Goal: Task Accomplishment & Management: Manage account settings

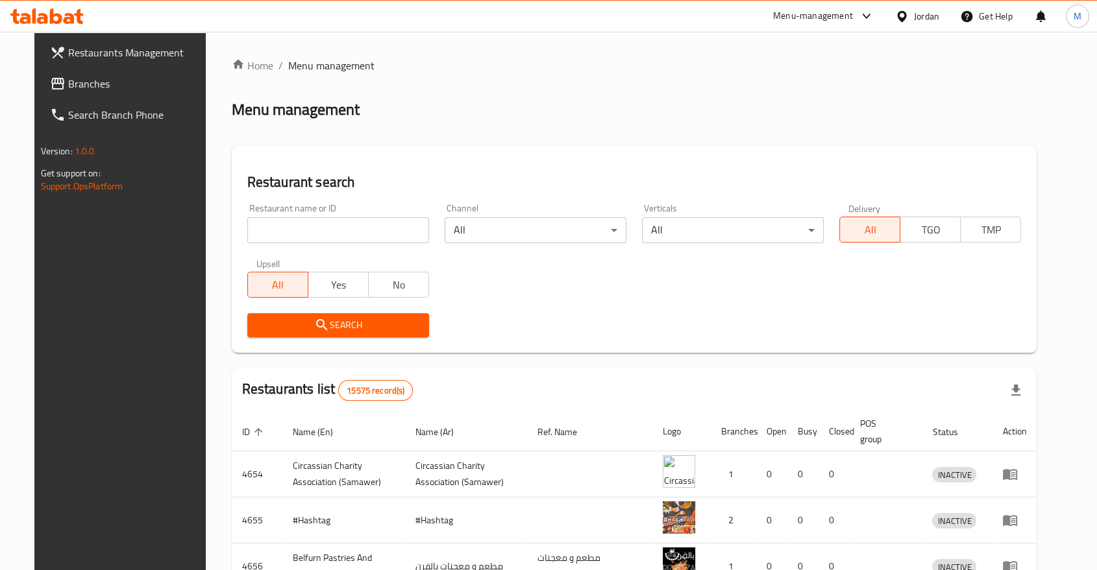
click at [349, 249] on div "Restaurant name or ID Restaurant name or ID" at bounding box center [337, 223] width 197 height 55
click at [337, 227] on input "search" at bounding box center [338, 230] width 182 height 26
type input "petra pet"
click button "Search" at bounding box center [338, 325] width 182 height 24
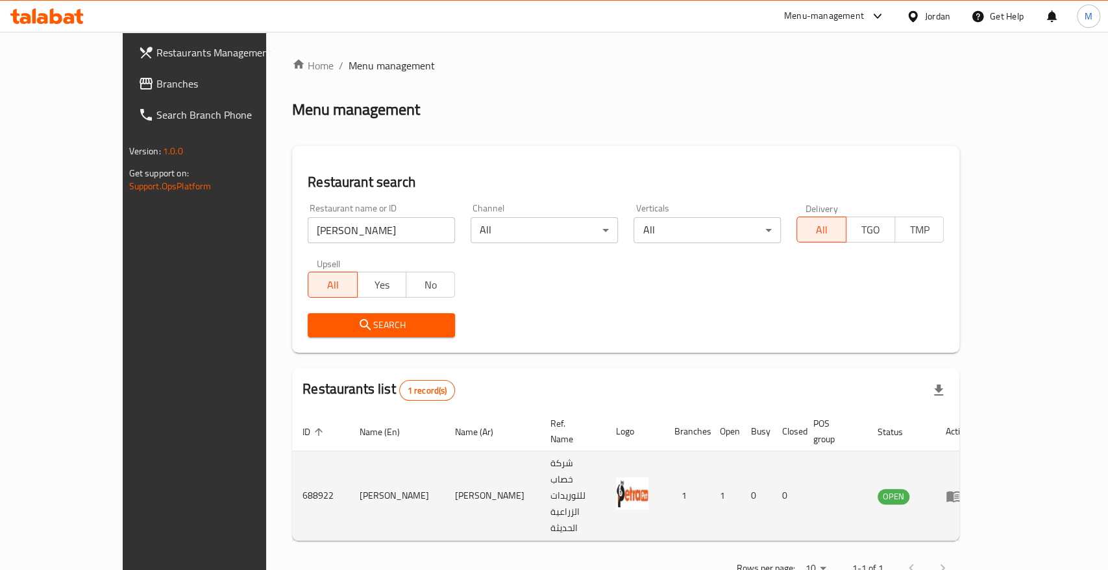
click at [980, 469] on td "enhanced table" at bounding box center [957, 497] width 45 height 90
click at [980, 468] on td "enhanced table" at bounding box center [957, 497] width 45 height 90
click at [961, 489] on icon "enhanced table" at bounding box center [954, 497] width 16 height 16
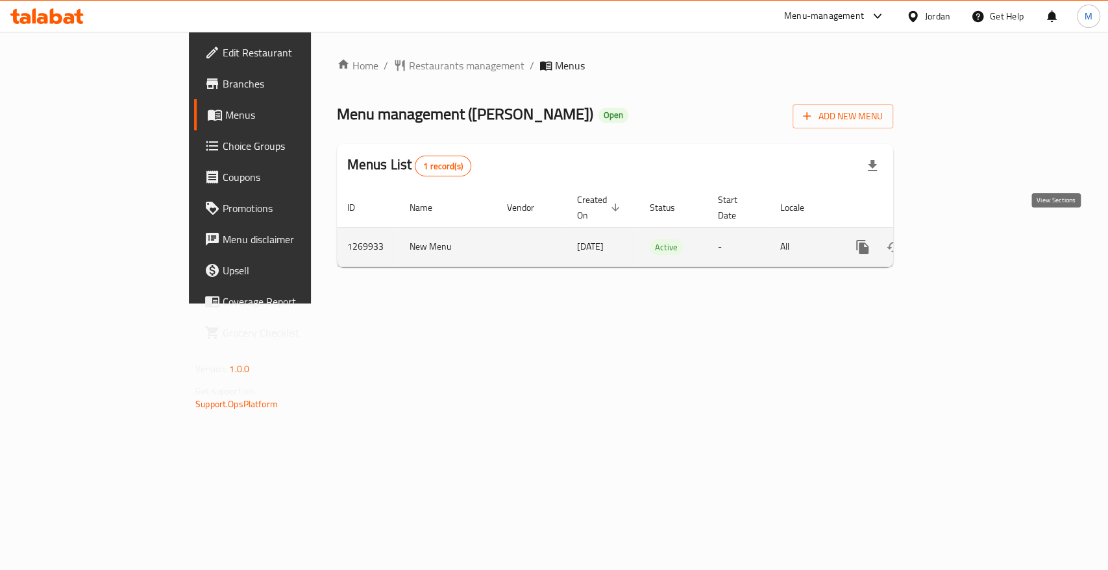
click at [964, 239] on icon "enhanced table" at bounding box center [956, 247] width 16 height 16
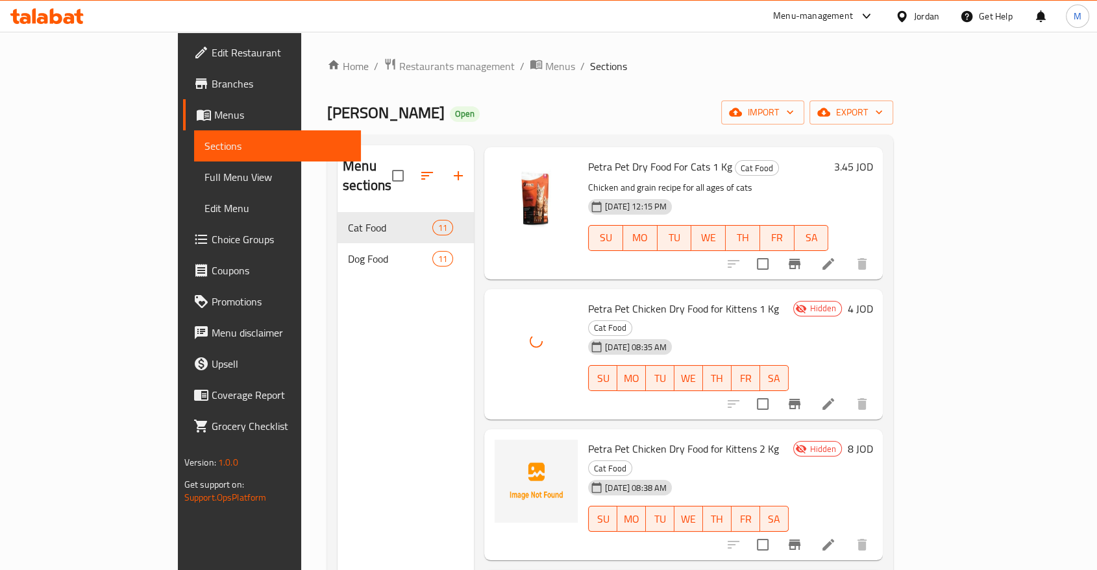
scroll to position [484, 0]
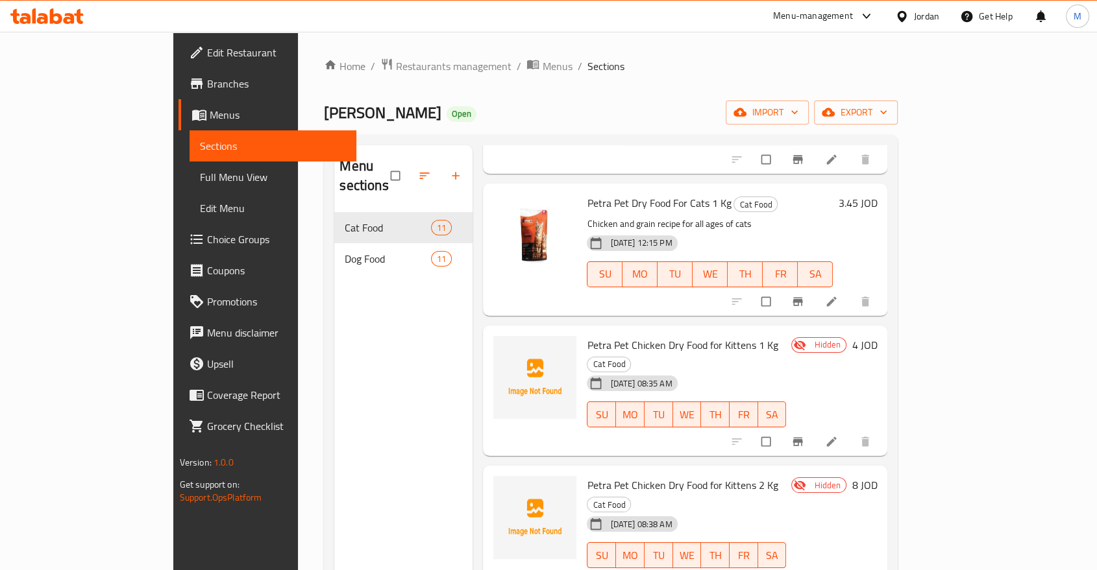
scroll to position [447, 0]
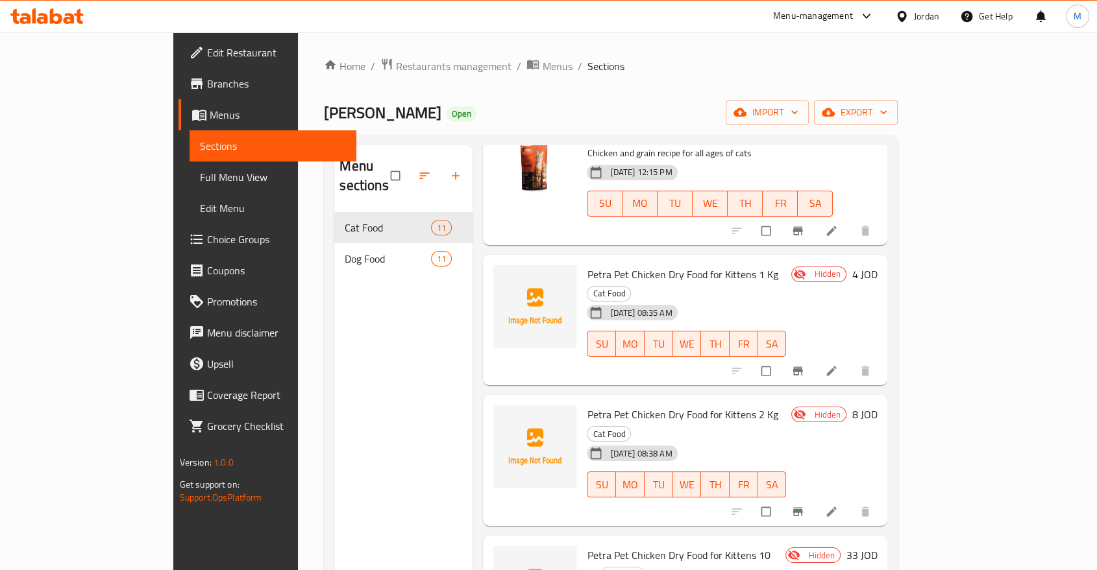
scroll to position [519, 0]
click at [663, 56] on div "Home / Restaurants management / Menus / Sections Petra Pet Open import export M…" at bounding box center [611, 392] width 626 height 720
click at [838, 365] on icon at bounding box center [831, 371] width 13 height 13
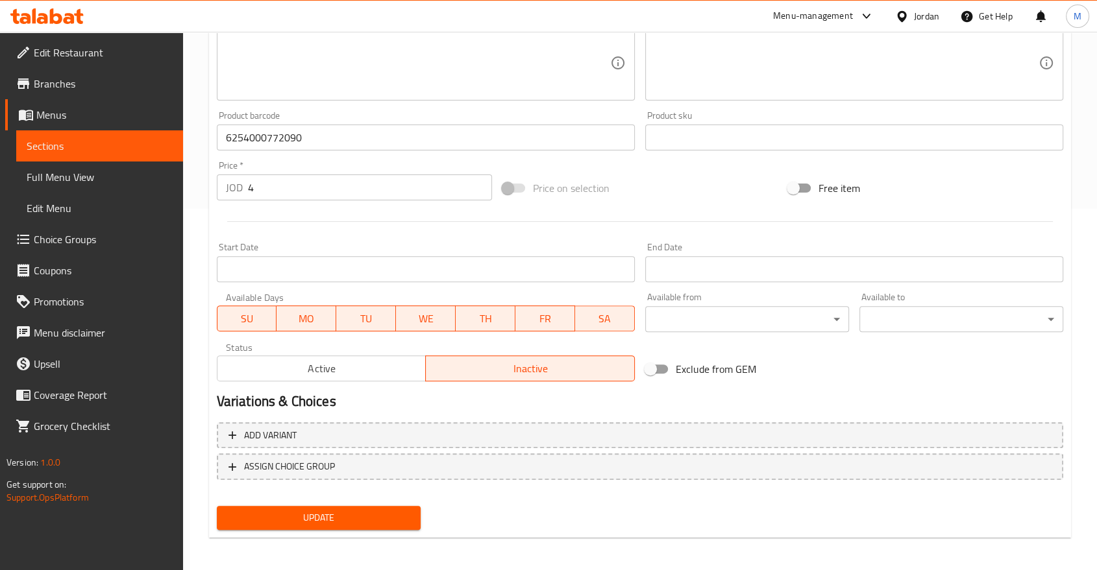
scroll to position [361, 0]
click at [333, 375] on span "Active" at bounding box center [322, 369] width 199 height 19
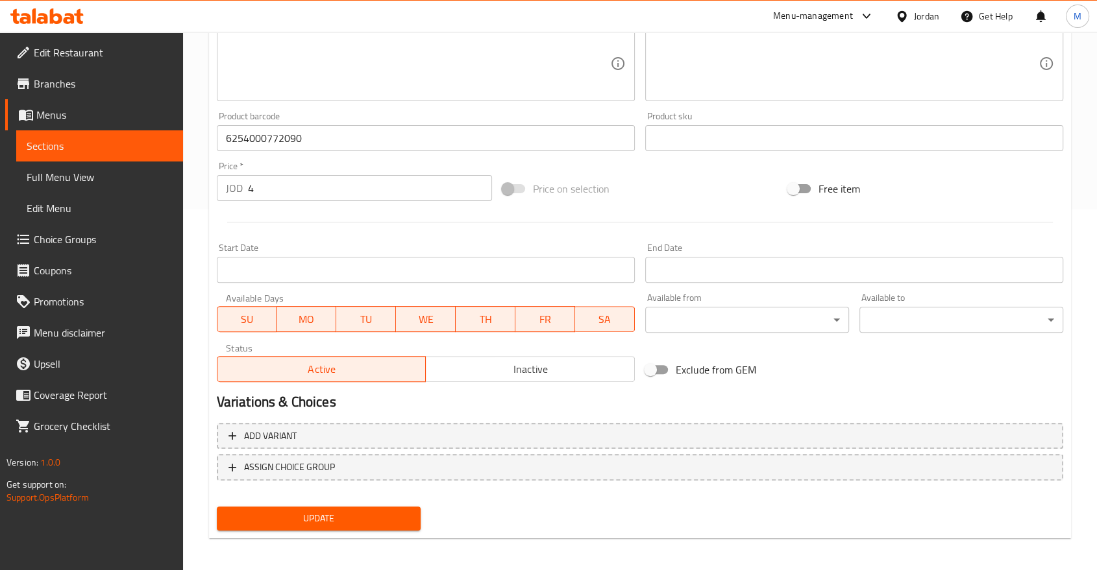
click at [347, 515] on span "Update" at bounding box center [318, 519] width 183 height 16
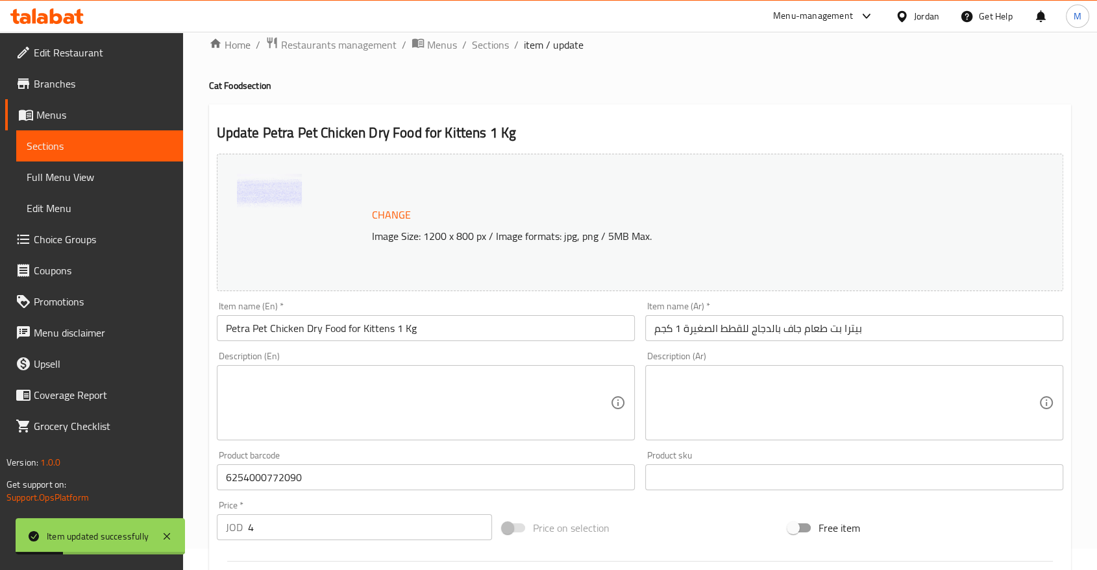
scroll to position [0, 0]
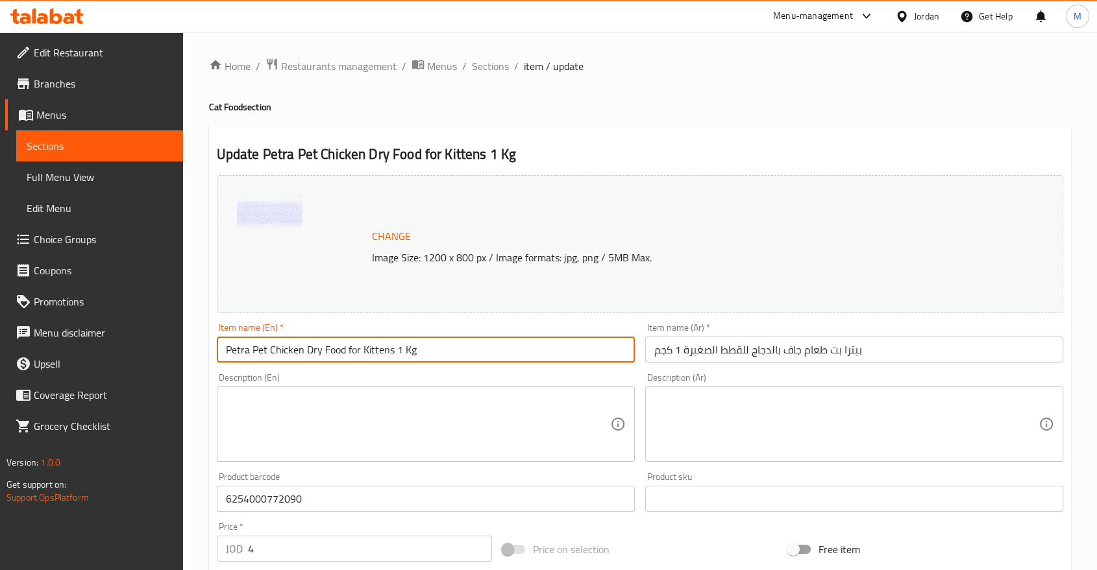
click at [441, 352] on input "Petra Pet Chicken Dry Food for Kittens 1 Kg" at bounding box center [426, 350] width 418 height 26
paste input ""Dry Cat food for all ages 1 Kg (Kitten & Adult)""
type input "Petra Pet Chicken Dry Food for Kittens 1 Kg"
click at [482, 403] on textarea at bounding box center [418, 425] width 384 height 62
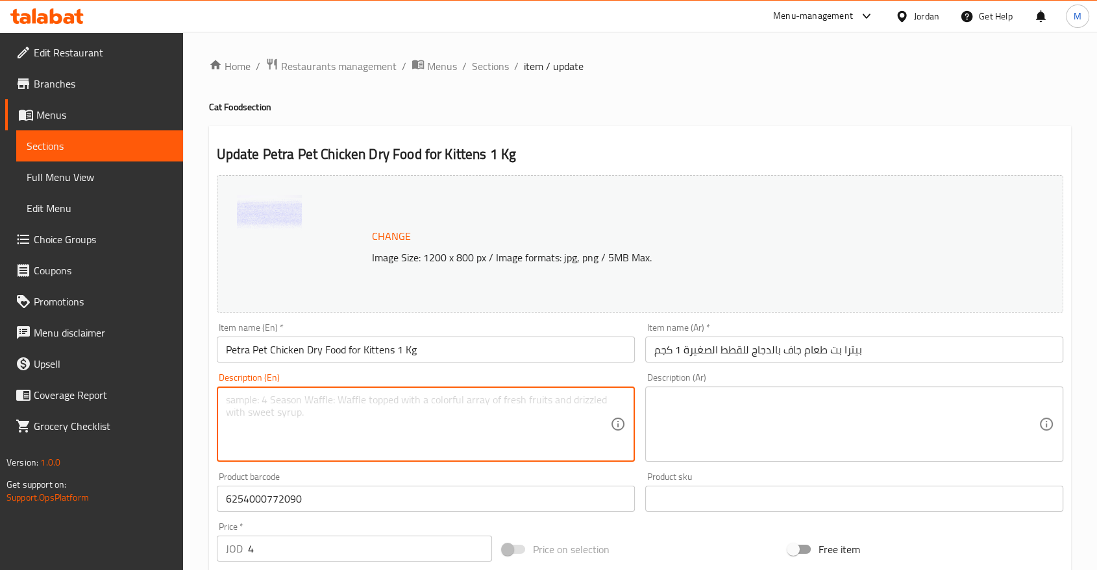
paste textarea "A complete and nutritious food that contains an ideal blend of proteins, vitami…"
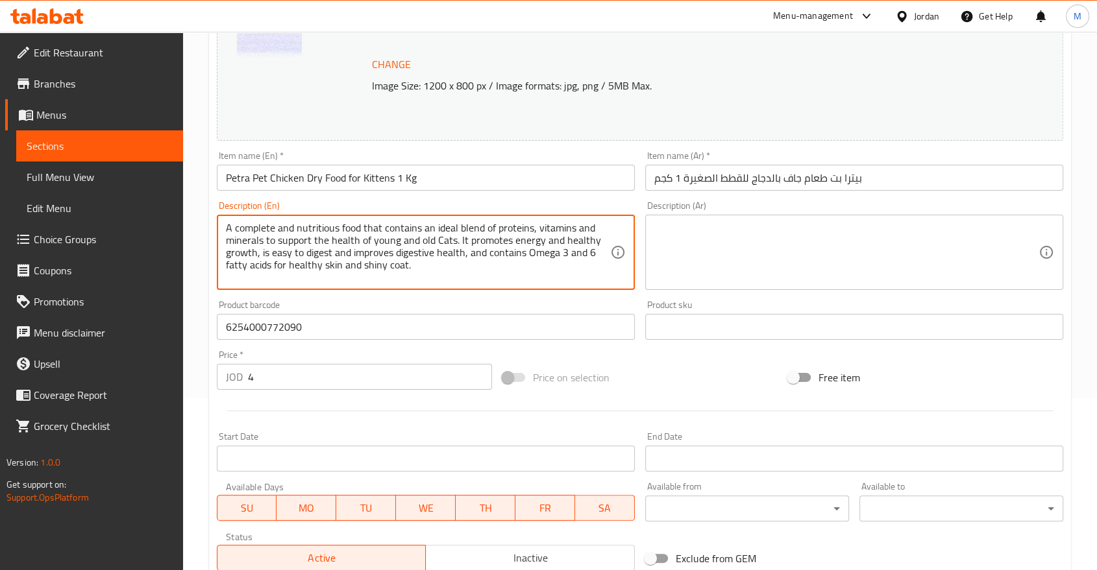
scroll to position [173, 0]
click at [431, 239] on textarea "A complete and nutritious food that contains an ideal blend of proteins, vitami…" at bounding box center [418, 252] width 384 height 62
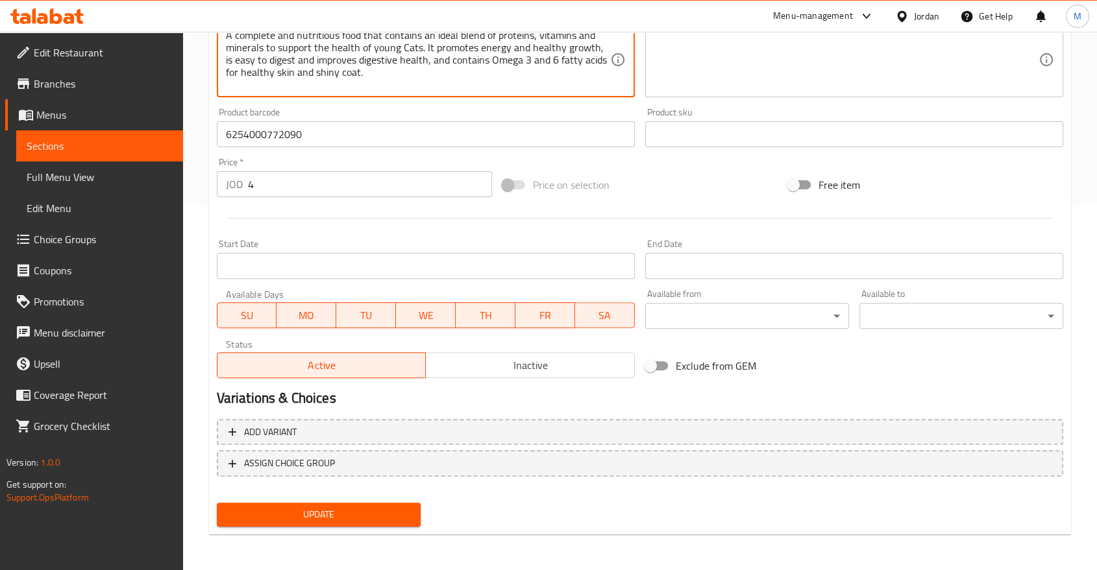
type textarea "A complete and nutritious food that contains an ideal blend of proteins, vitami…"
click at [362, 513] on span "Update" at bounding box center [318, 515] width 183 height 16
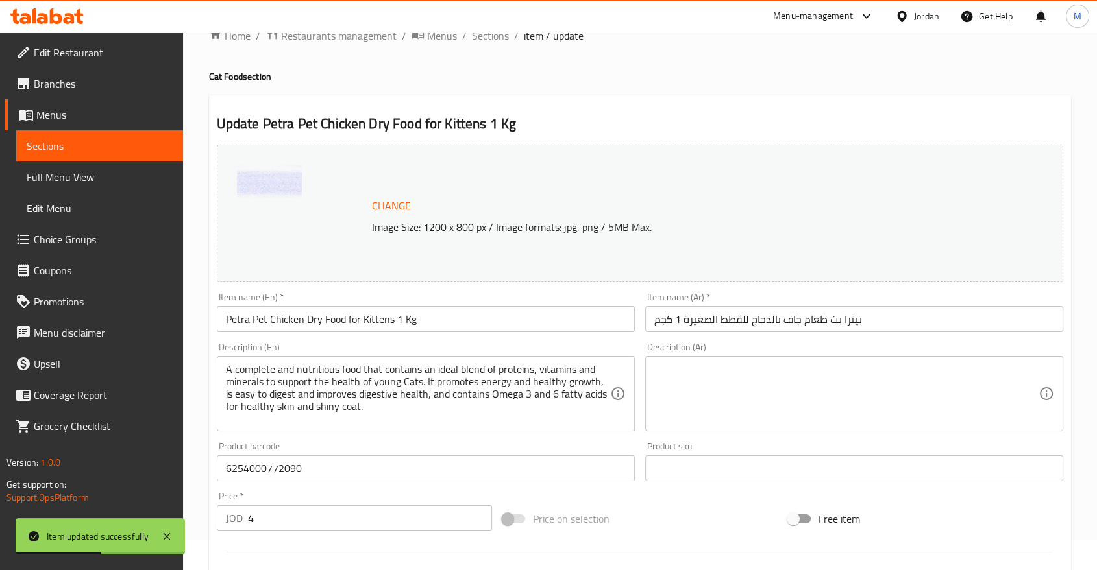
scroll to position [0, 0]
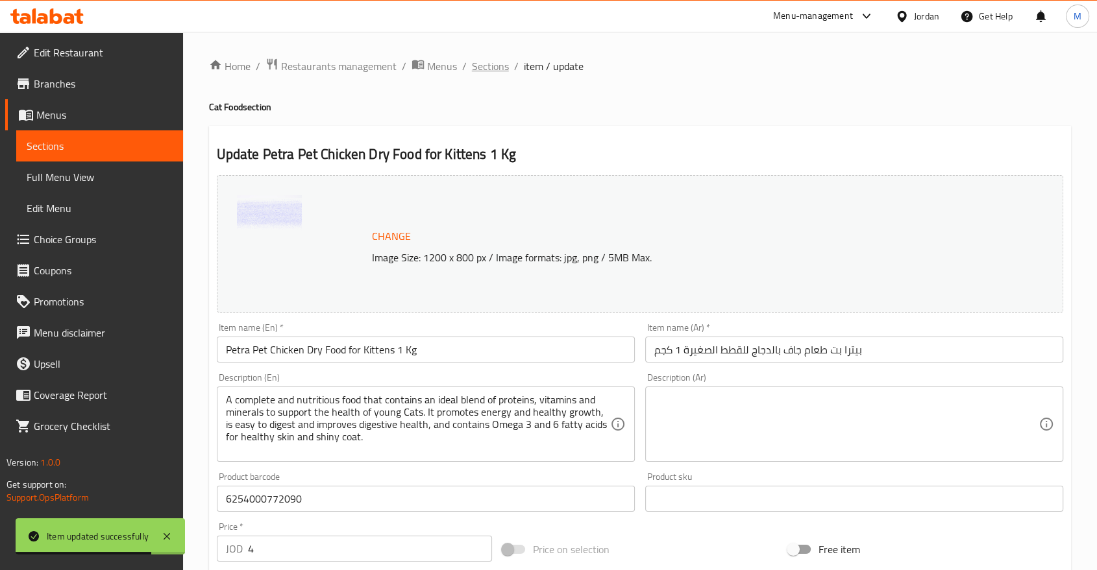
click at [493, 66] on span "Sections" at bounding box center [490, 66] width 37 height 16
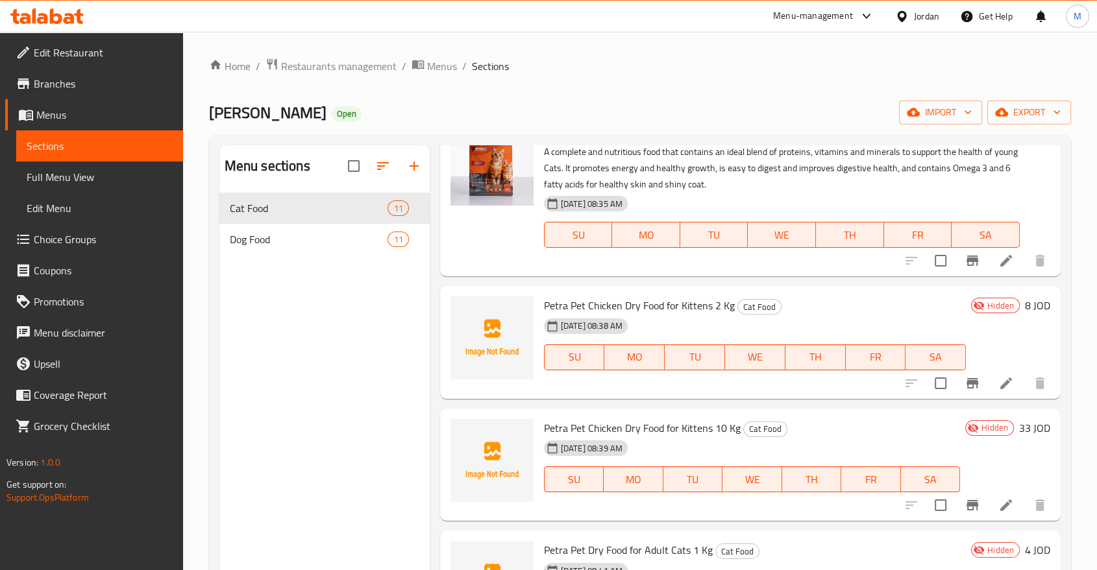
scroll to position [649, 0]
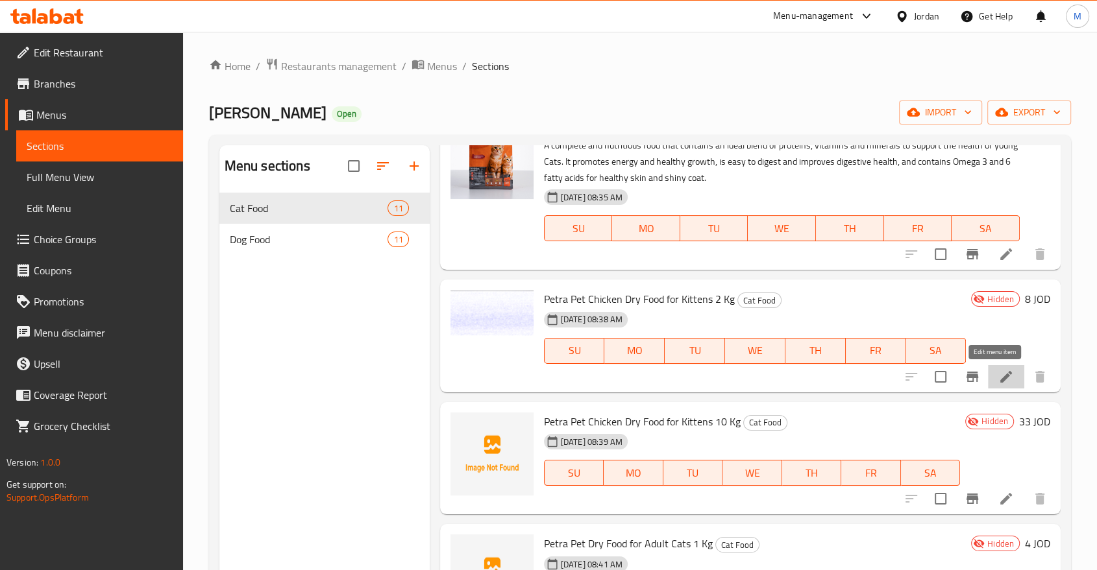
click at [998, 383] on icon at bounding box center [1006, 377] width 16 height 16
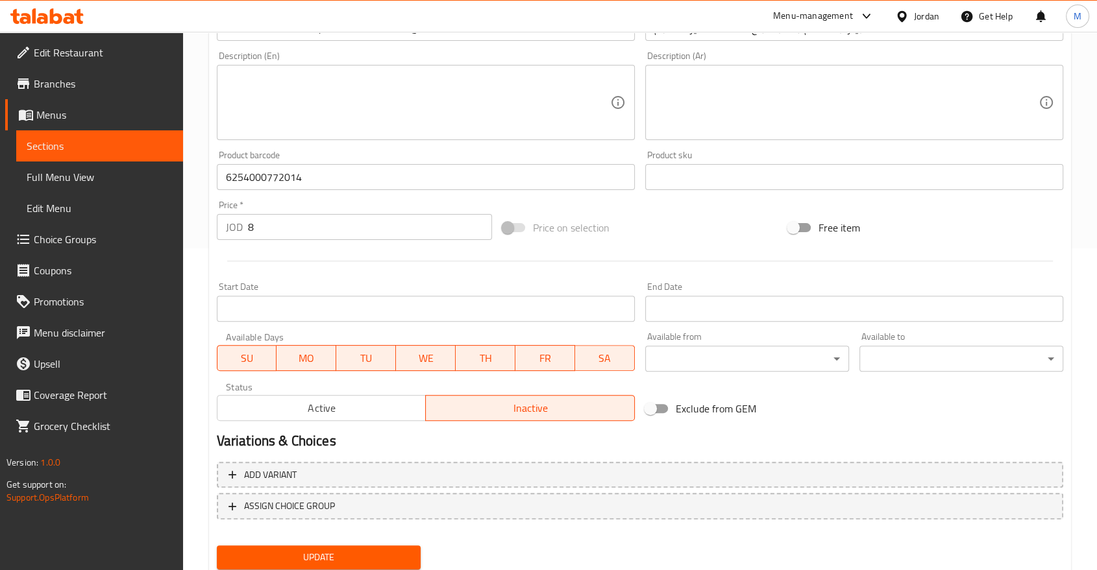
scroll to position [337, 0]
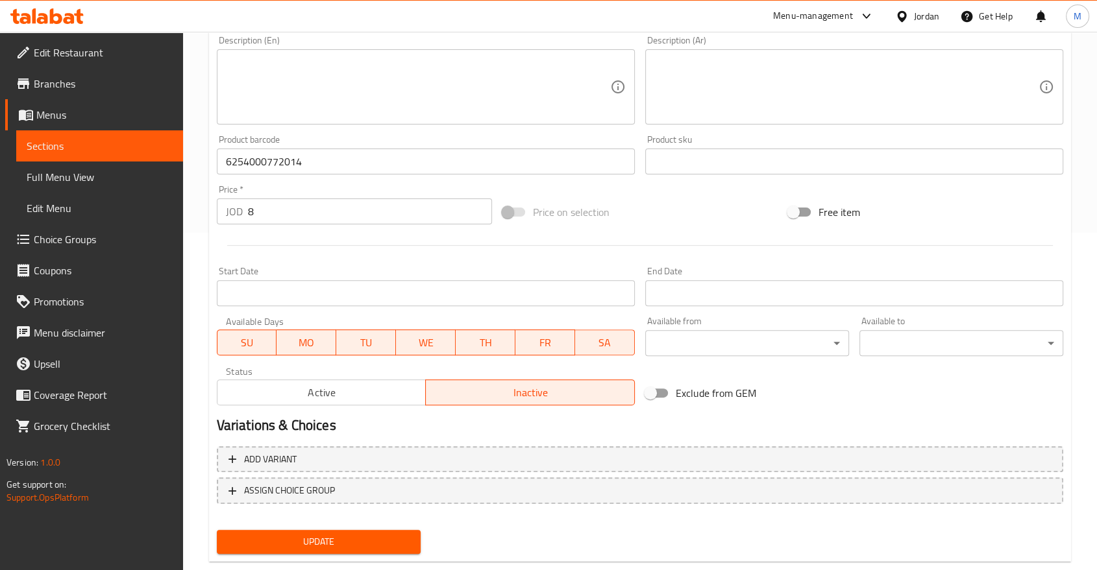
click at [342, 384] on span "Active" at bounding box center [322, 393] width 199 height 19
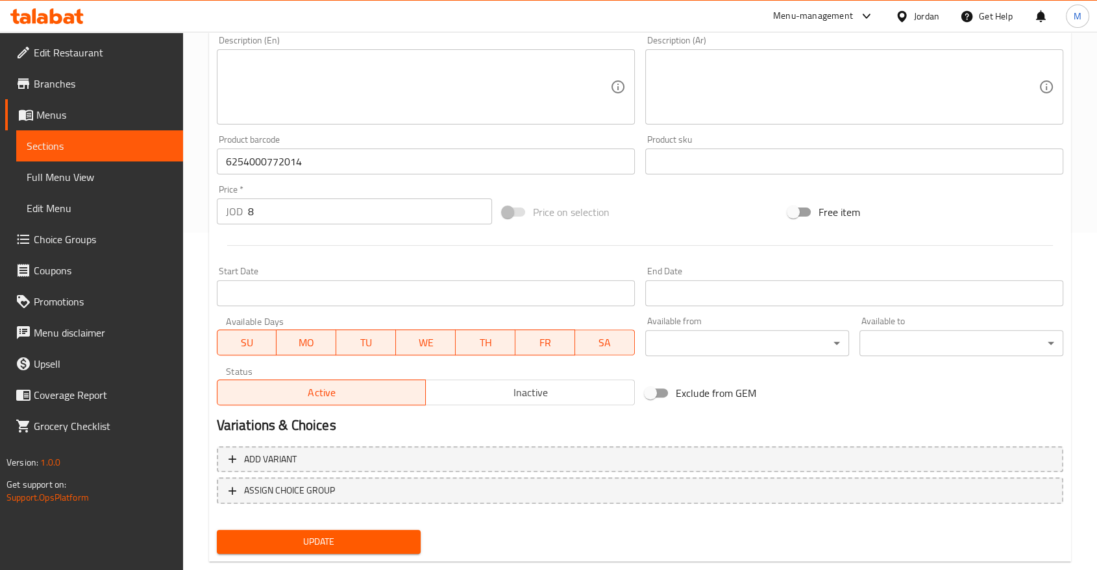
click at [369, 539] on span "Update" at bounding box center [318, 542] width 183 height 16
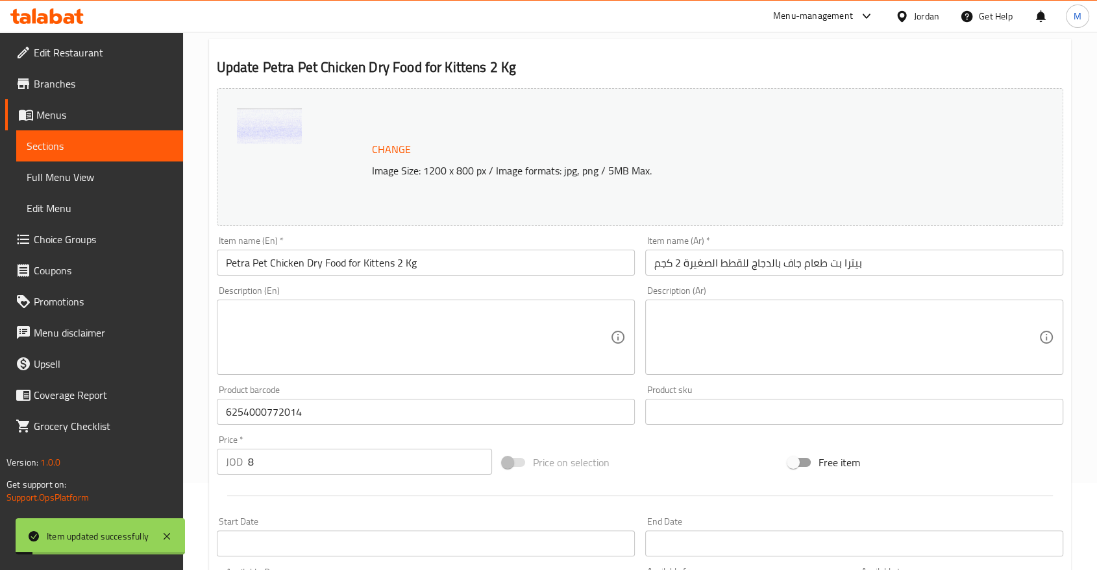
scroll to position [86, 0]
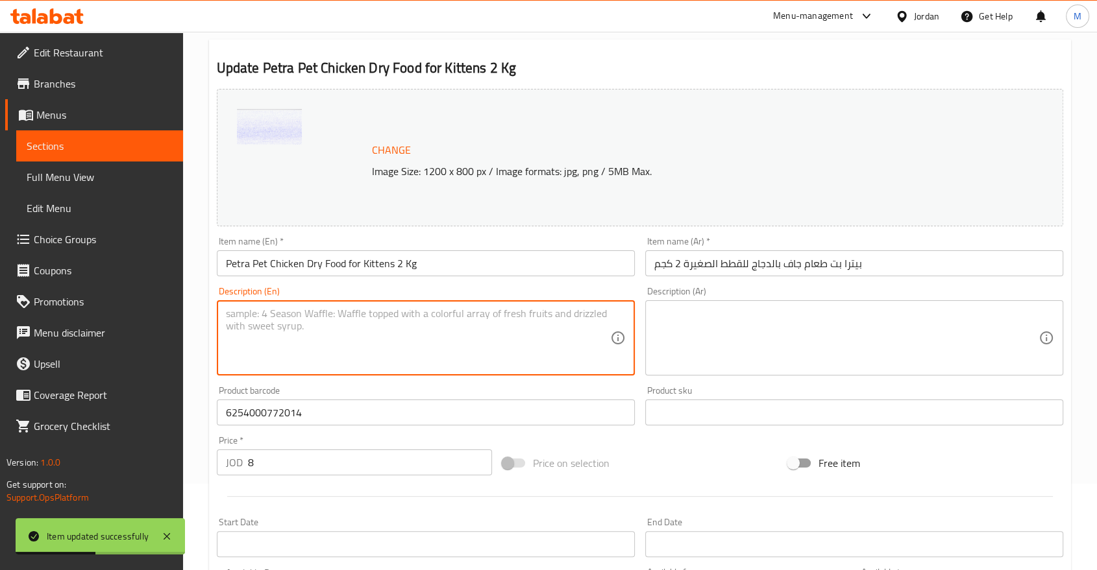
click at [323, 344] on textarea at bounding box center [418, 339] width 384 height 62
paste textarea "A complete and nutritious food that contains an ideal blend of proteins, vitami…"
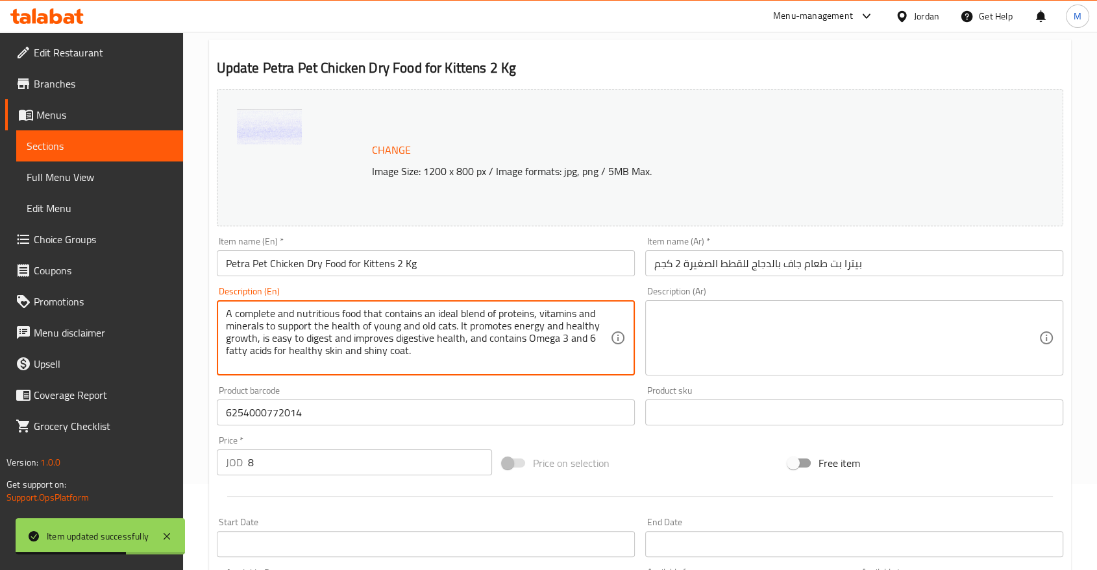
click at [426, 326] on textarea "A complete and nutritious food that contains an ideal blend of proteins, vitami…" at bounding box center [418, 339] width 384 height 62
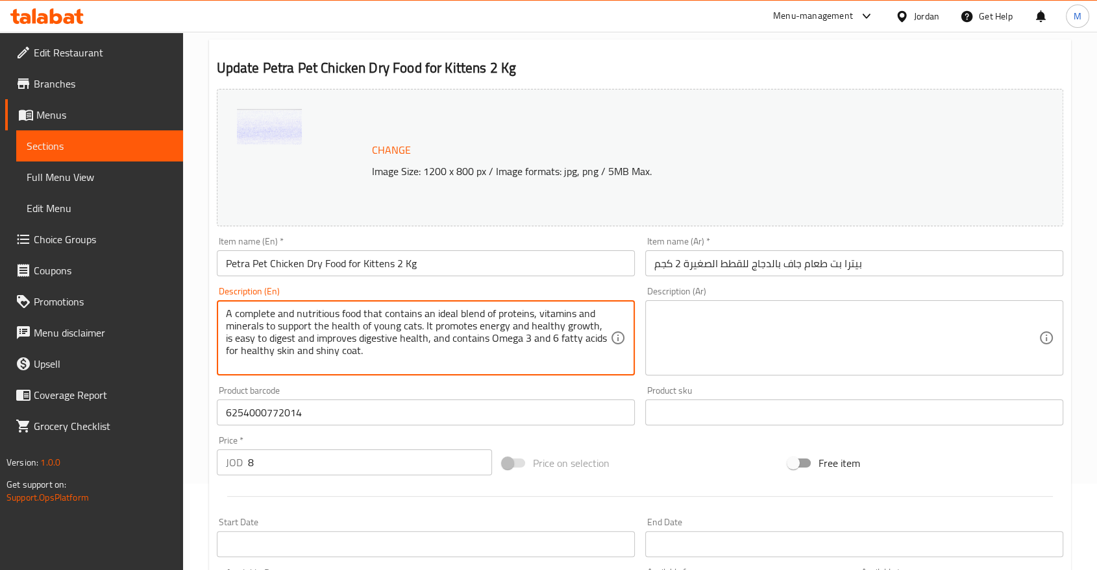
scroll to position [365, 0]
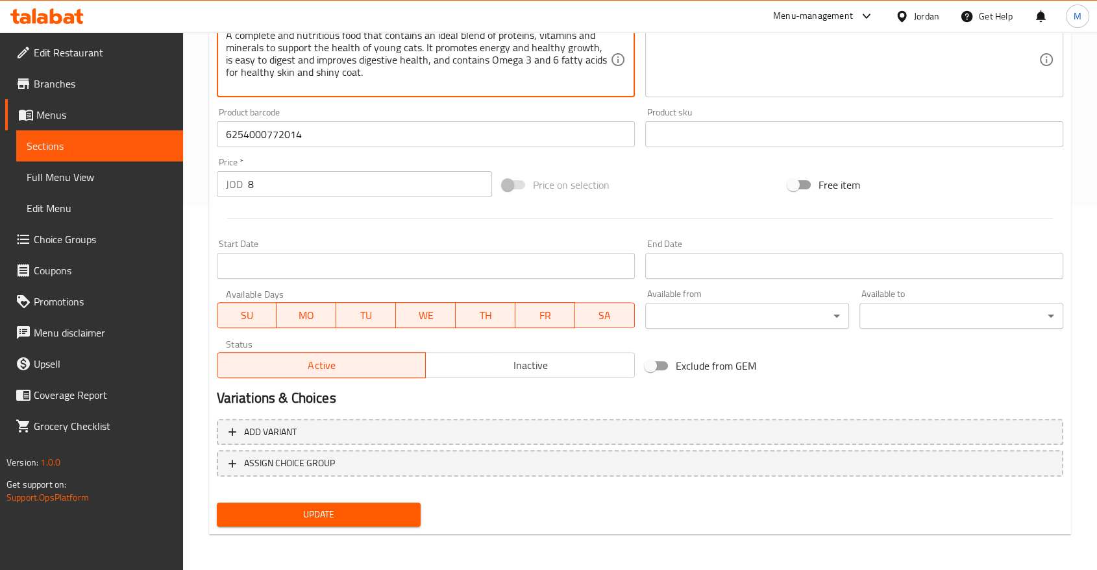
type textarea "A complete and nutritious food that contains an ideal blend of proteins, vitami…"
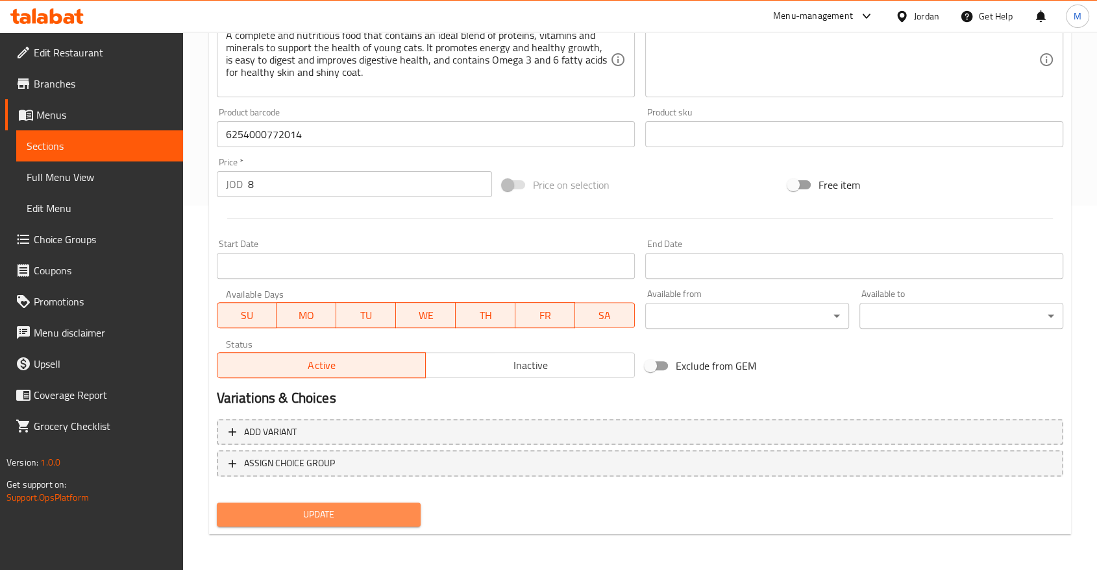
click at [343, 513] on span "Update" at bounding box center [318, 515] width 183 height 16
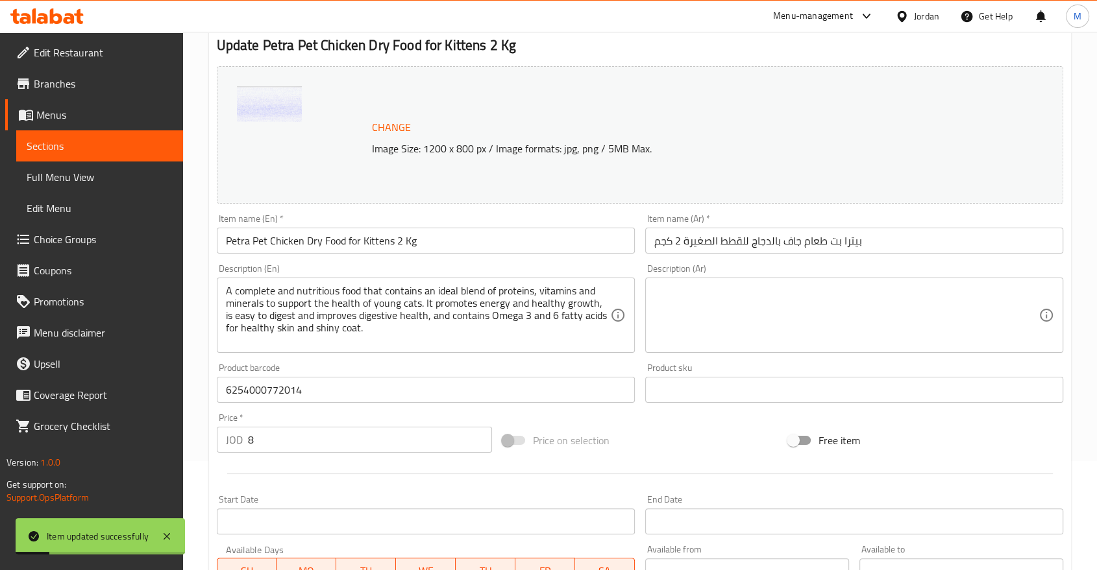
scroll to position [0, 0]
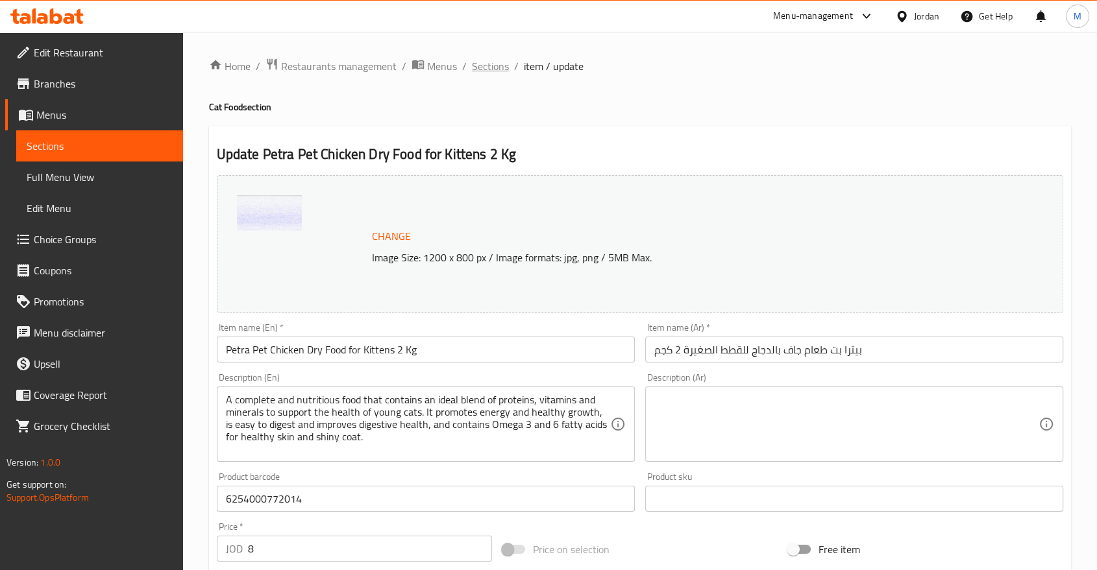
click at [487, 61] on span "Sections" at bounding box center [490, 66] width 37 height 16
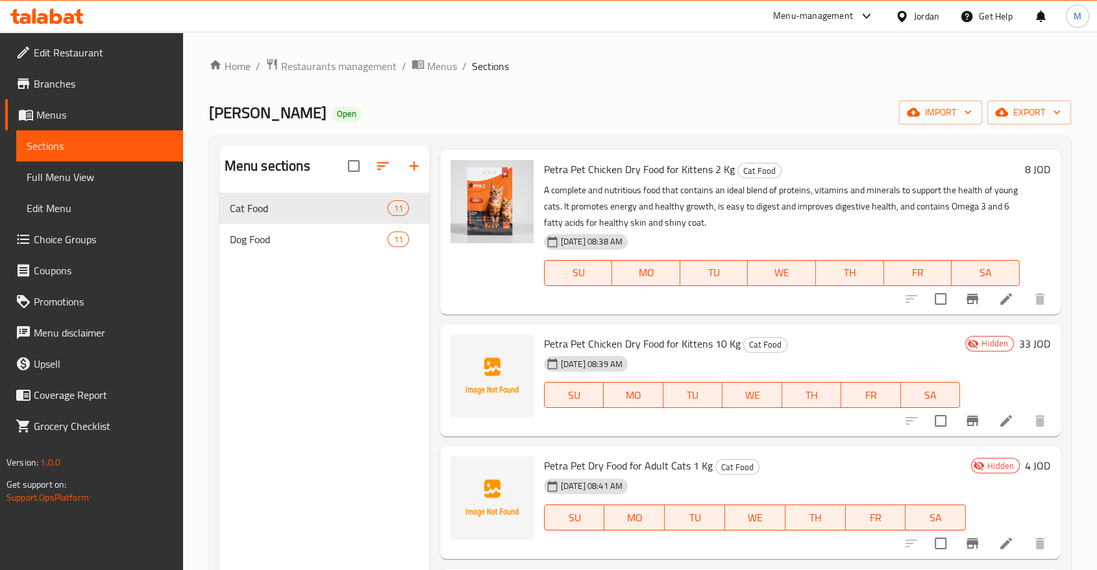
scroll to position [780, 0]
click at [622, 98] on div "Home / Restaurants management / Menus / Sections Petra Pet Open import export M…" at bounding box center [640, 392] width 862 height 668
click at [999, 428] on li at bounding box center [1006, 419] width 36 height 23
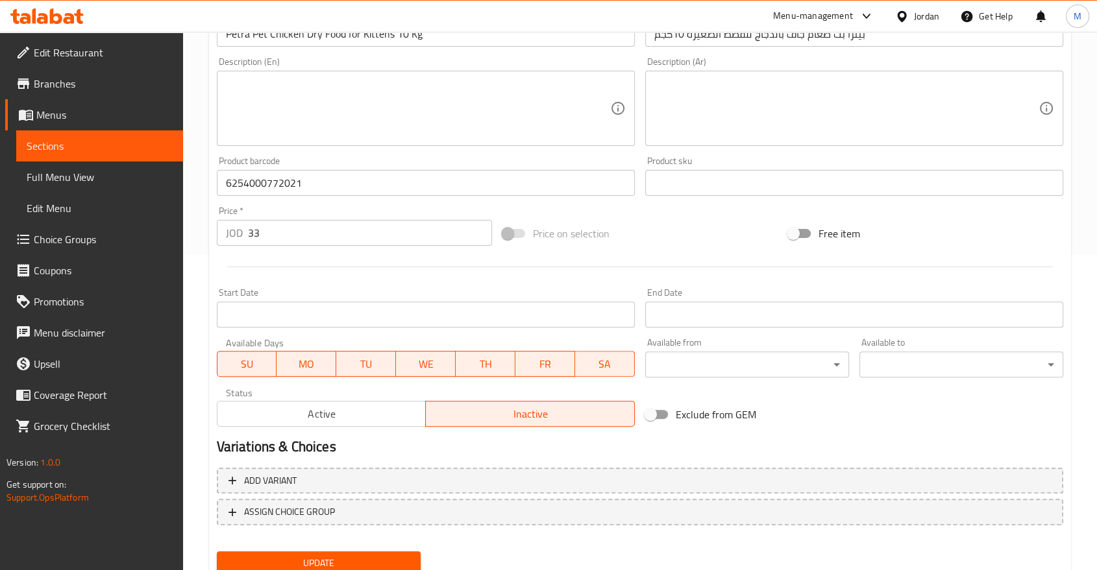
scroll to position [365, 0]
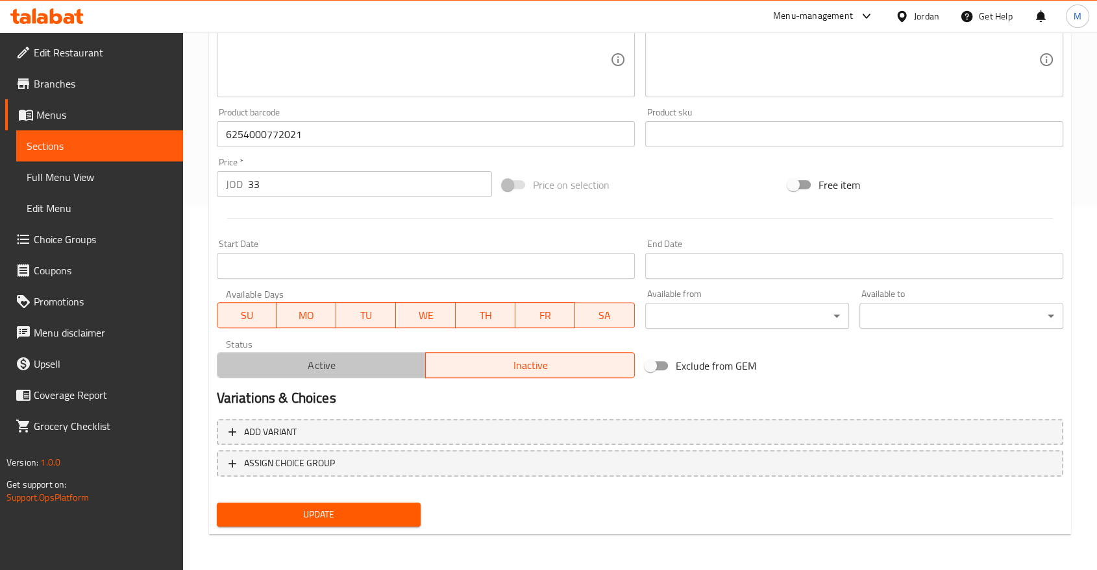
click at [299, 361] on span "Active" at bounding box center [322, 365] width 199 height 19
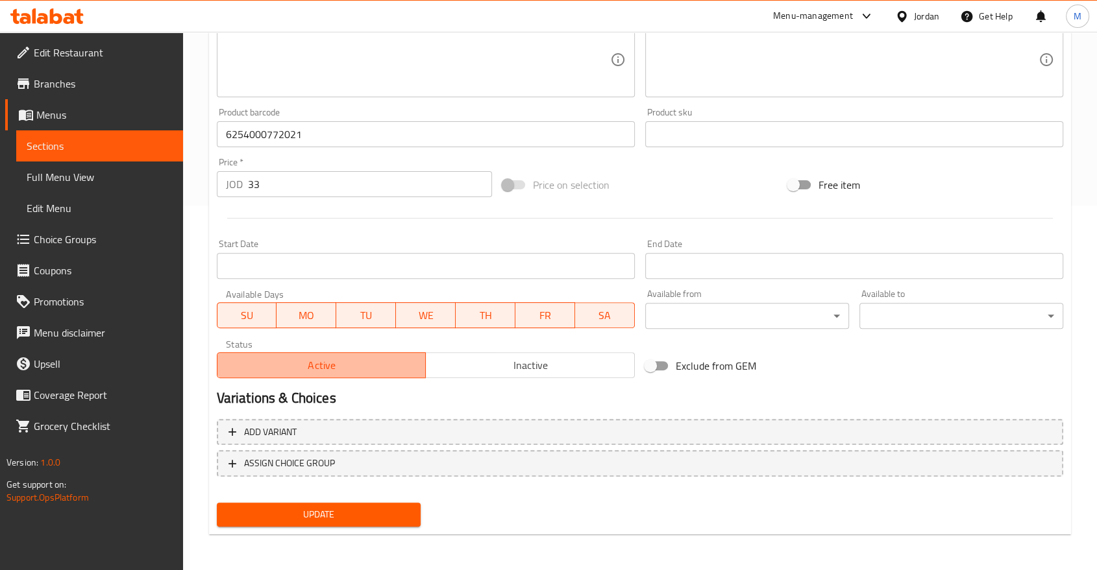
click at [299, 361] on span "Active" at bounding box center [322, 365] width 199 height 19
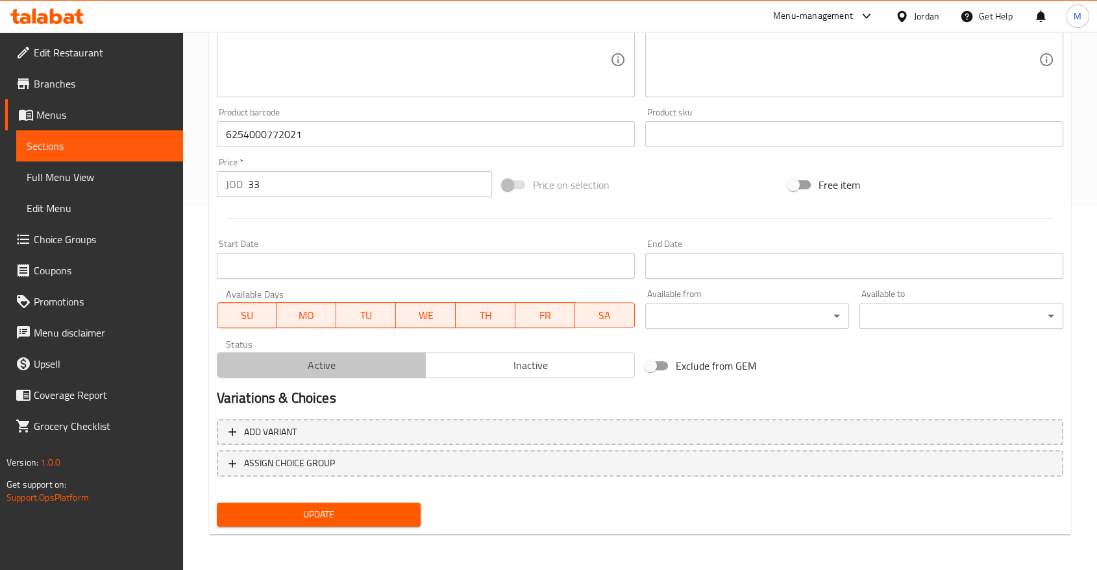
click at [326, 361] on span "Active" at bounding box center [322, 365] width 199 height 19
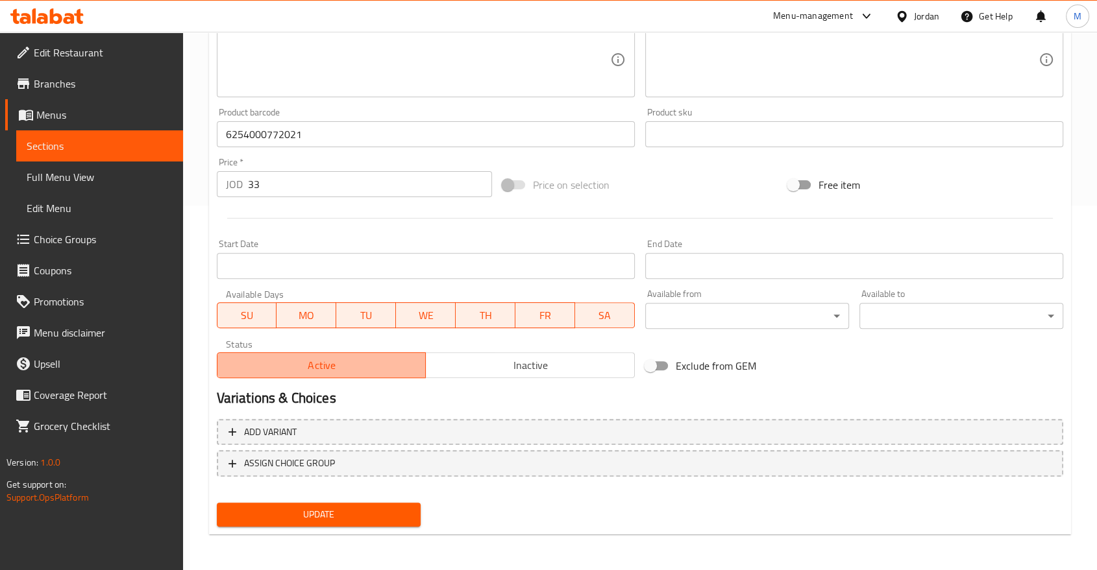
click at [326, 361] on span "Active" at bounding box center [322, 365] width 199 height 19
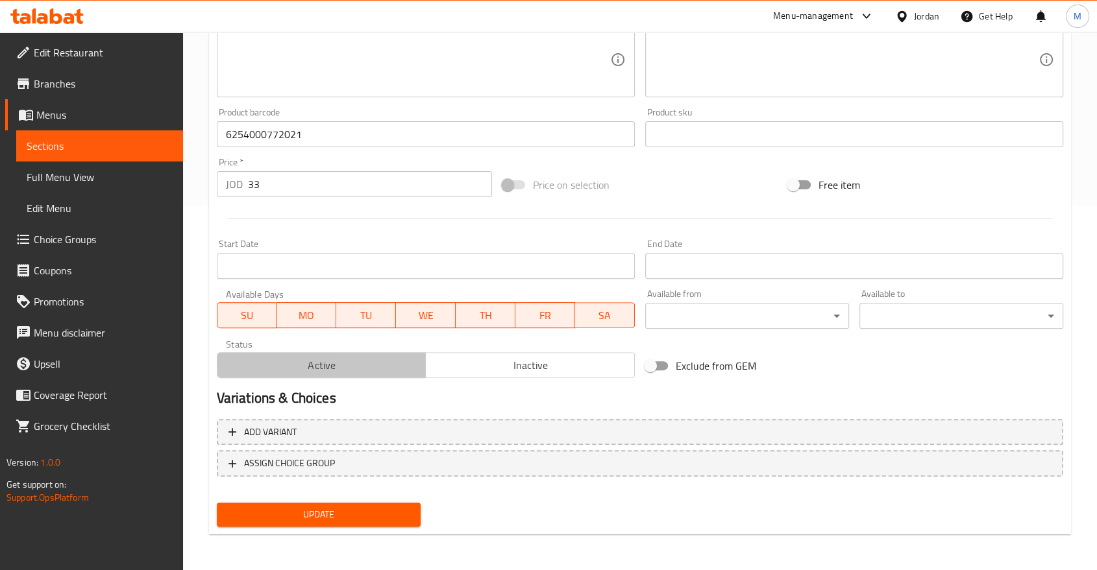
click at [358, 369] on span "Active" at bounding box center [322, 365] width 199 height 19
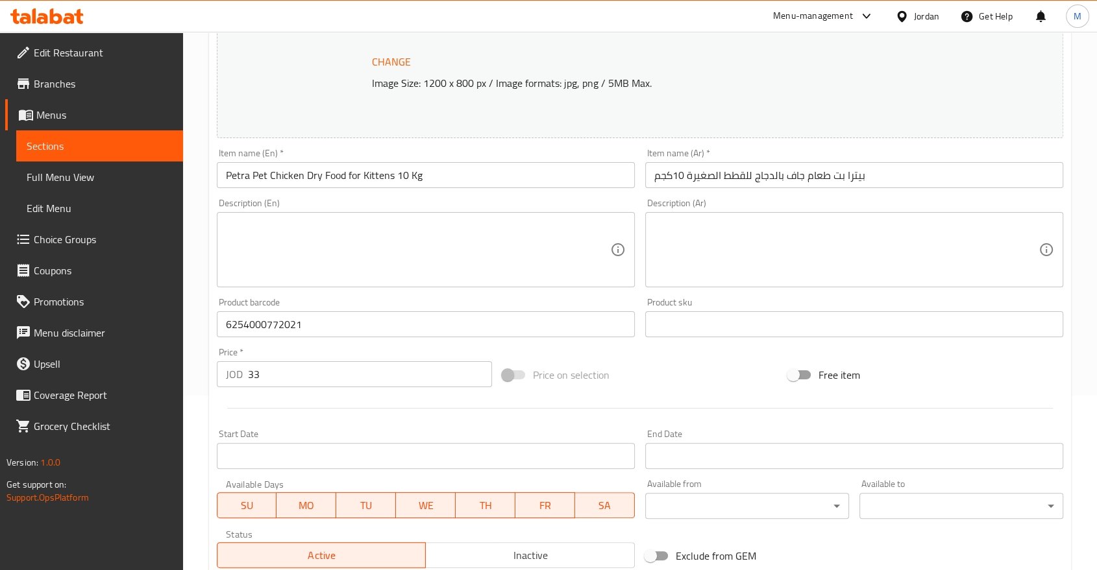
scroll to position [173, 0]
type button "0"
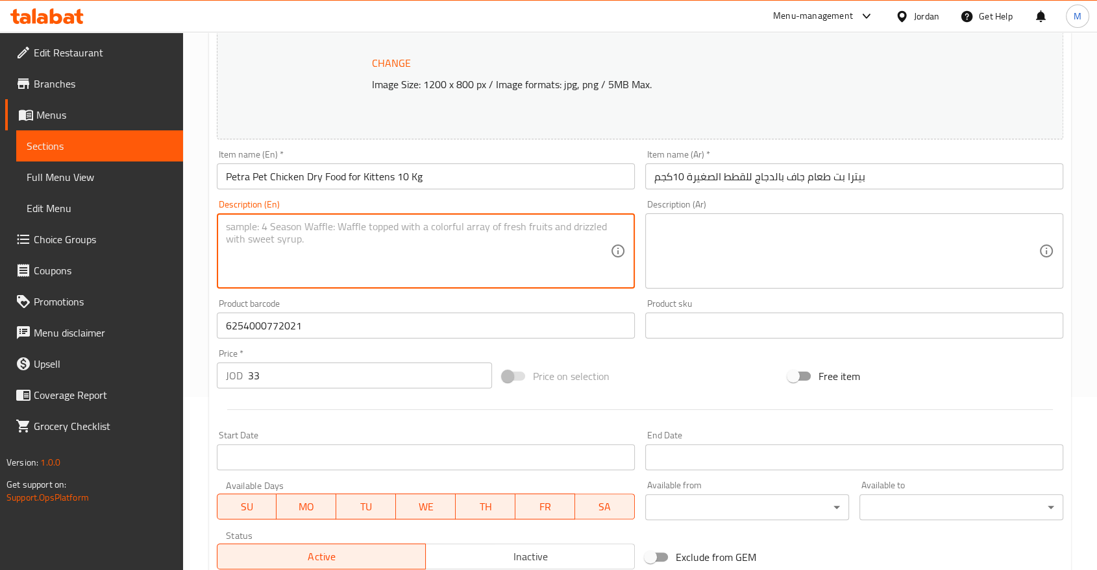
click at [275, 239] on textarea at bounding box center [418, 252] width 384 height 62
paste textarea "A complete and nutritious food that contains an ideal blend of proteins, vitami…"
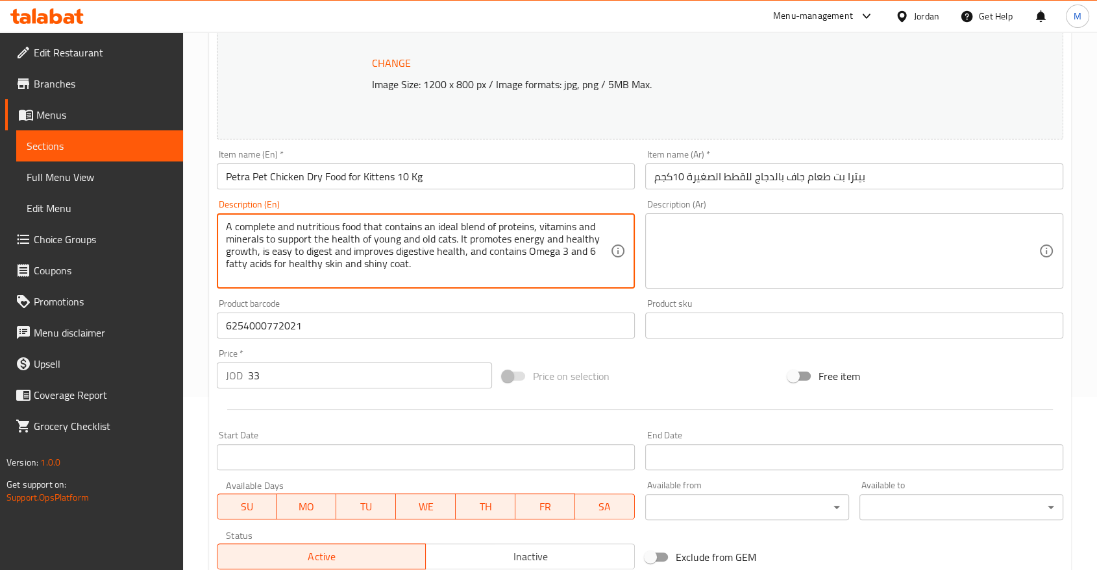
click at [421, 239] on textarea "A complete and nutritious food that contains an ideal blend of proteins, vitami…" at bounding box center [418, 252] width 384 height 62
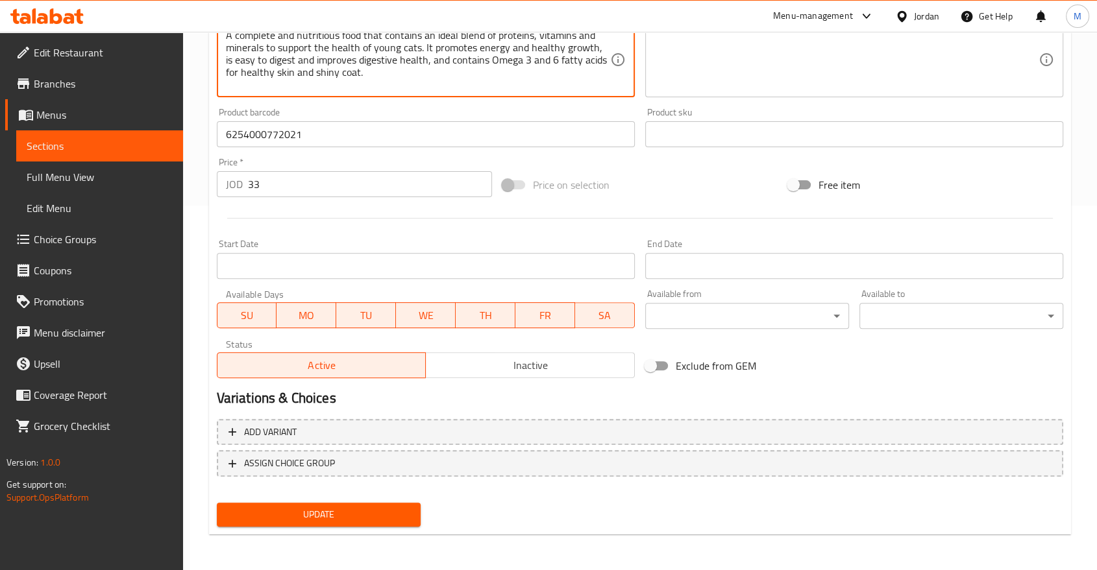
type textarea "A complete and nutritious food that contains an ideal blend of proteins, vitami…"
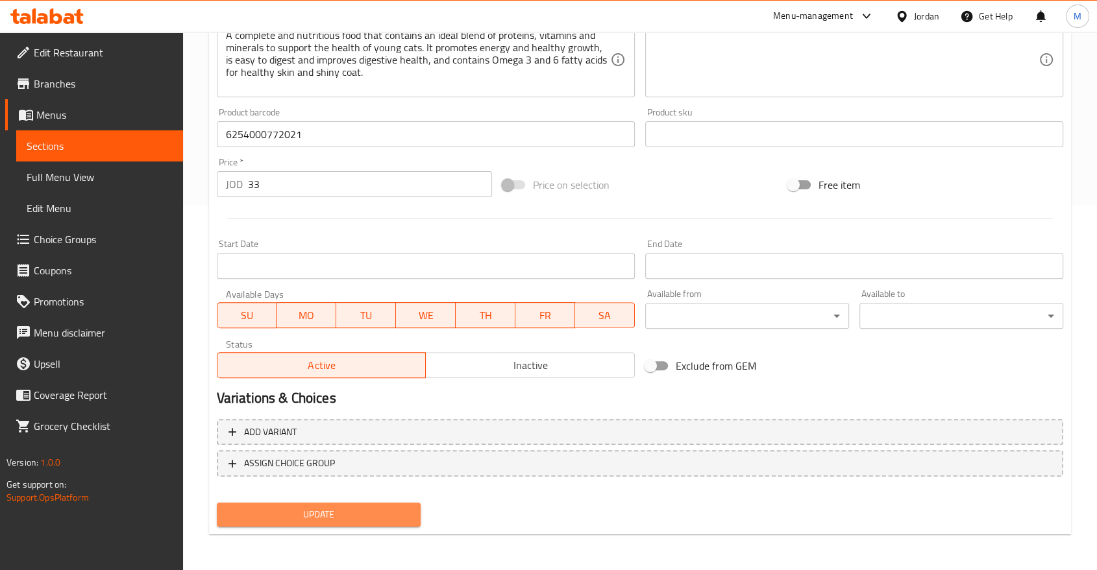
click at [337, 524] on button "Update" at bounding box center [319, 515] width 204 height 24
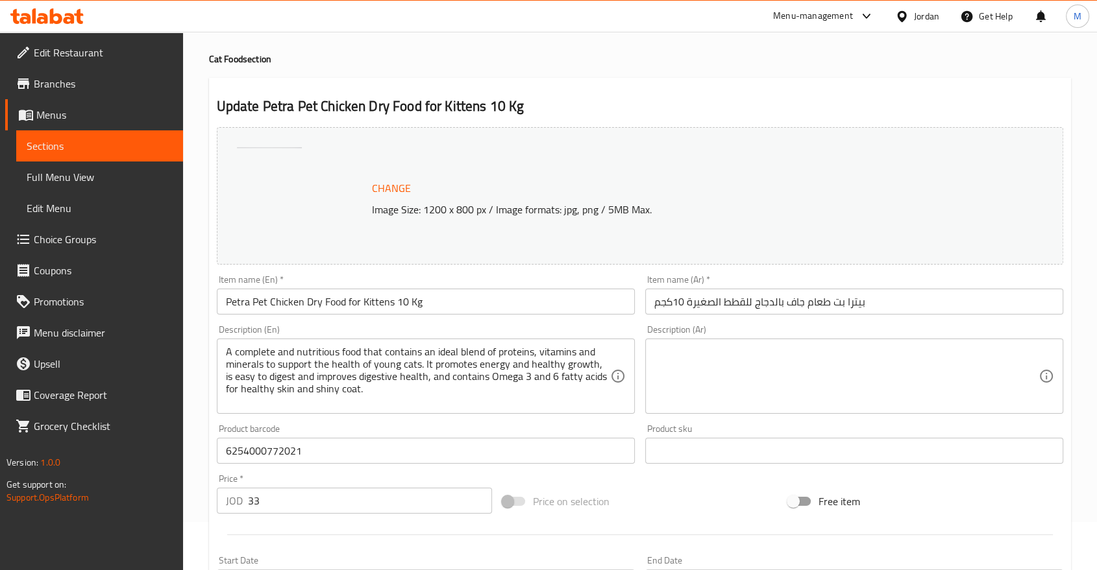
scroll to position [0, 0]
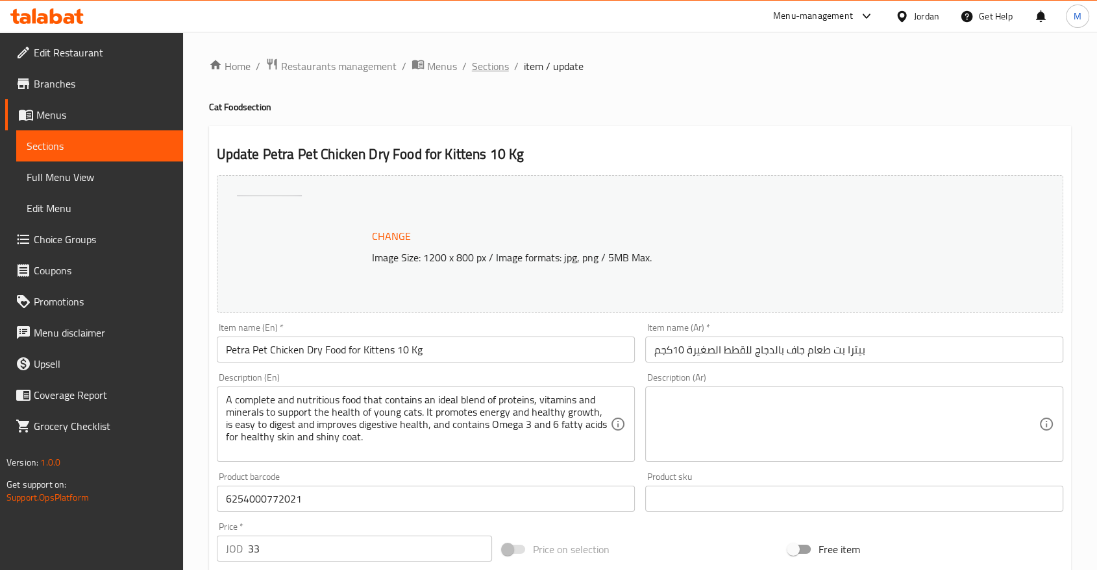
click at [489, 66] on span "Sections" at bounding box center [490, 66] width 37 height 16
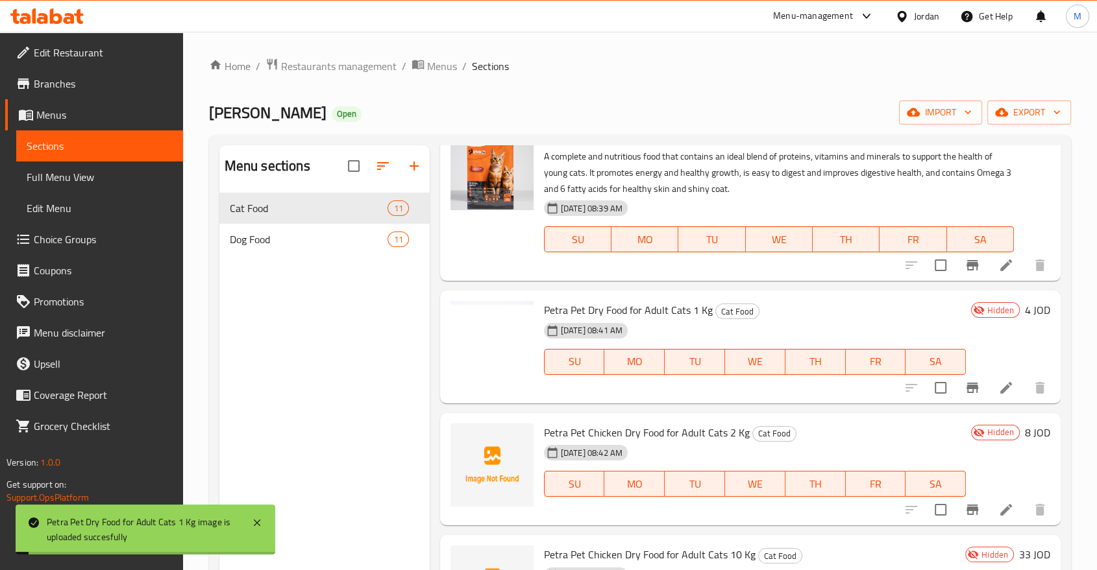
scroll to position [1041, 0]
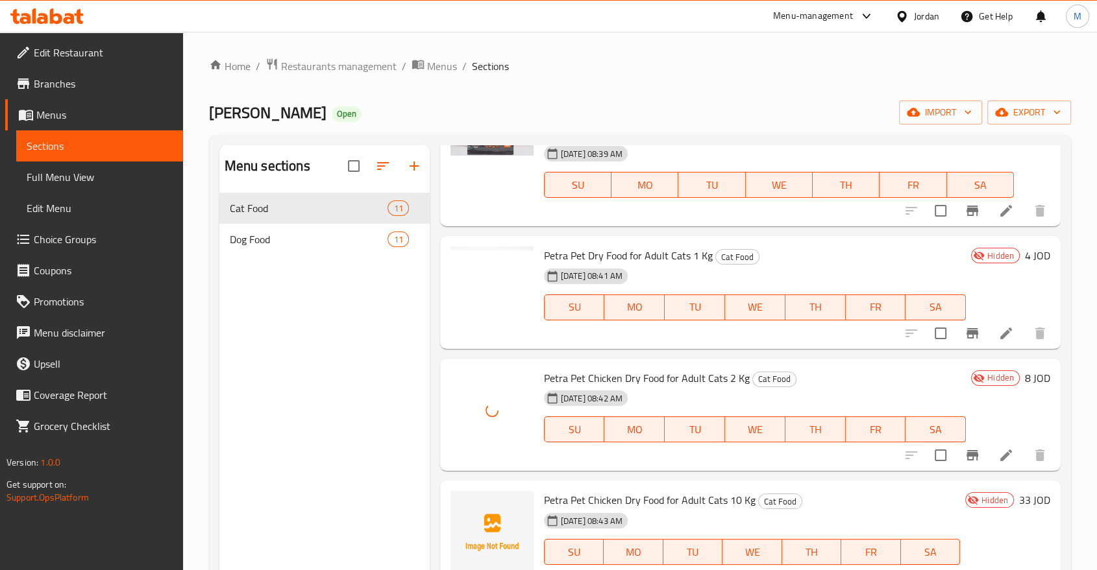
drag, startPoint x: 450, startPoint y: 372, endPoint x: 441, endPoint y: 415, distance: 44.4
click at [441, 415] on div "Petra Pet Chicken Dry Food for Adult Cats 2 Kg Cat Food 03-09-2025 08:42 AM SU …" at bounding box center [750, 415] width 620 height 113
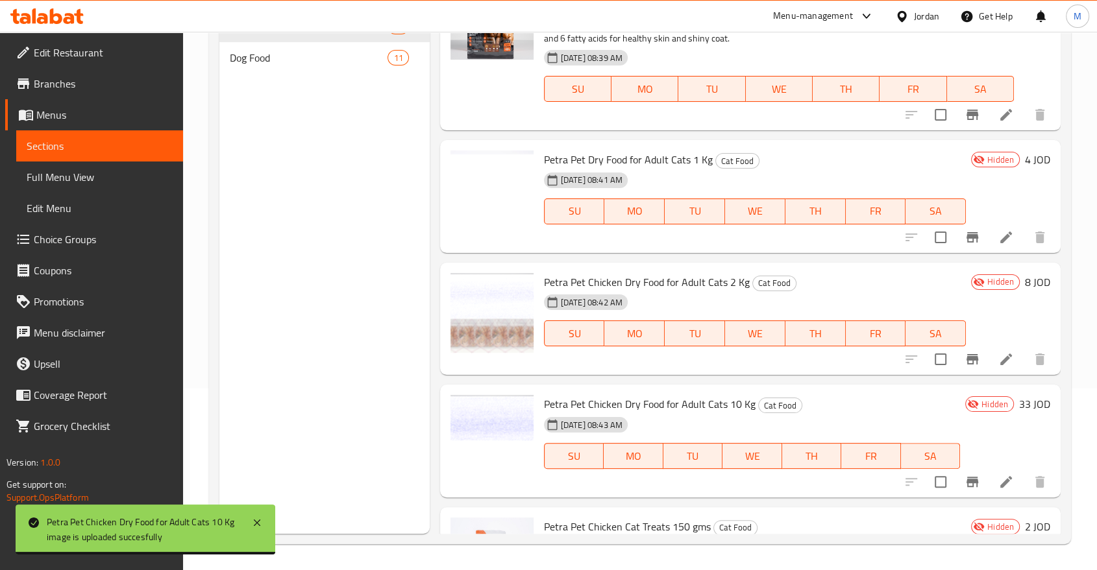
scroll to position [955, 0]
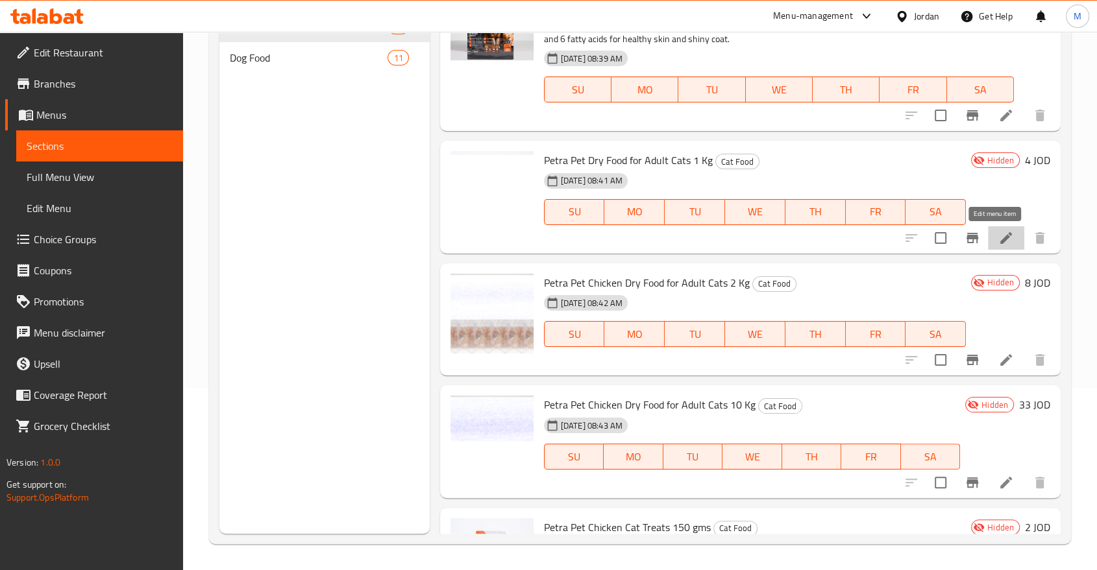
click at [998, 243] on icon at bounding box center [1006, 238] width 16 height 16
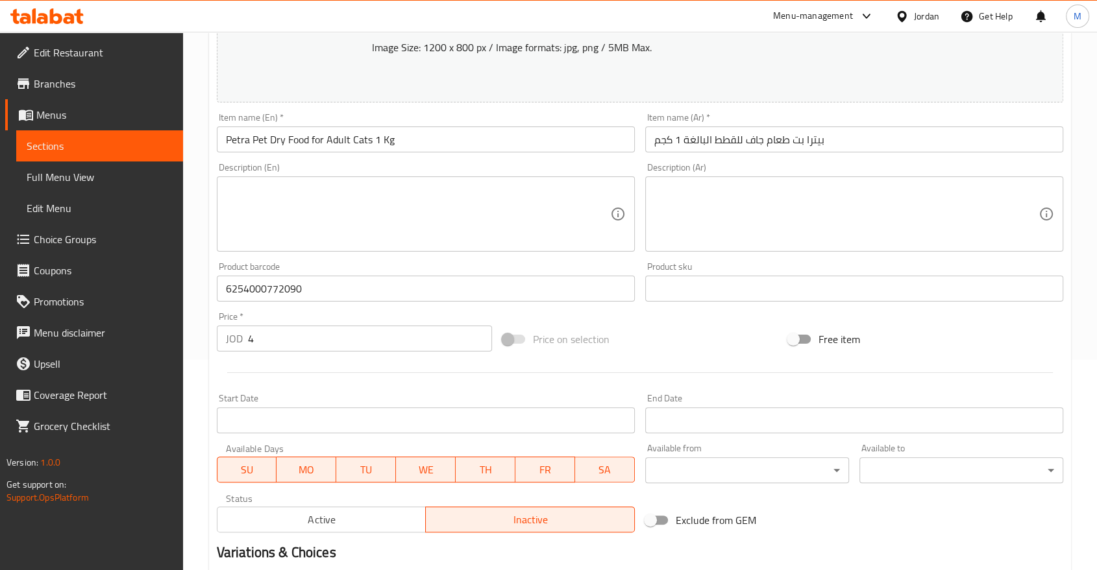
scroll to position [365, 0]
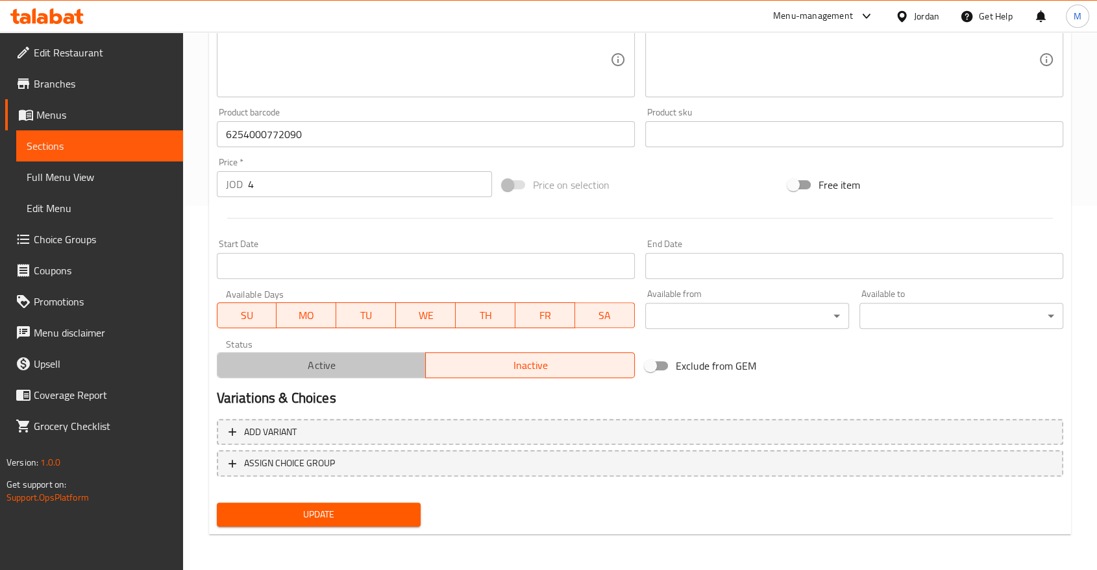
click at [360, 365] on span "Active" at bounding box center [322, 365] width 199 height 19
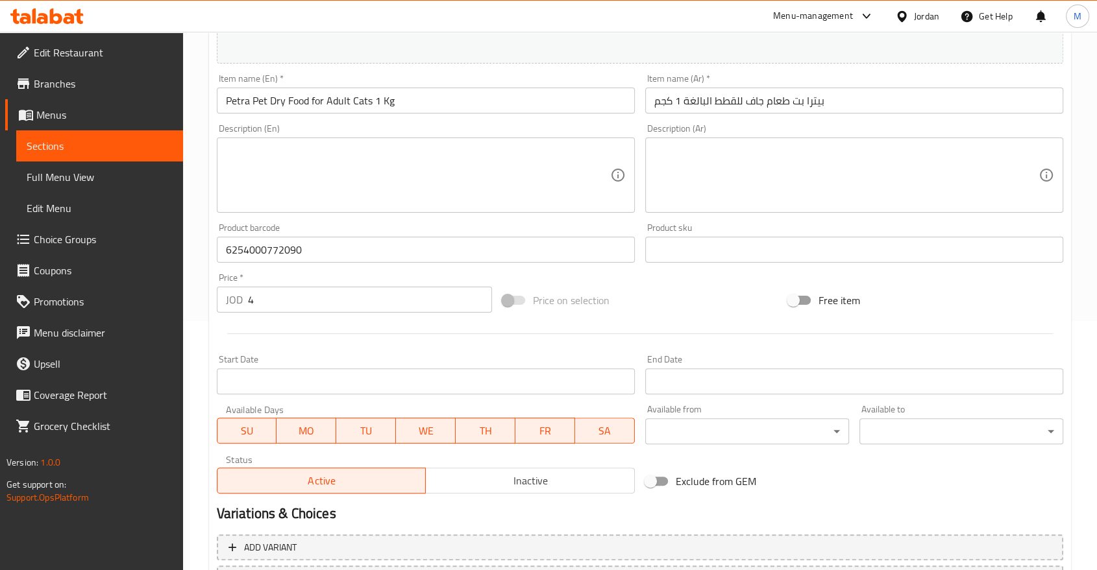
scroll to position [247, 0]
type button "0"
click at [397, 165] on textarea at bounding box center [418, 178] width 384 height 62
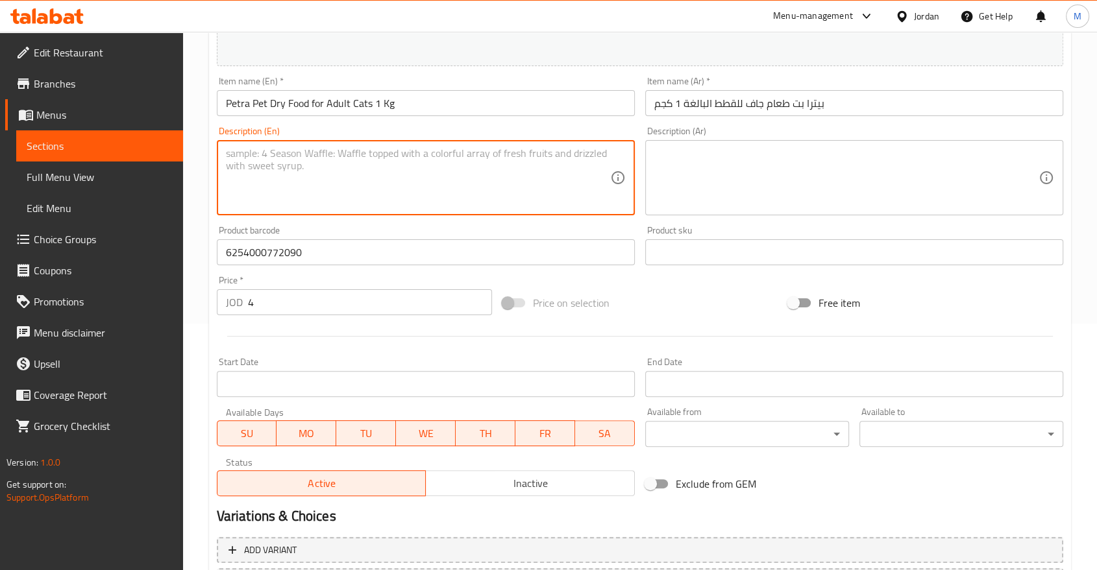
paste textarea "A complete and nutritious food that contains an ideal blend of proteins, vitami…"
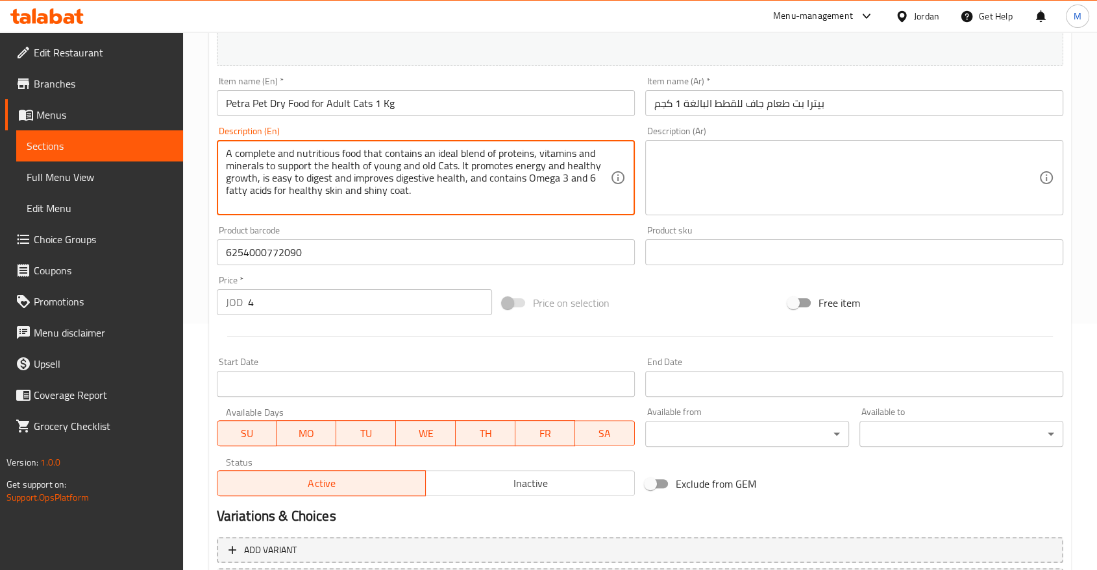
click at [428, 170] on textarea "A complete and nutritious food that contains an ideal blend of proteins, vitami…" at bounding box center [418, 178] width 384 height 62
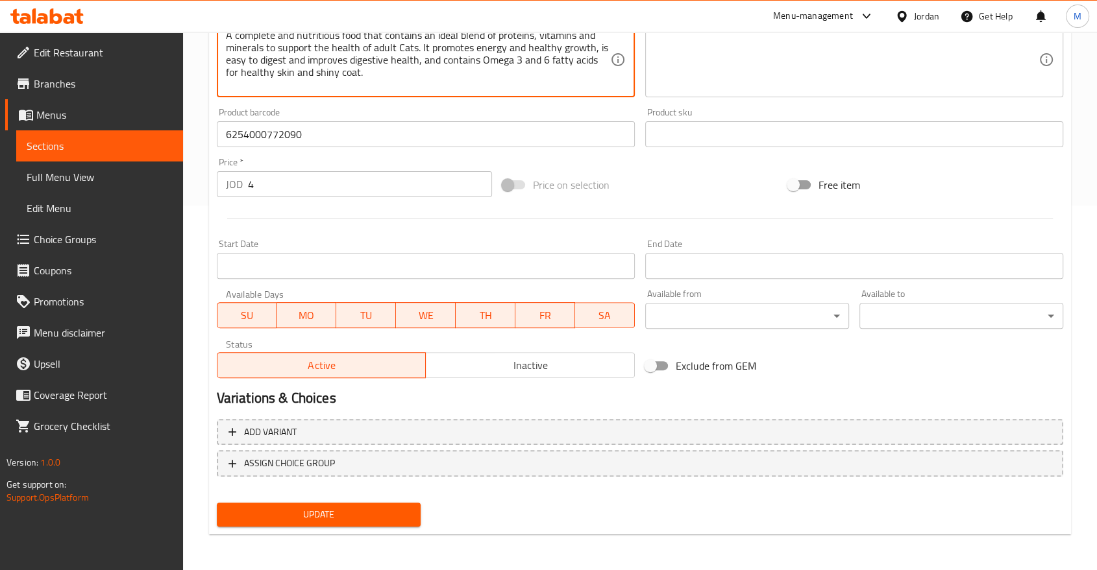
type textarea "A complete and nutritious food that contains an ideal blend of proteins, vitami…"
click at [347, 508] on span "Update" at bounding box center [318, 515] width 183 height 16
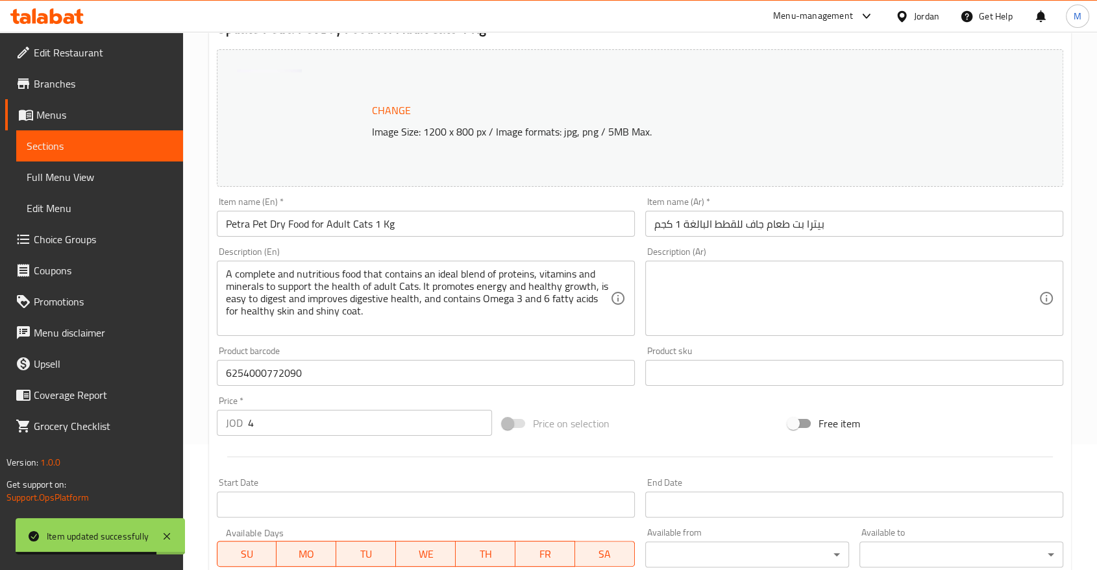
scroll to position [0, 0]
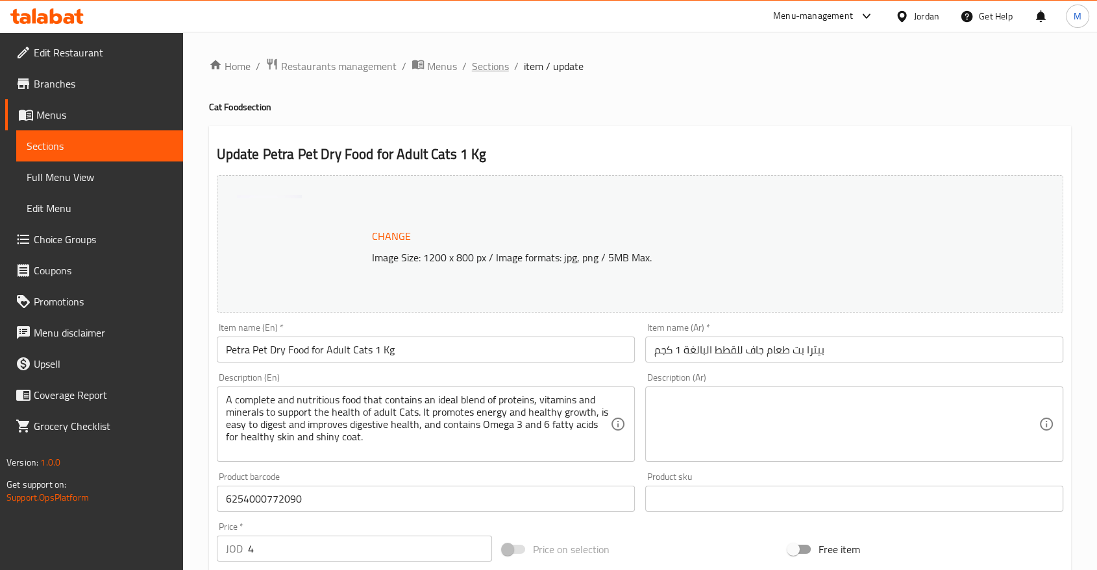
click at [486, 61] on span "Sections" at bounding box center [490, 66] width 37 height 16
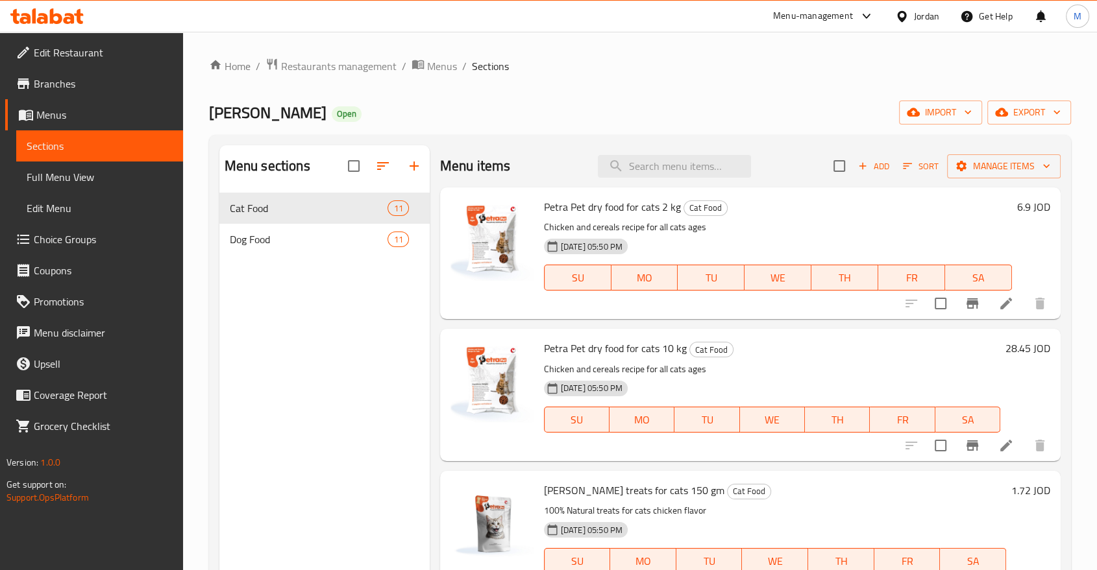
click at [486, 61] on span "Sections" at bounding box center [490, 66] width 37 height 16
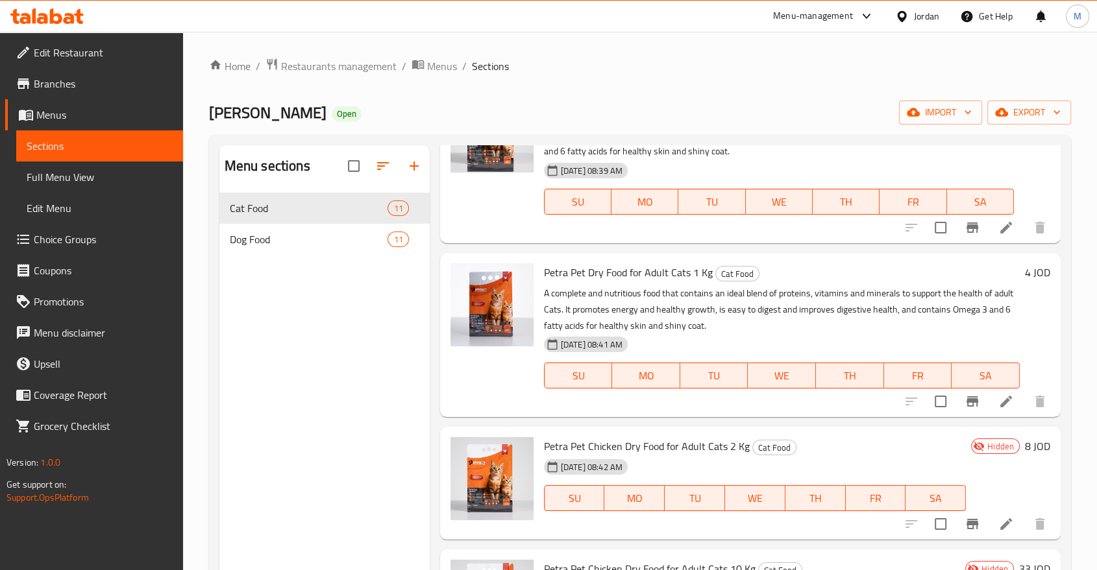
scroll to position [1093, 0]
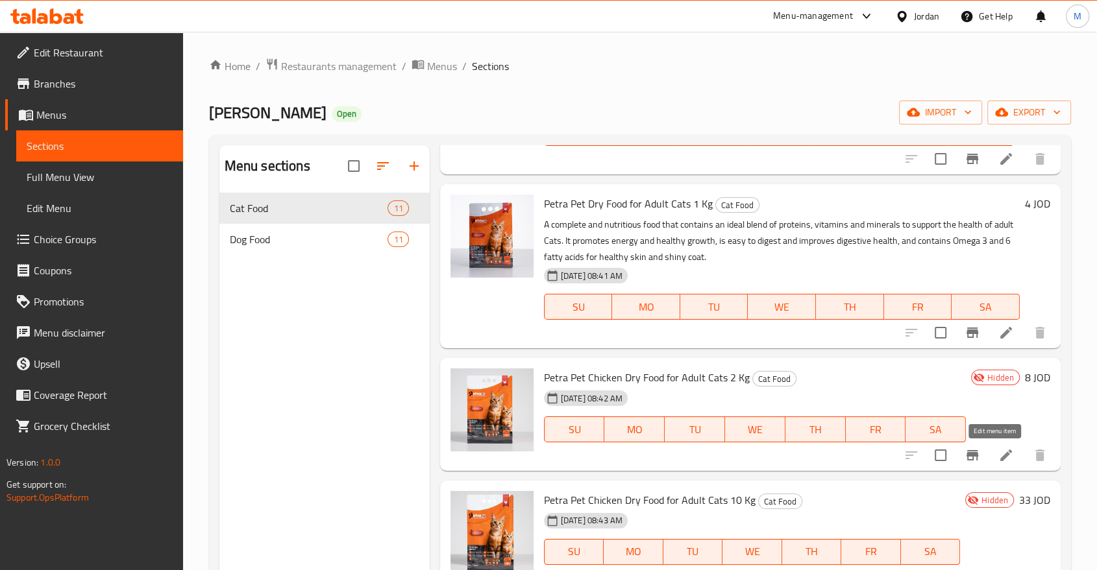
click at [999, 456] on icon at bounding box center [1006, 456] width 16 height 16
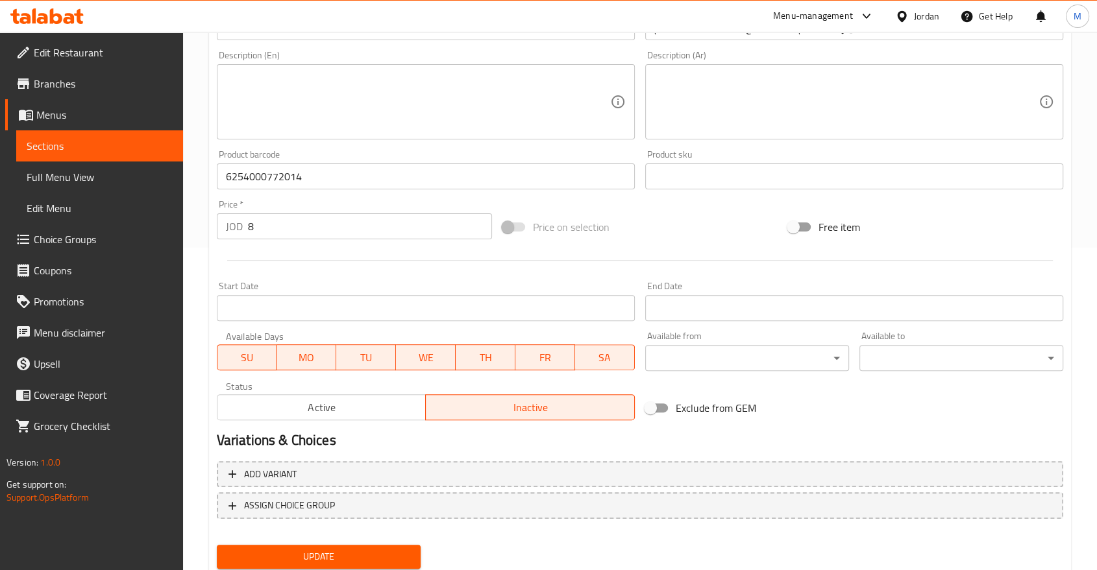
scroll to position [337, 0]
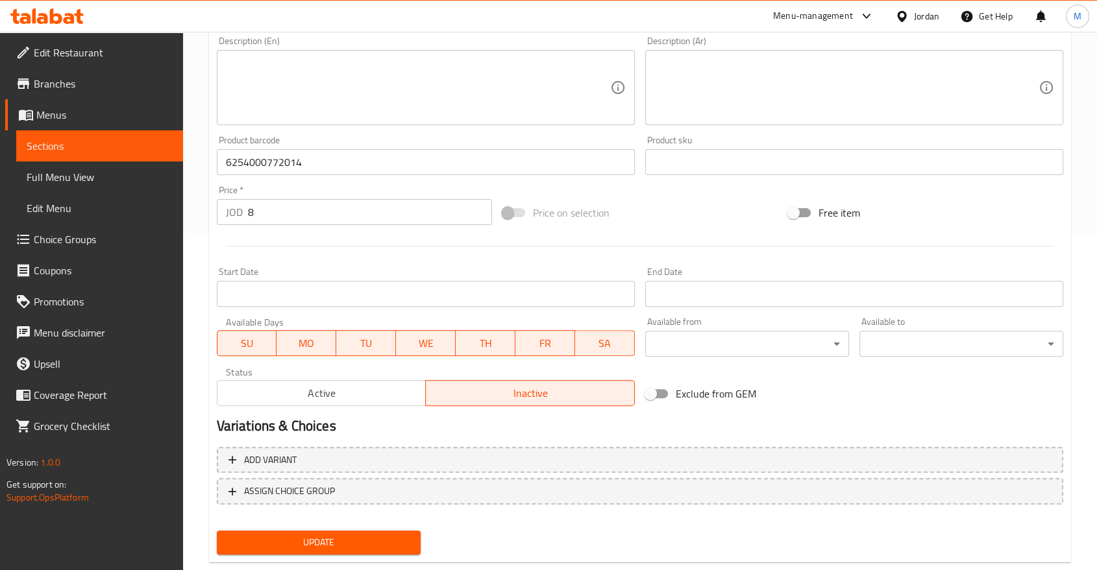
click at [304, 398] on span "Active" at bounding box center [322, 393] width 199 height 19
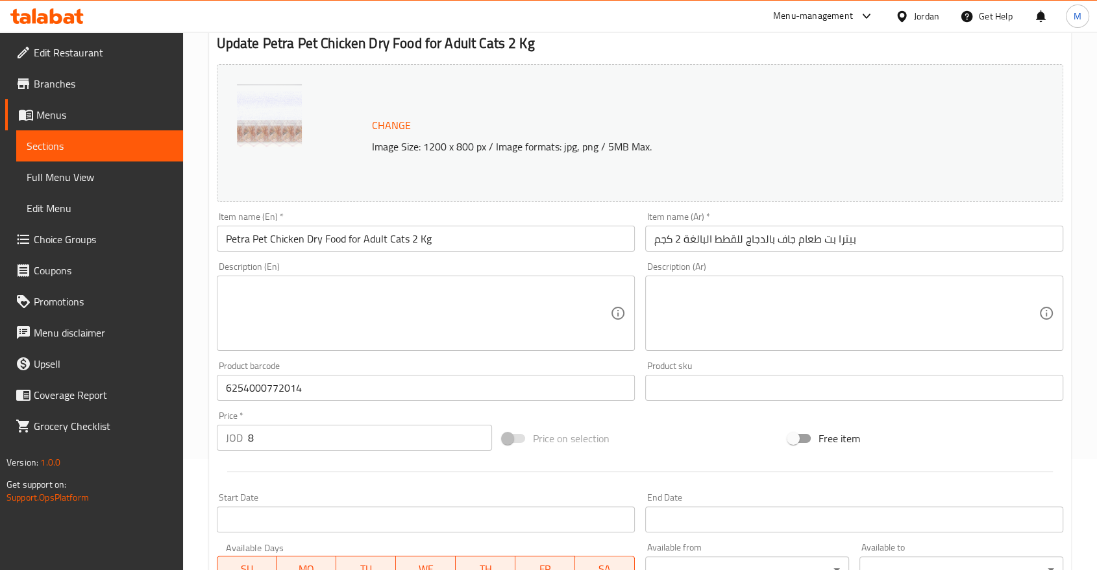
scroll to position [108, 0]
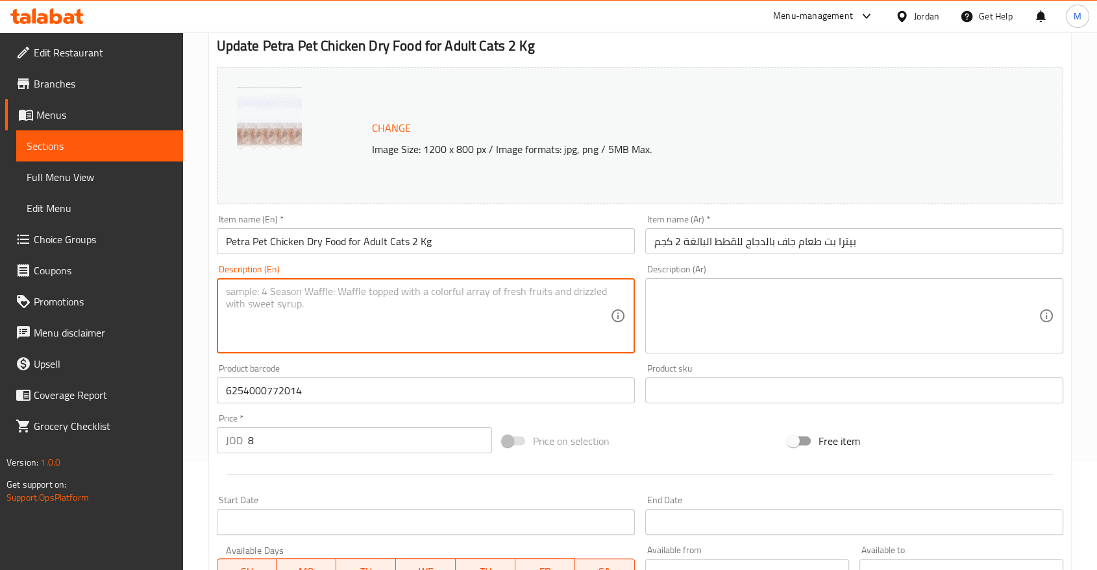
click at [378, 290] on textarea at bounding box center [418, 317] width 384 height 62
paste textarea "A complete and nutritious food that contains an ideal blend of proteins, vitami…"
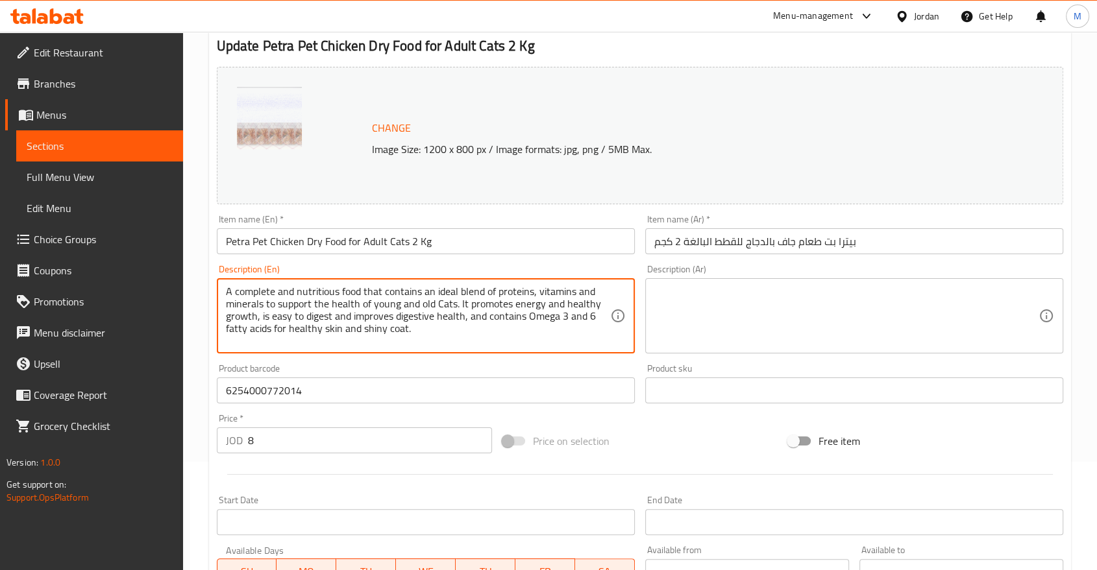
click at [384, 304] on textarea "A complete and nutritious food that contains an ideal blend of proteins, vitami…" at bounding box center [418, 317] width 384 height 62
click at [413, 322] on textarea "A complete and nutritious food that contains an ideal blend of proteins, vitami…" at bounding box center [418, 317] width 384 height 62
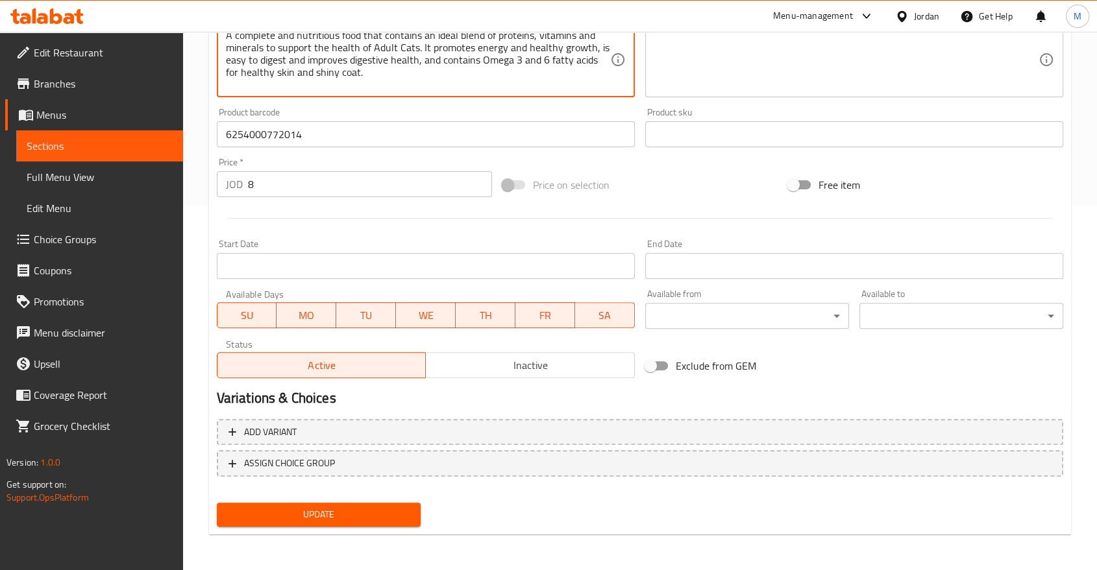
type textarea "A complete and nutritious food that contains an ideal blend of proteins, vitami…"
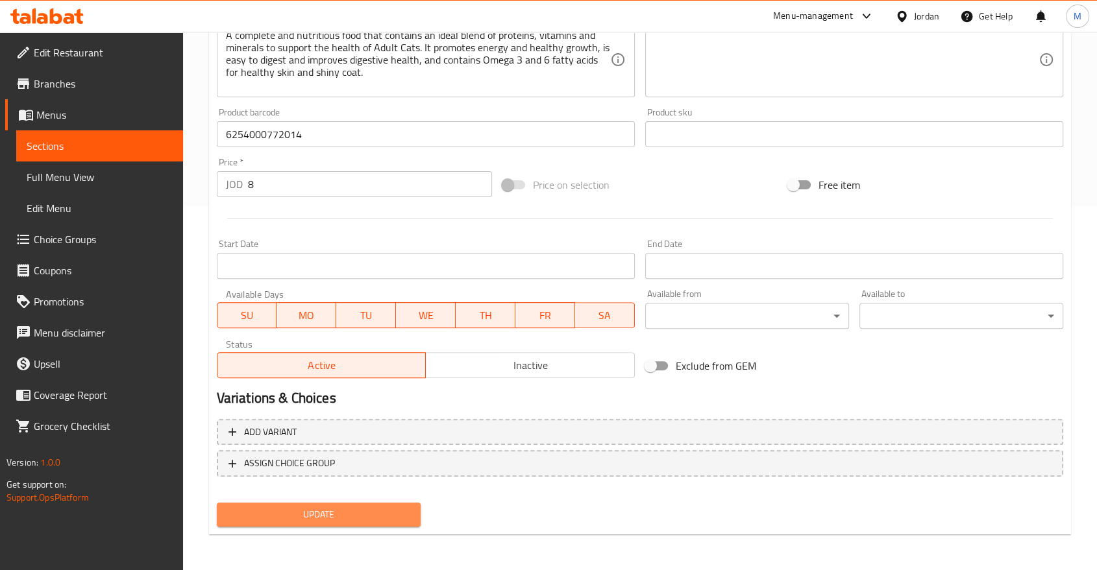
click at [337, 525] on button "Update" at bounding box center [319, 515] width 204 height 24
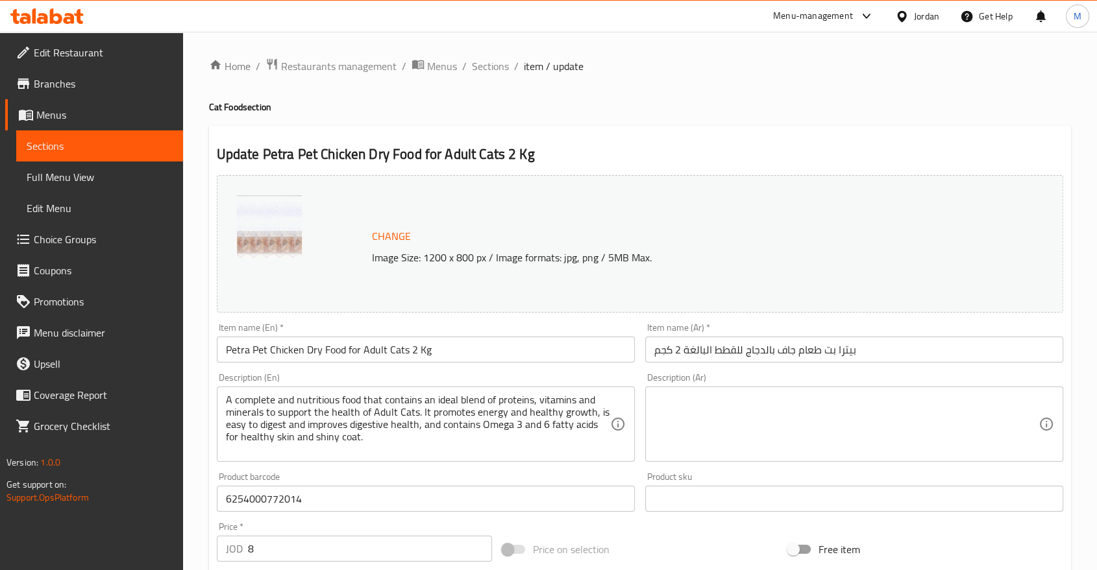
scroll to position [0, 0]
click at [487, 62] on span "Sections" at bounding box center [490, 66] width 37 height 16
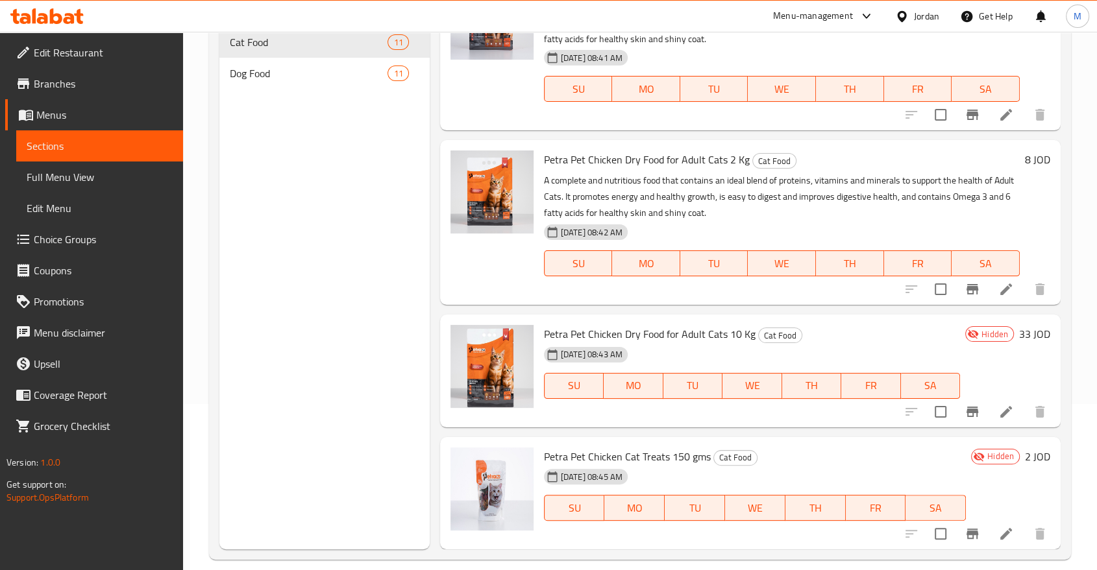
scroll to position [182, 0]
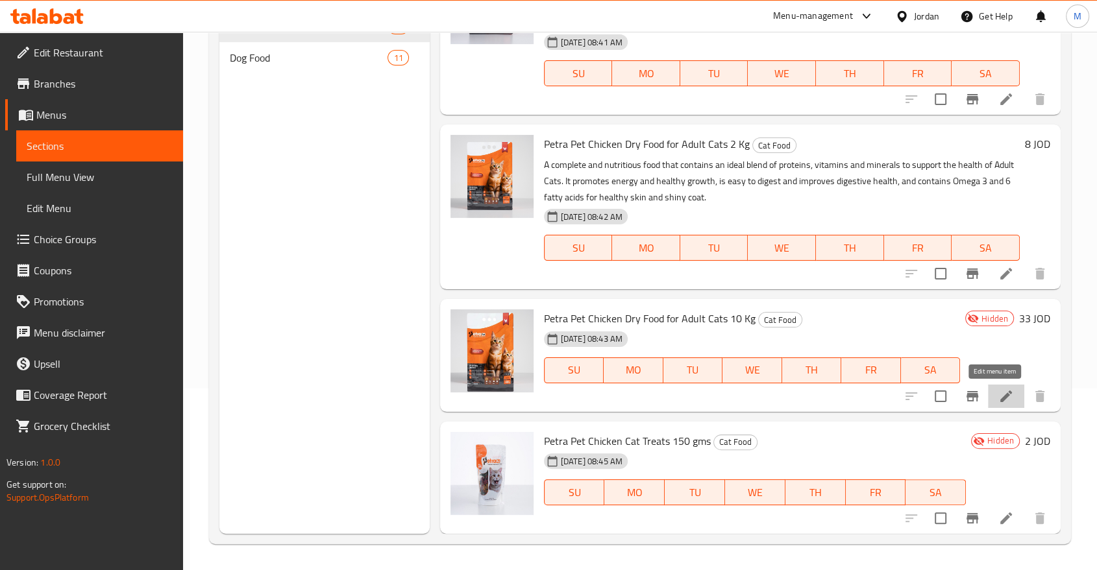
click at [1001, 392] on icon at bounding box center [1006, 397] width 16 height 16
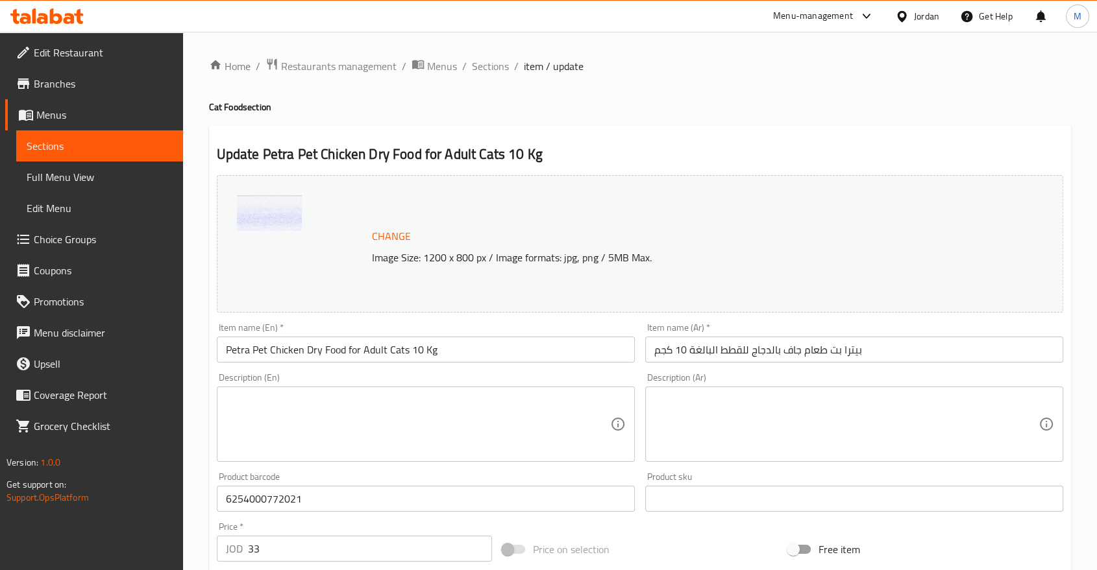
click at [367, 404] on textarea at bounding box center [418, 425] width 384 height 62
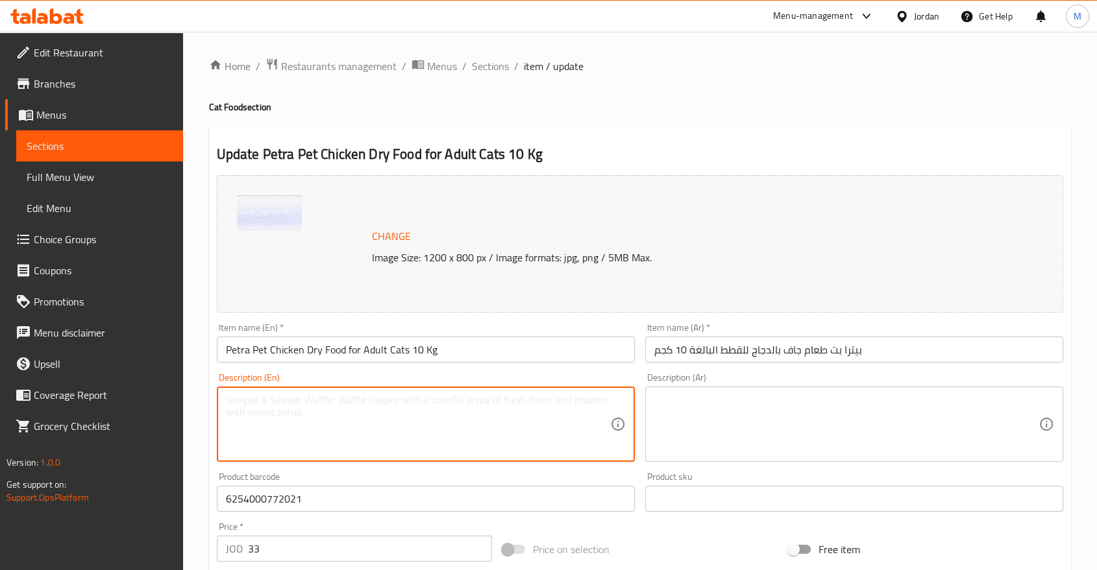
paste textarea "A complete and nutritious food that contains an ideal blend of proteins, vitami…"
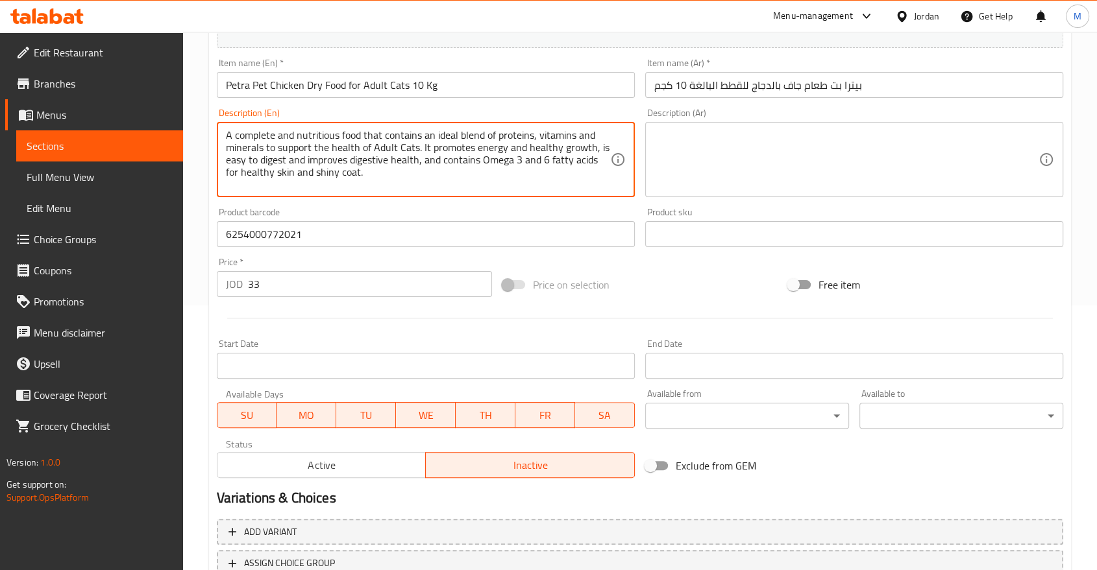
scroll to position [311, 0]
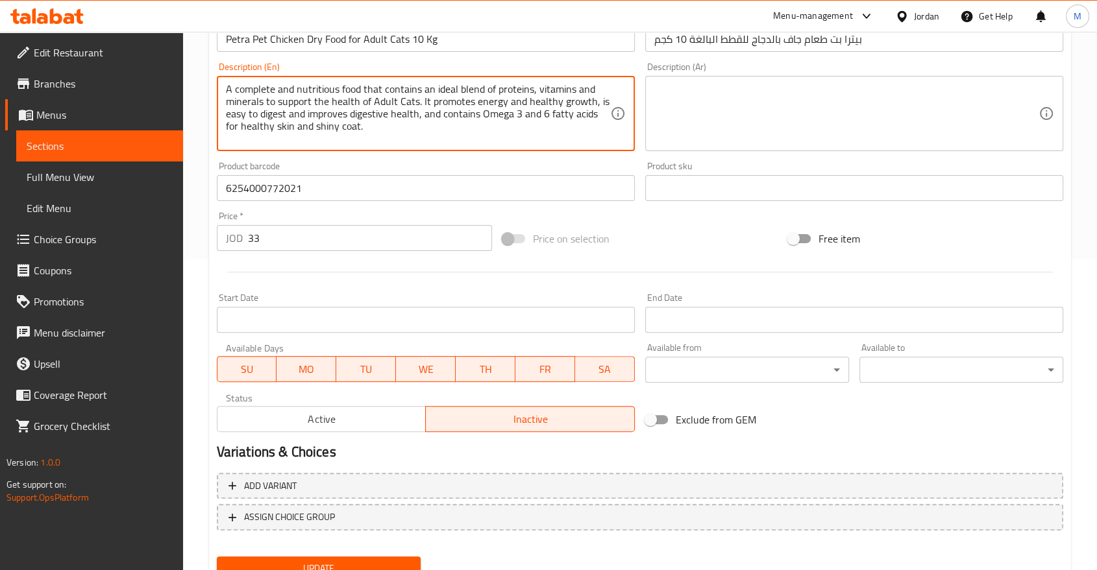
type textarea "A complete and nutritious food that contains an ideal blend of proteins, vitami…"
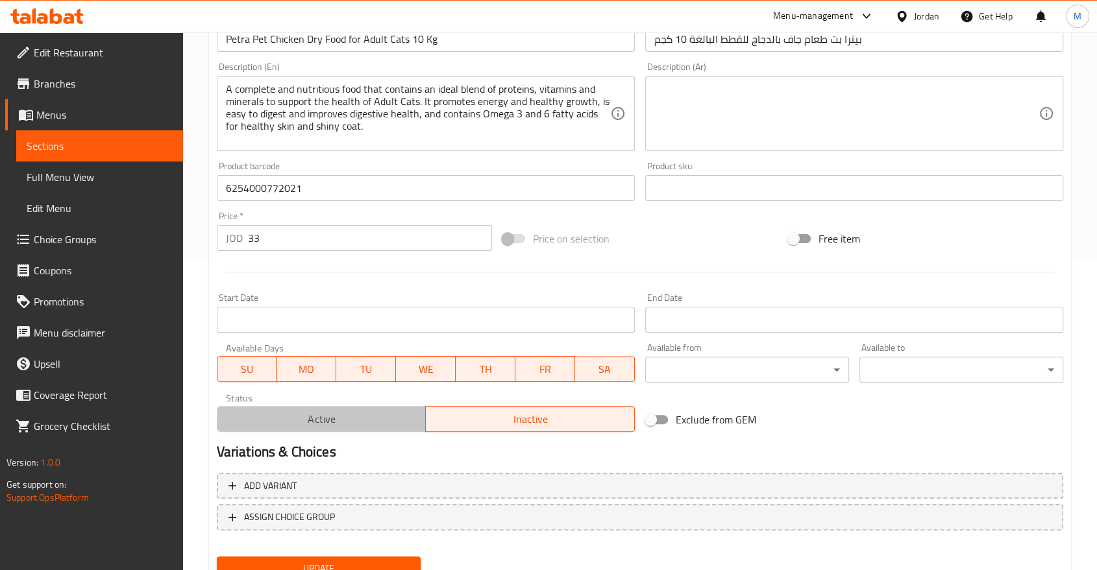
click at [356, 414] on span "Active" at bounding box center [322, 419] width 199 height 19
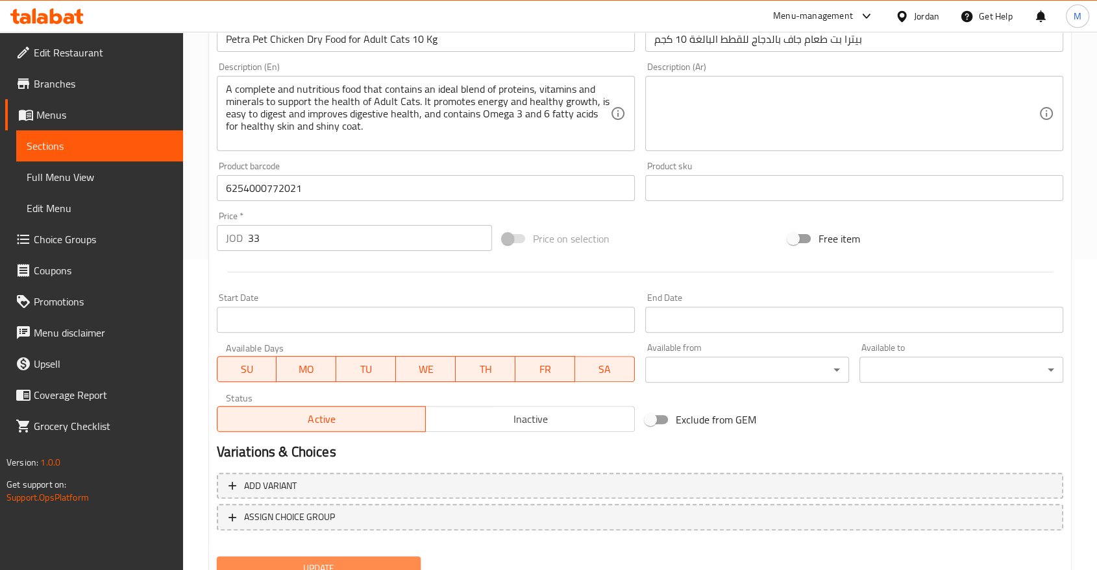
click at [347, 567] on span "Update" at bounding box center [318, 569] width 183 height 16
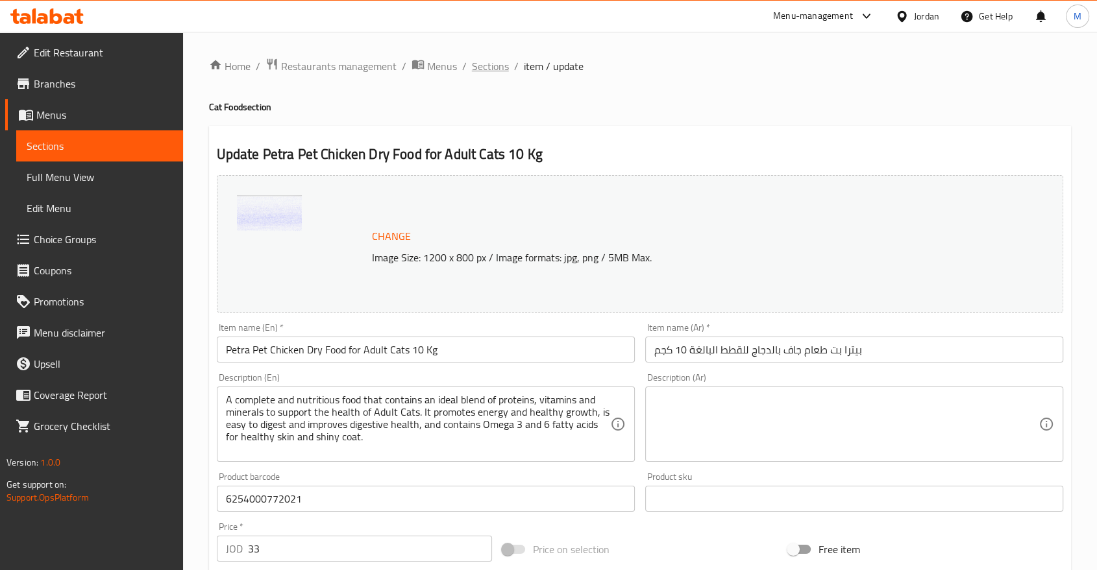
click at [478, 61] on span "Sections" at bounding box center [490, 66] width 37 height 16
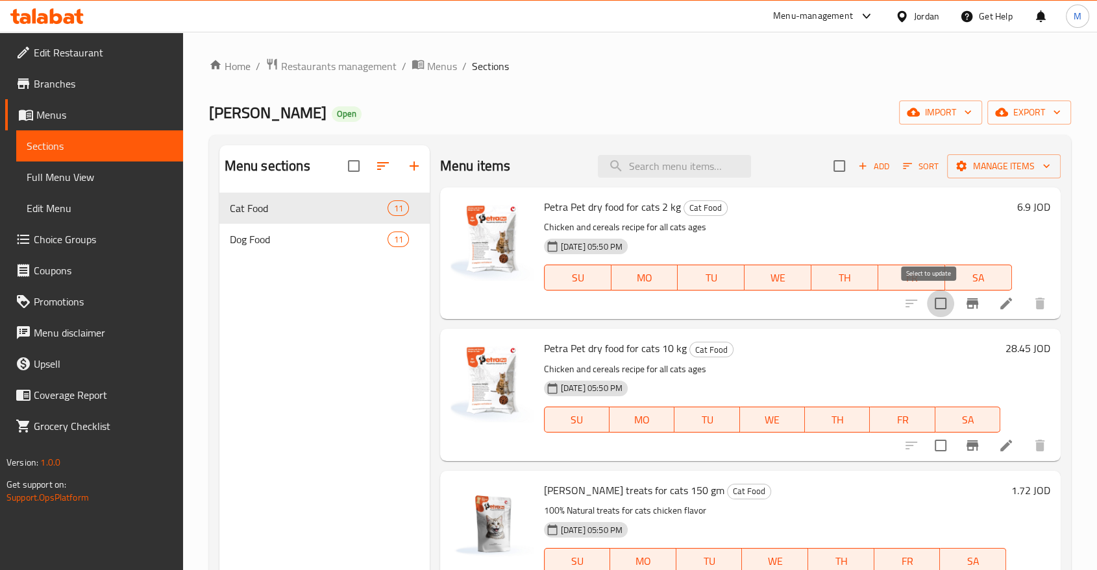
click at [931, 304] on input "checkbox" at bounding box center [940, 303] width 27 height 27
checkbox input "true"
click at [935, 449] on input "checkbox" at bounding box center [940, 445] width 27 height 27
checkbox input "true"
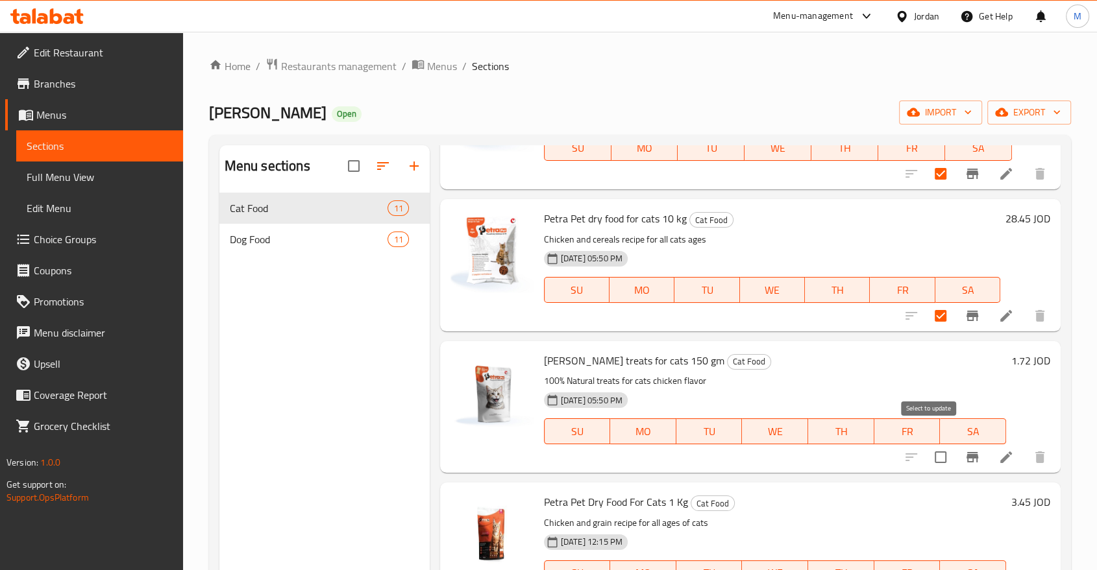
scroll to position [153, 0]
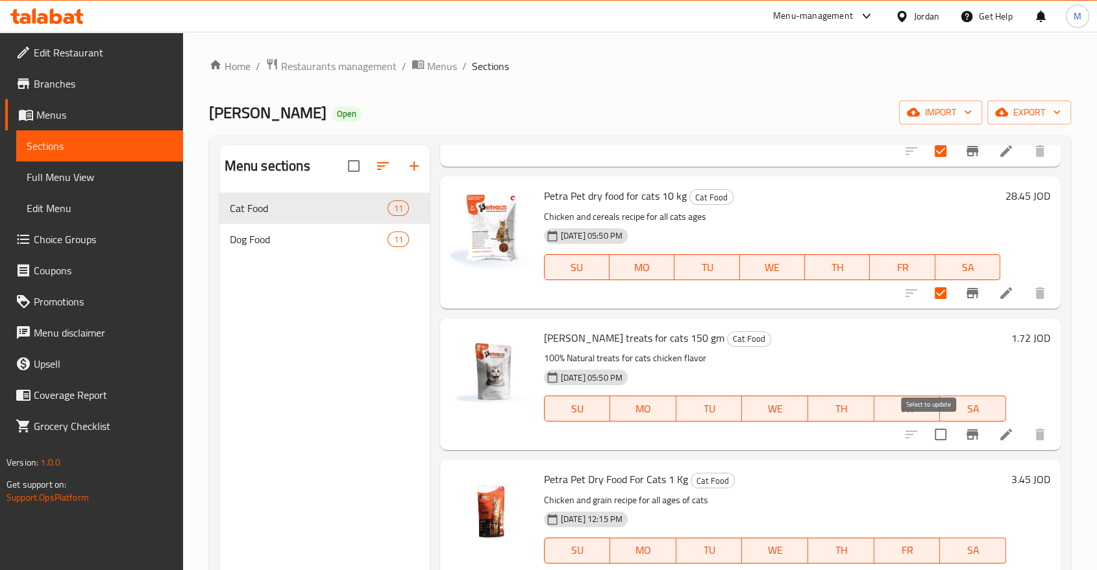
click at [931, 437] on input "checkbox" at bounding box center [940, 434] width 27 height 27
checkbox input "true"
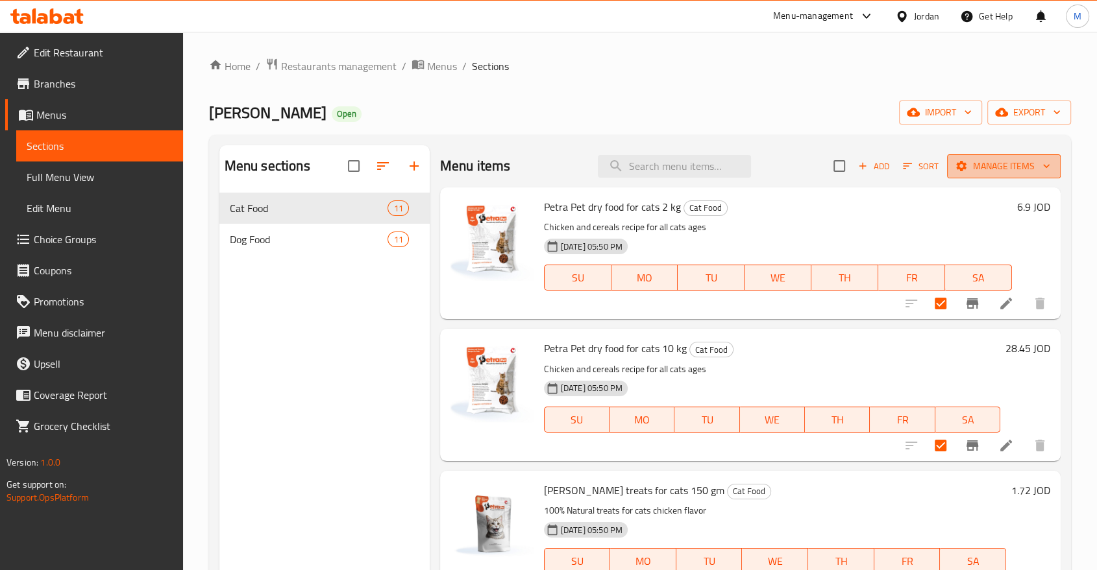
click at [986, 165] on span "Manage items" at bounding box center [1003, 166] width 93 height 16
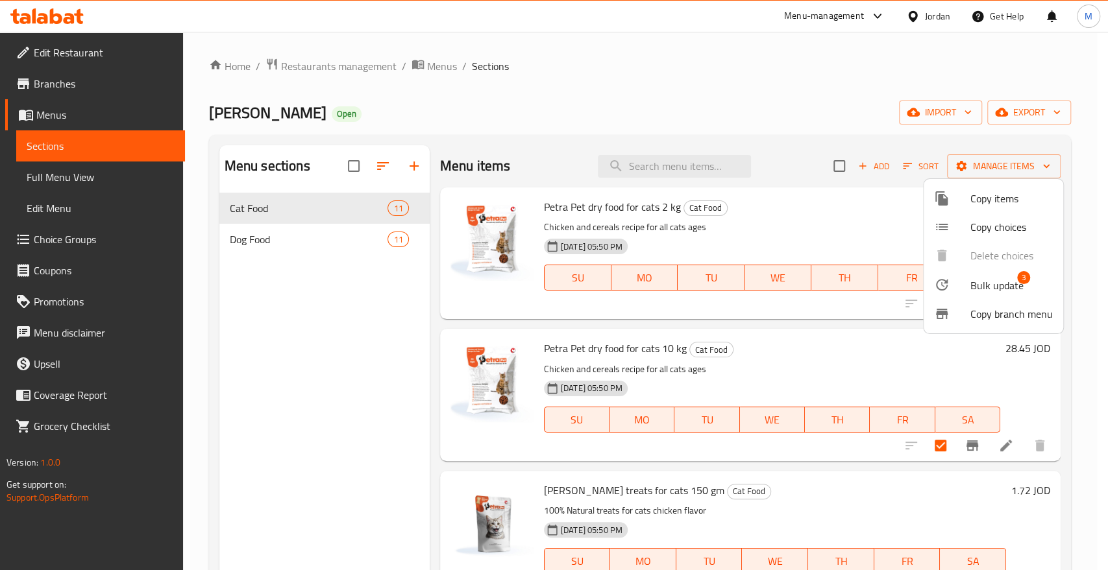
click at [831, 130] on div at bounding box center [554, 285] width 1108 height 570
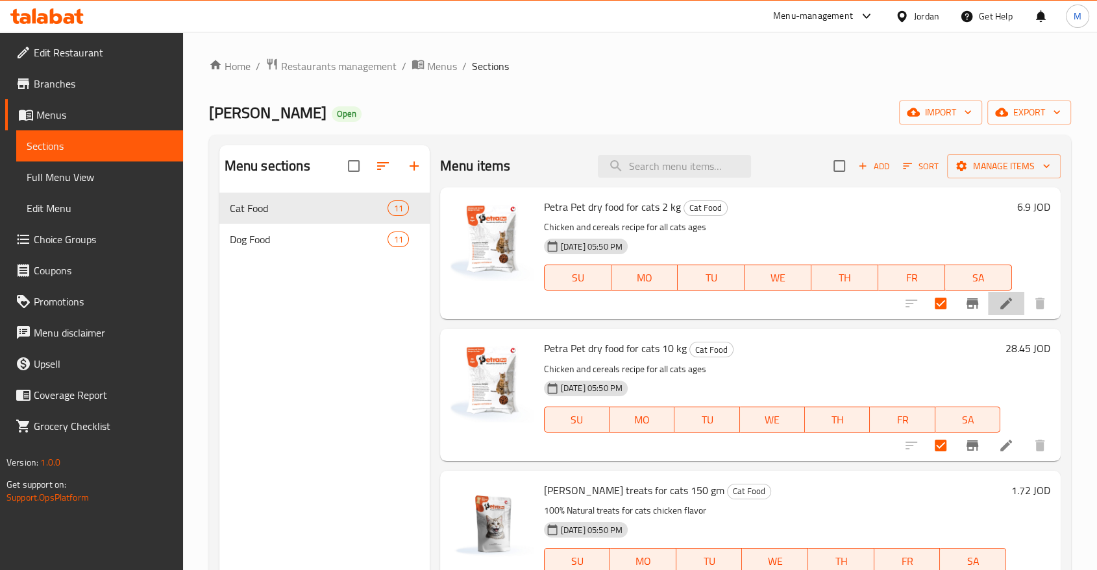
click at [997, 313] on li at bounding box center [1006, 303] width 36 height 23
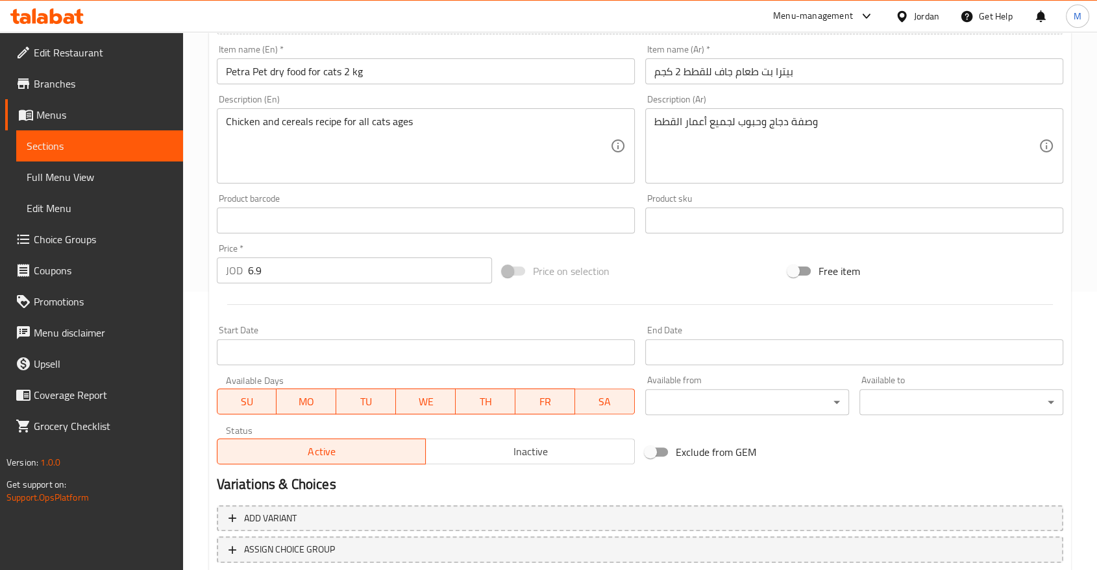
scroll to position [282, 0]
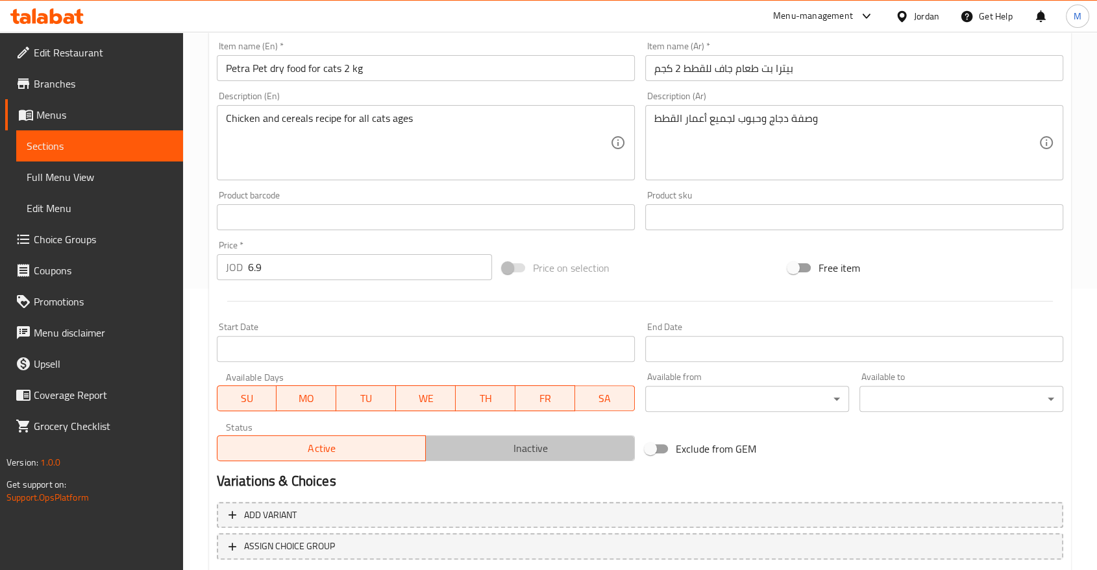
click at [472, 444] on span "Inactive" at bounding box center [530, 448] width 199 height 19
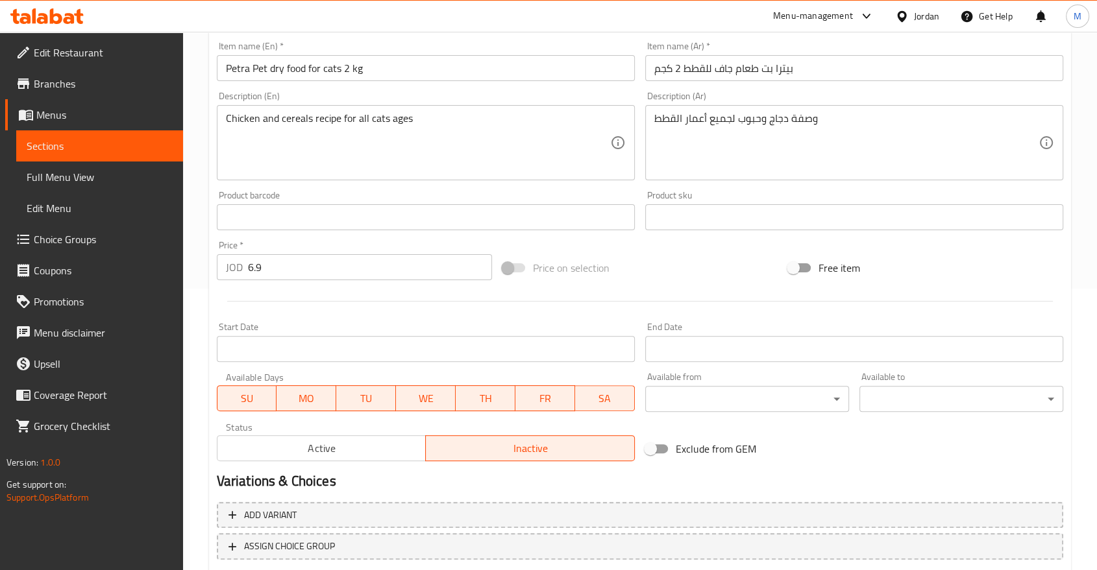
scroll to position [365, 0]
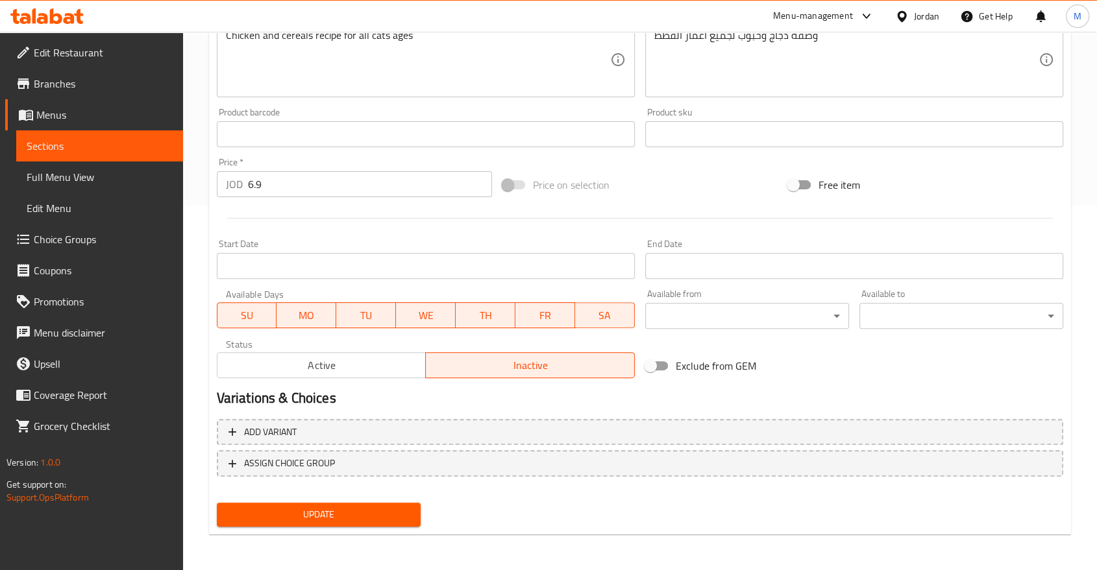
click at [347, 515] on span "Update" at bounding box center [318, 515] width 183 height 16
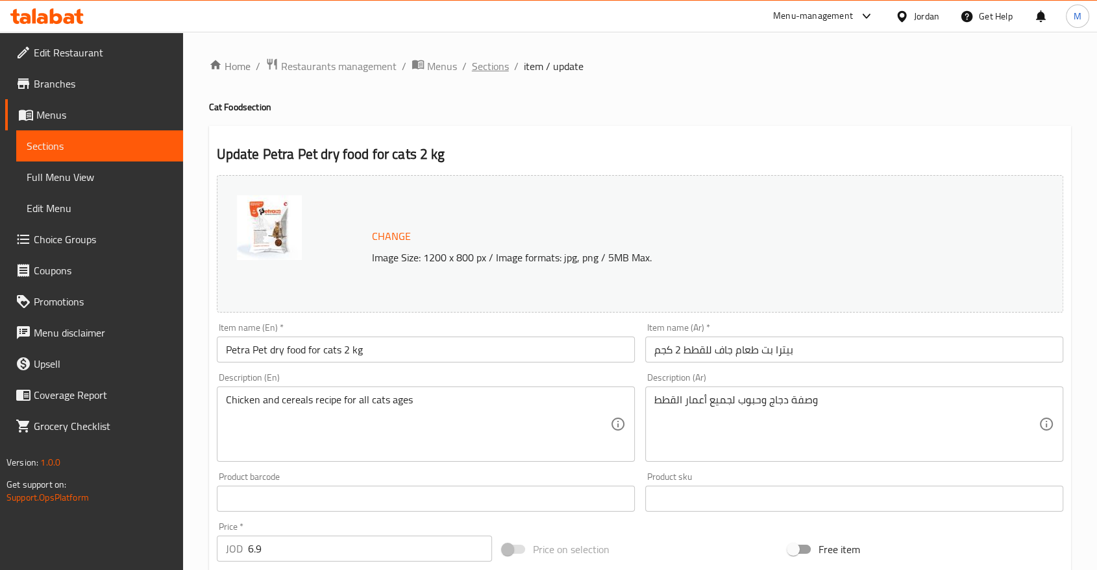
click at [501, 66] on span "Sections" at bounding box center [490, 66] width 37 height 16
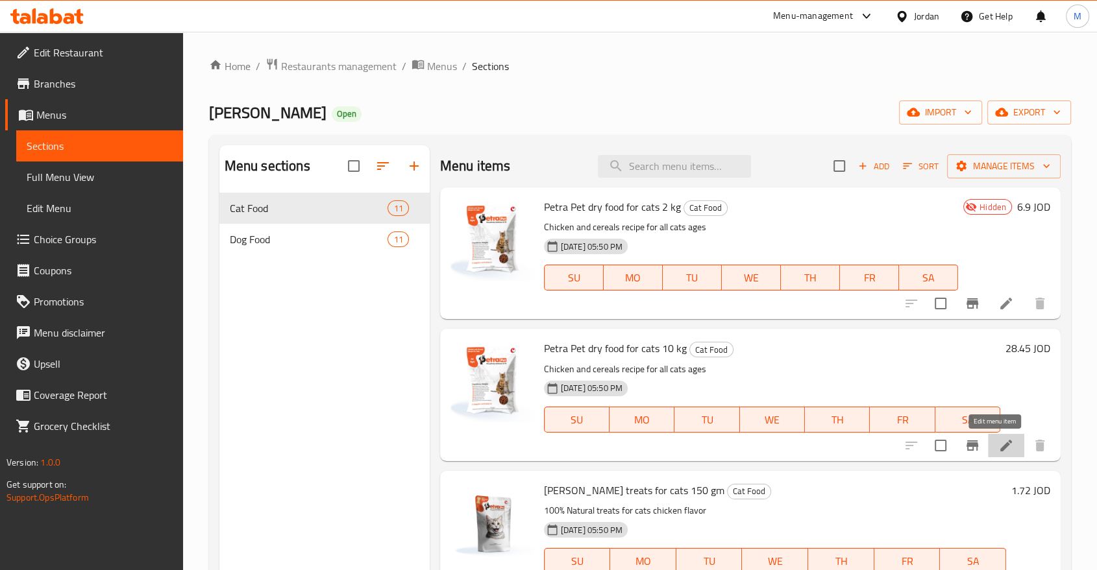
click at [1001, 448] on icon at bounding box center [1006, 446] width 16 height 16
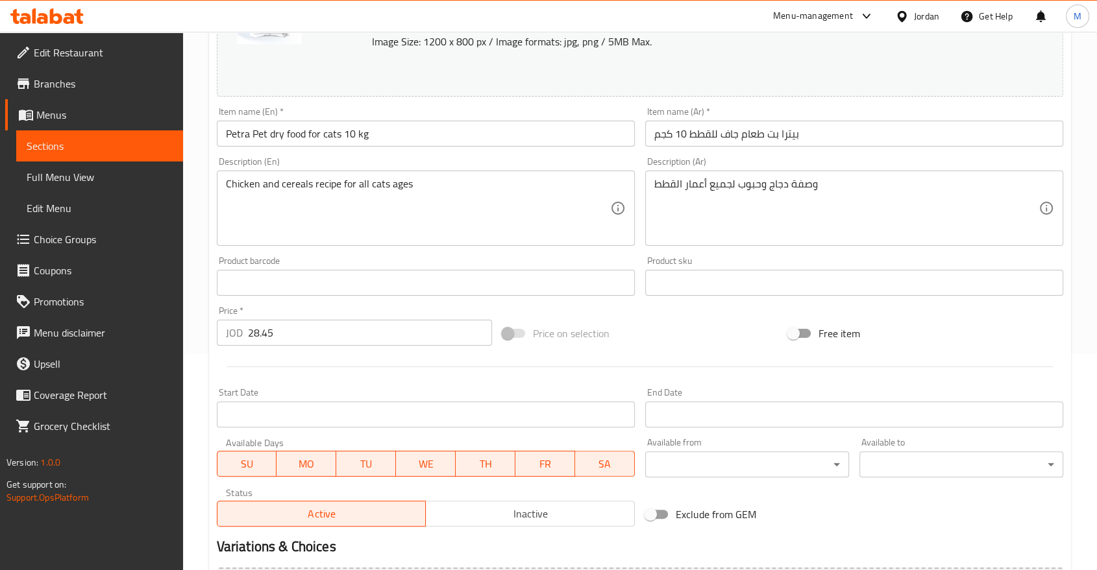
scroll to position [365, 0]
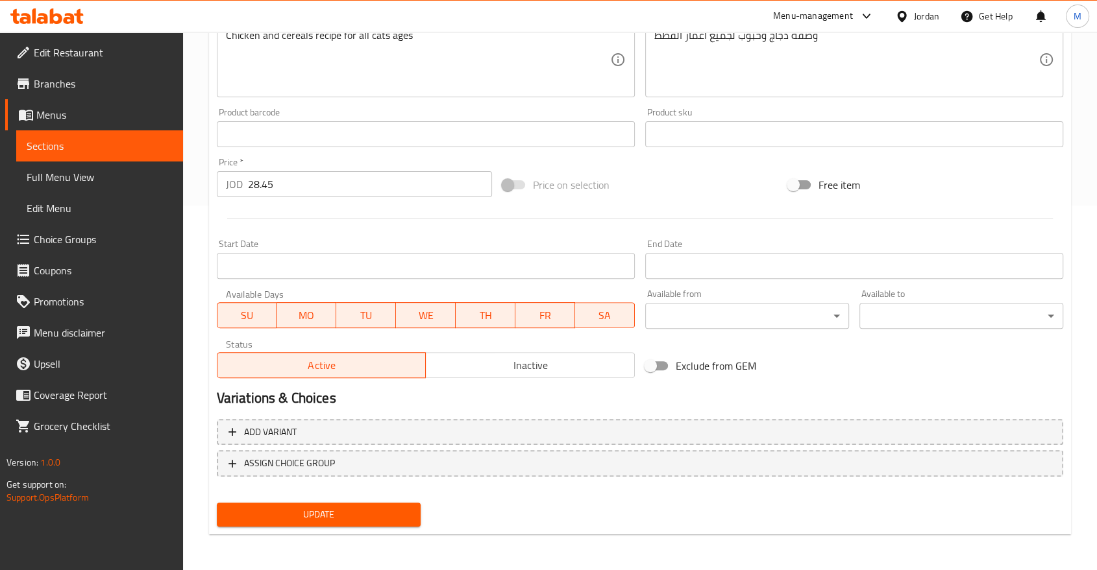
click at [462, 371] on span "Inactive" at bounding box center [530, 365] width 199 height 19
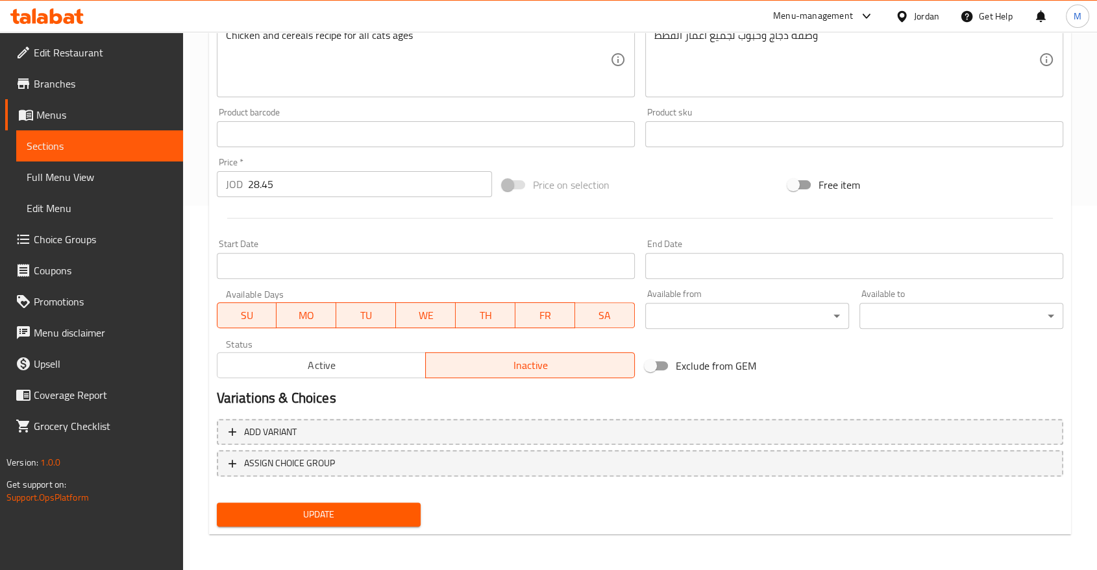
click at [352, 501] on div "Update" at bounding box center [319, 515] width 214 height 34
click at [350, 517] on span "Update" at bounding box center [318, 515] width 183 height 16
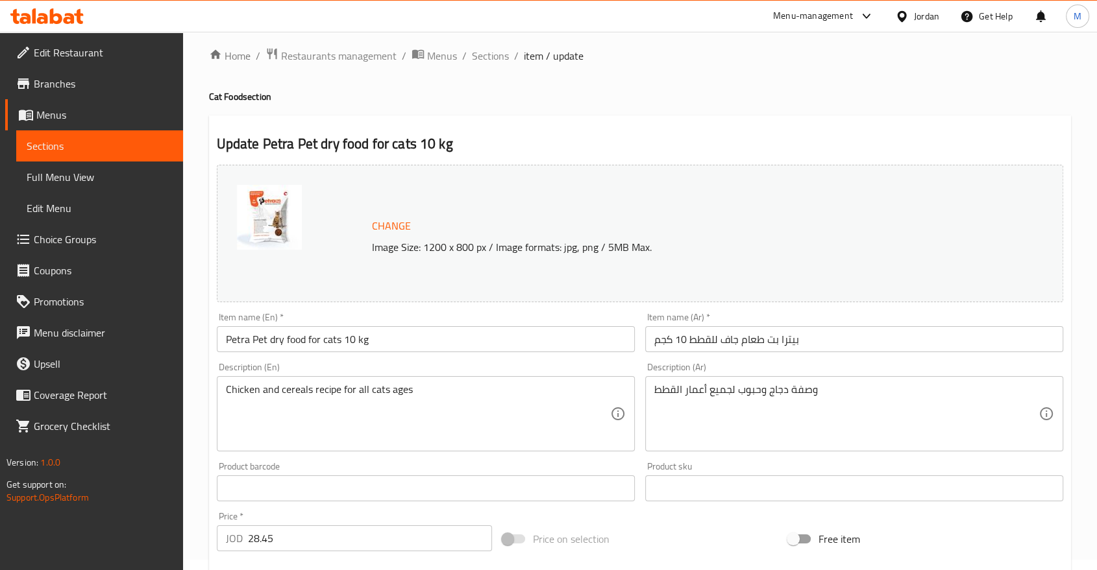
scroll to position [9, 0]
click at [488, 58] on span "Sections" at bounding box center [490, 57] width 37 height 16
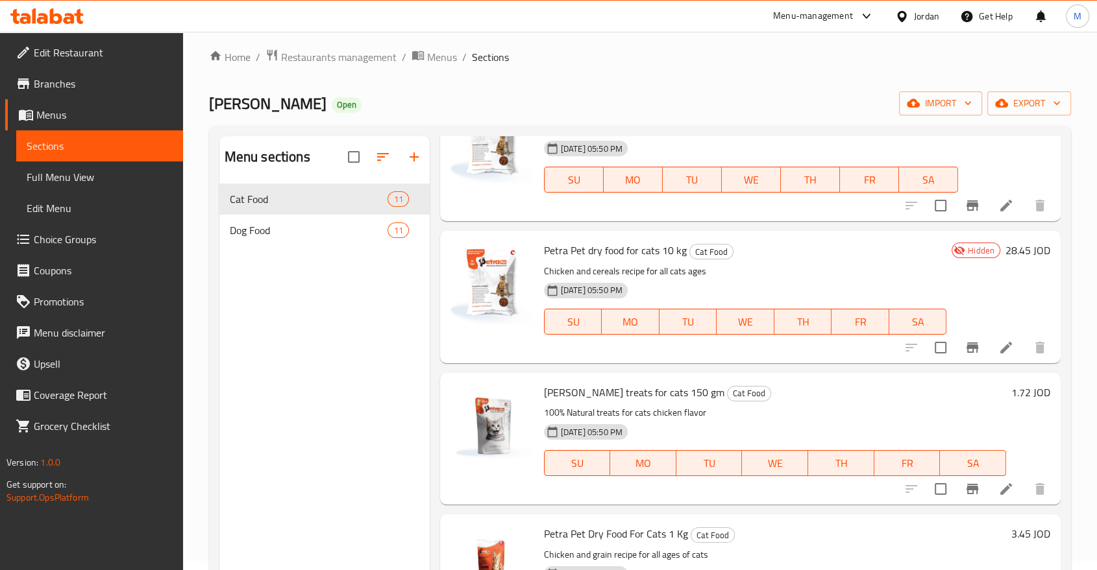
scroll to position [94, 0]
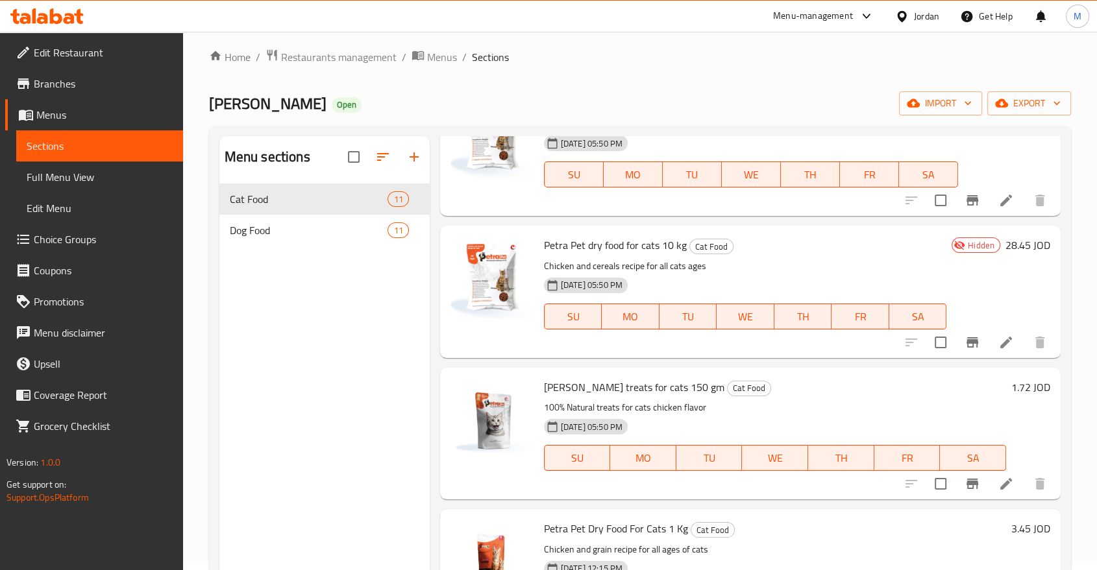
click at [998, 491] on icon at bounding box center [1006, 484] width 16 height 16
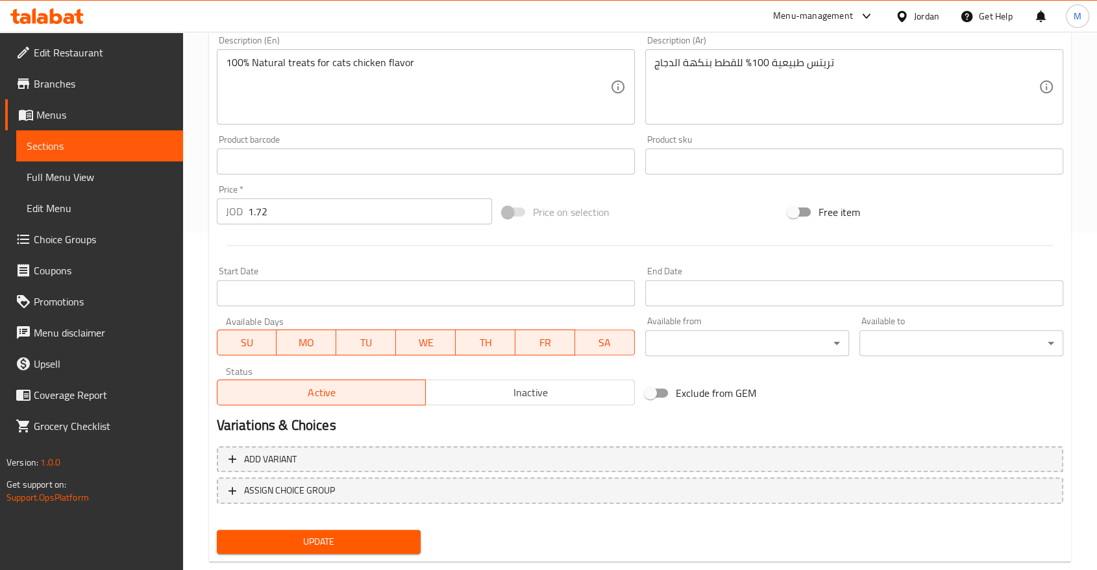
scroll to position [337, 0]
click at [517, 387] on span "Inactive" at bounding box center [530, 393] width 199 height 19
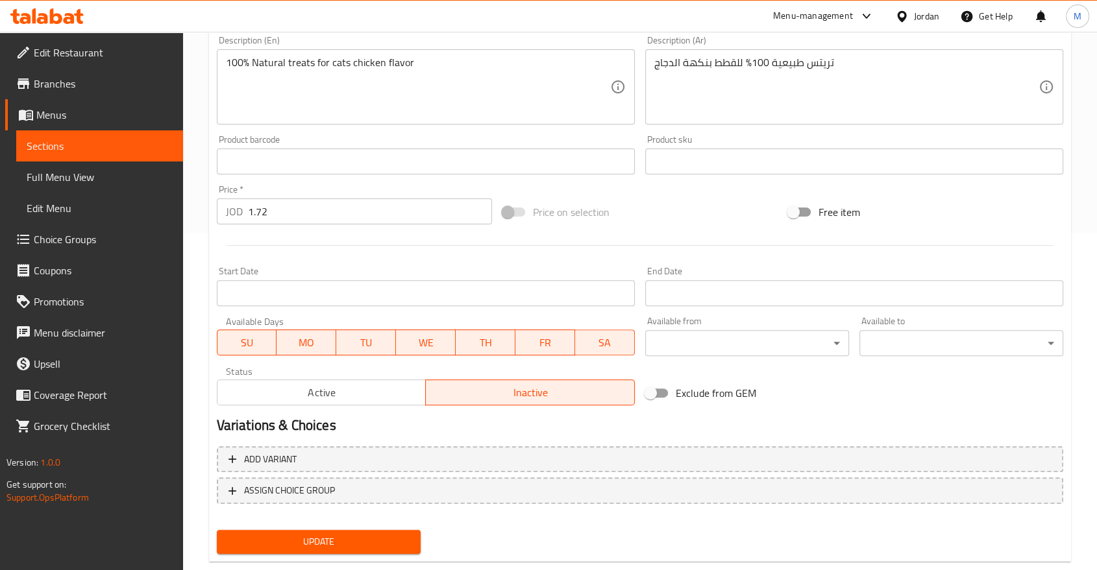
click at [373, 543] on span "Update" at bounding box center [318, 542] width 183 height 16
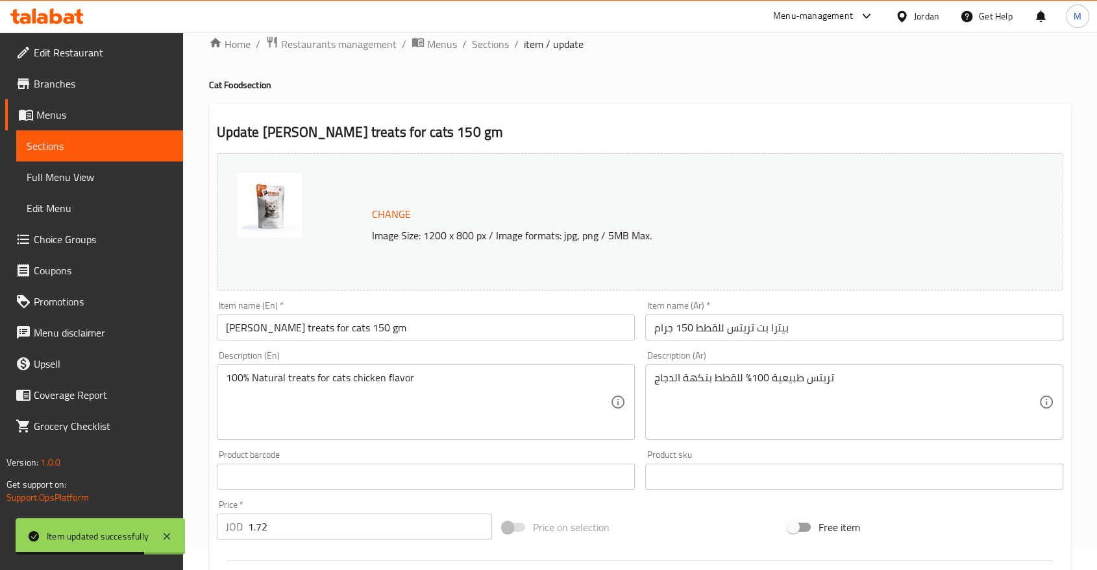
scroll to position [16, 0]
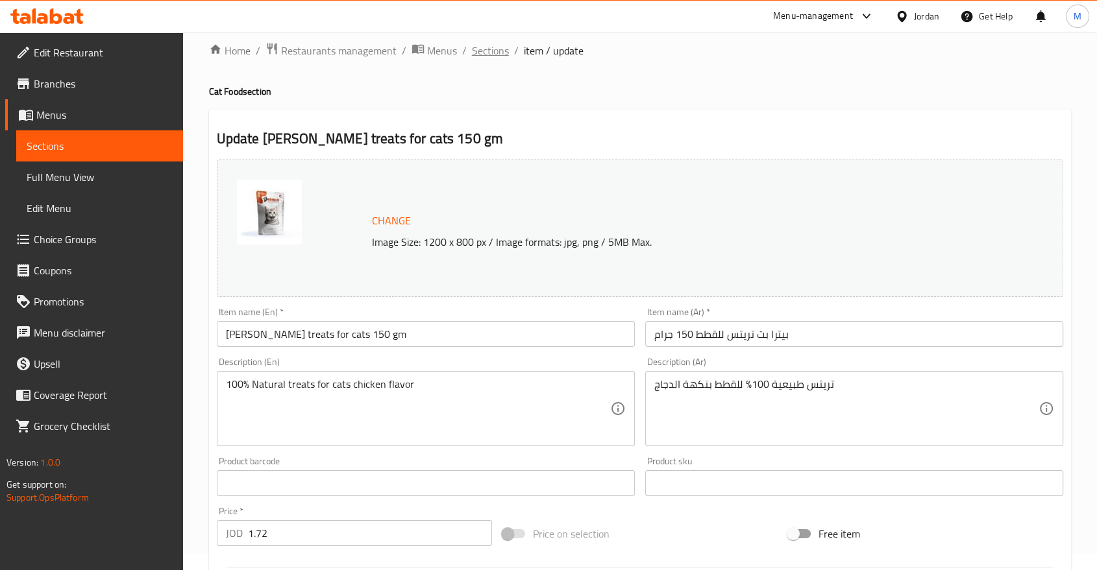
click at [483, 51] on span "Sections" at bounding box center [490, 51] width 37 height 16
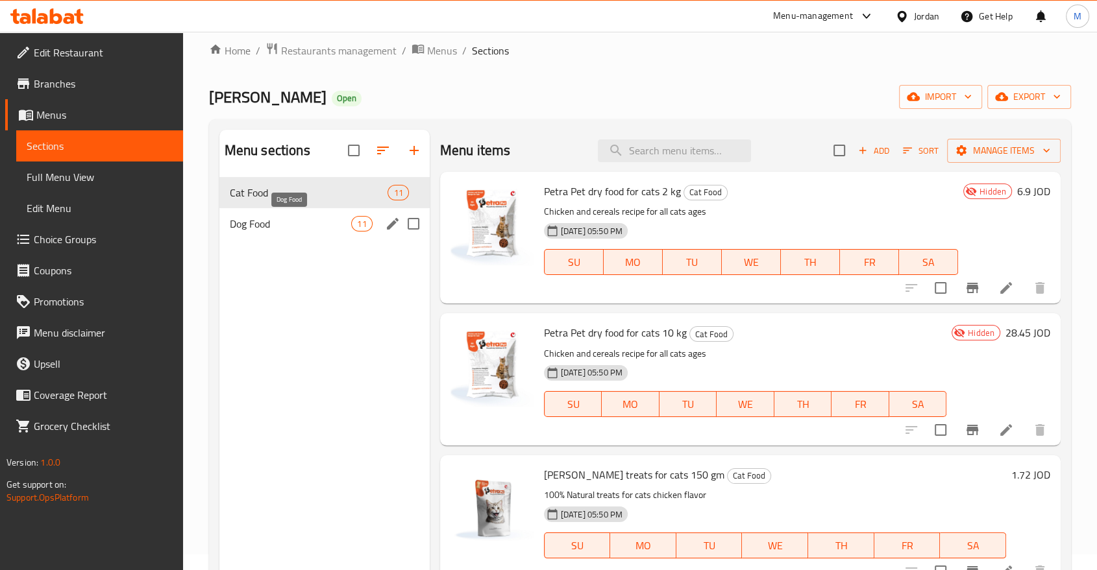
click at [330, 225] on span "Dog Food" at bounding box center [291, 224] width 122 height 16
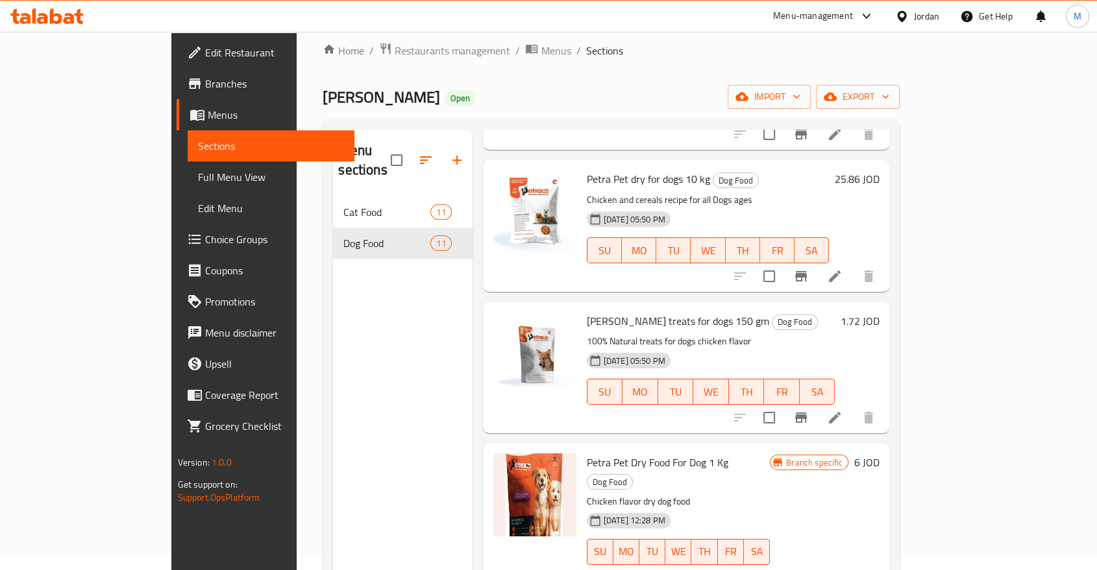
scroll to position [175, 0]
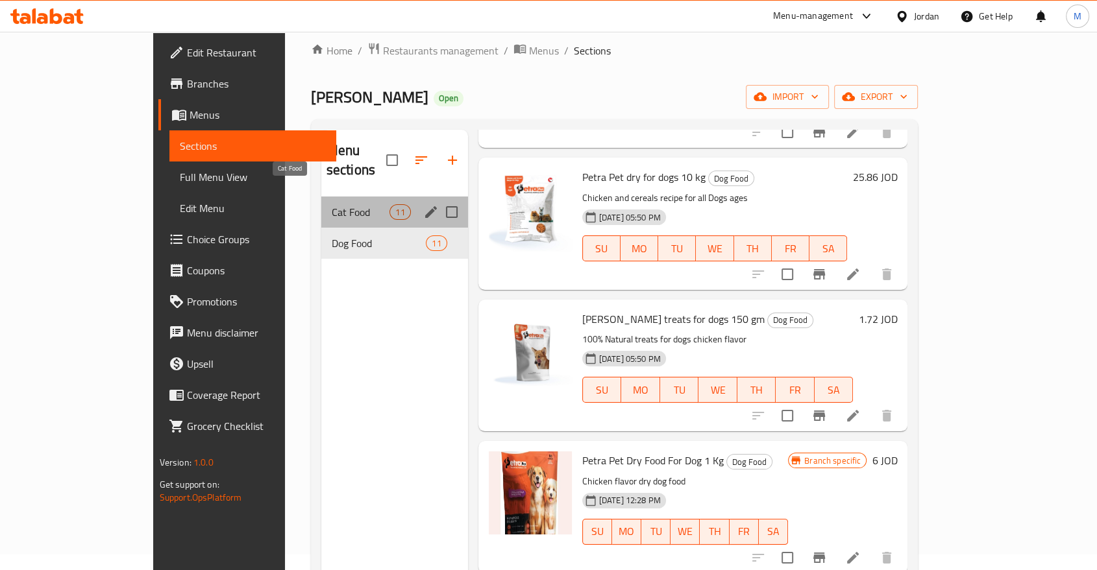
click at [348, 204] on span "Cat Food" at bounding box center [361, 212] width 58 height 16
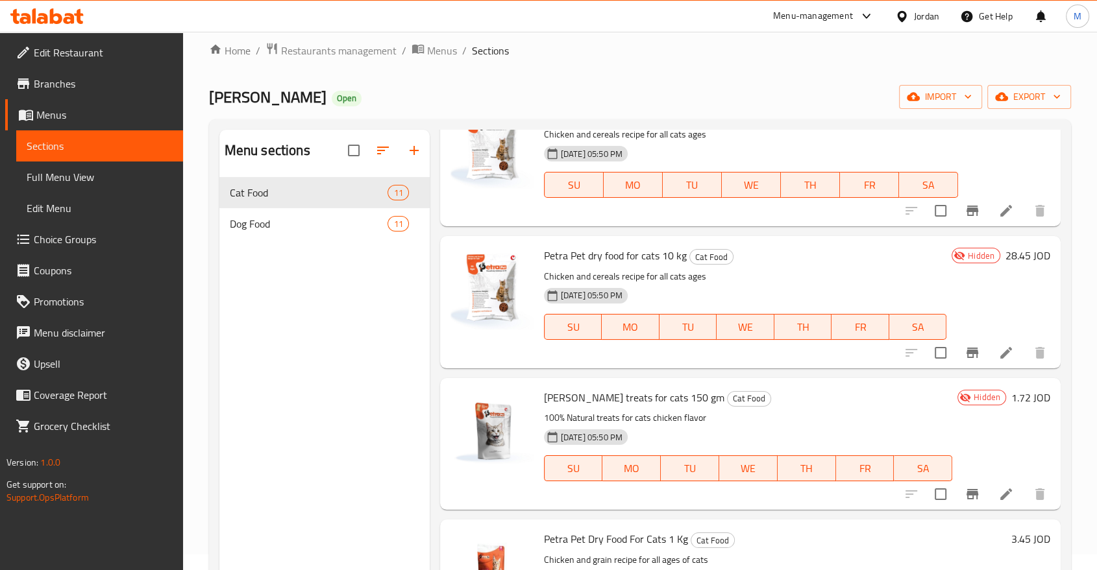
scroll to position [86, 0]
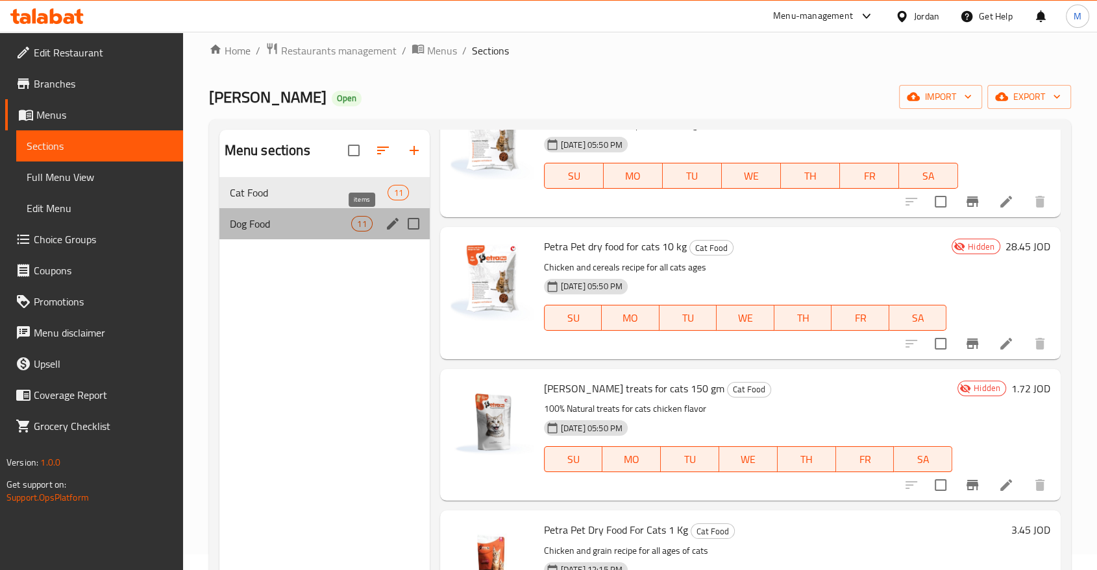
click at [371, 227] on span "11" at bounding box center [361, 224] width 19 height 12
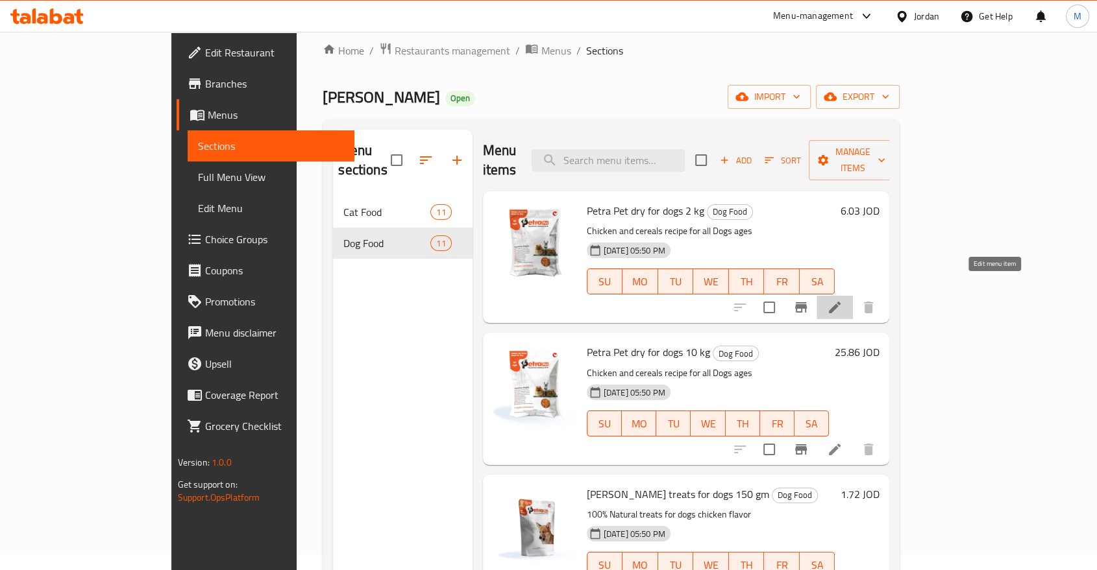
click at [842, 300] on icon at bounding box center [835, 308] width 16 height 16
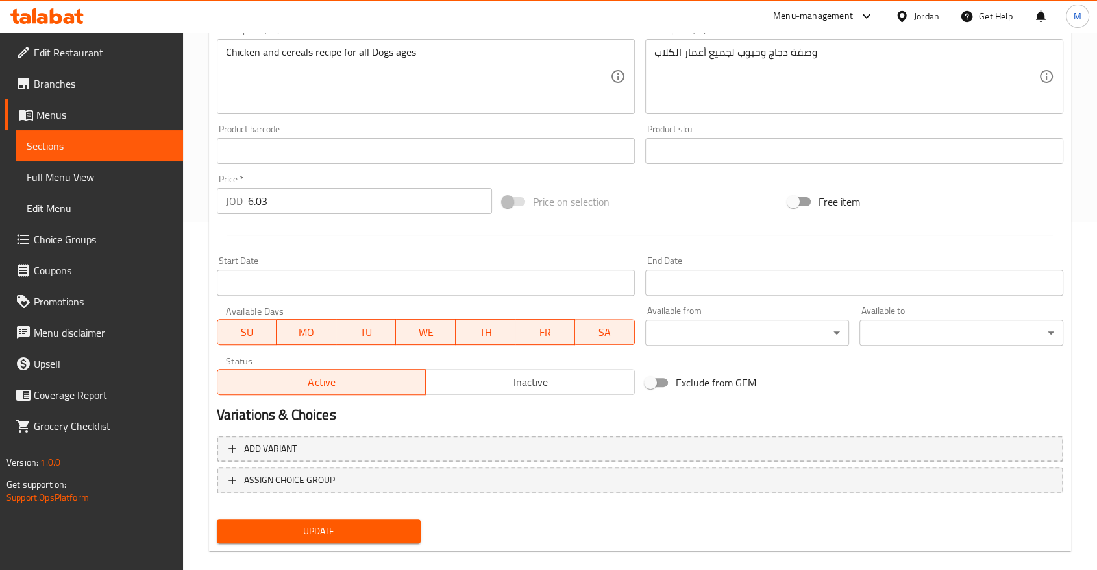
scroll to position [365, 0]
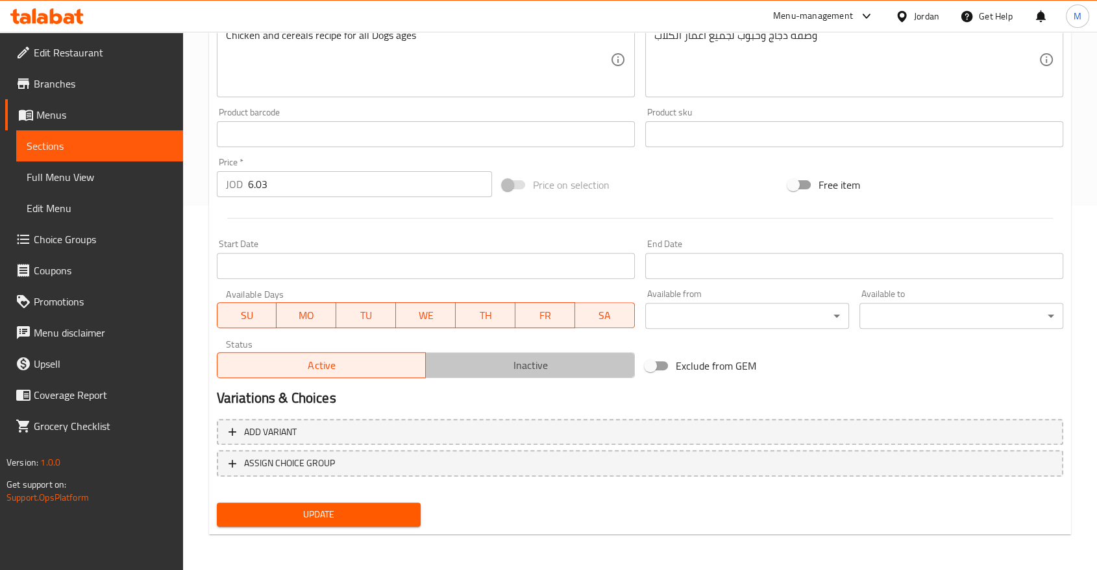
click at [495, 363] on span "Inactive" at bounding box center [530, 365] width 199 height 19
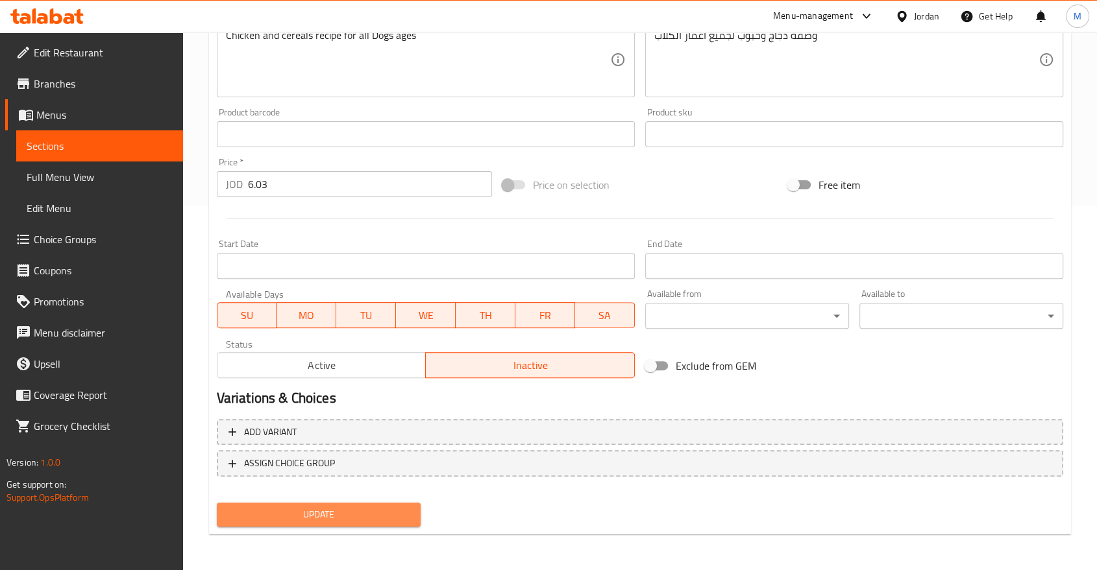
click at [359, 518] on span "Update" at bounding box center [318, 515] width 183 height 16
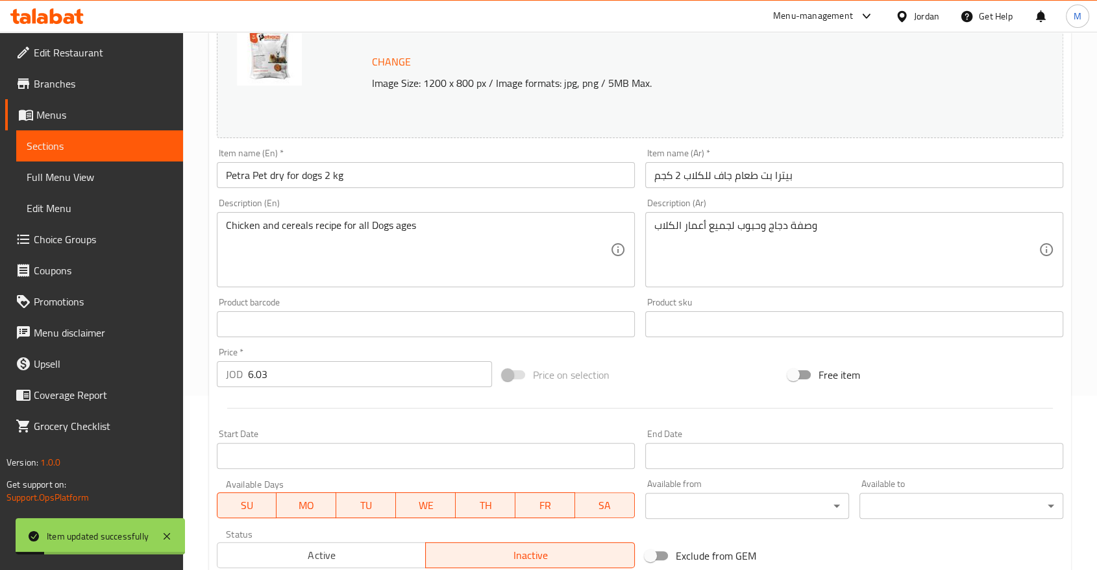
scroll to position [0, 0]
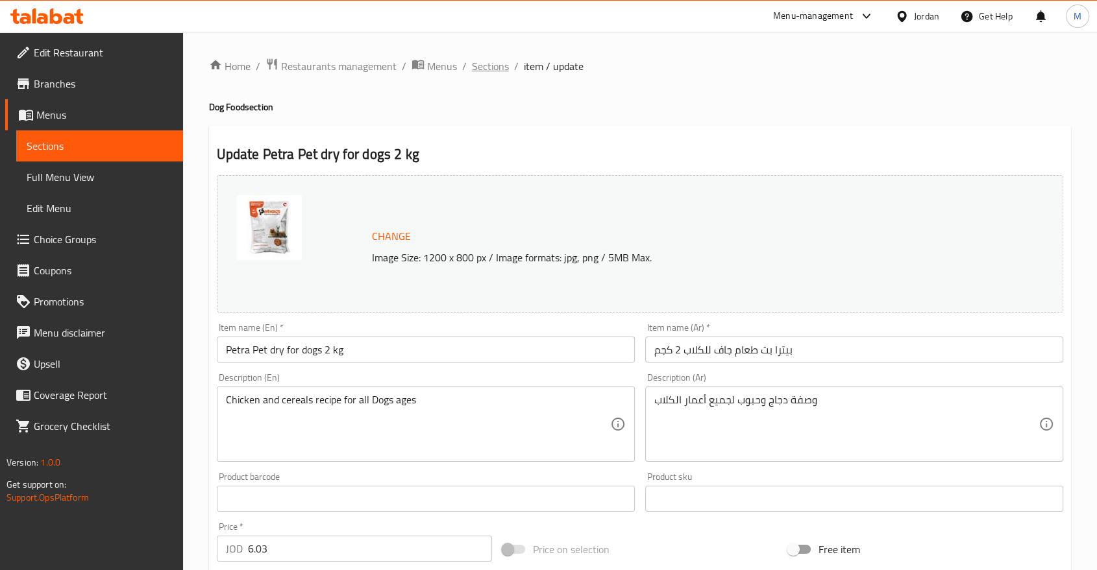
click at [489, 68] on span "Sections" at bounding box center [490, 66] width 37 height 16
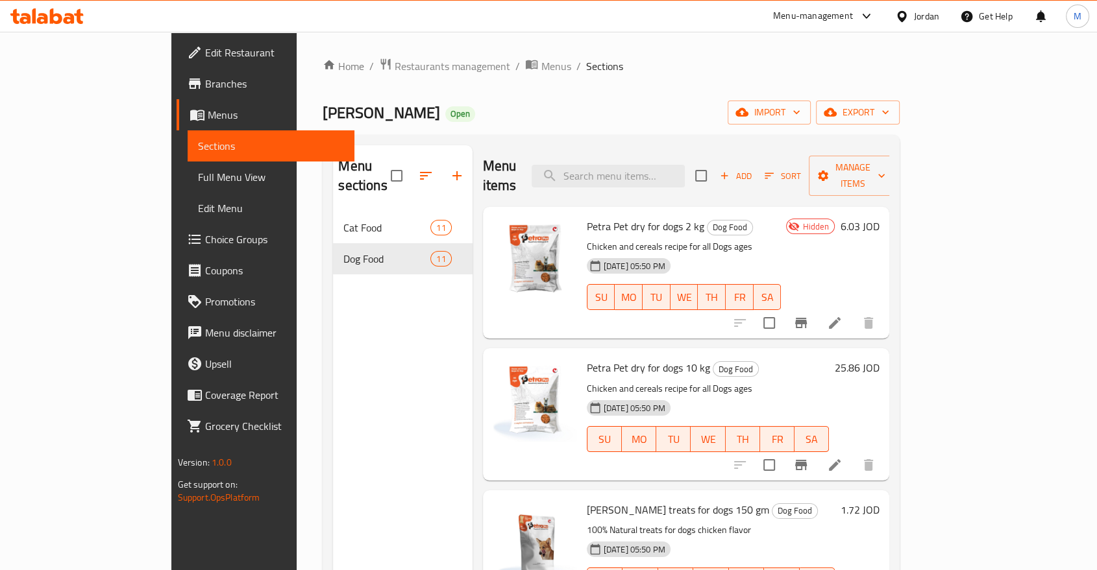
click at [853, 454] on li at bounding box center [834, 465] width 36 height 23
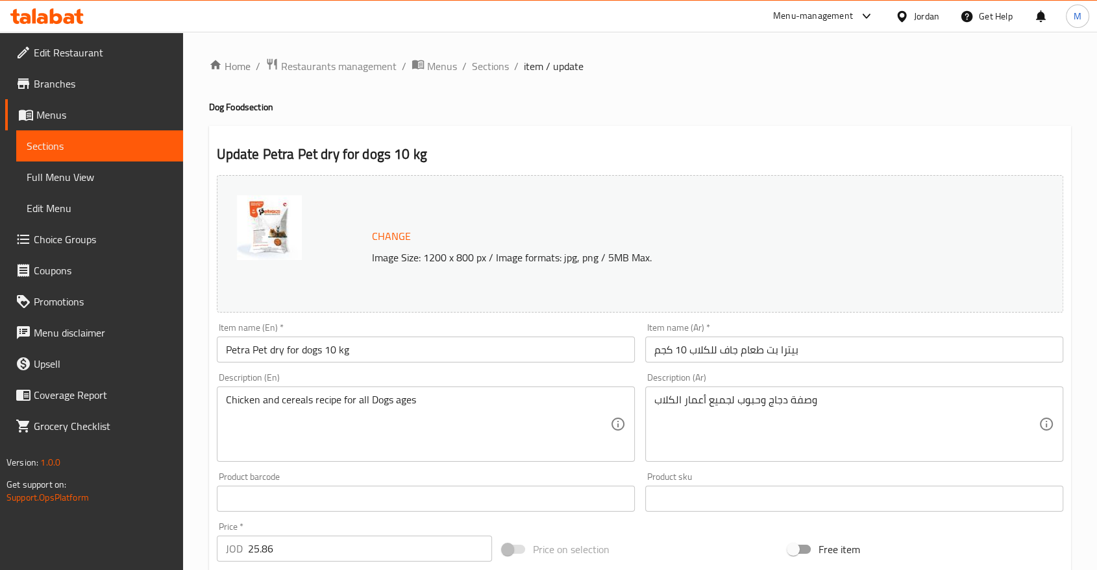
scroll to position [365, 0]
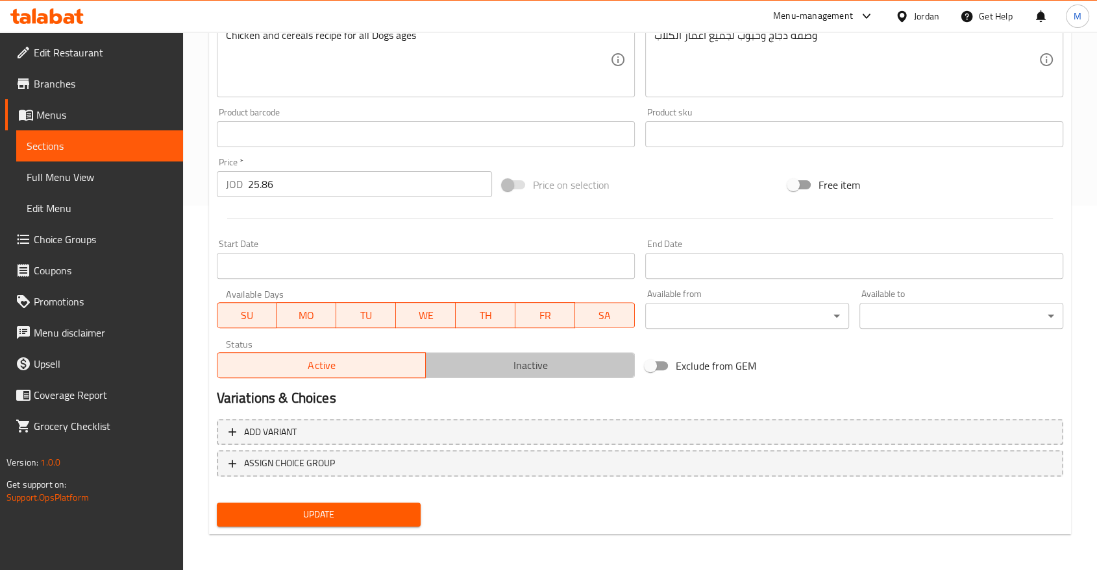
click at [504, 356] on span "Inactive" at bounding box center [530, 365] width 199 height 19
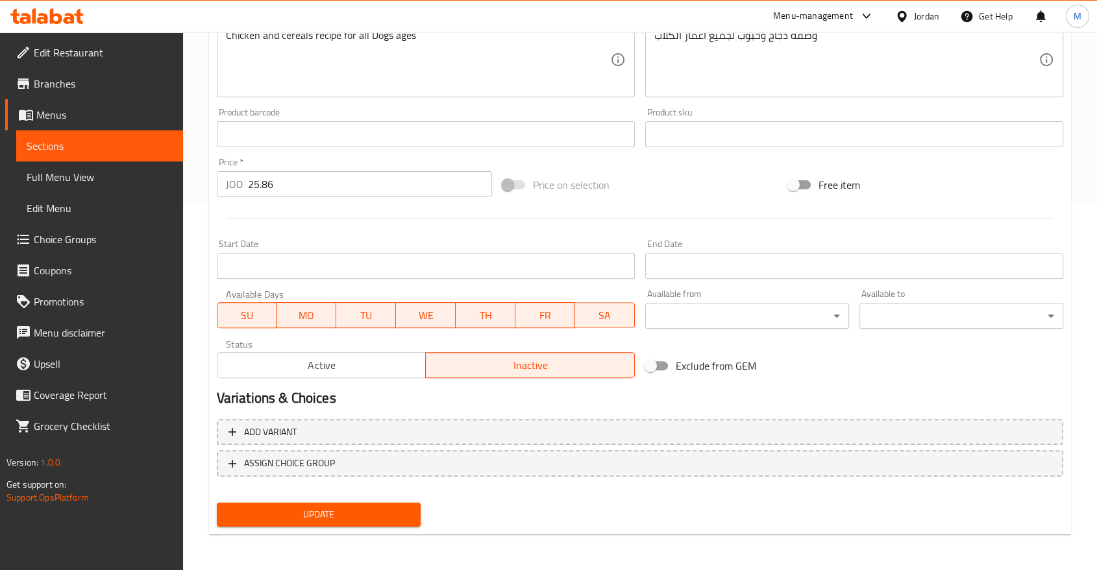
click at [319, 518] on span "Update" at bounding box center [318, 515] width 183 height 16
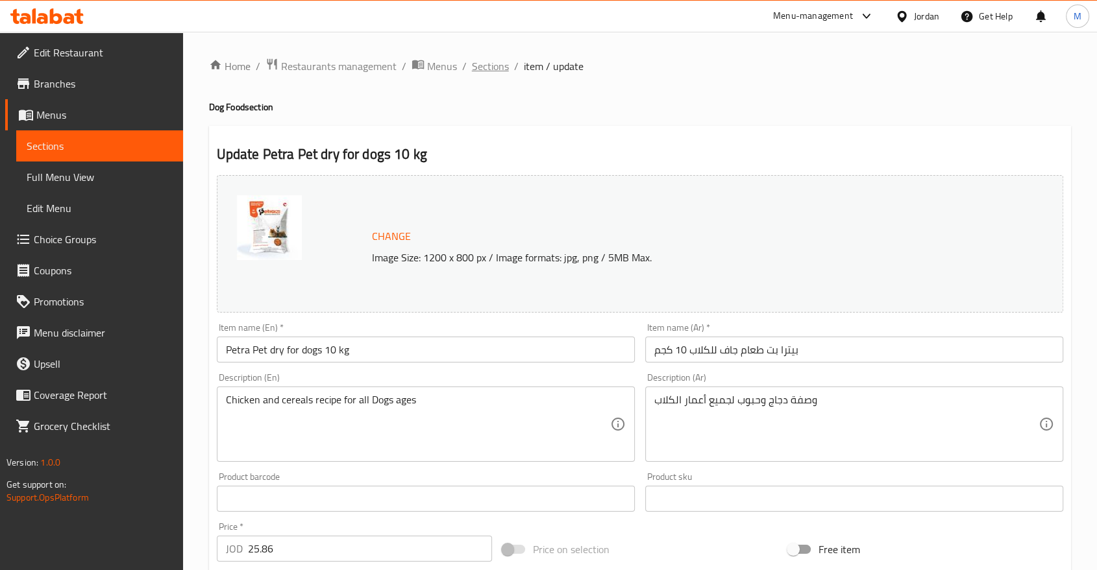
click at [490, 71] on span "Sections" at bounding box center [490, 66] width 37 height 16
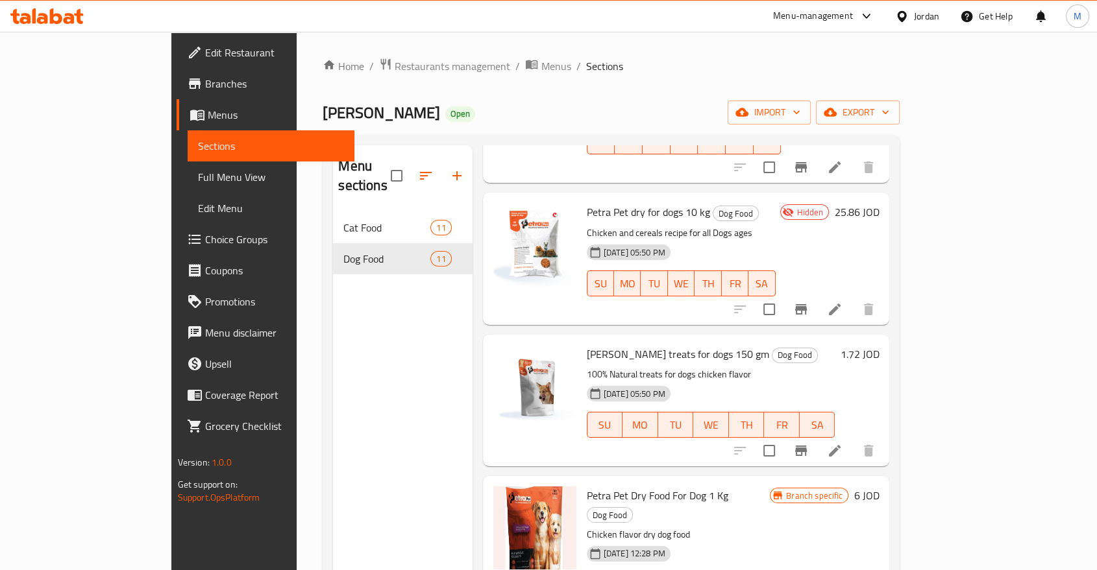
scroll to position [175, 0]
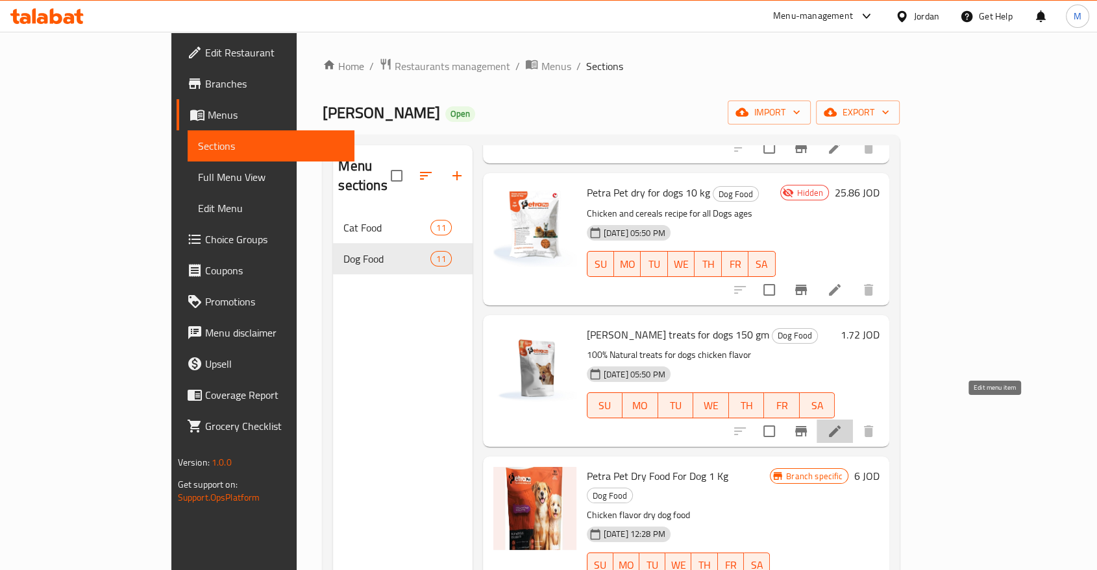
click at [842, 424] on icon at bounding box center [835, 432] width 16 height 16
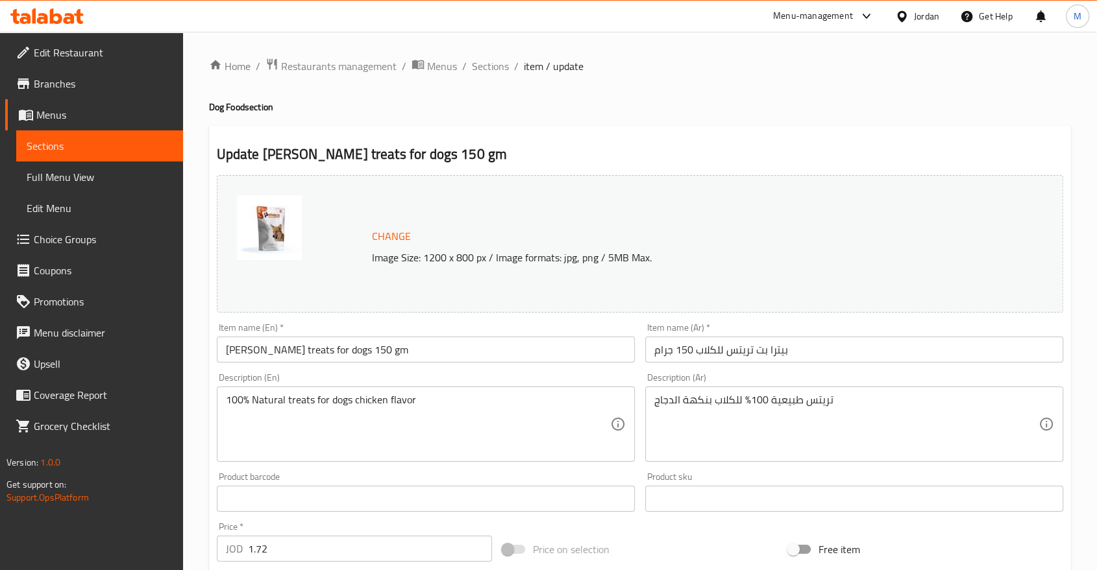
click at [559, 153] on h2 "Update Petra Pet treats for dogs 150 gm" at bounding box center [640, 154] width 846 height 19
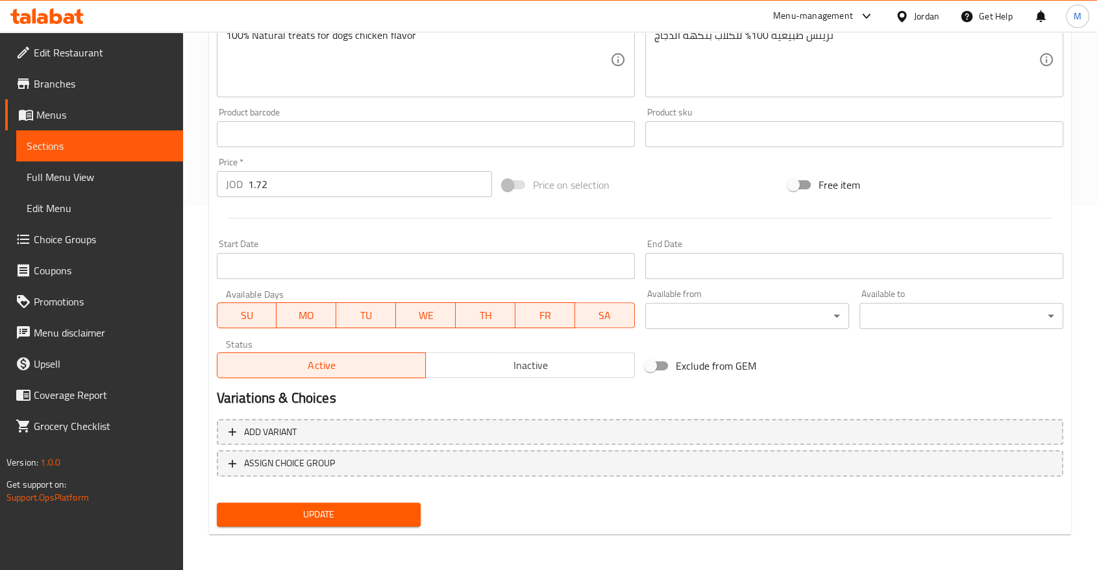
click at [483, 360] on span "Inactive" at bounding box center [530, 365] width 199 height 19
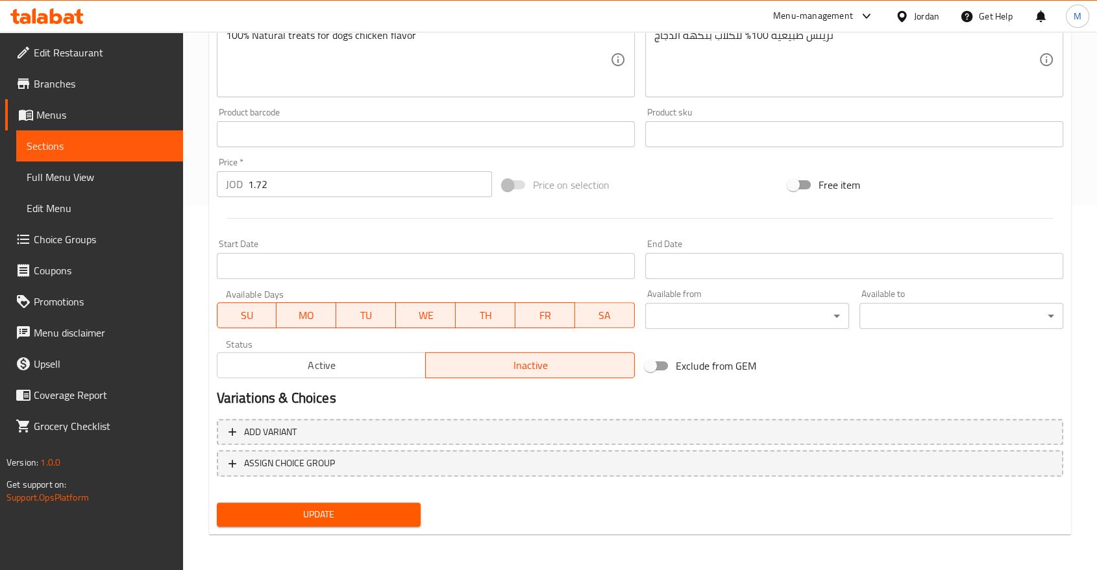
click at [331, 518] on span "Update" at bounding box center [318, 515] width 183 height 16
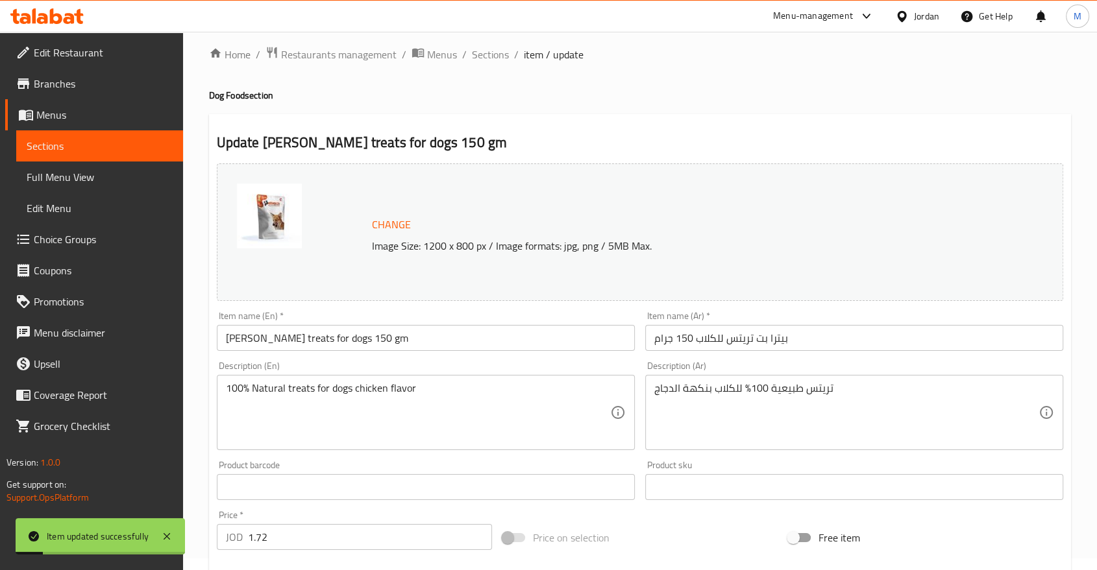
scroll to position [0, 0]
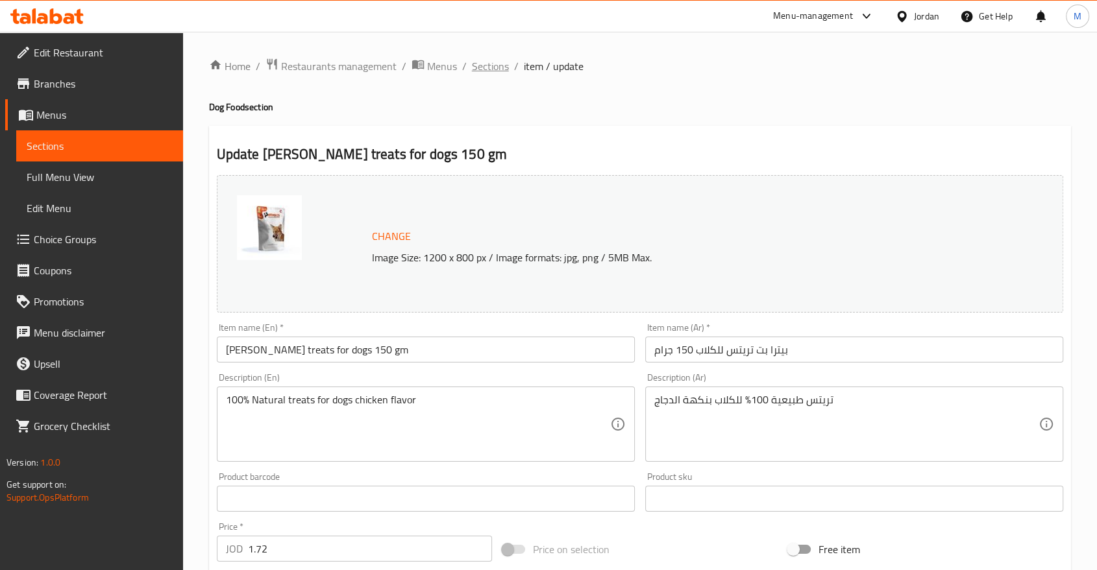
click at [495, 70] on span "Sections" at bounding box center [490, 66] width 37 height 16
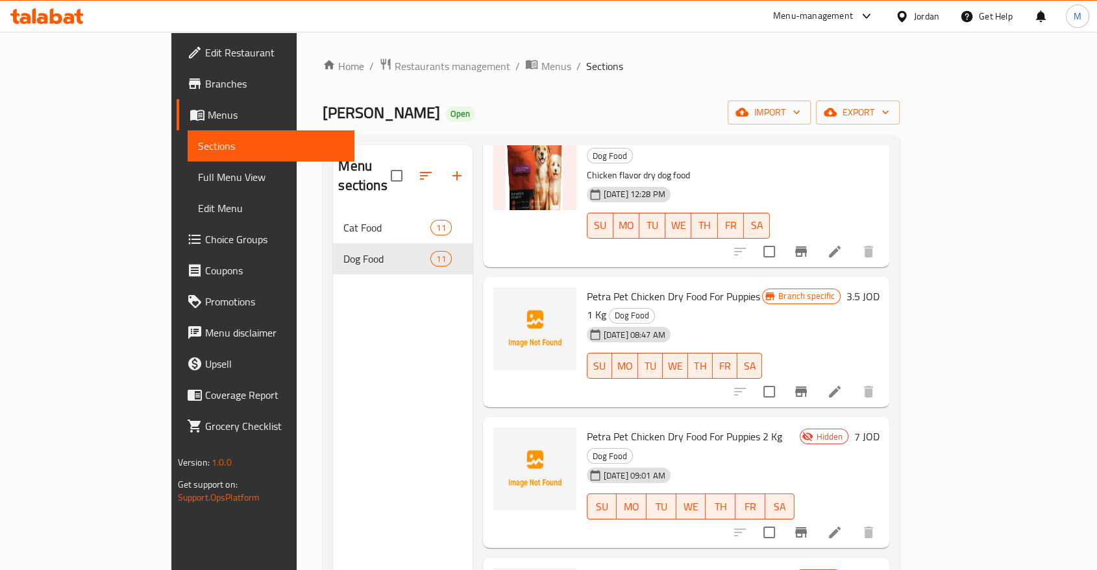
scroll to position [533, 0]
click at [597, 216] on div "Menu items Add Sort Manage items Petra Pet dry for dogs 2 kg Dog Food Chicken a…" at bounding box center [680, 430] width 417 height 570
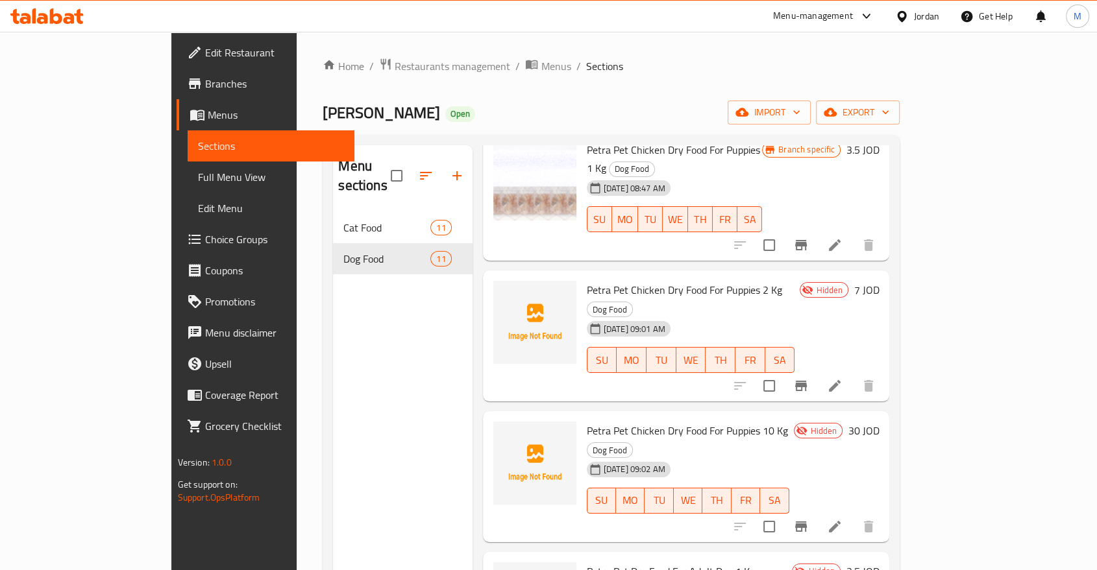
scroll to position [681, 0]
click at [598, 315] on div "Menu items Add Sort Manage items Petra Pet dry for dogs 2 kg Dog Food Chicken a…" at bounding box center [680, 430] width 417 height 570
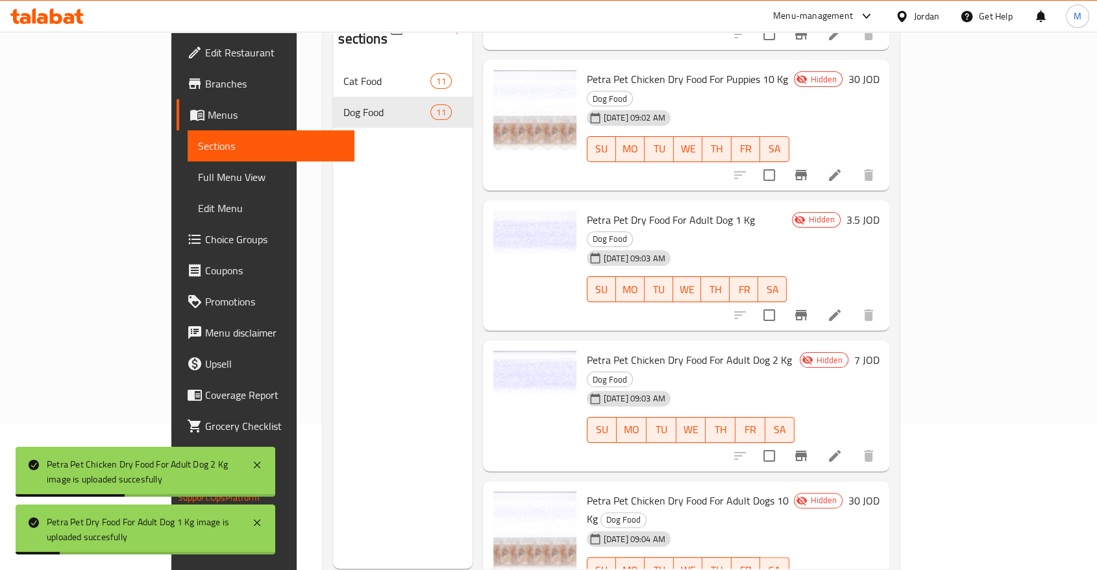
scroll to position [182, 0]
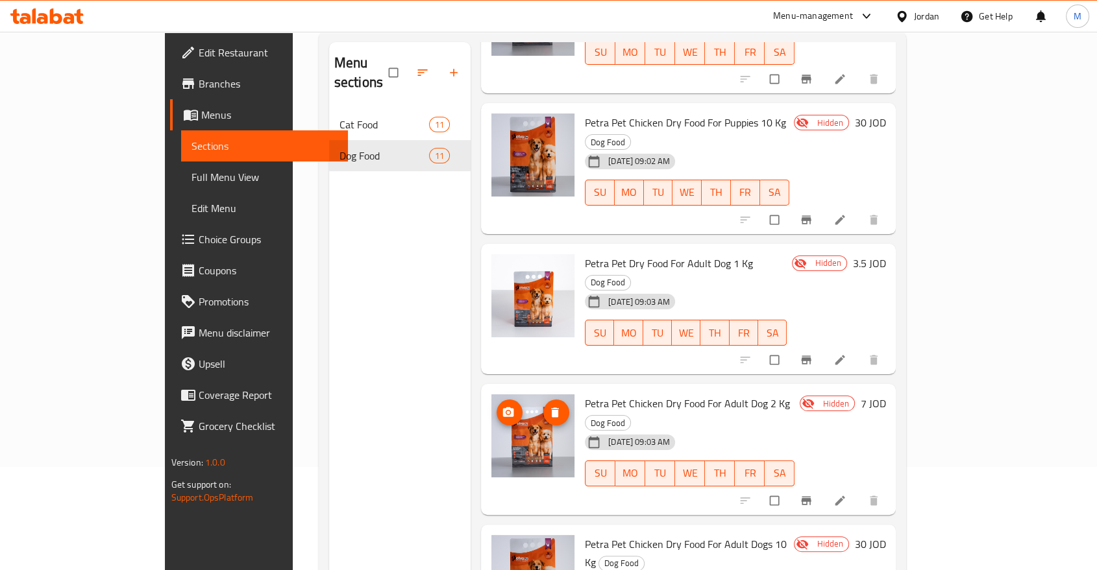
scroll to position [182, 0]
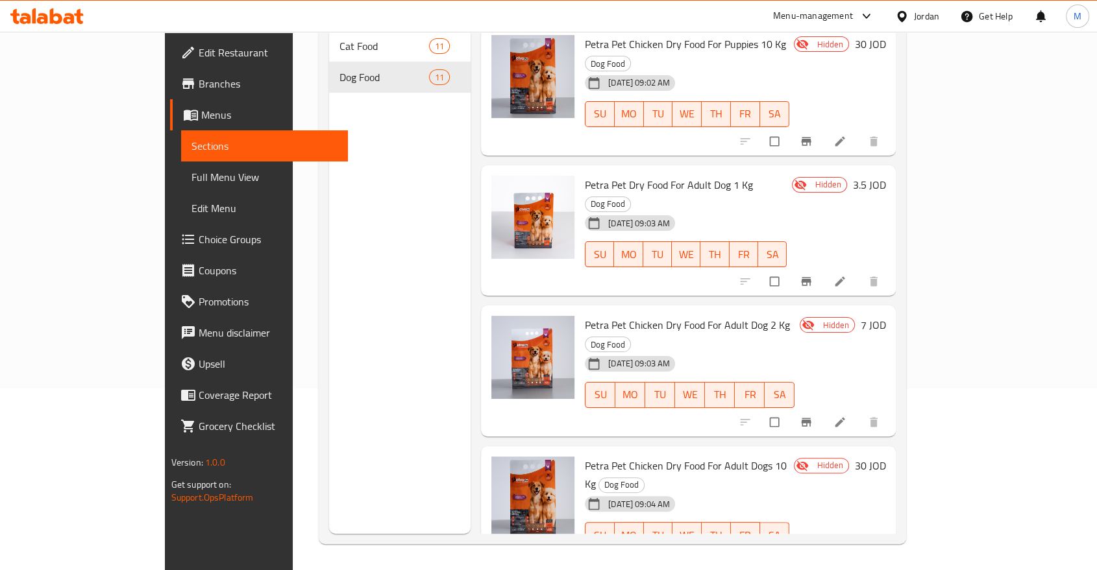
click at [572, 418] on div "Menu items Add Sort Manage items Petra Pet dry for dogs 2 kg Dog Food Chicken a…" at bounding box center [683, 249] width 425 height 570
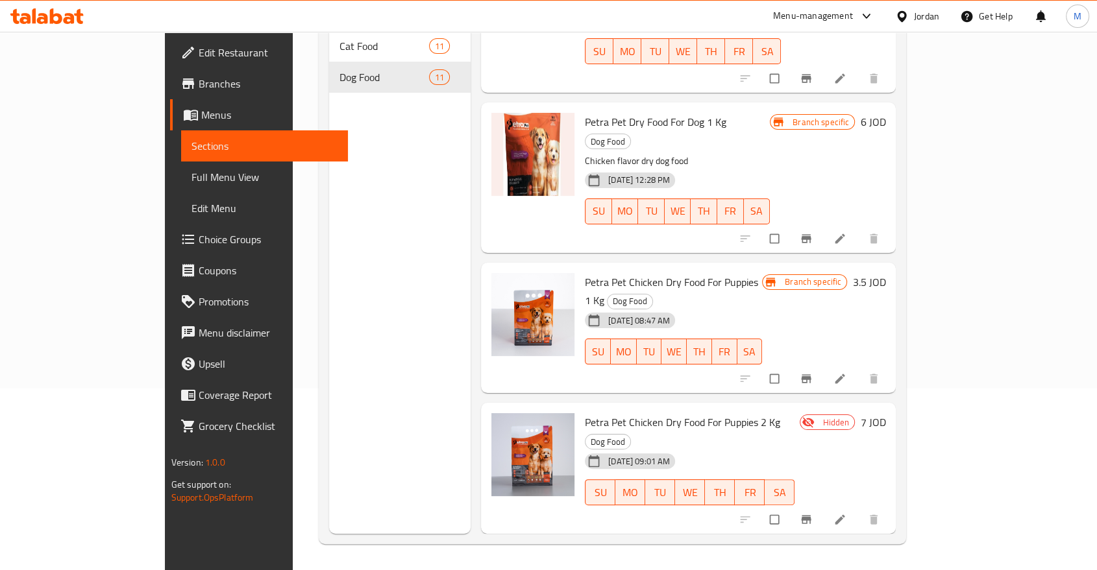
scroll to position [365, 0]
click at [846, 373] on icon at bounding box center [839, 379] width 13 height 13
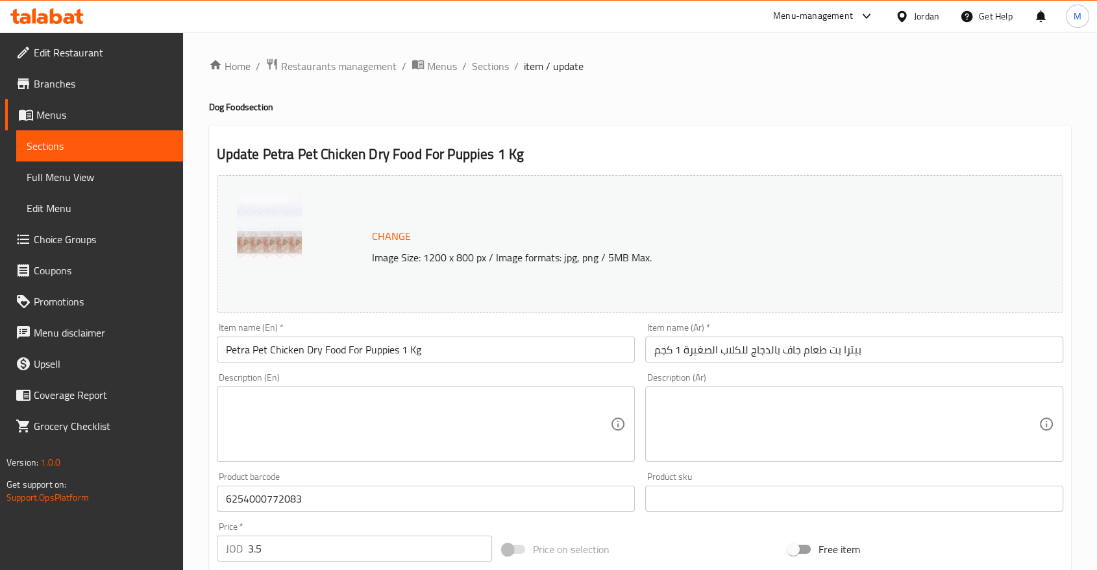
click at [331, 410] on textarea at bounding box center [418, 425] width 384 height 62
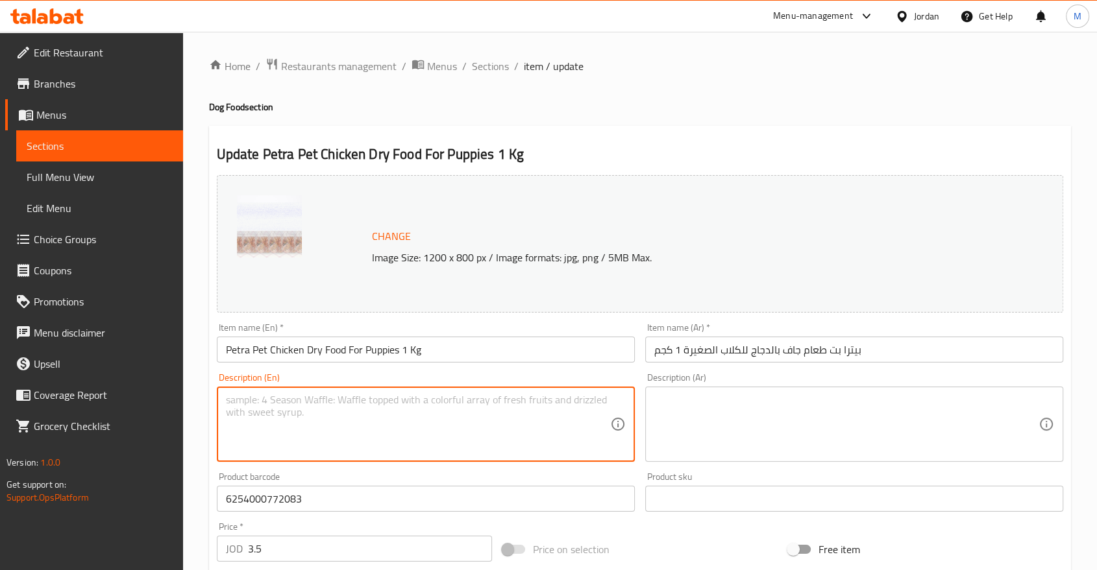
paste textarea "A complete and nutritious food that contains an ideal blend of proteins, vitami…"
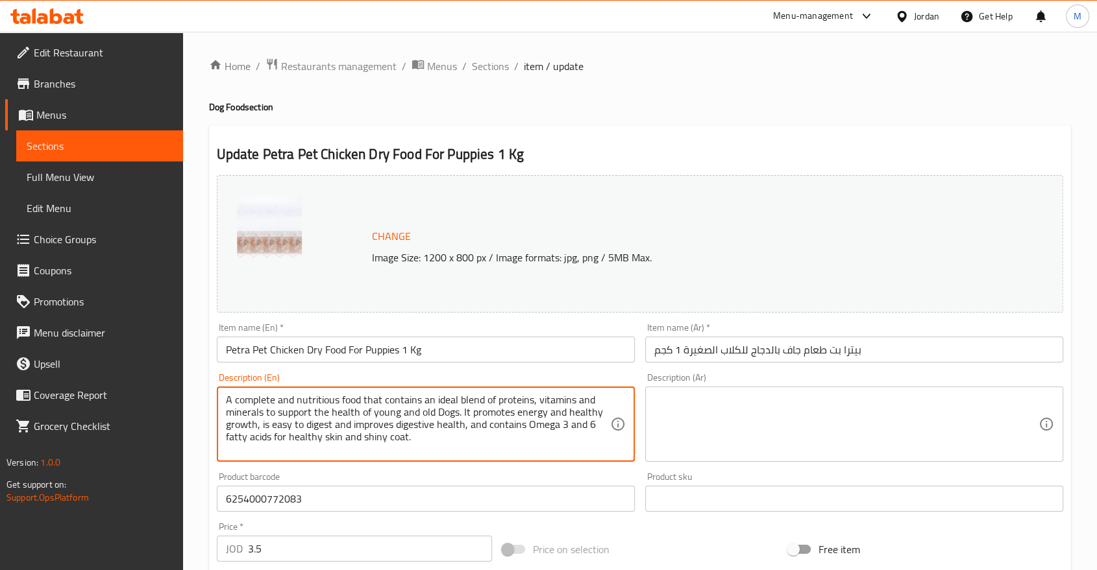
click at [423, 414] on textarea "A complete and nutritious food that contains an ideal blend of proteins, vitami…" at bounding box center [418, 425] width 384 height 62
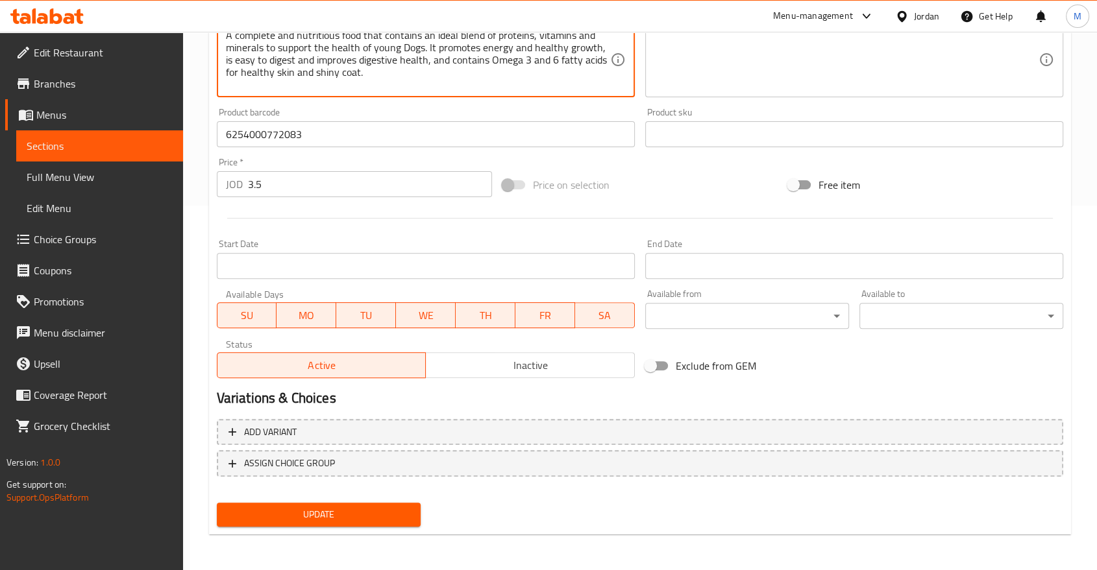
type textarea "A complete and nutritious food that contains an ideal blend of proteins, vitami…"
click at [345, 500] on div "Update" at bounding box center [319, 515] width 214 height 34
click at [344, 509] on span "Update" at bounding box center [318, 515] width 183 height 16
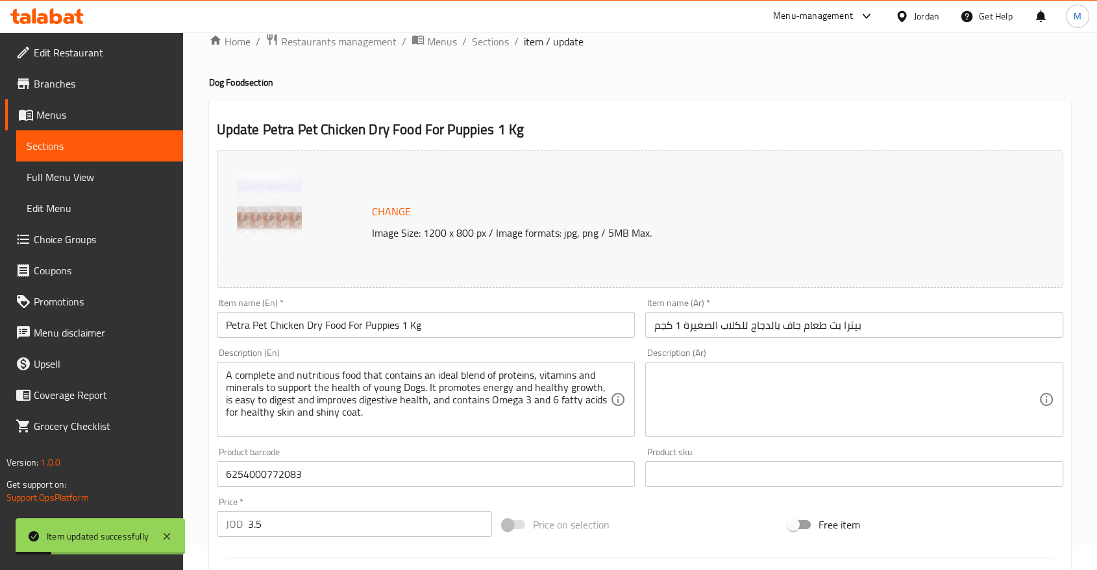
scroll to position [0, 0]
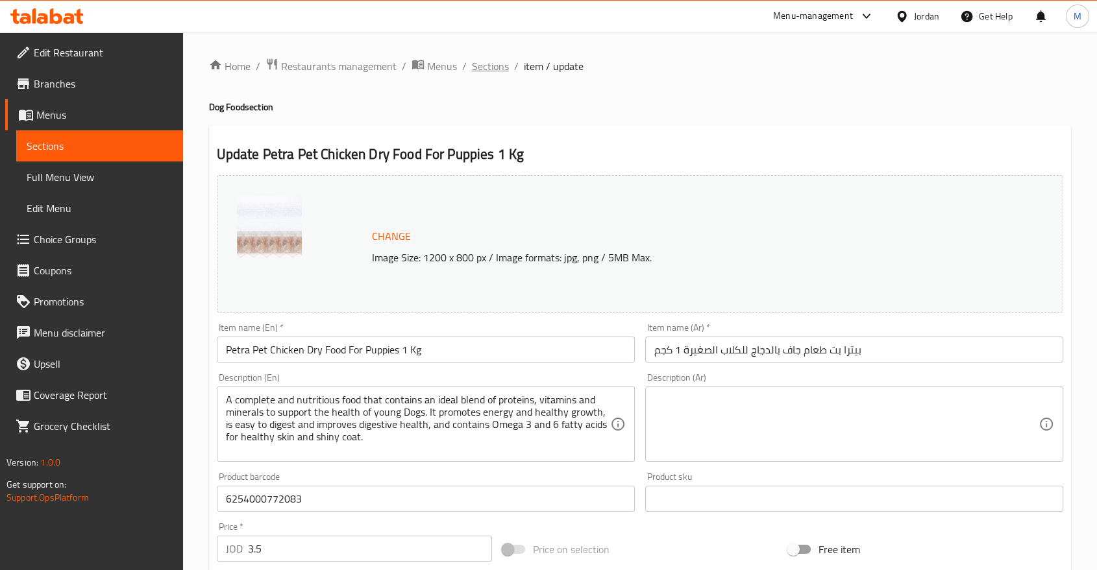
click at [491, 59] on span "Sections" at bounding box center [490, 66] width 37 height 16
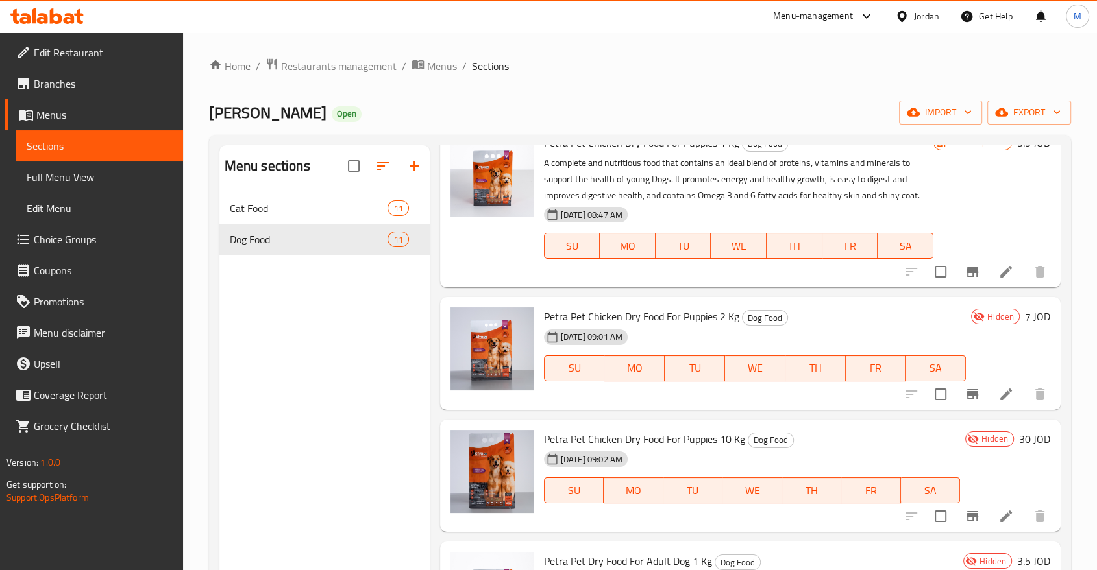
scroll to position [606, 0]
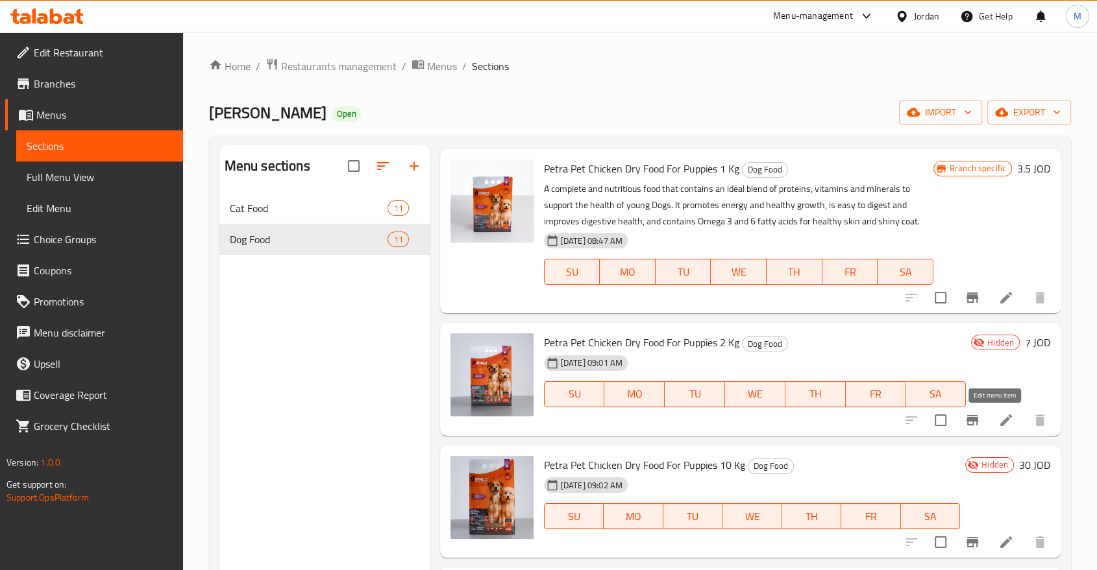
click at [998, 427] on icon at bounding box center [1006, 421] width 16 height 16
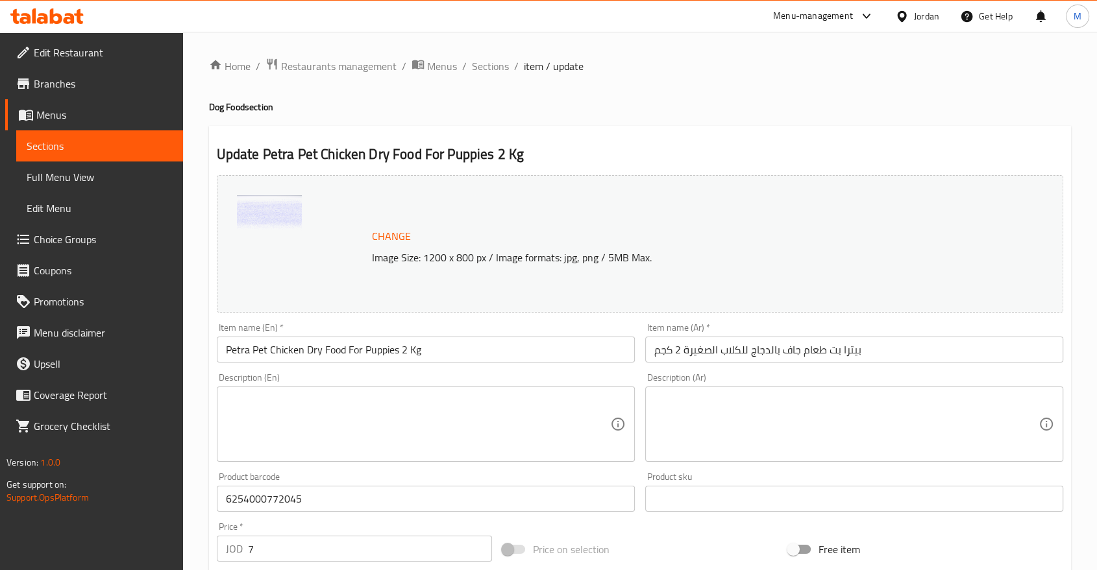
click at [402, 390] on div "Description (En)" at bounding box center [426, 424] width 418 height 75
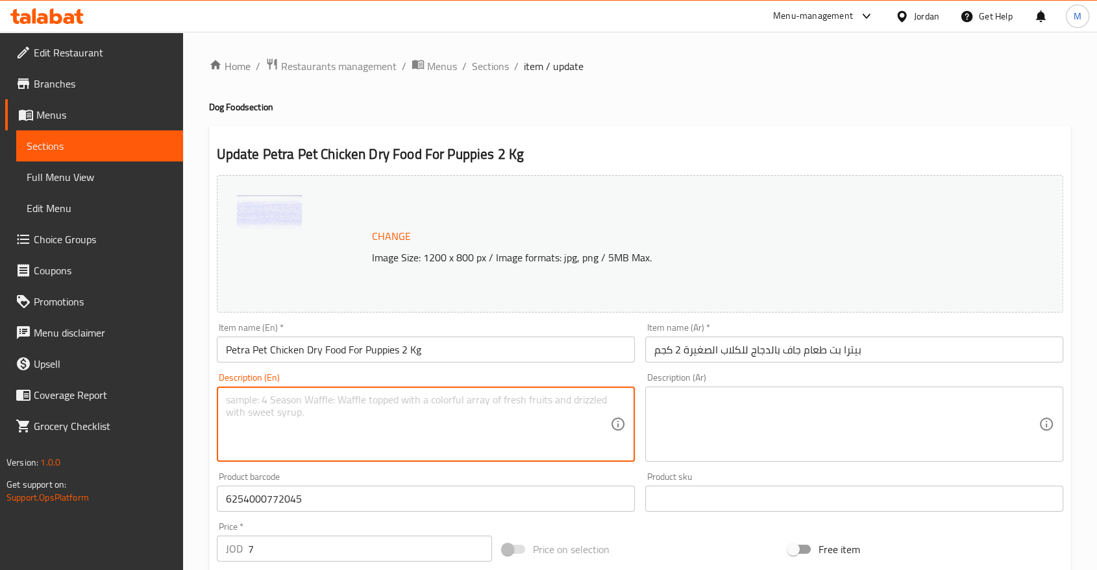
paste textarea "A complete and nutritious food that contains an ideal blend of proteins, vitami…"
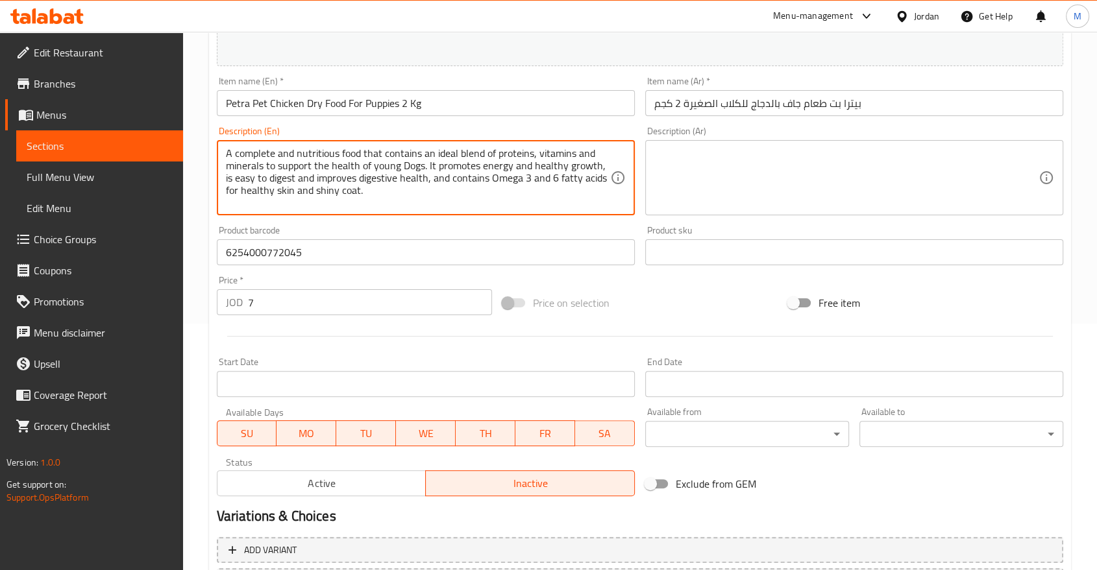
scroll to position [249, 0]
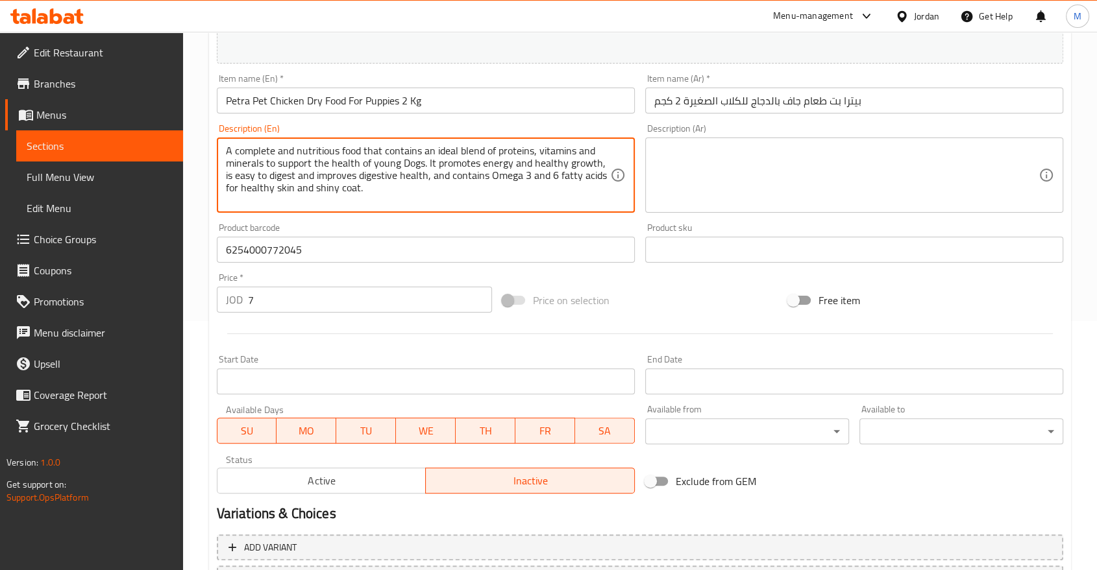
type textarea "A complete and nutritious food that contains an ideal blend of proteins, vitami…"
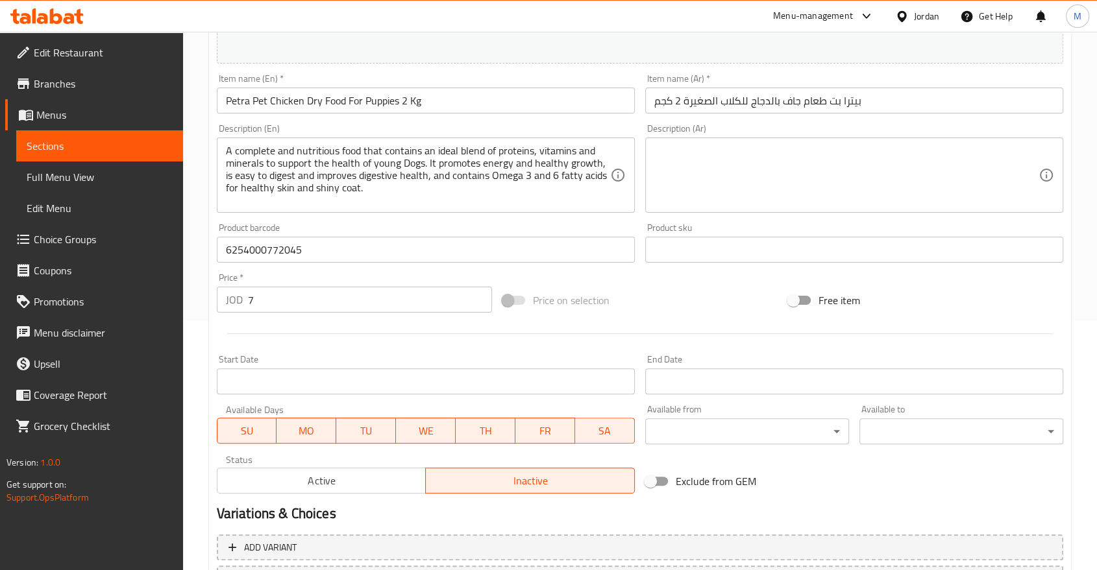
click at [330, 504] on h2 "Variations & Choices" at bounding box center [640, 513] width 846 height 19
click at [328, 485] on span "Active" at bounding box center [322, 481] width 199 height 19
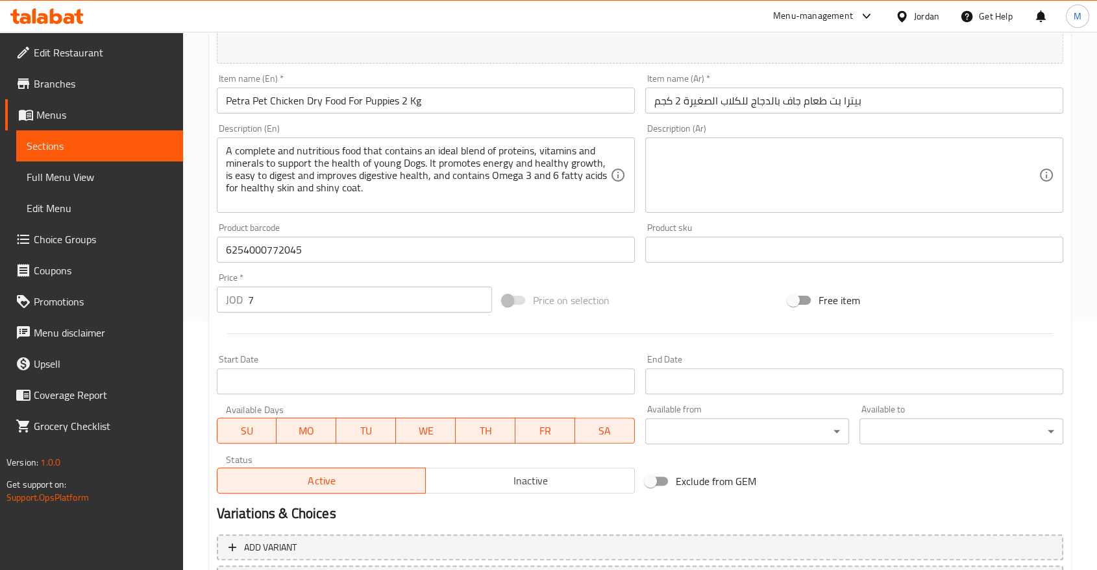
scroll to position [365, 0]
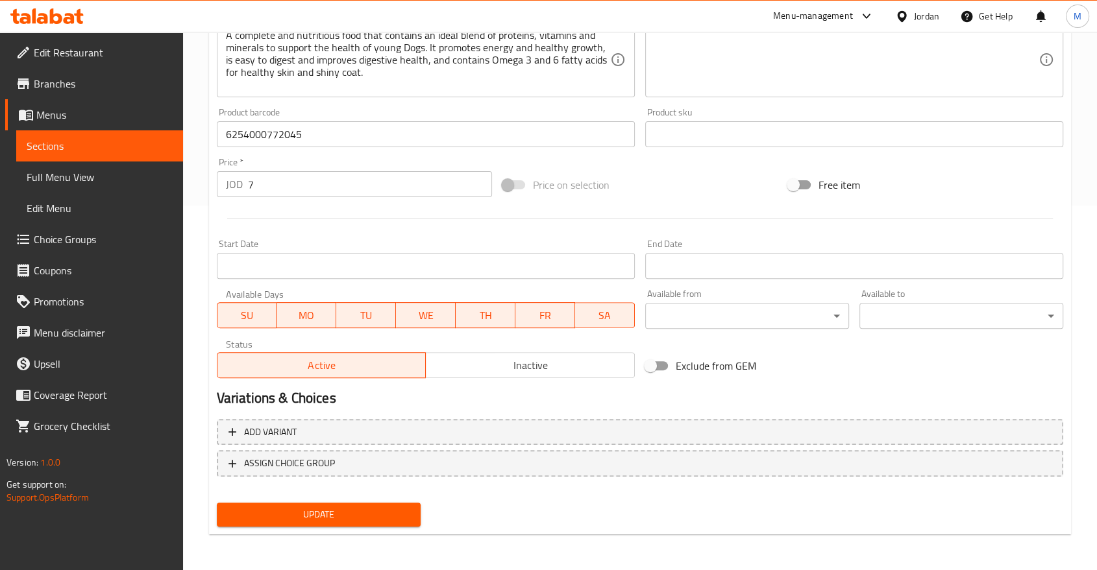
click at [353, 503] on button "Update" at bounding box center [319, 515] width 204 height 24
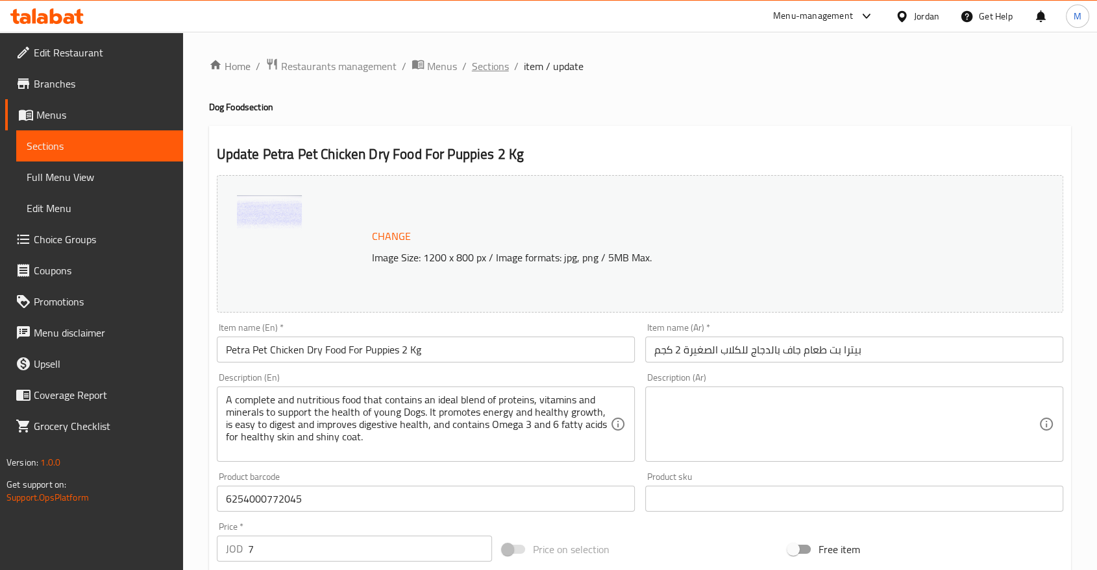
click at [491, 71] on span "Sections" at bounding box center [490, 66] width 37 height 16
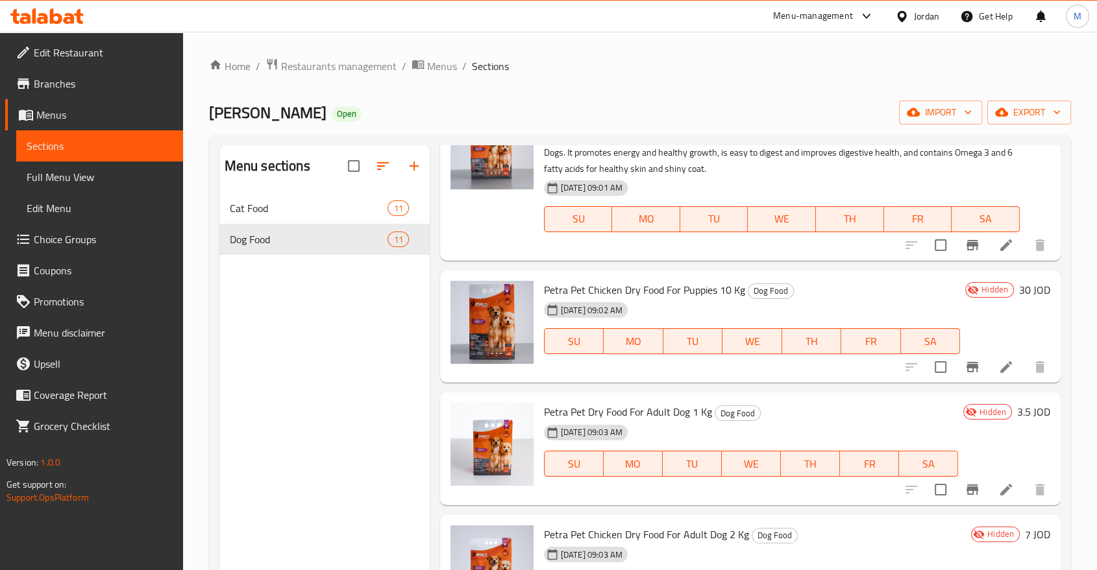
scroll to position [835, 0]
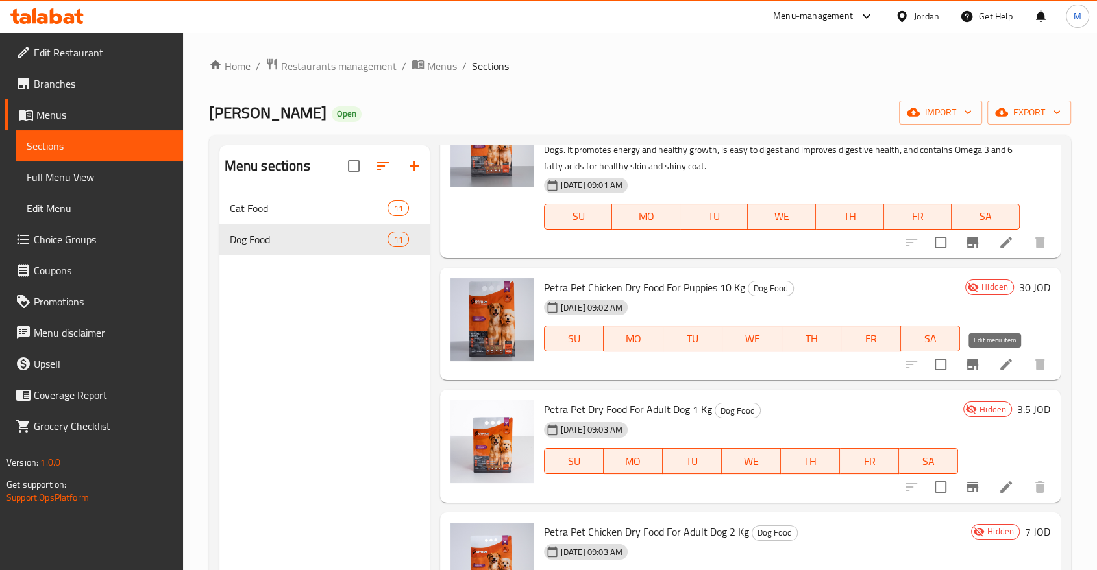
click at [999, 364] on icon at bounding box center [1006, 365] width 16 height 16
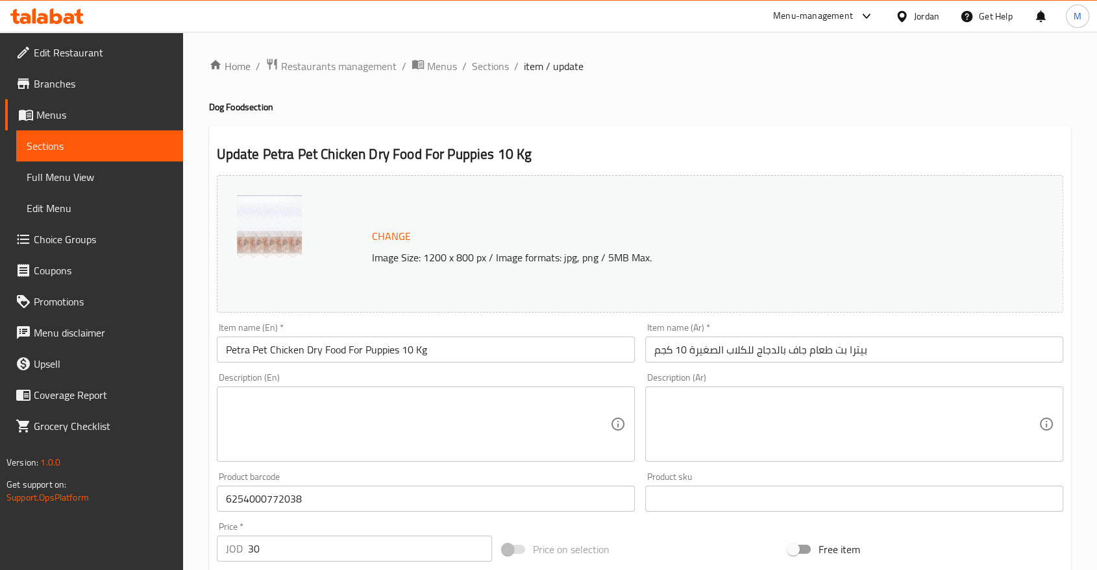
click at [436, 383] on div "Description (En) Description (En)" at bounding box center [426, 417] width 418 height 89
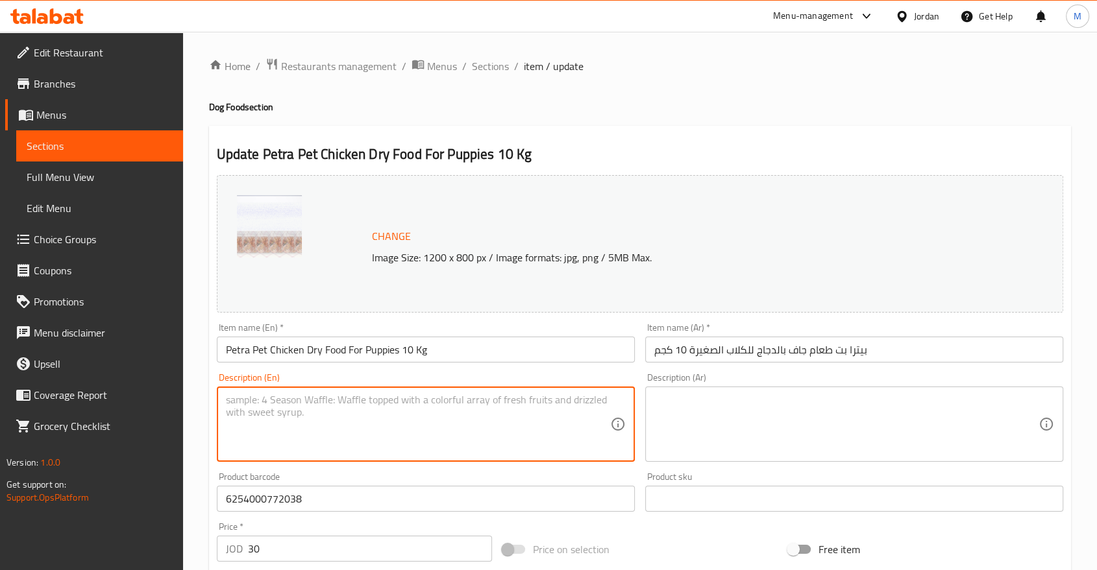
click at [422, 424] on textarea at bounding box center [418, 425] width 384 height 62
paste textarea "A complete and nutritious food that contains an ideal blend of proteins, vitami…"
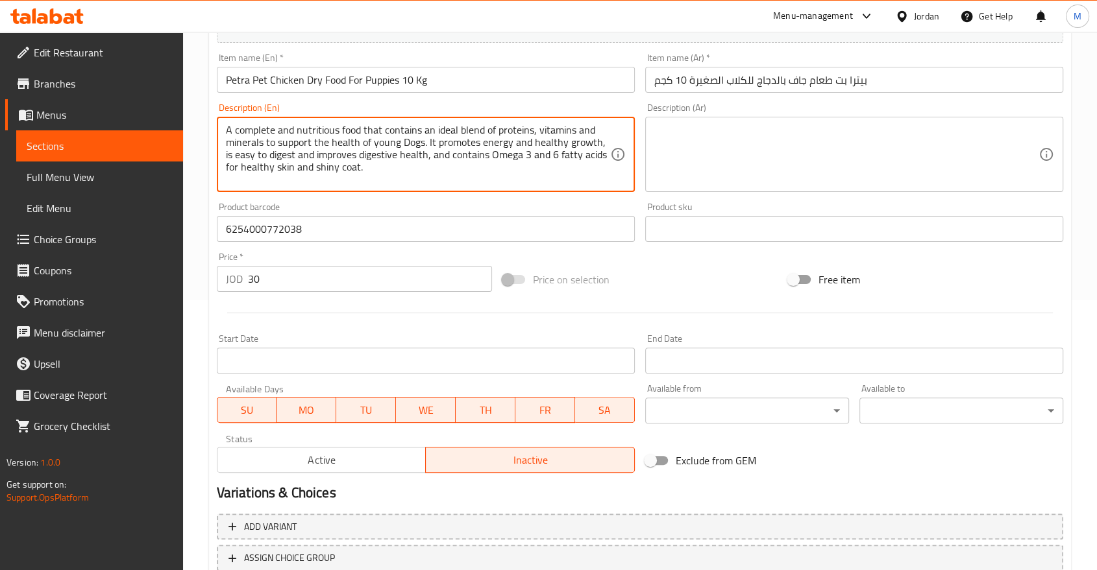
scroll to position [275, 0]
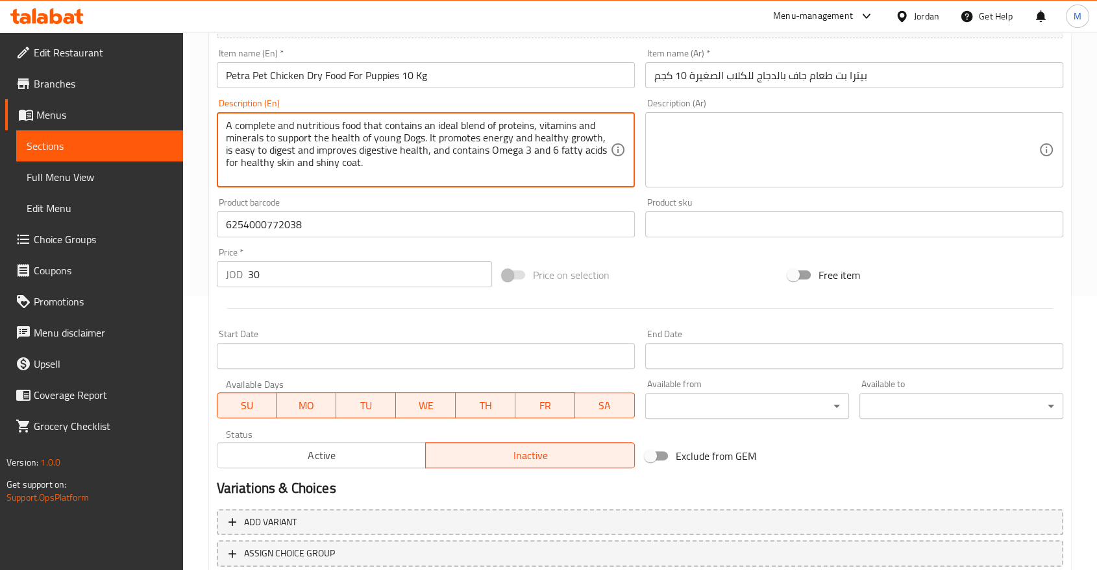
type textarea "A complete and nutritious food that contains an ideal blend of proteins, vitami…"
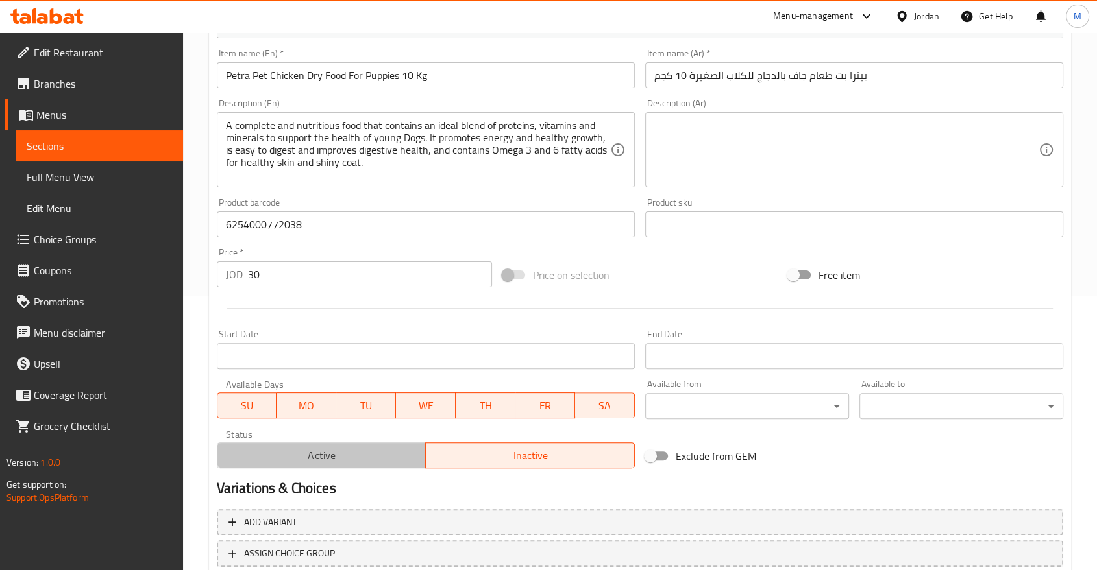
click at [367, 454] on span "Active" at bounding box center [322, 456] width 199 height 19
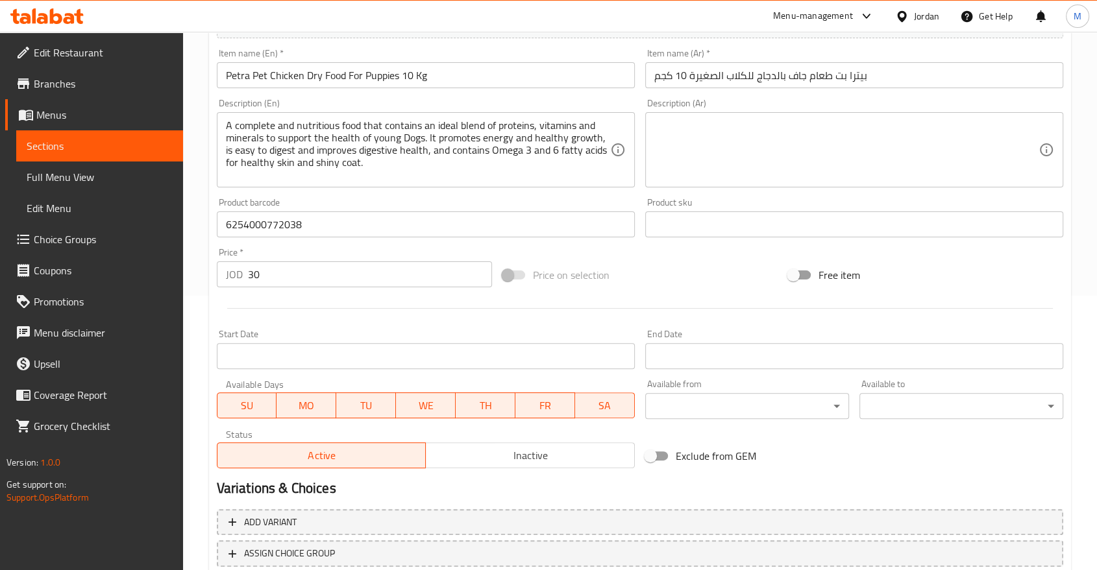
scroll to position [365, 0]
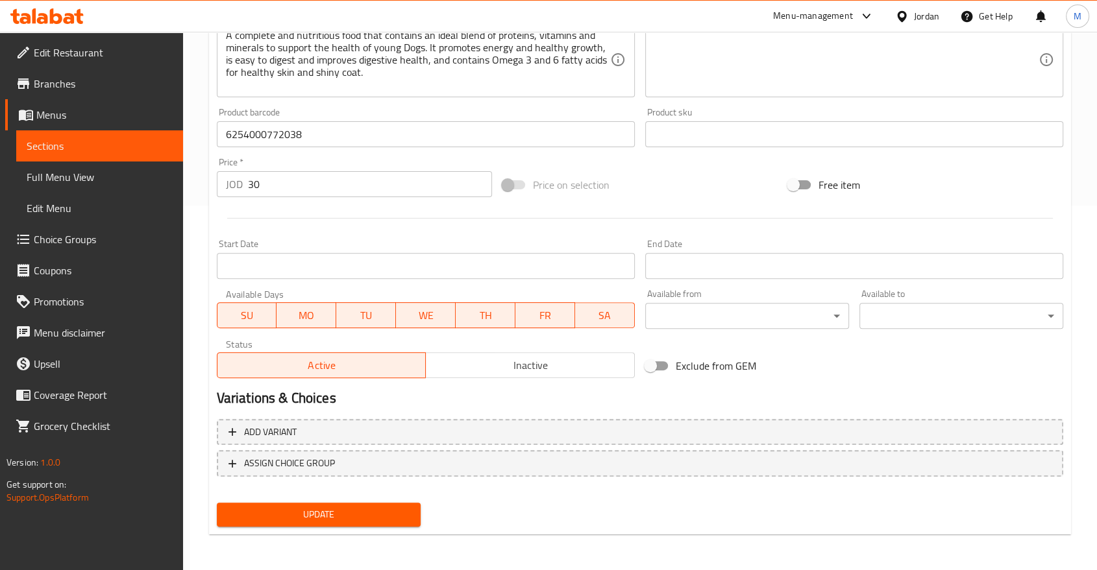
click at [330, 519] on span "Update" at bounding box center [318, 515] width 183 height 16
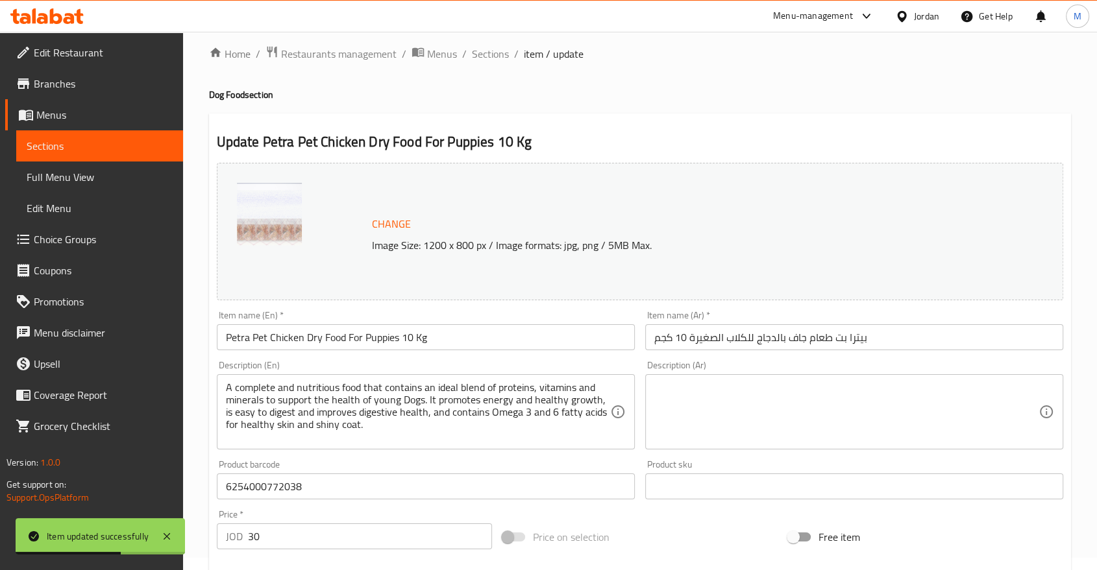
scroll to position [0, 0]
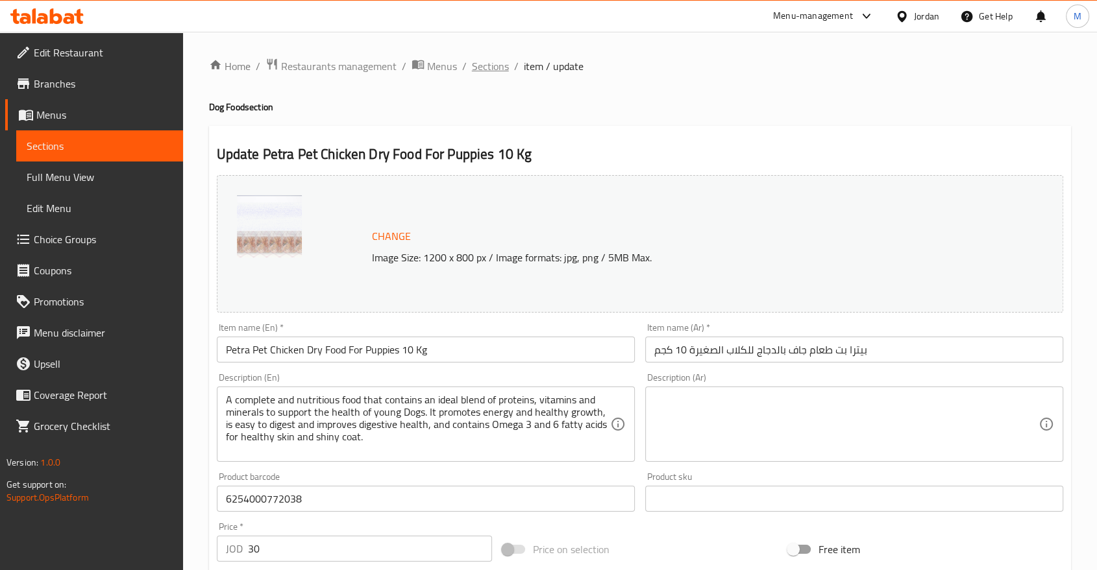
click at [482, 68] on span "Sections" at bounding box center [490, 66] width 37 height 16
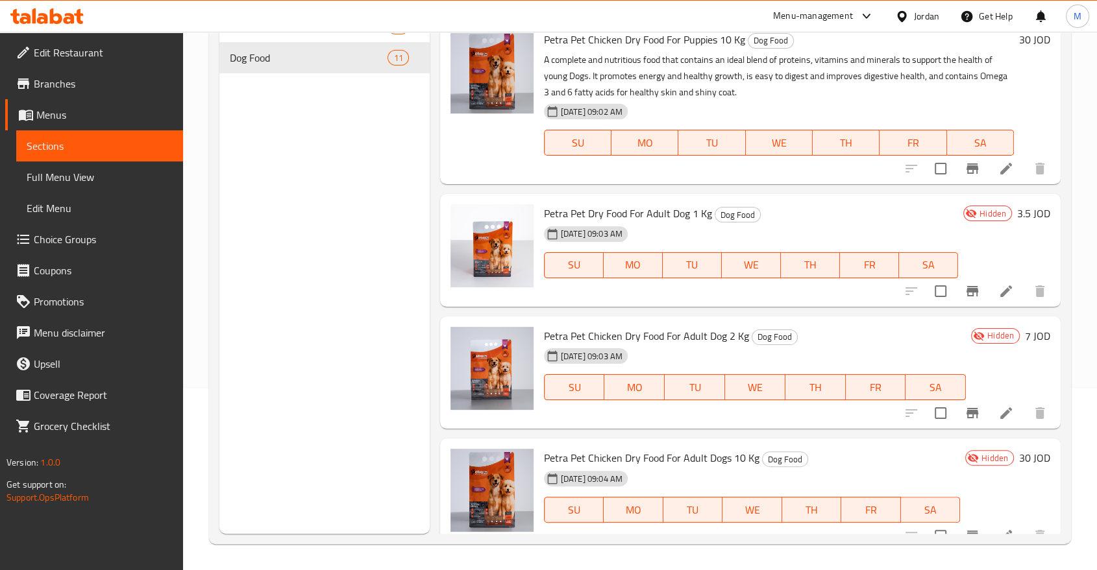
scroll to position [900, 0]
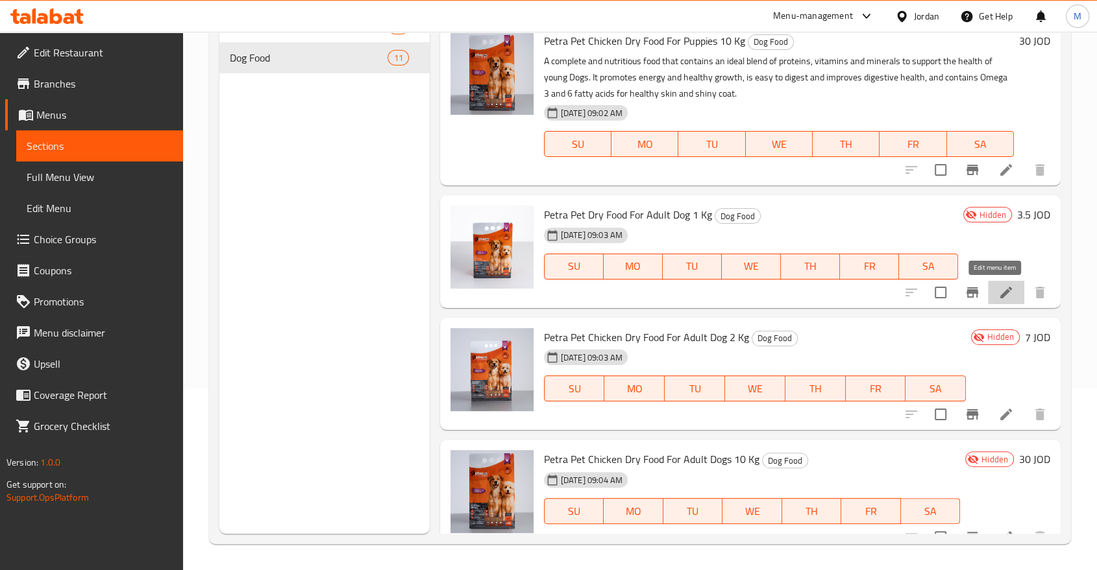
click at [1000, 285] on icon at bounding box center [1006, 293] width 16 height 16
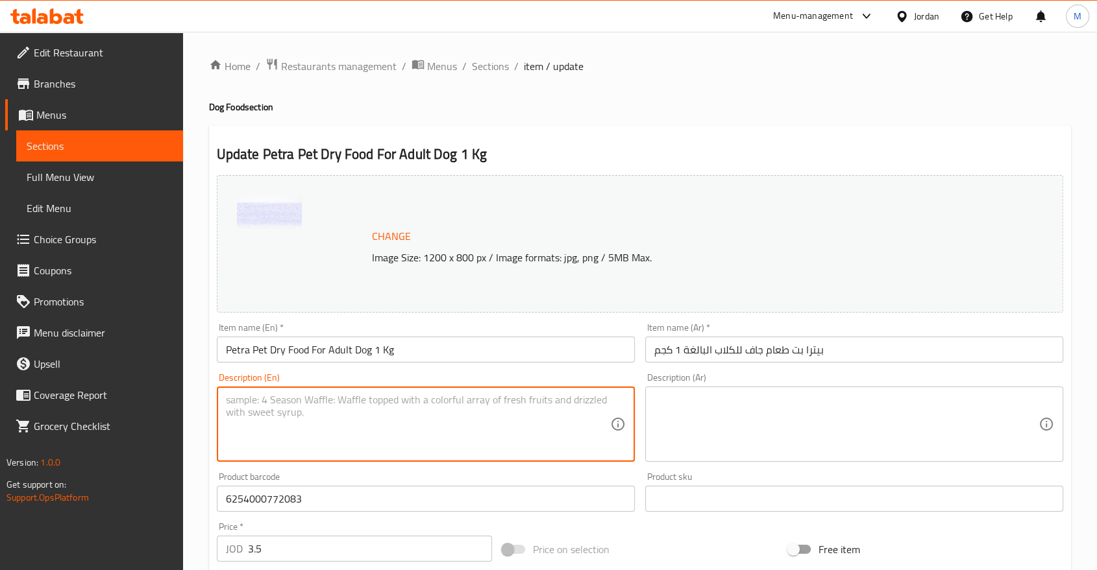
click at [436, 426] on textarea at bounding box center [418, 425] width 384 height 62
paste textarea "A complete and nutritious food that contains an ideal blend of proteins, vitami…"
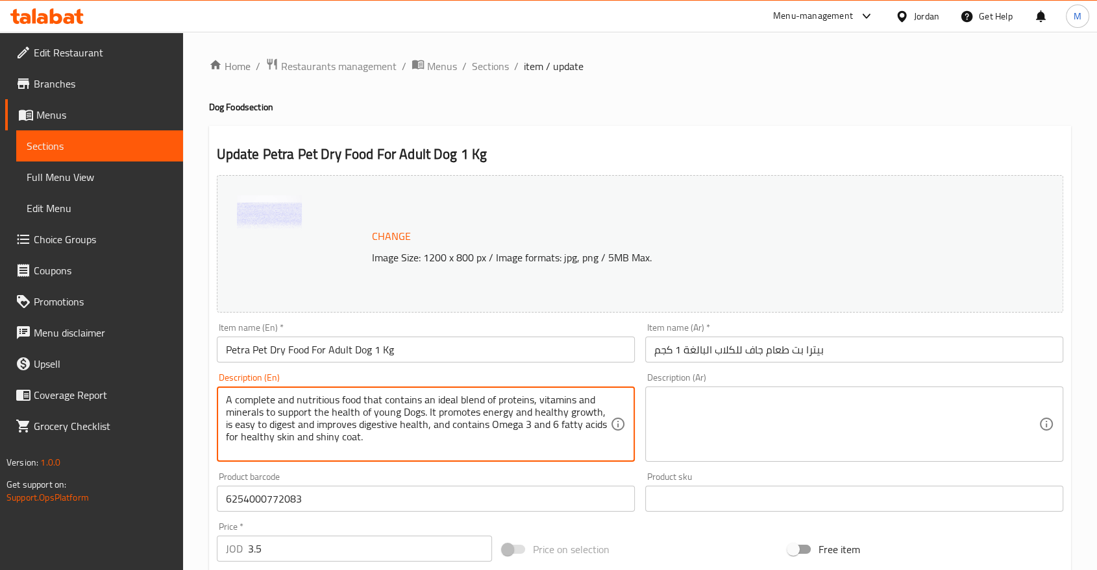
click at [380, 413] on textarea "A complete and nutritious food that contains an ideal blend of proteins, vitami…" at bounding box center [418, 425] width 384 height 62
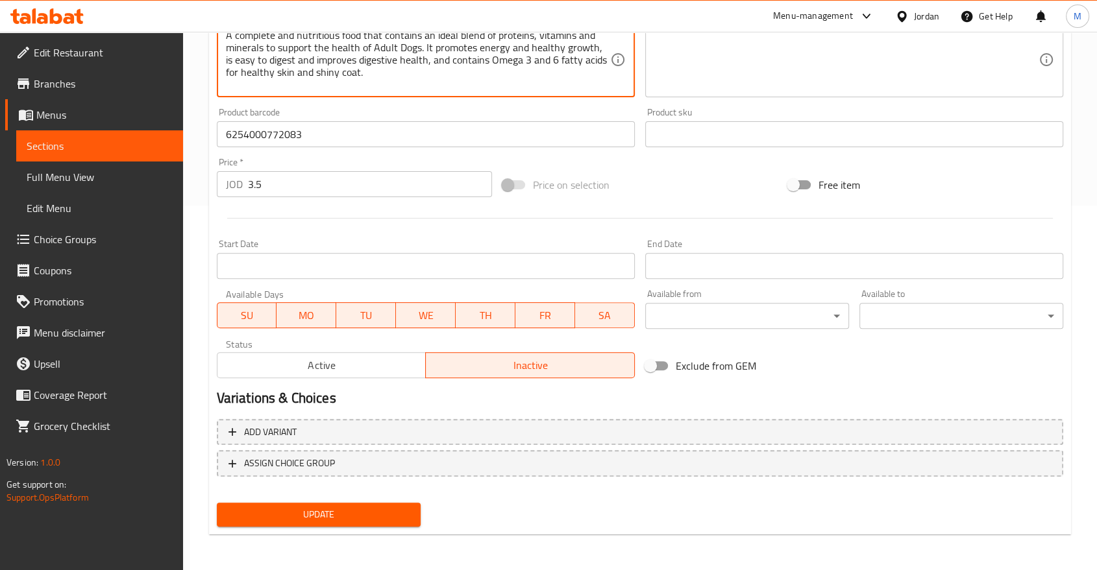
type textarea "A complete and nutritious food that contains an ideal blend of proteins, vitami…"
click at [353, 363] on span "Active" at bounding box center [322, 365] width 199 height 19
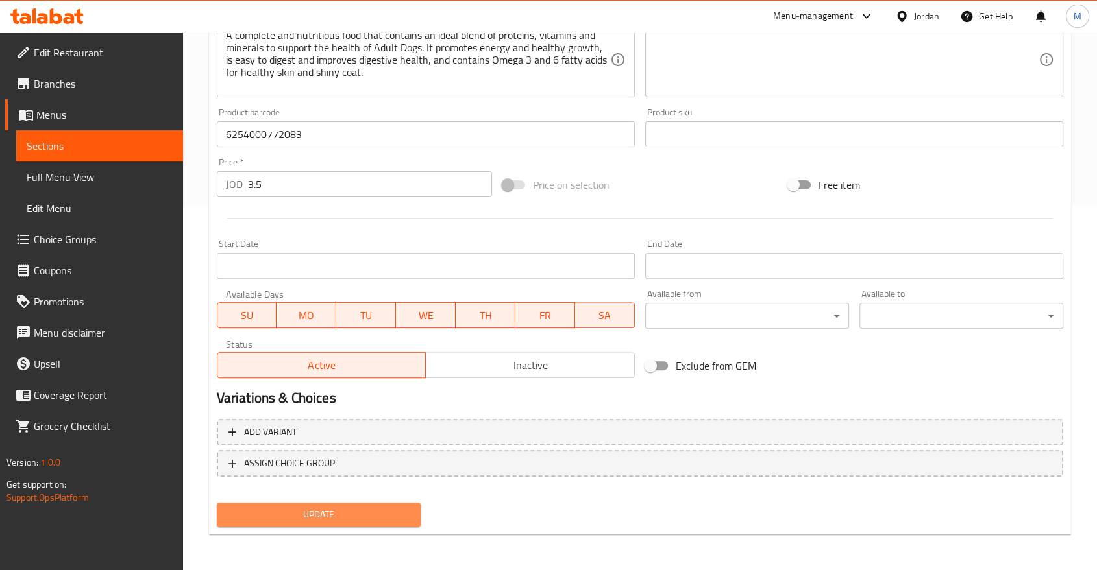
click at [343, 524] on button "Update" at bounding box center [319, 515] width 204 height 24
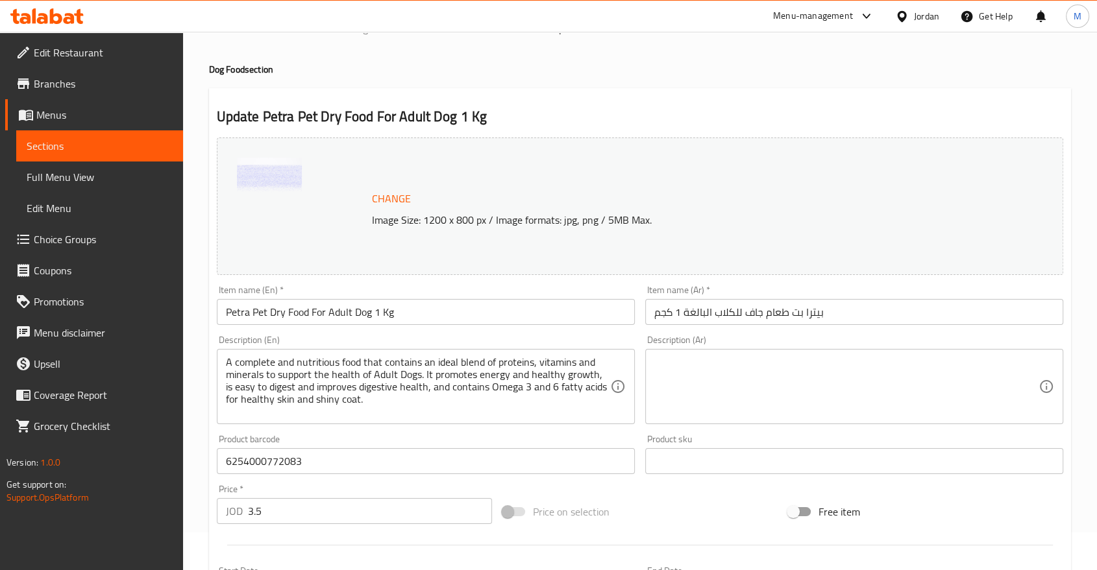
scroll to position [0, 0]
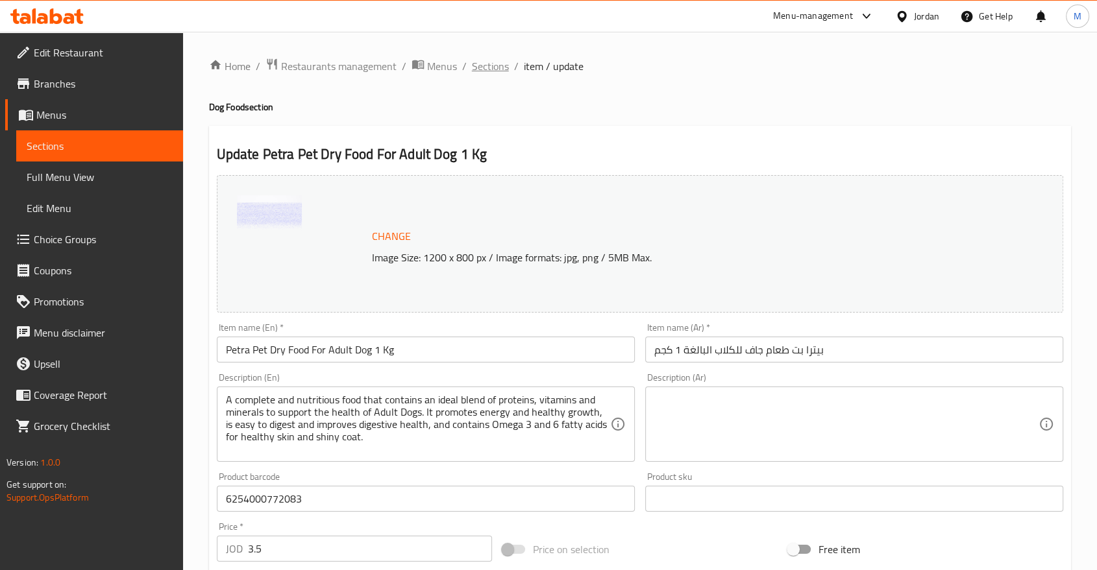
click at [490, 69] on span "Sections" at bounding box center [490, 66] width 37 height 16
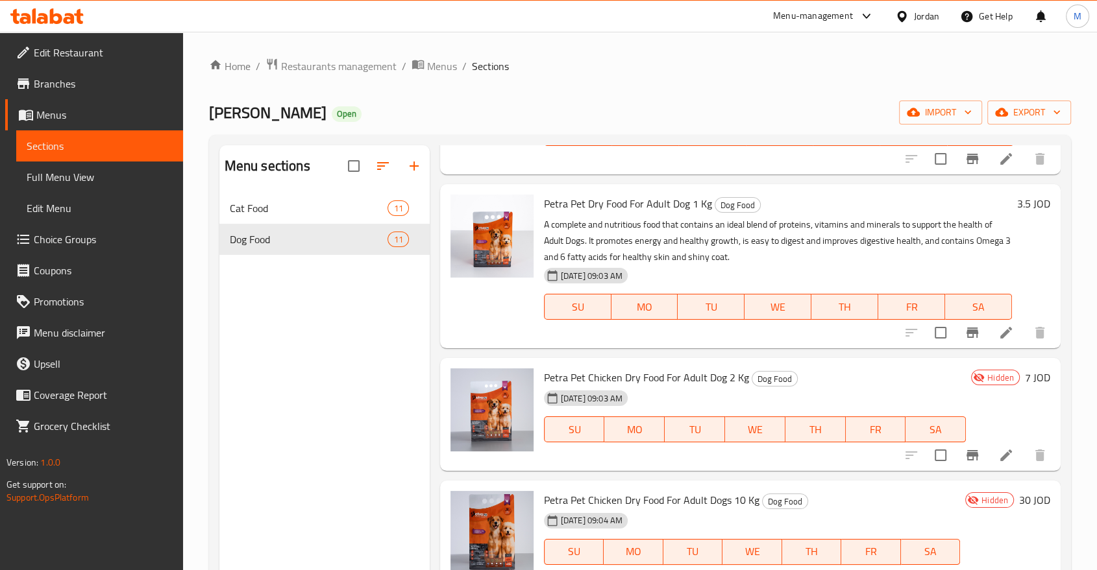
scroll to position [182, 0]
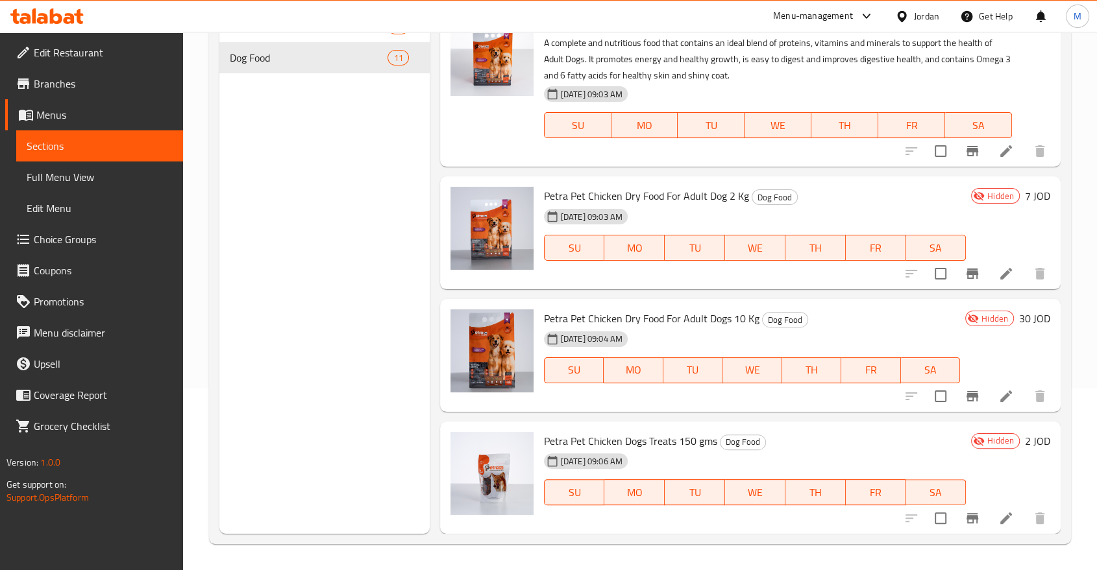
click at [1003, 276] on li at bounding box center [1006, 273] width 36 height 23
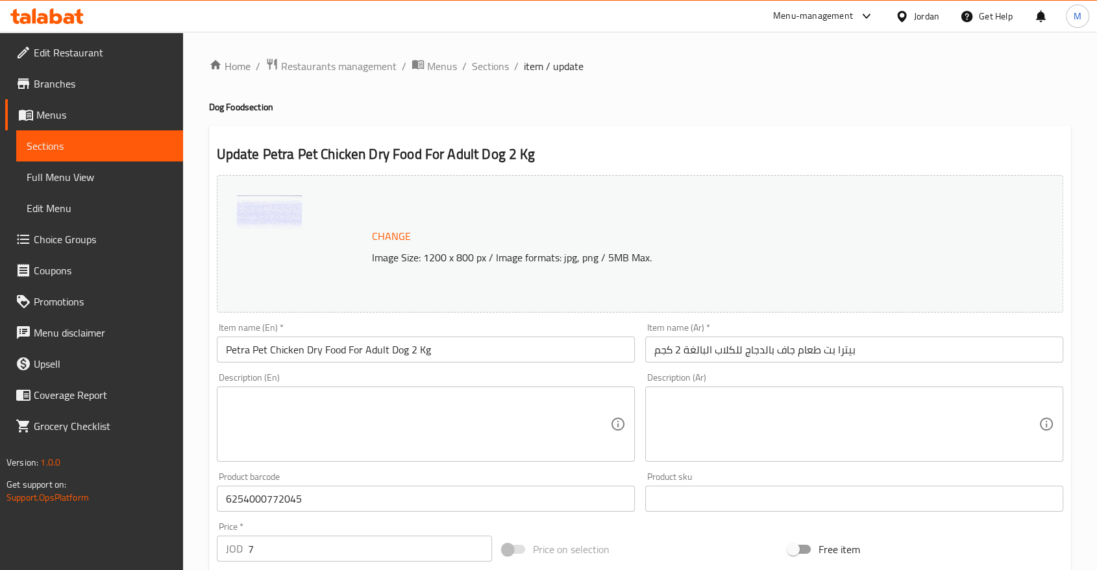
click at [425, 389] on div "Description (En)" at bounding box center [426, 424] width 418 height 75
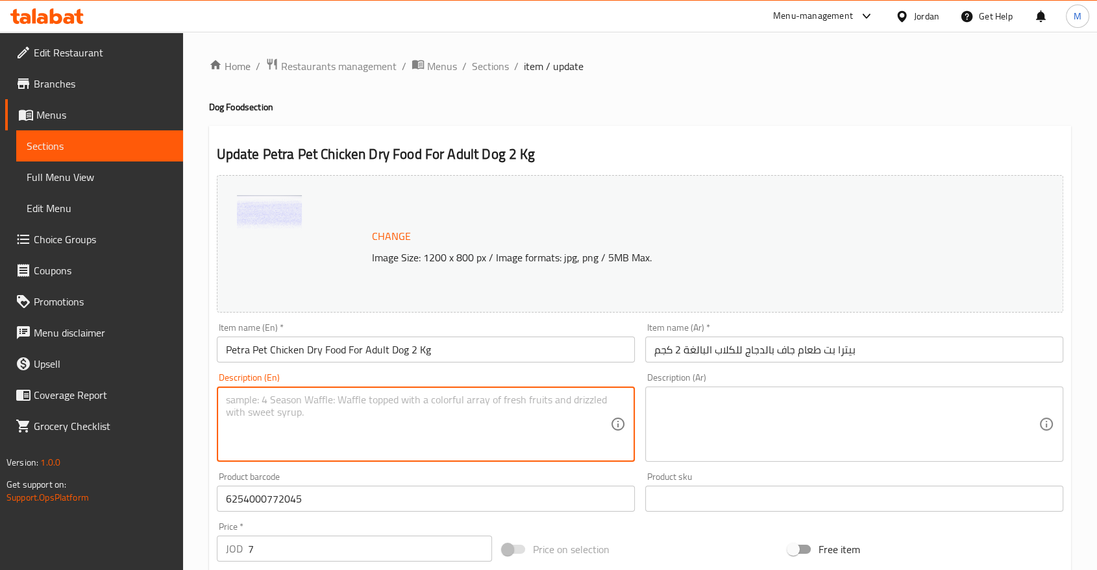
paste textarea "A complete and nutritious food that contains an ideal blend of proteins, vitami…"
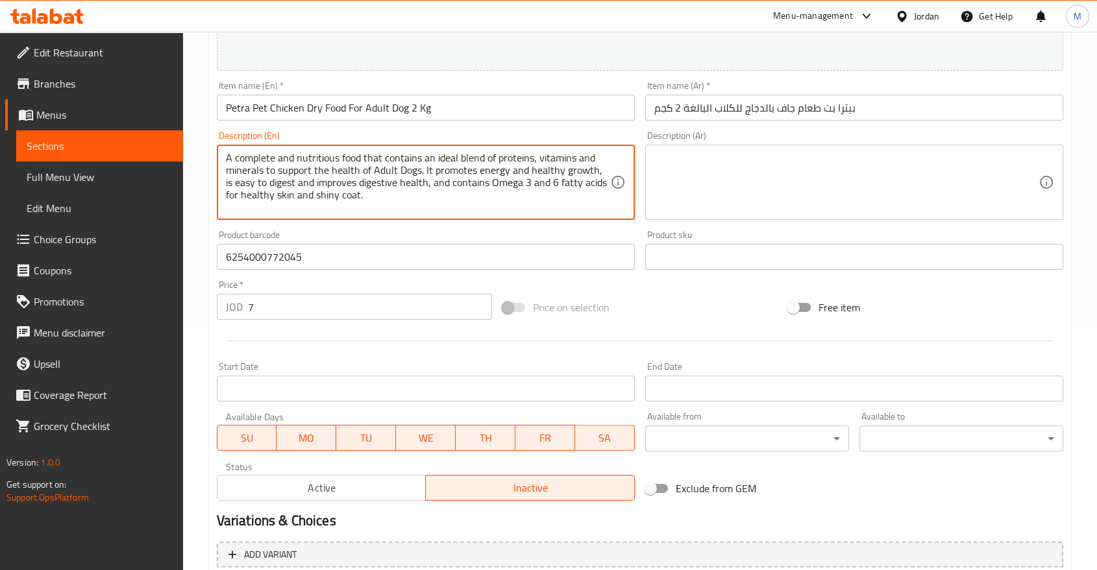
scroll to position [349, 0]
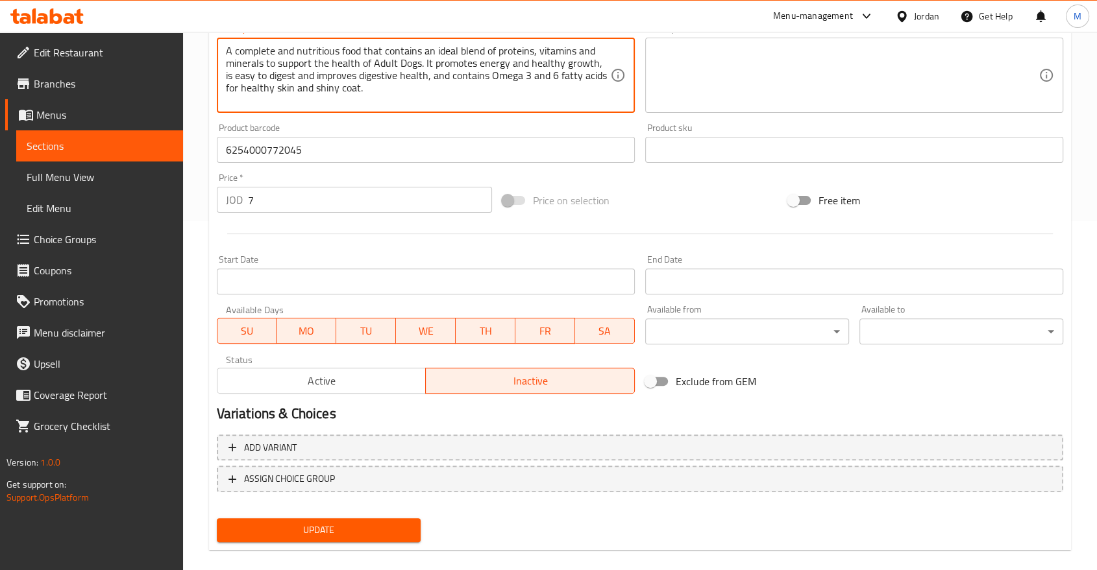
type textarea "A complete and nutritious food that contains an ideal blend of proteins, vitami…"
click at [376, 388] on span "Active" at bounding box center [322, 381] width 199 height 19
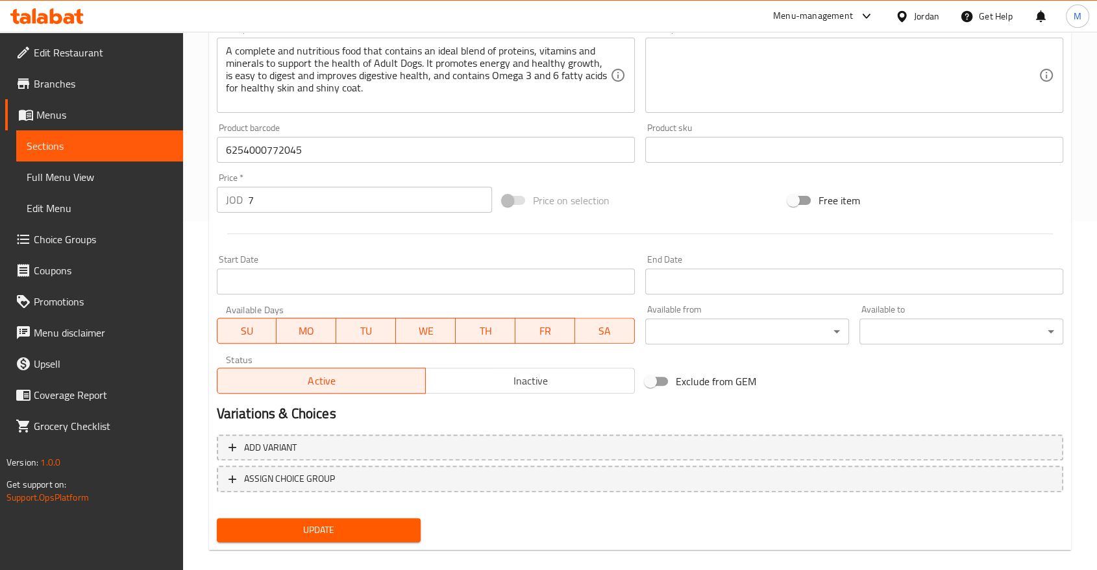
click at [331, 523] on span "Update" at bounding box center [318, 530] width 183 height 16
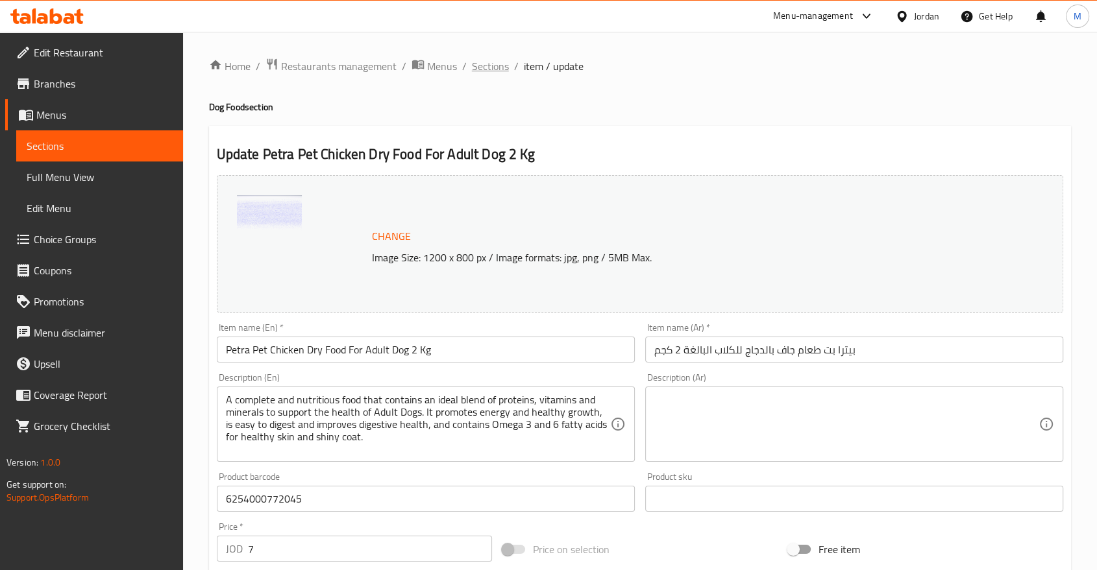
click at [490, 62] on span "Sections" at bounding box center [490, 66] width 37 height 16
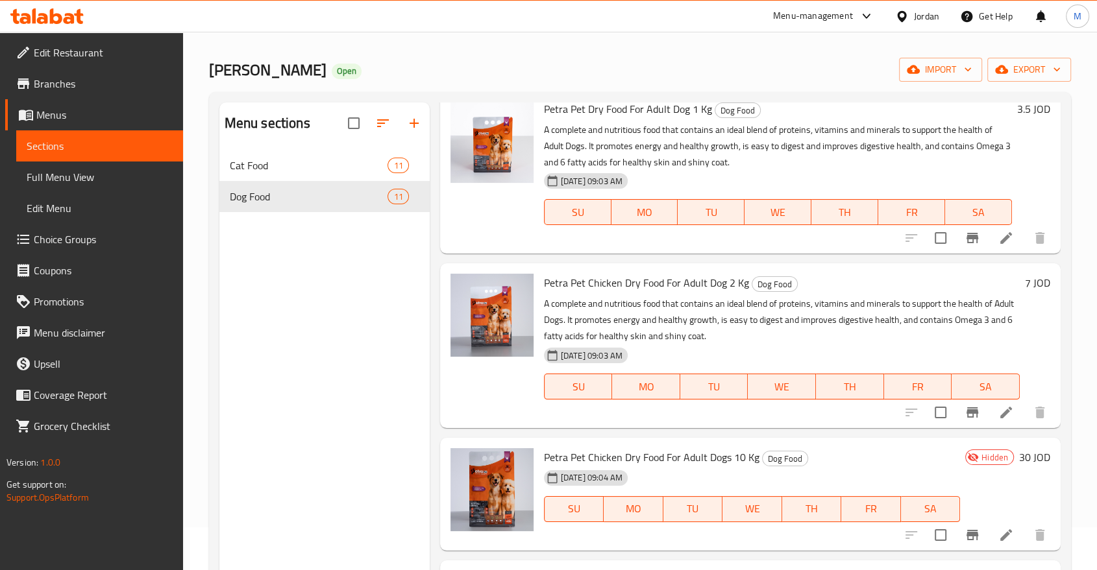
scroll to position [182, 0]
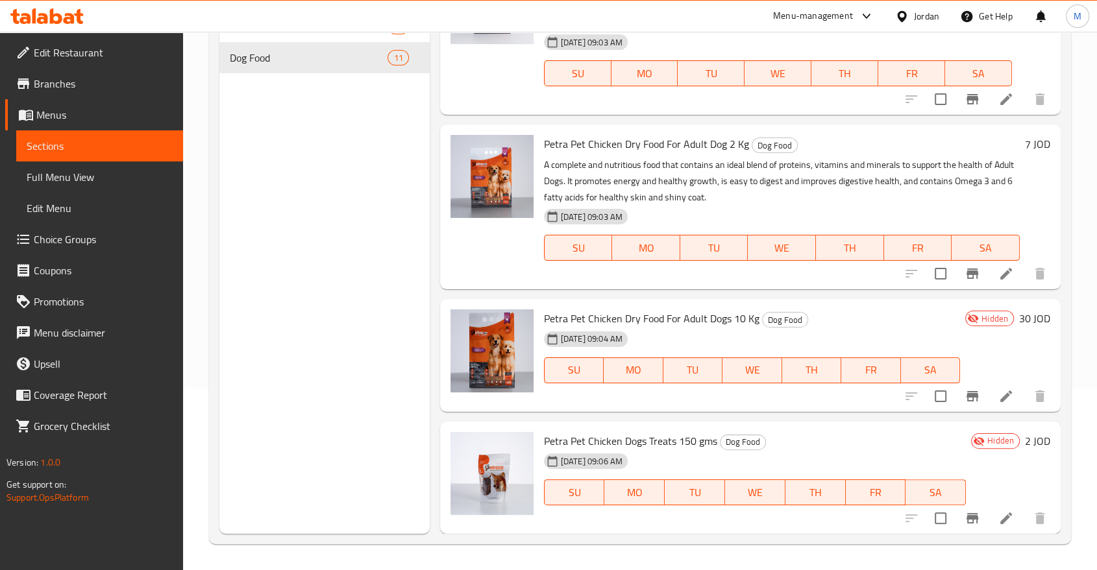
click at [999, 389] on icon at bounding box center [1006, 397] width 16 height 16
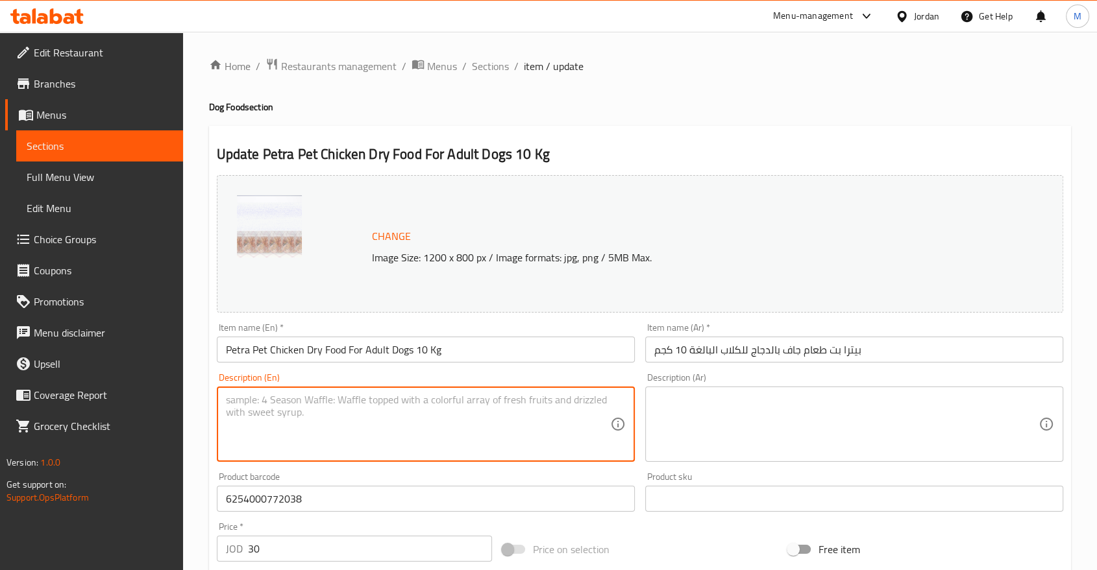
click at [324, 415] on textarea at bounding box center [418, 425] width 384 height 62
paste textarea "A complete and nutritious food that contains an ideal blend of proteins, vitami…"
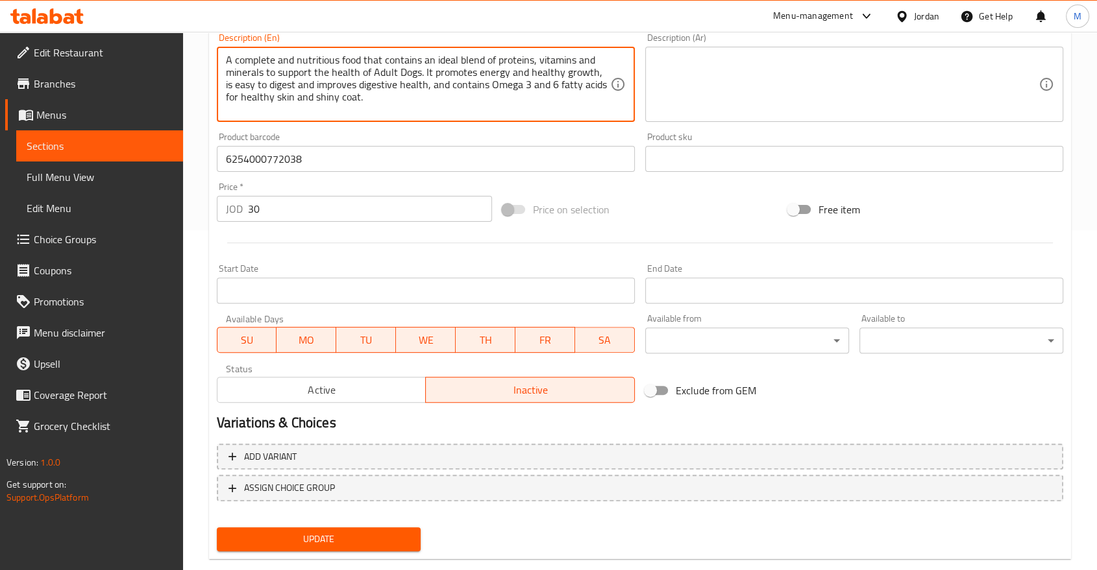
scroll to position [346, 0]
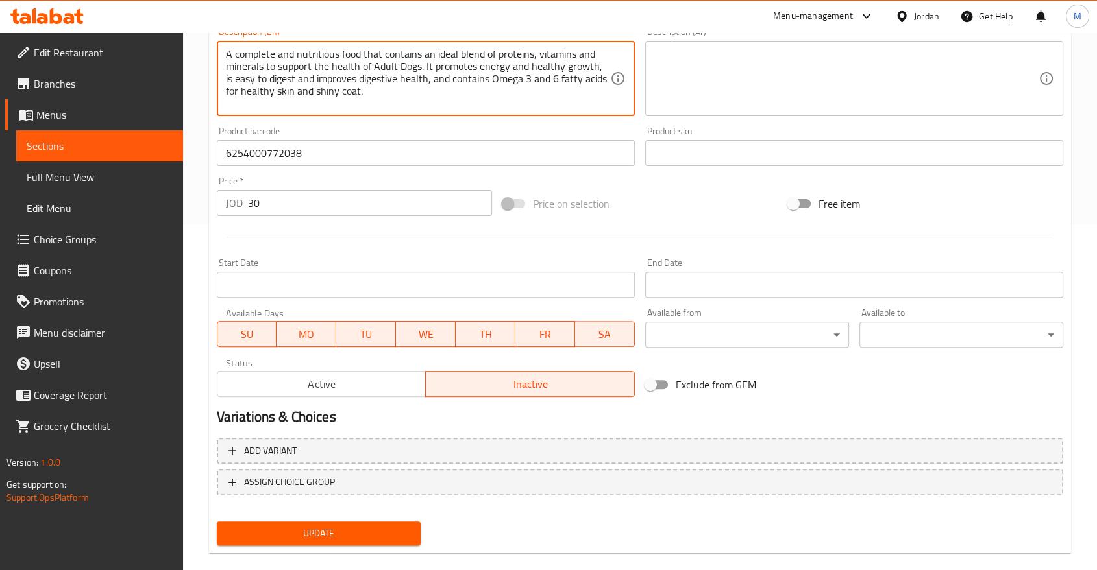
type textarea "A complete and nutritious food that contains an ideal blend of proteins, vitami…"
click at [314, 388] on span "Active" at bounding box center [322, 384] width 199 height 19
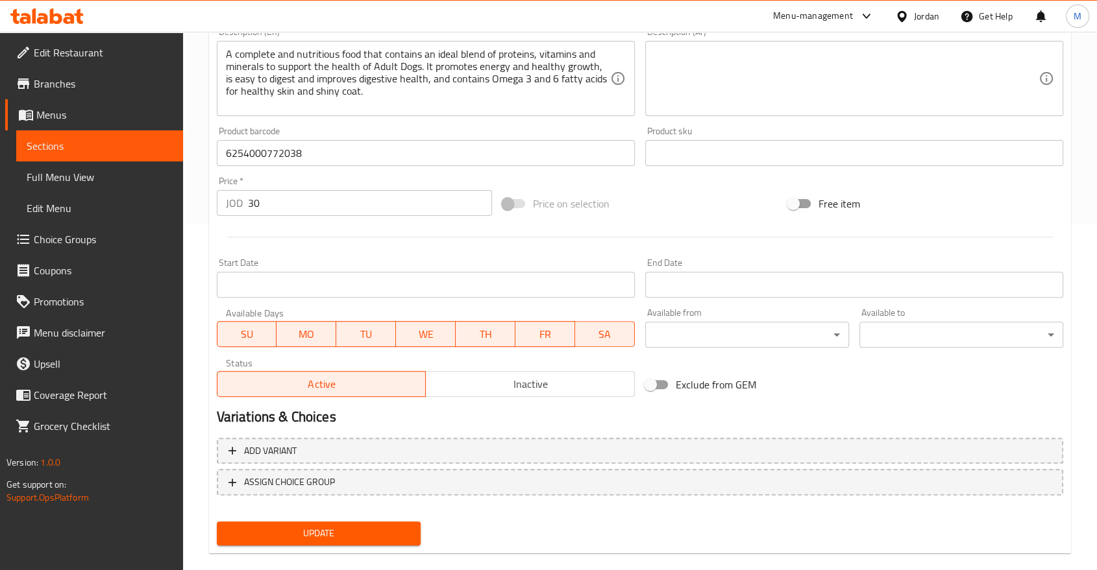
click at [308, 526] on span "Update" at bounding box center [318, 534] width 183 height 16
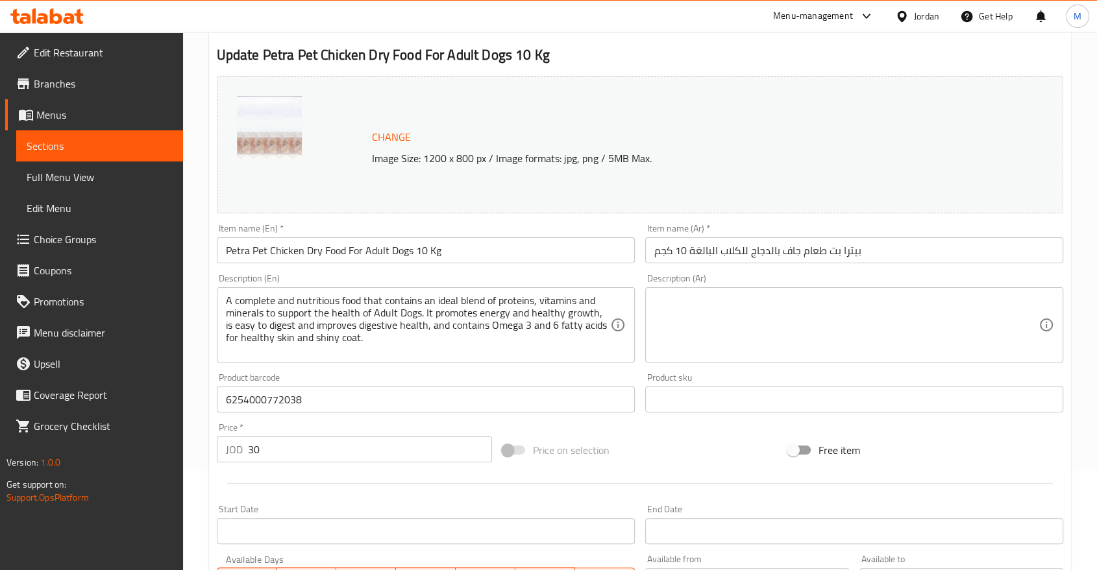
scroll to position [0, 0]
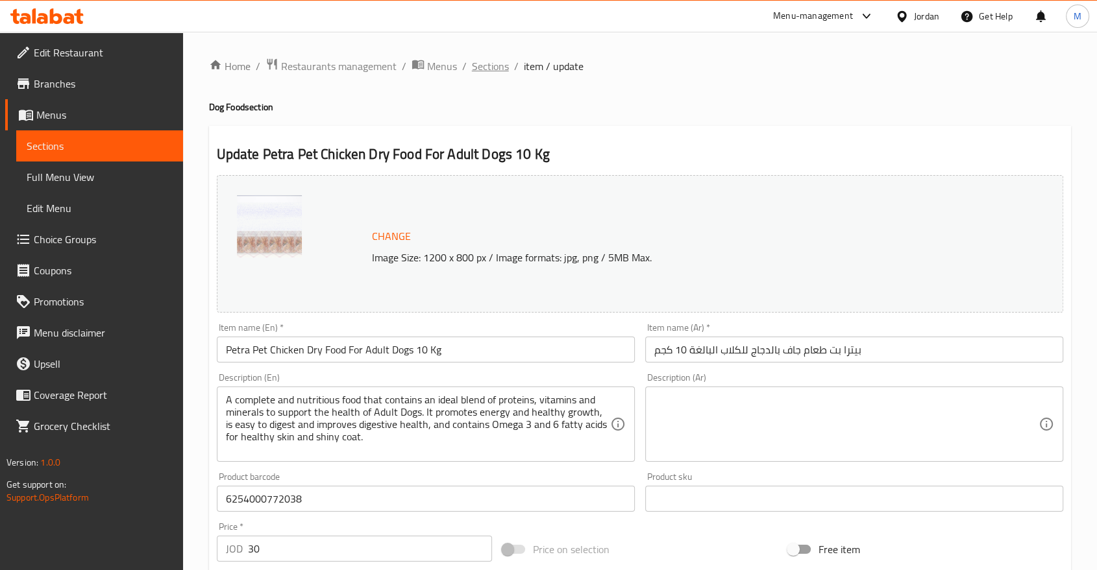
click at [490, 68] on span "Sections" at bounding box center [490, 66] width 37 height 16
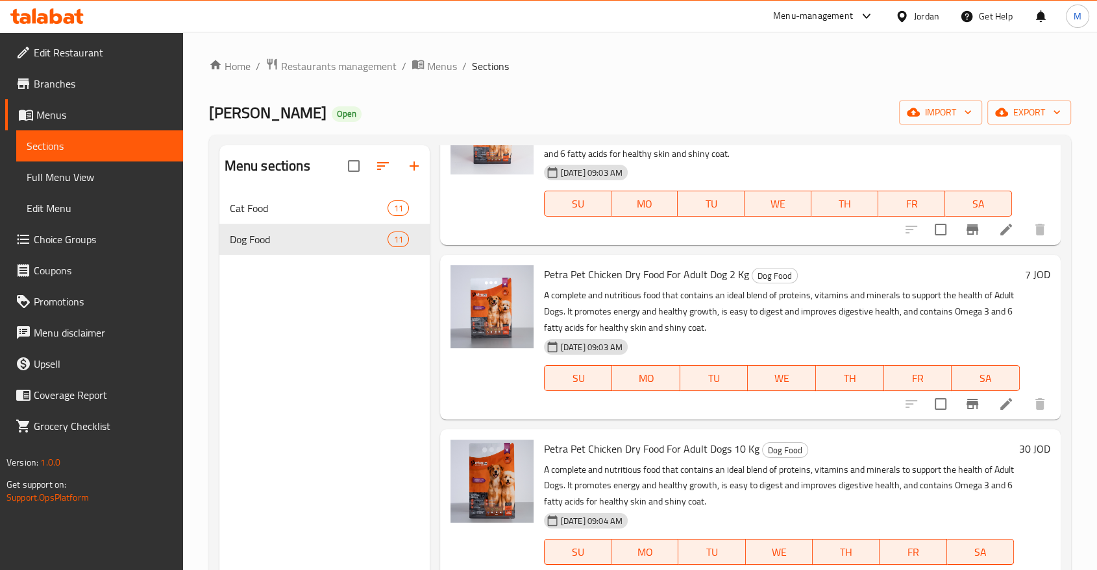
scroll to position [182, 0]
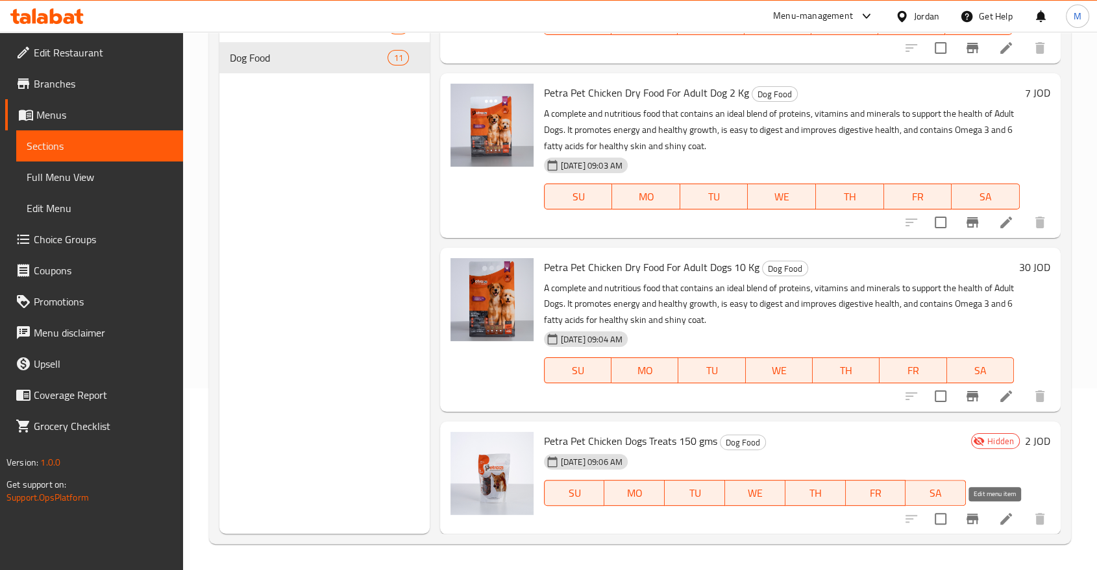
click at [998, 524] on icon at bounding box center [1006, 519] width 16 height 16
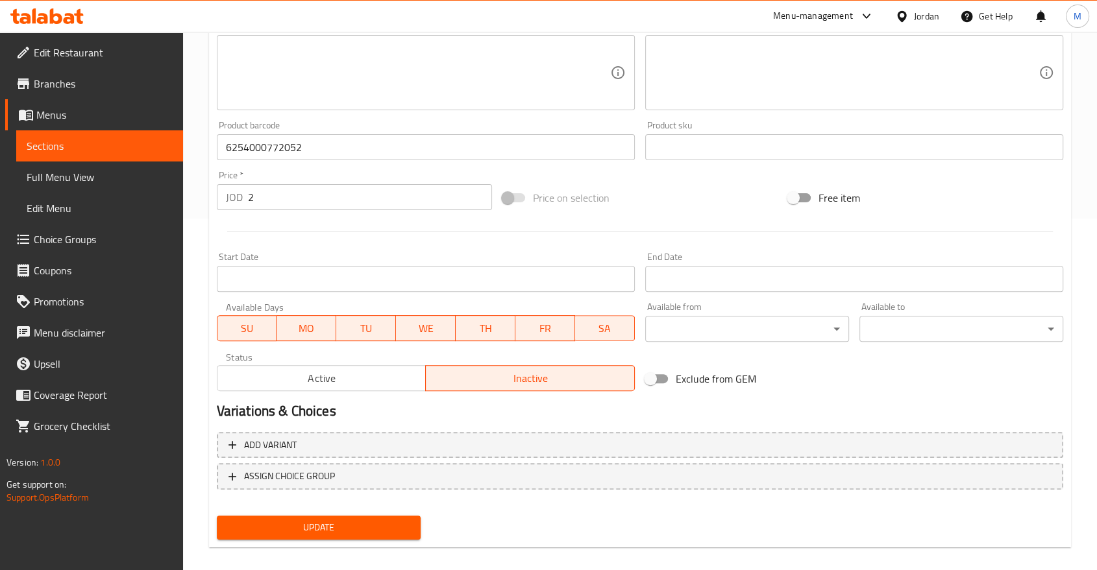
scroll to position [360, 0]
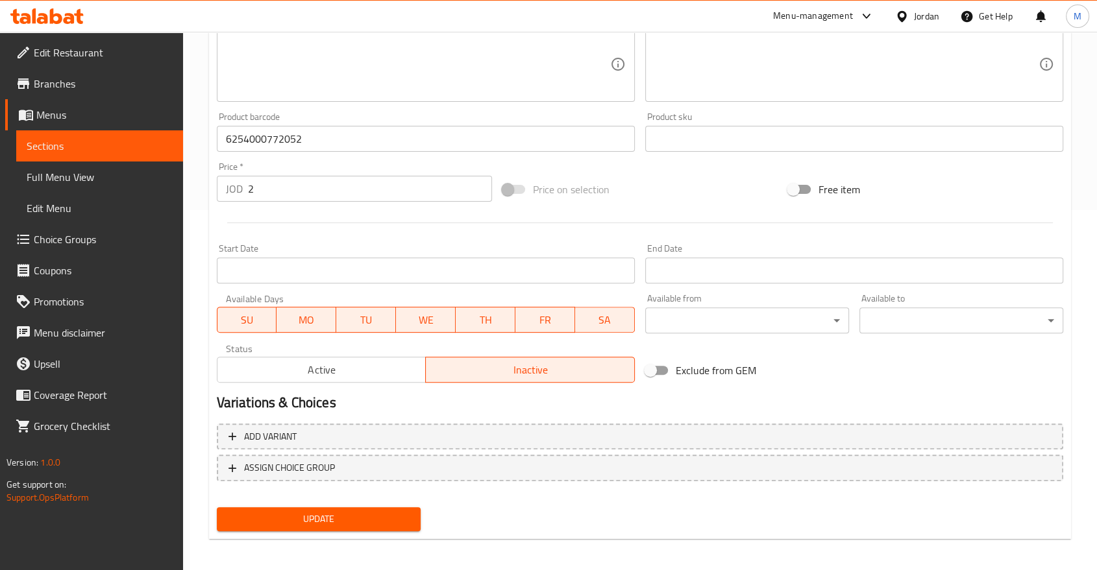
click at [320, 361] on span "Active" at bounding box center [322, 370] width 199 height 19
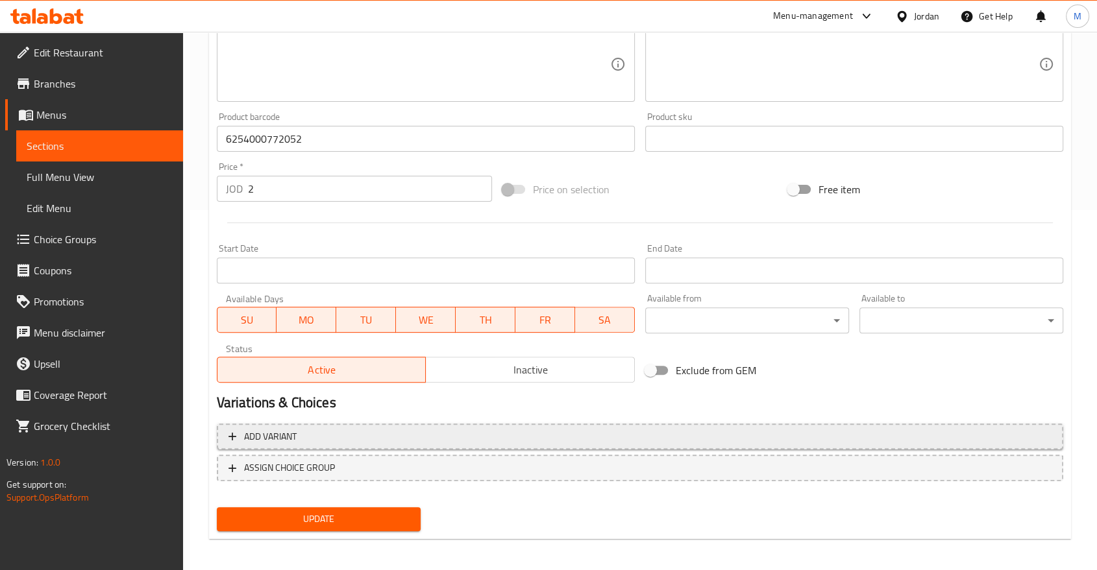
type button "0"
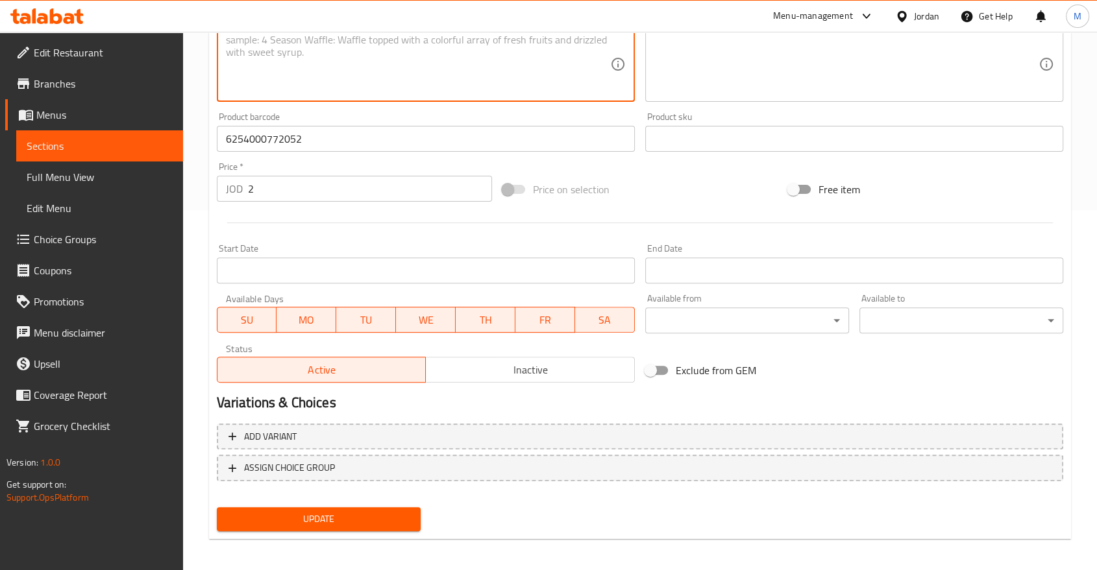
click at [337, 77] on textarea at bounding box center [418, 65] width 384 height 62
paste textarea "Dog treats, perfect for training or rewarding good behavior. Contains high qual…"
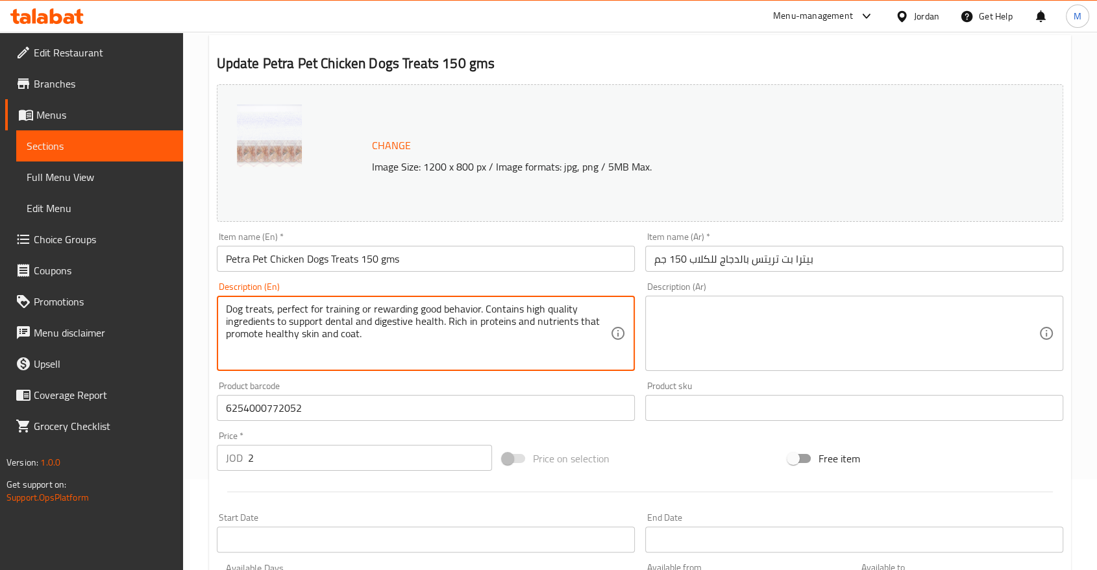
scroll to position [365, 0]
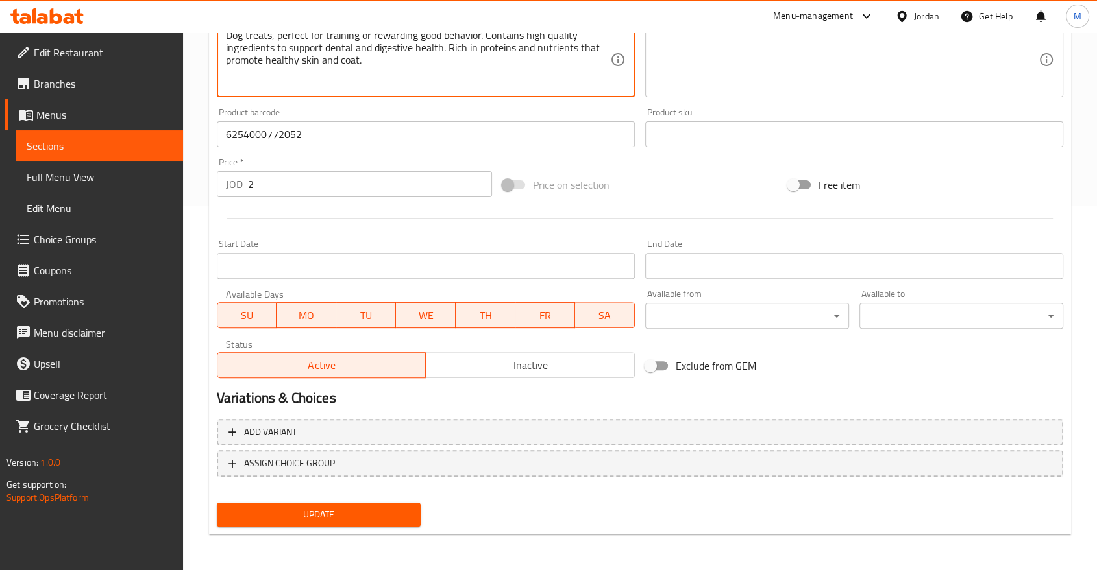
type textarea "Dog treats, perfect for training or rewarding good behavior. Contains high qual…"
click at [340, 513] on span "Update" at bounding box center [318, 515] width 183 height 16
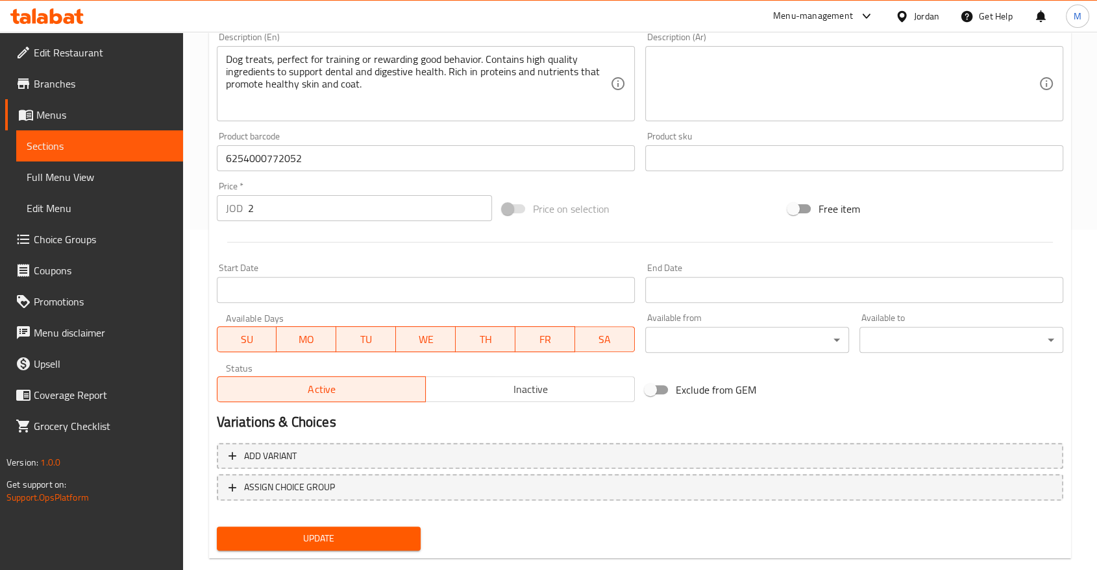
scroll to position [0, 0]
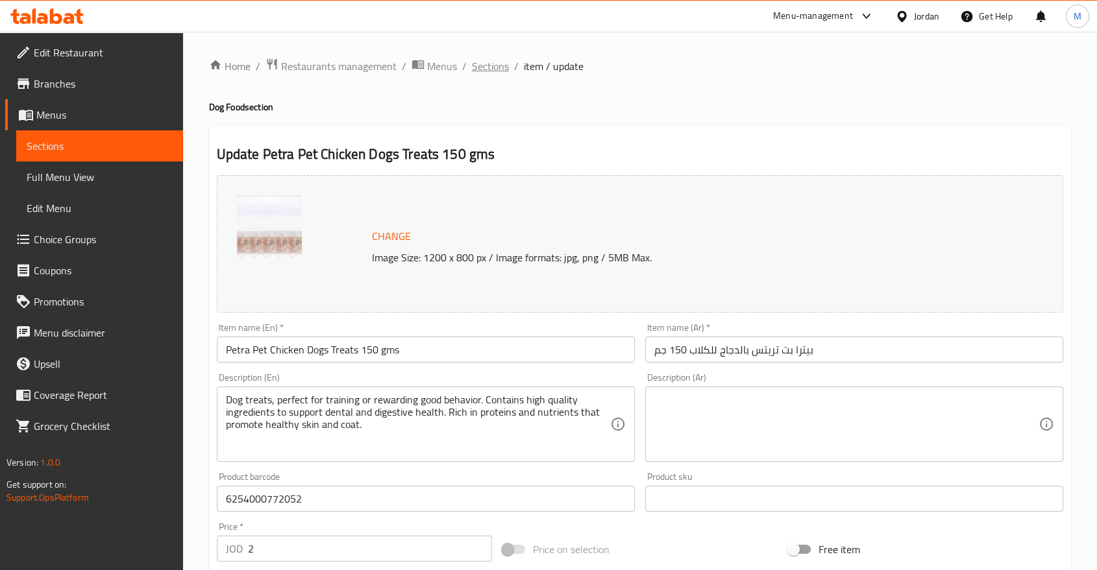
click at [476, 61] on span "Sections" at bounding box center [490, 66] width 37 height 16
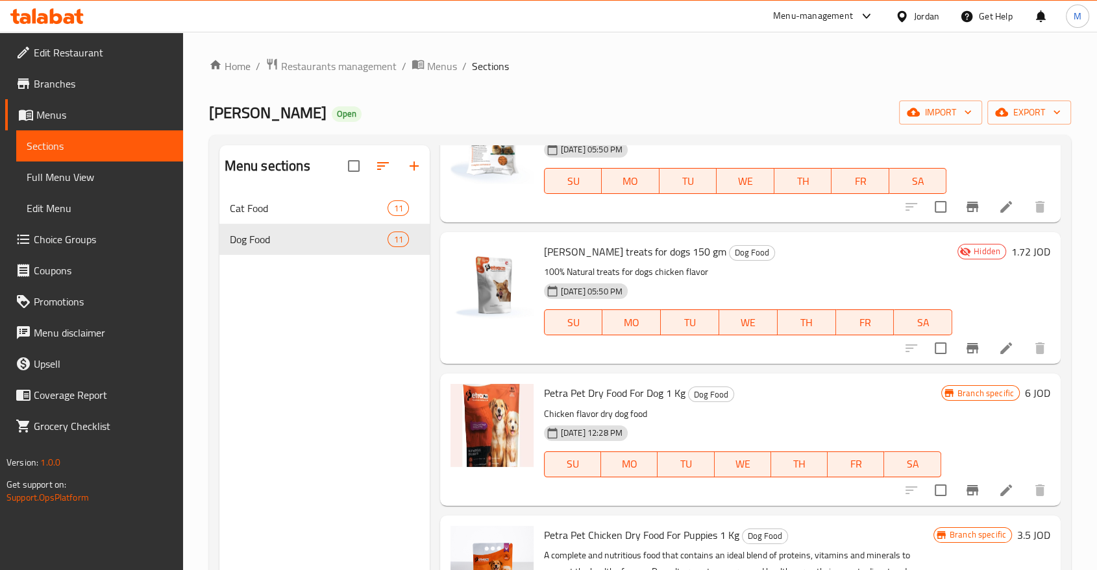
scroll to position [242, 0]
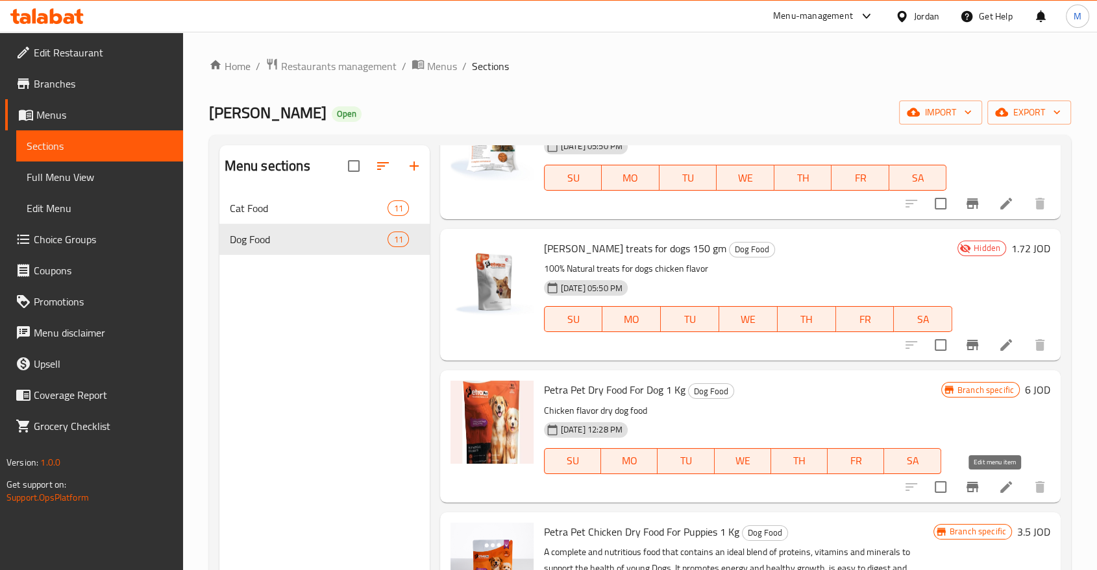
click at [1000, 488] on icon at bounding box center [1006, 488] width 12 height 12
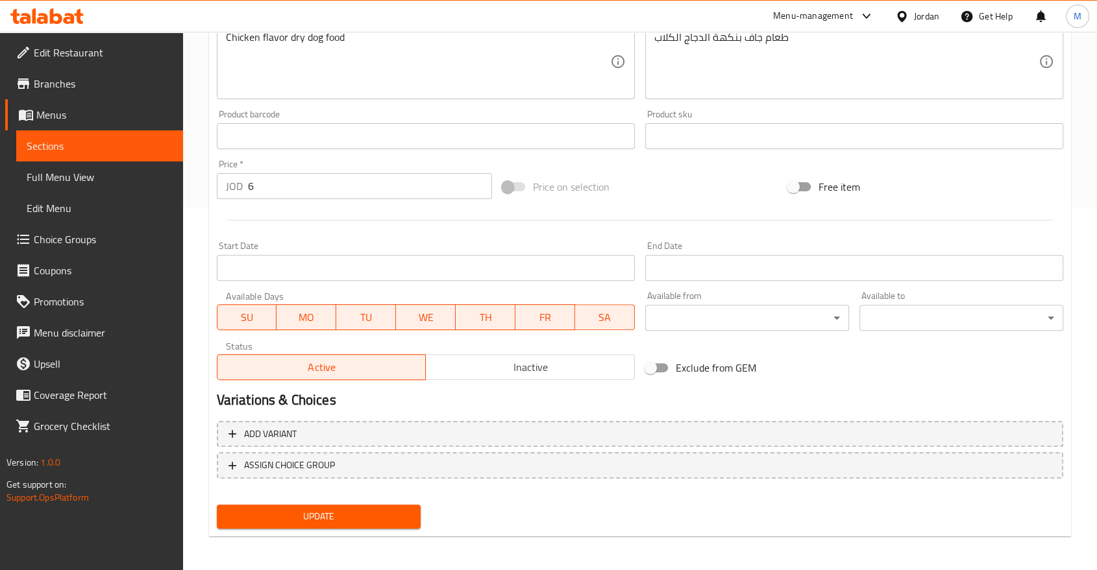
scroll to position [365, 0]
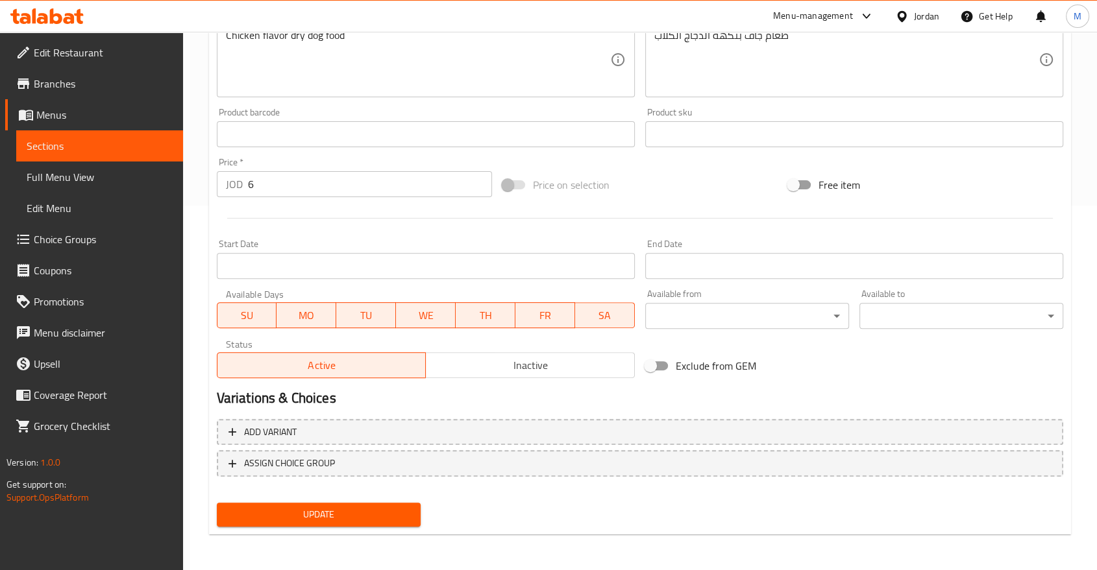
click at [483, 360] on span "Inactive" at bounding box center [530, 365] width 199 height 19
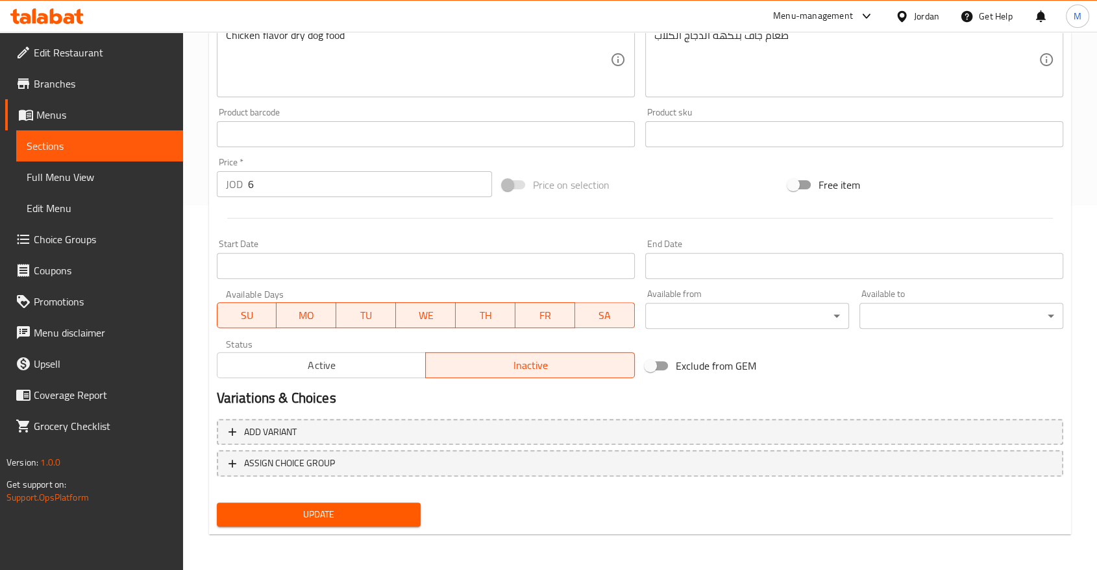
click at [317, 511] on span "Update" at bounding box center [318, 515] width 183 height 16
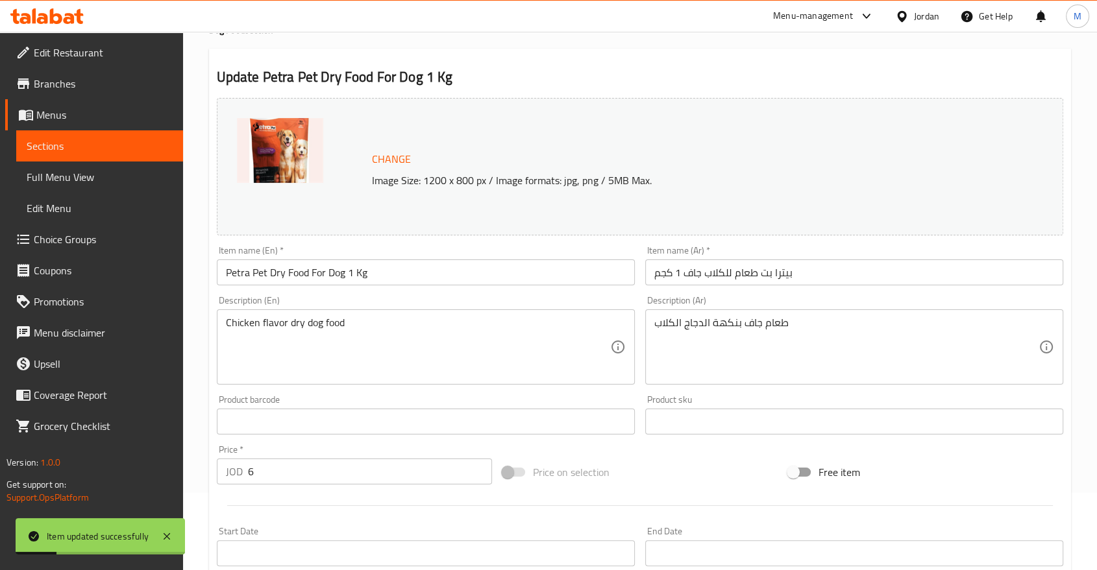
scroll to position [0, 0]
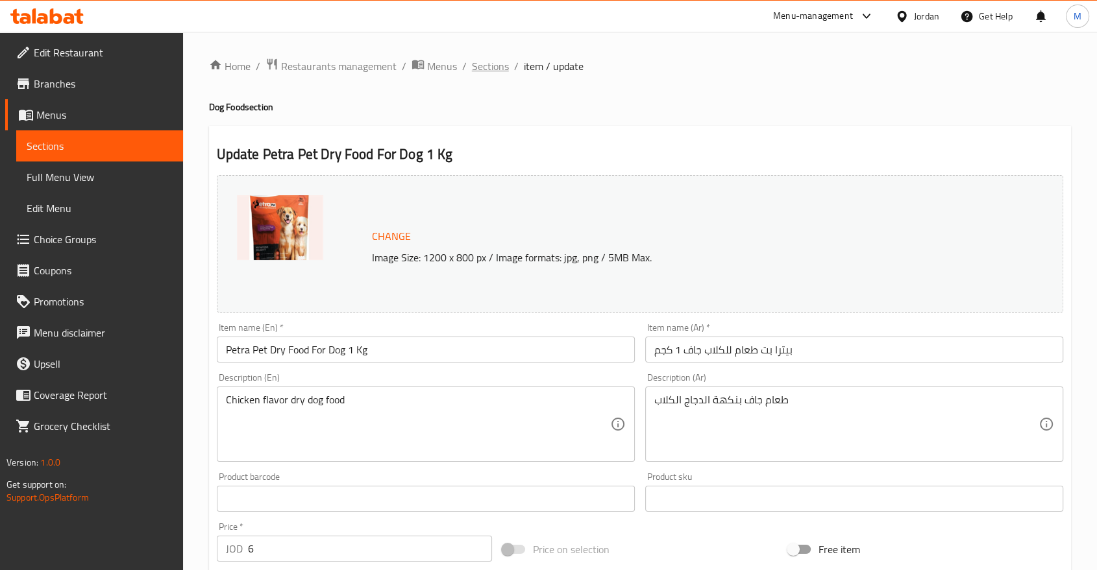
click at [497, 69] on span "Sections" at bounding box center [490, 66] width 37 height 16
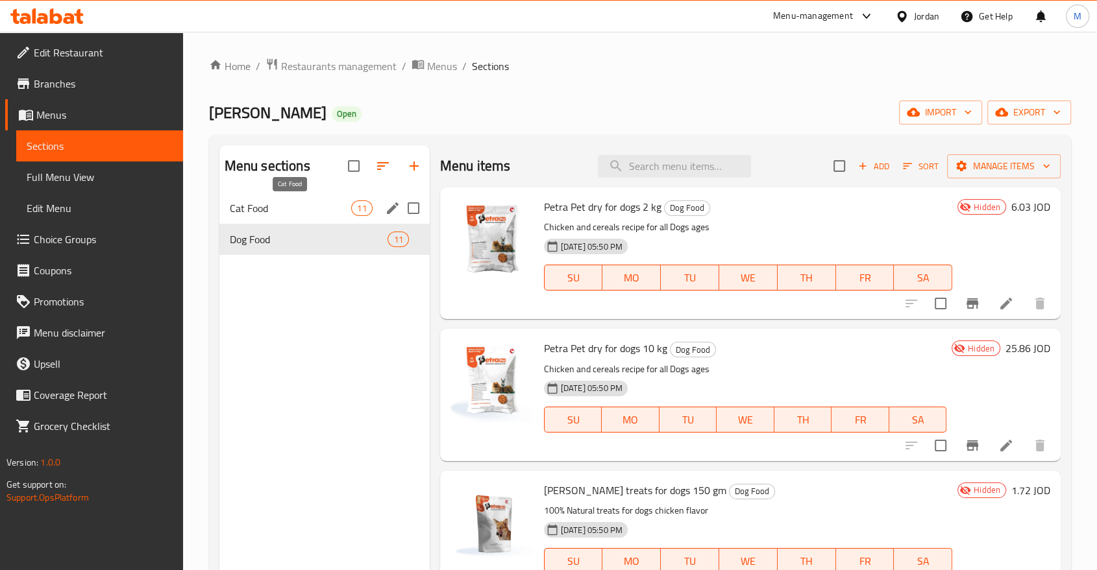
click at [328, 204] on span "Cat Food" at bounding box center [291, 209] width 122 height 16
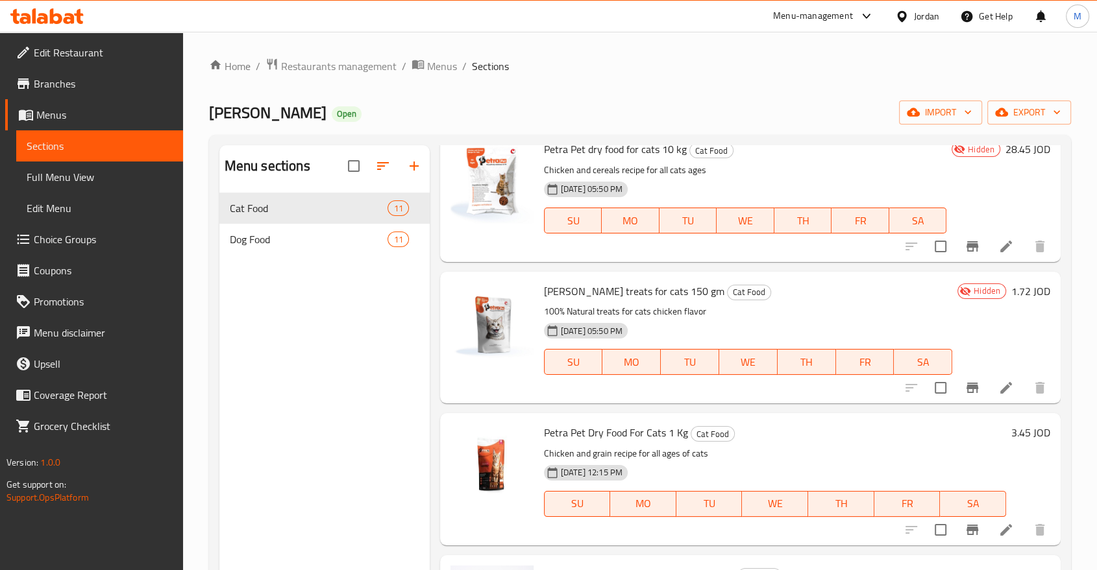
scroll to position [203, 0]
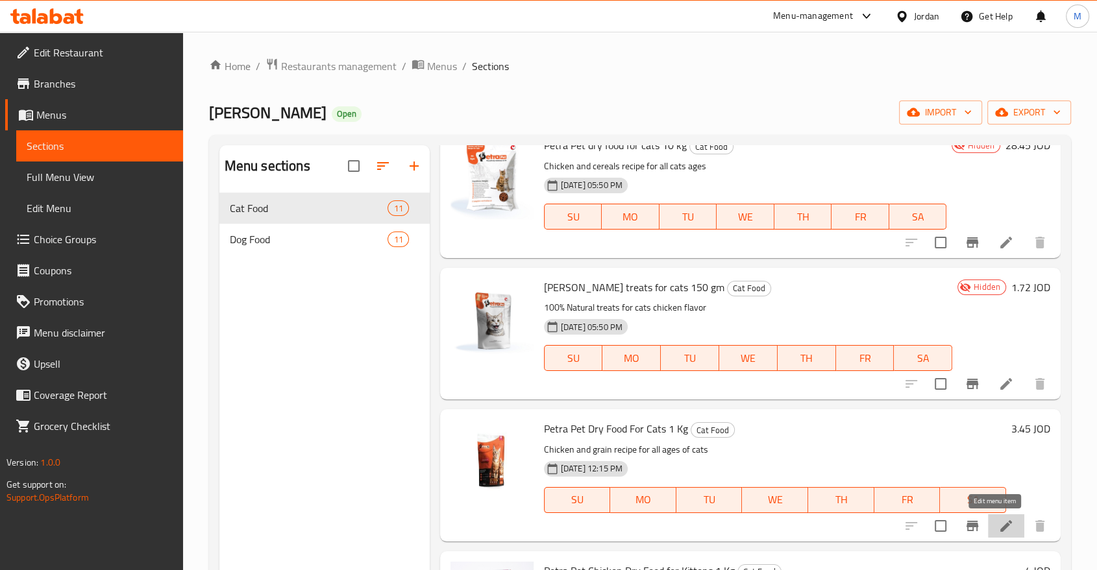
click at [998, 524] on icon at bounding box center [1006, 527] width 16 height 16
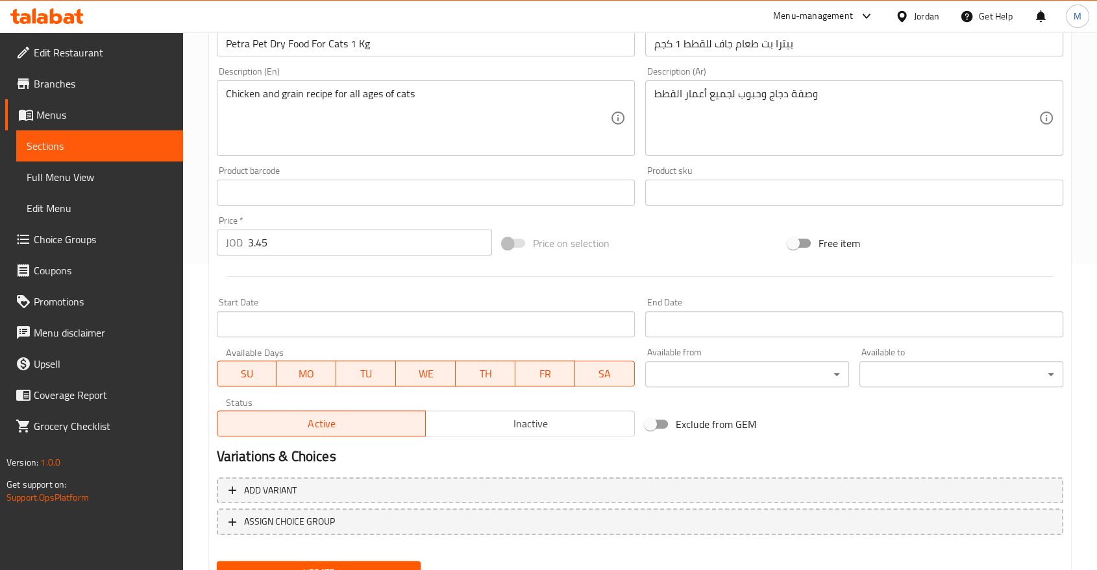
scroll to position [365, 0]
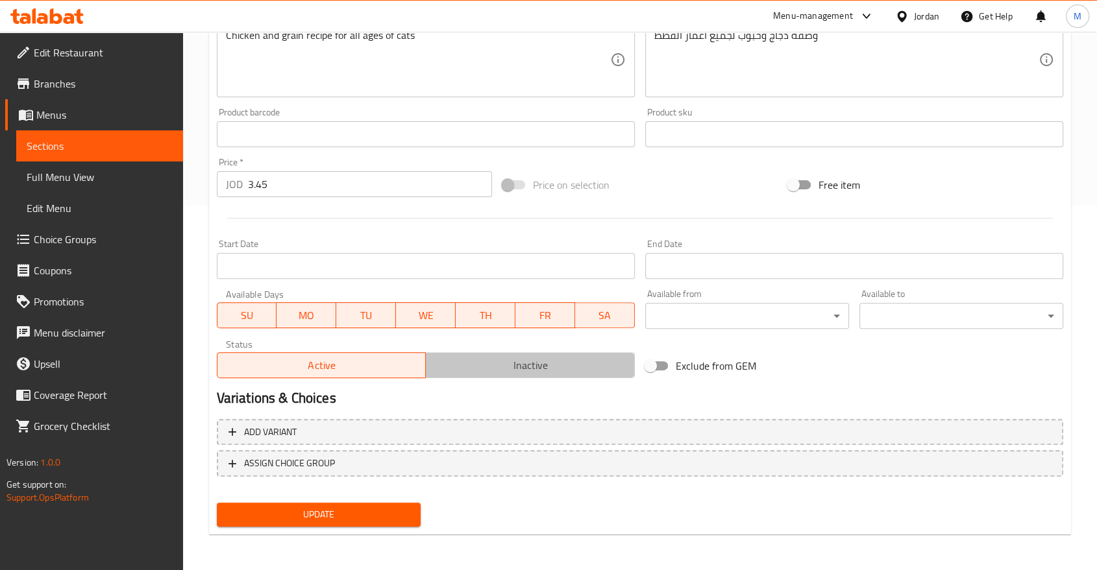
click at [510, 365] on span "Inactive" at bounding box center [530, 365] width 199 height 19
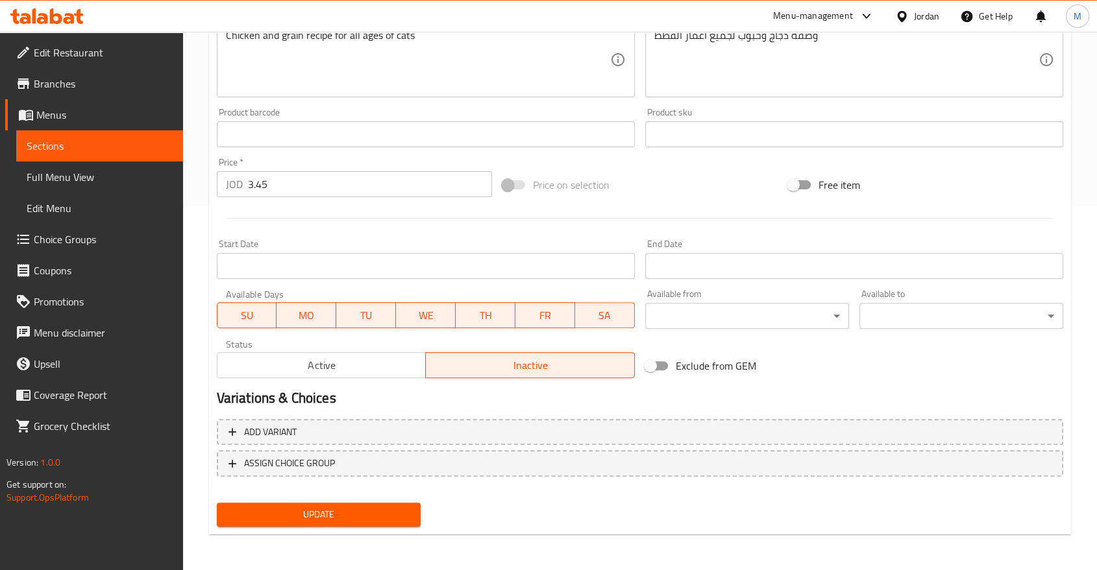
click at [358, 512] on span "Update" at bounding box center [318, 515] width 183 height 16
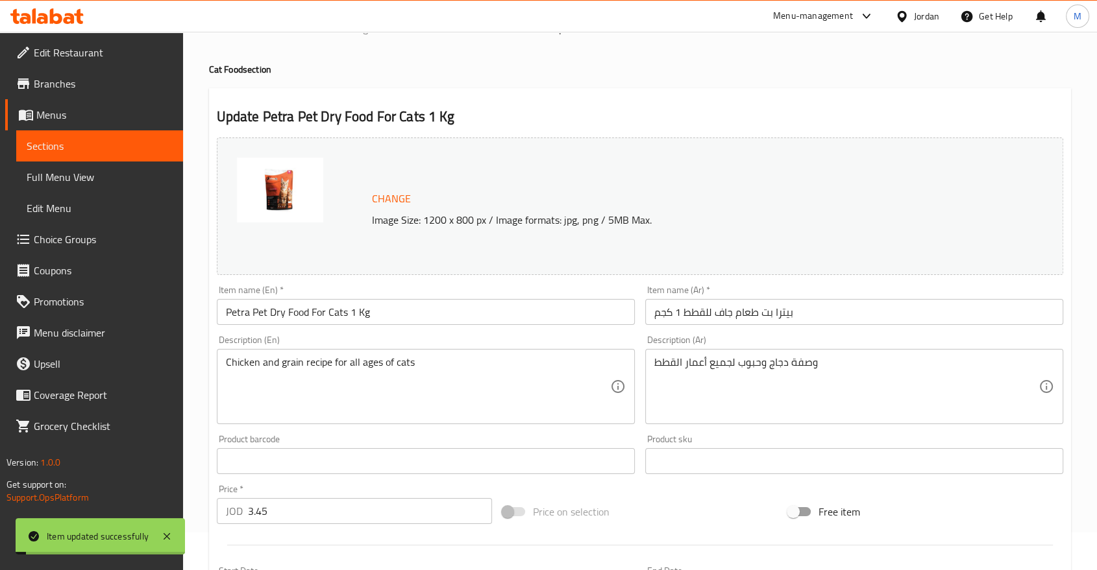
scroll to position [0, 0]
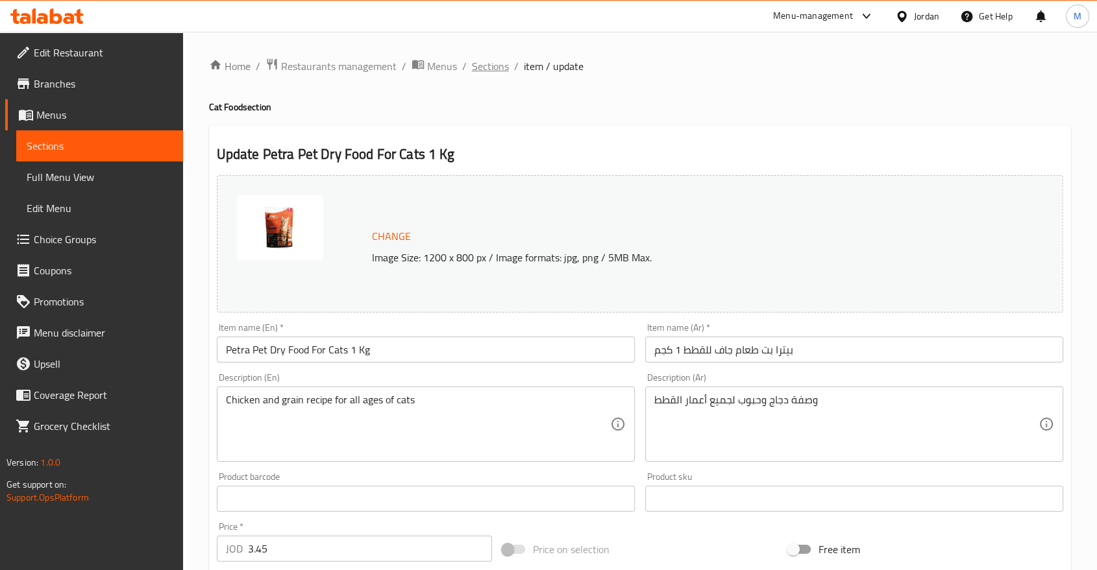
click at [475, 68] on span "Sections" at bounding box center [490, 66] width 37 height 16
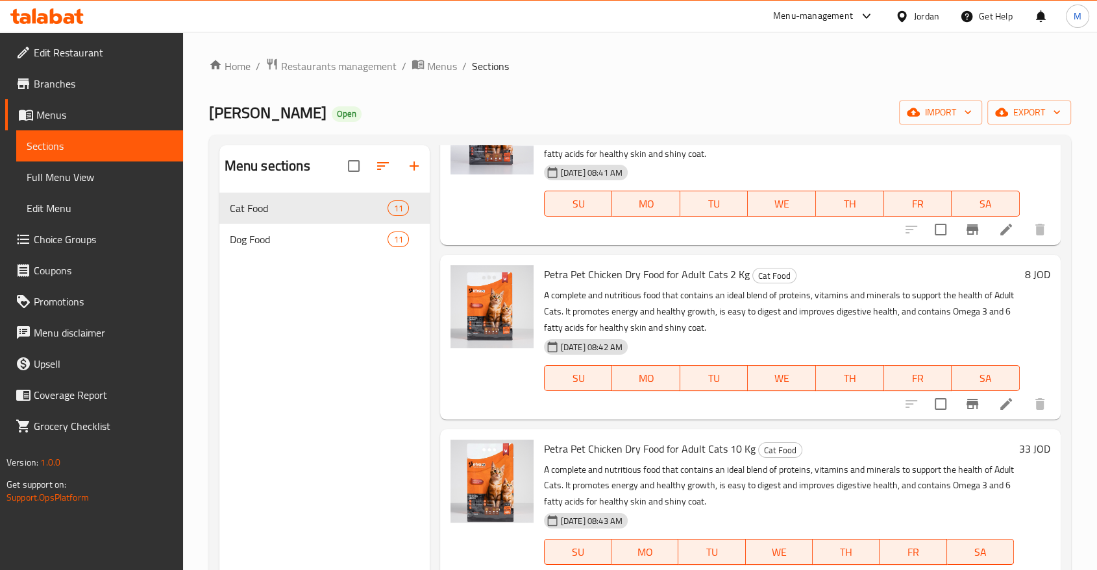
scroll to position [182, 0]
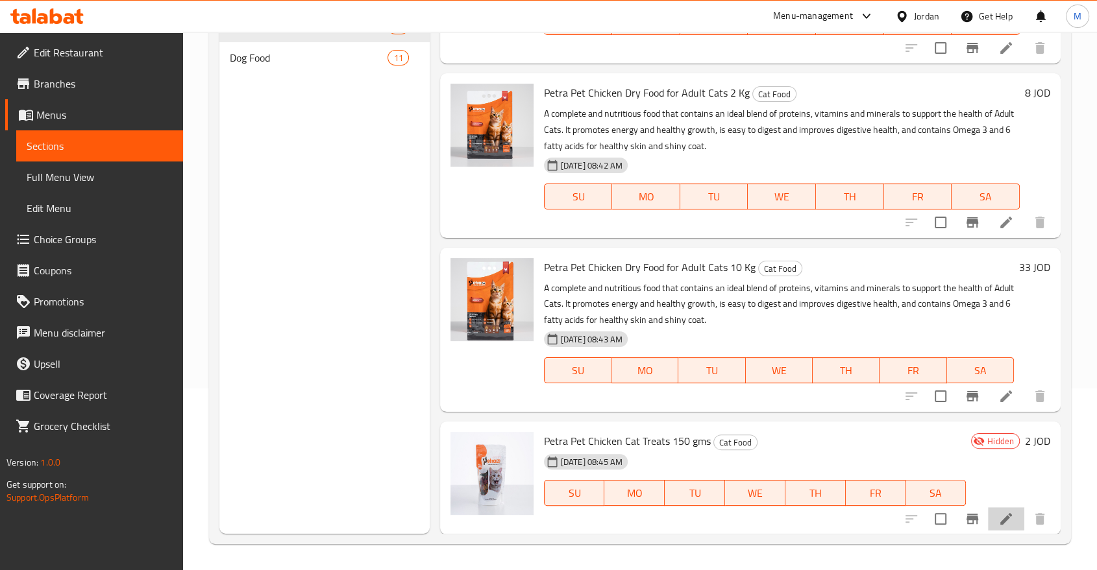
click at [988, 524] on li at bounding box center [1006, 519] width 36 height 23
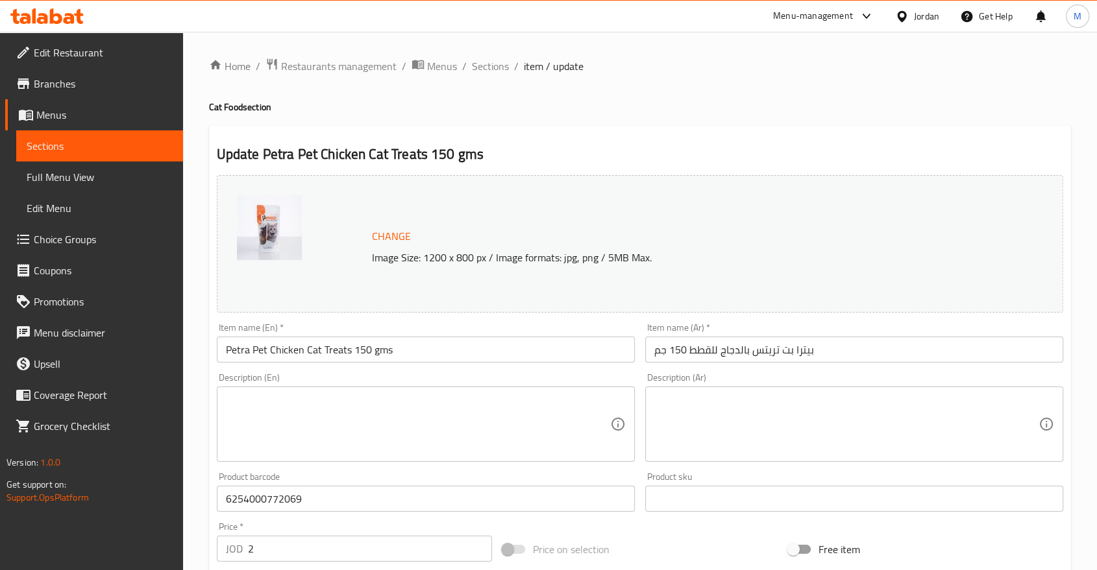
click at [446, 426] on textarea at bounding box center [418, 425] width 384 height 62
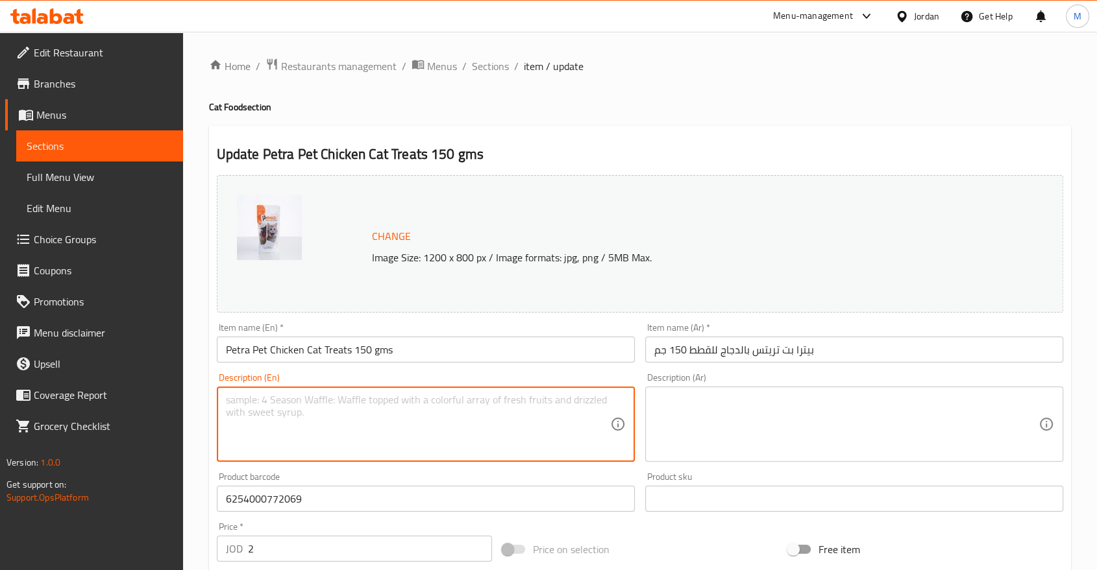
paste textarea "Cat treats, perfect for training or rewarding good behavior. Contains high qual…"
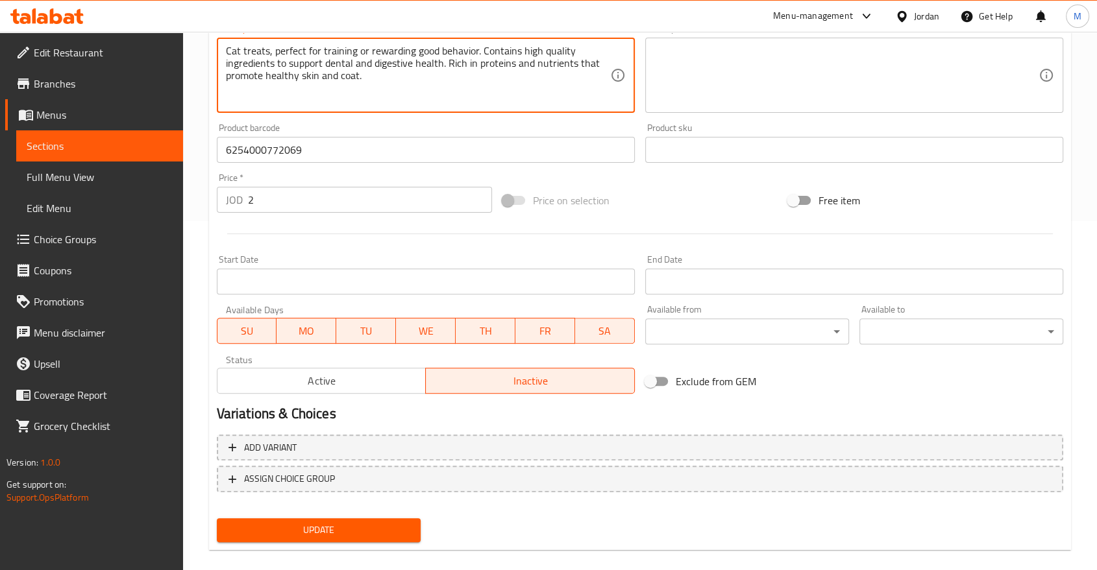
scroll to position [365, 0]
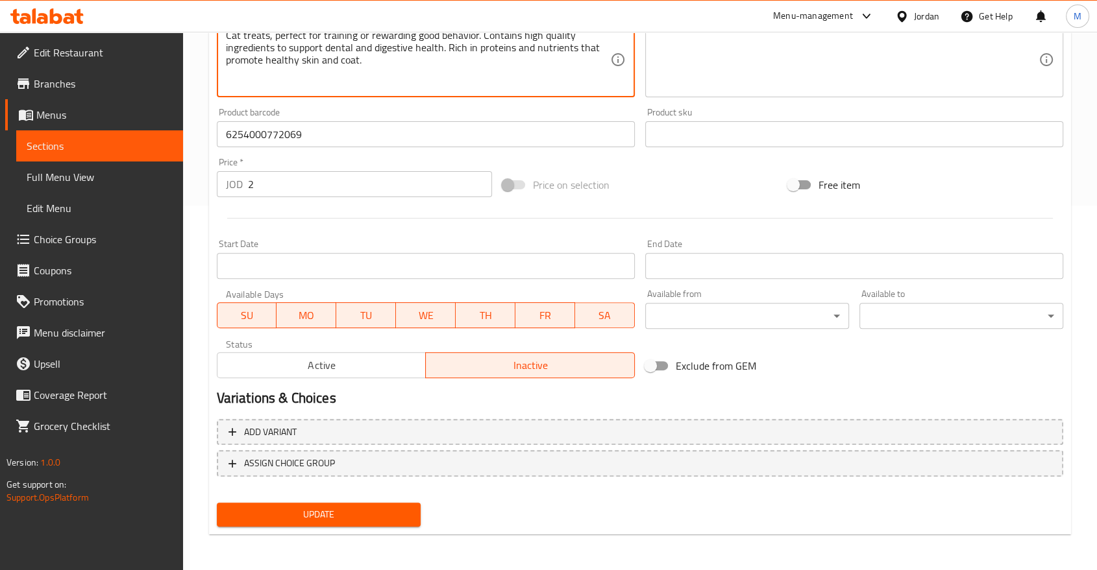
type textarea "Cat treats, perfect for training or rewarding good behavior. Contains high qual…"
click at [360, 360] on span "Active" at bounding box center [322, 365] width 199 height 19
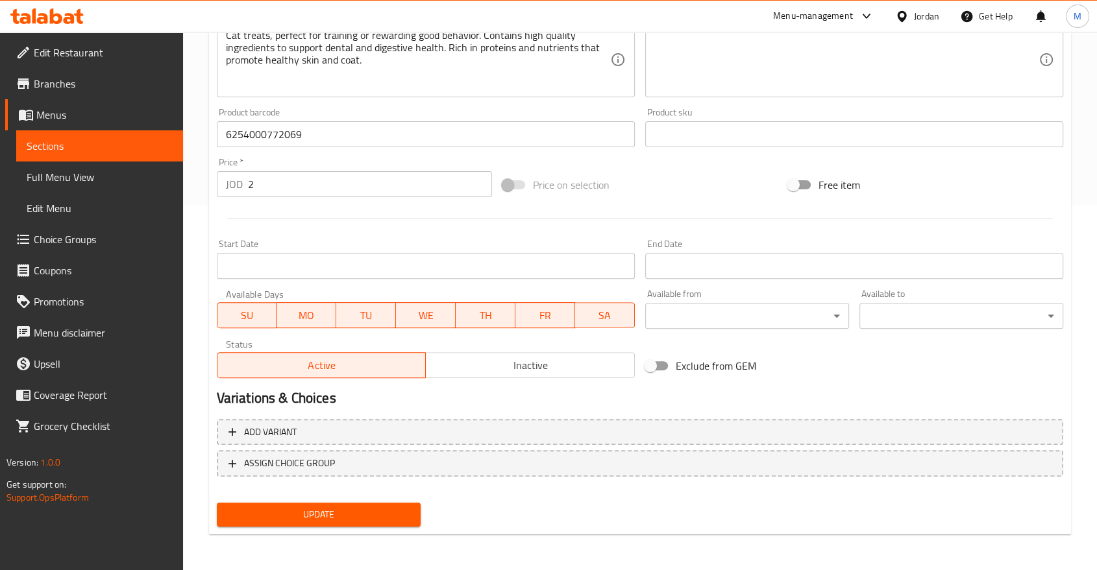
click at [334, 522] on span "Update" at bounding box center [318, 515] width 183 height 16
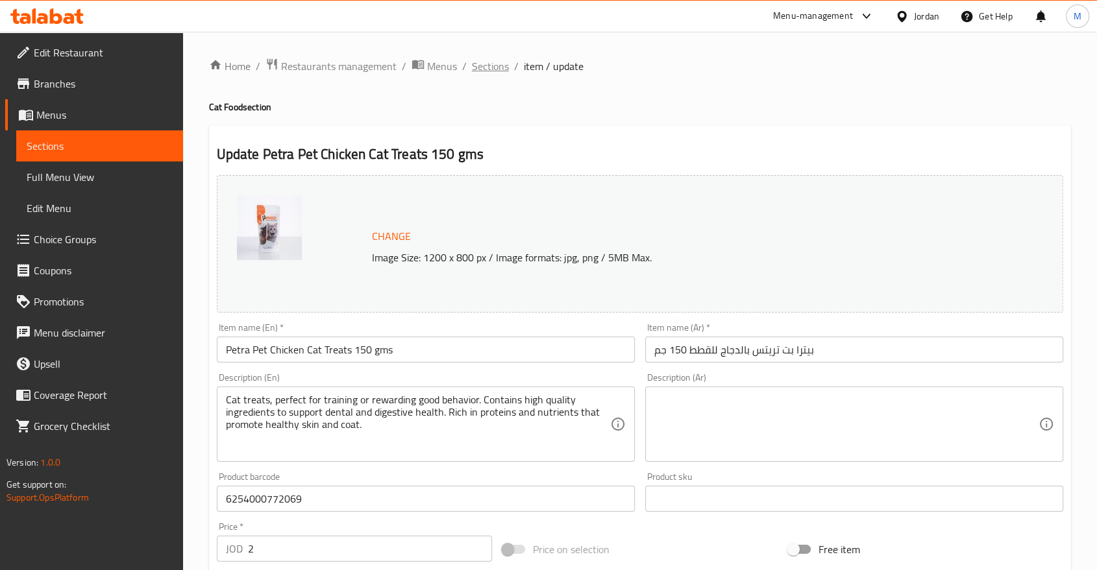
click at [490, 68] on span "Sections" at bounding box center [490, 66] width 37 height 16
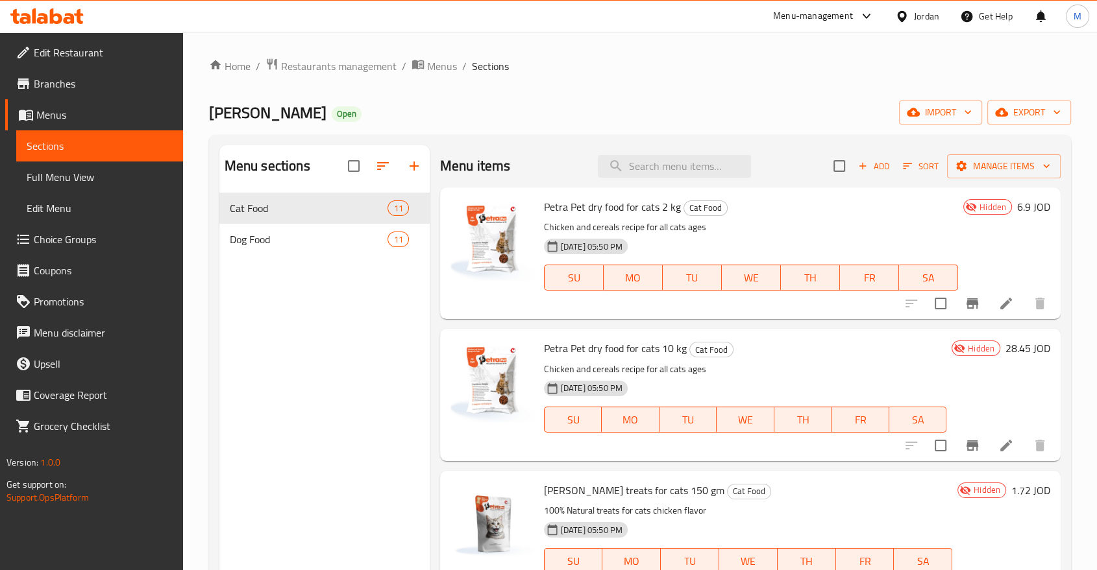
click at [912, 172] on span "Sort" at bounding box center [921, 166] width 36 height 15
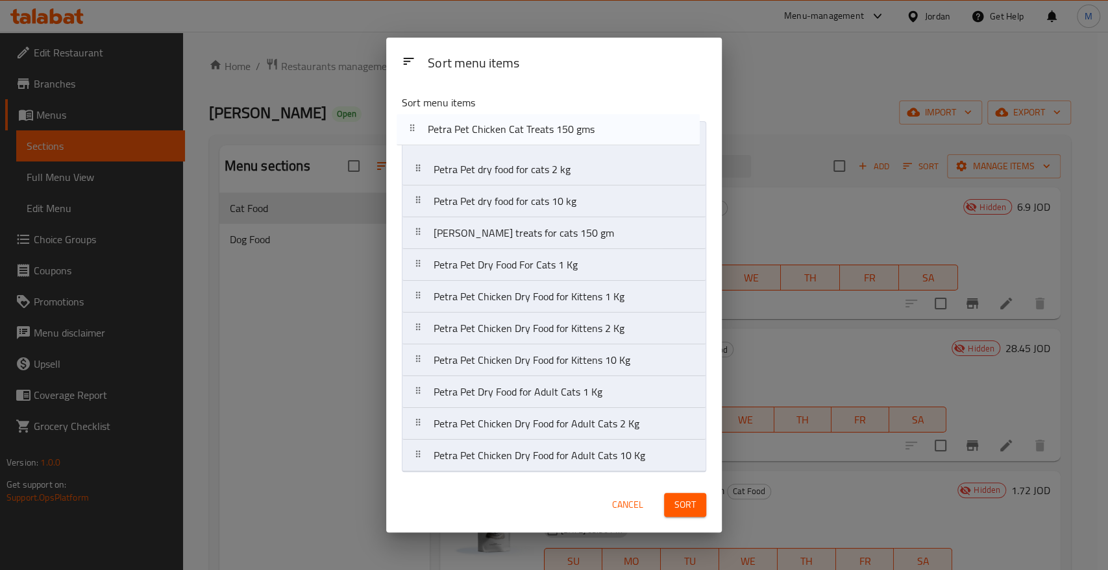
drag, startPoint x: 417, startPoint y: 458, endPoint x: 412, endPoint y: 110, distance: 347.9
click at [412, 110] on div "Sort menu items Petra Pet dry food for cats 2 kg Petra Pet dry food for cats 10…" at bounding box center [554, 280] width 336 height 393
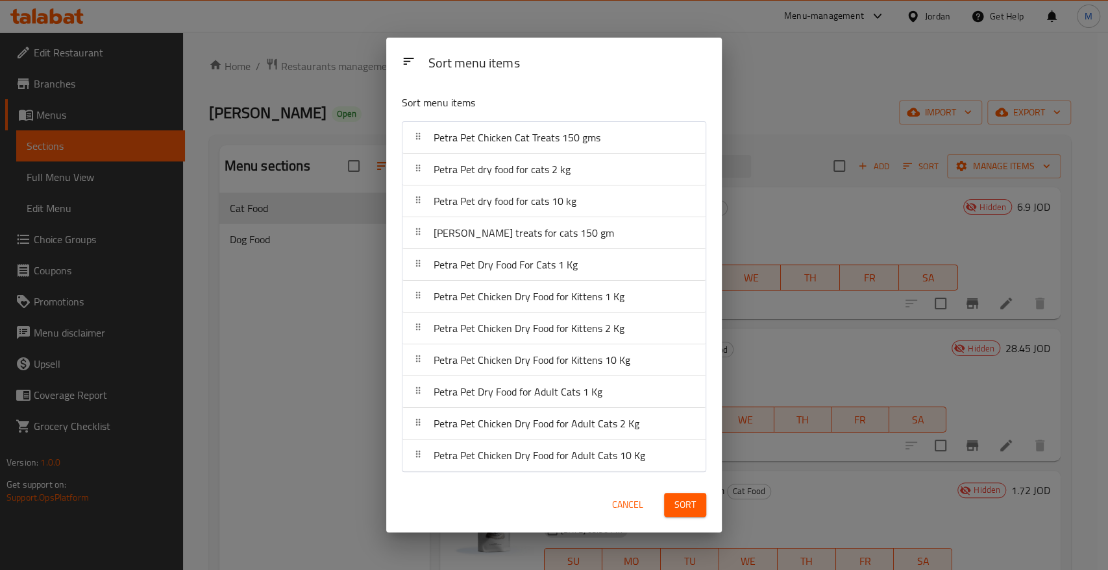
click at [688, 511] on span "Sort" at bounding box center [684, 505] width 21 height 16
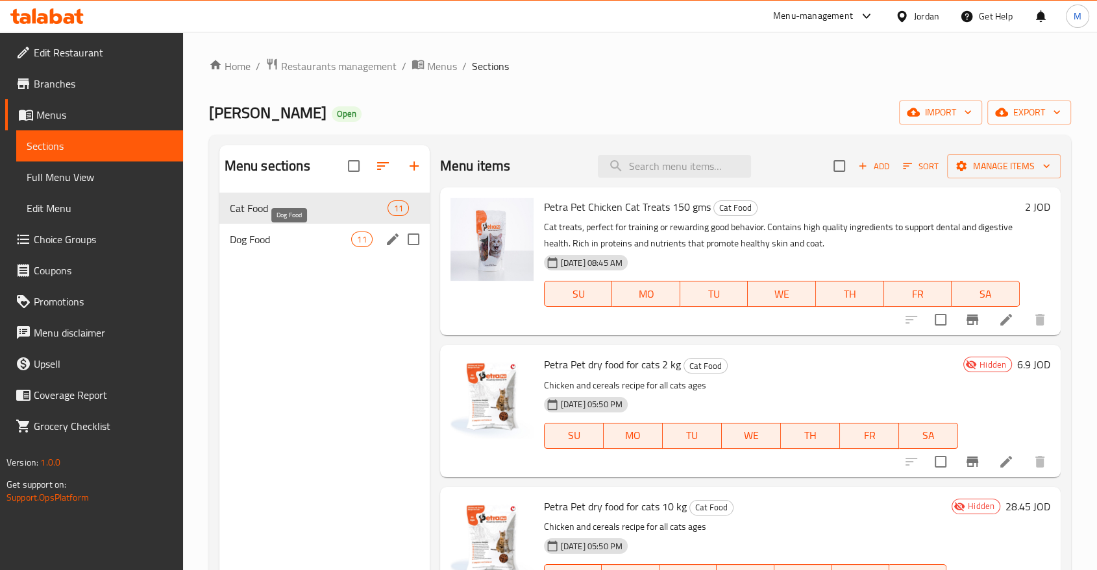
click at [302, 241] on span "Dog Food" at bounding box center [291, 240] width 122 height 16
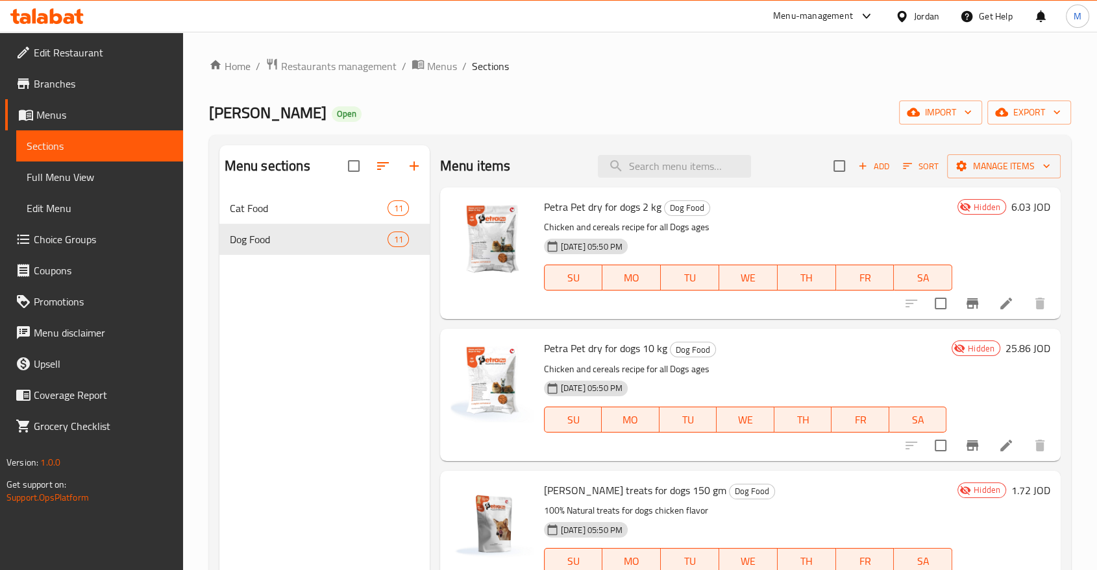
click at [912, 172] on span "Sort" at bounding box center [921, 166] width 36 height 15
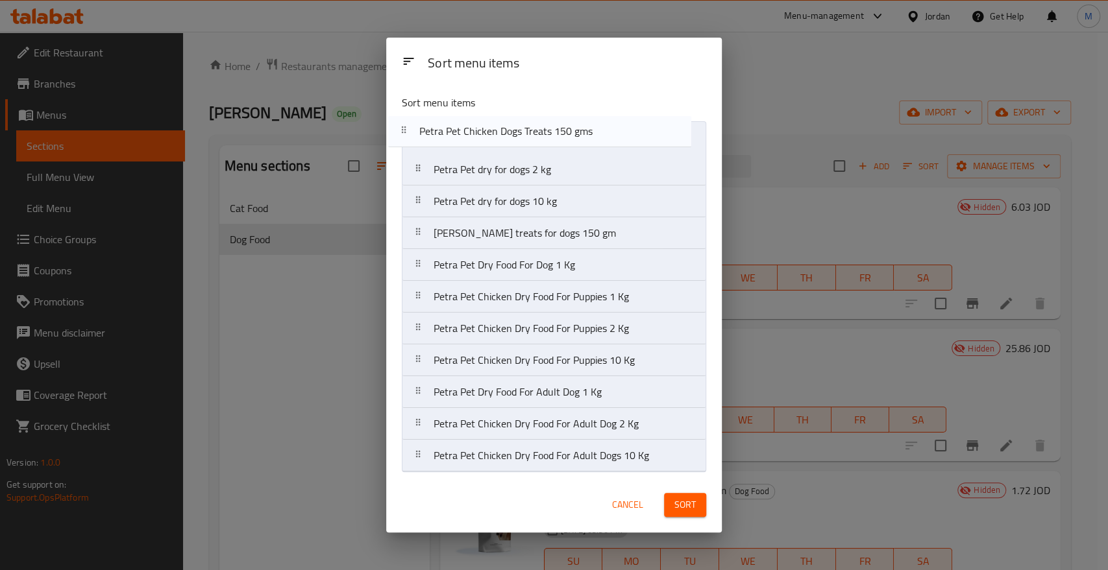
drag, startPoint x: 434, startPoint y: 463, endPoint x: 419, endPoint y: 127, distance: 335.8
click at [419, 127] on nav "Petra Pet dry for dogs 2 kg Petra Pet dry for dogs 10 kg Petra Pet treats for d…" at bounding box center [554, 296] width 304 height 351
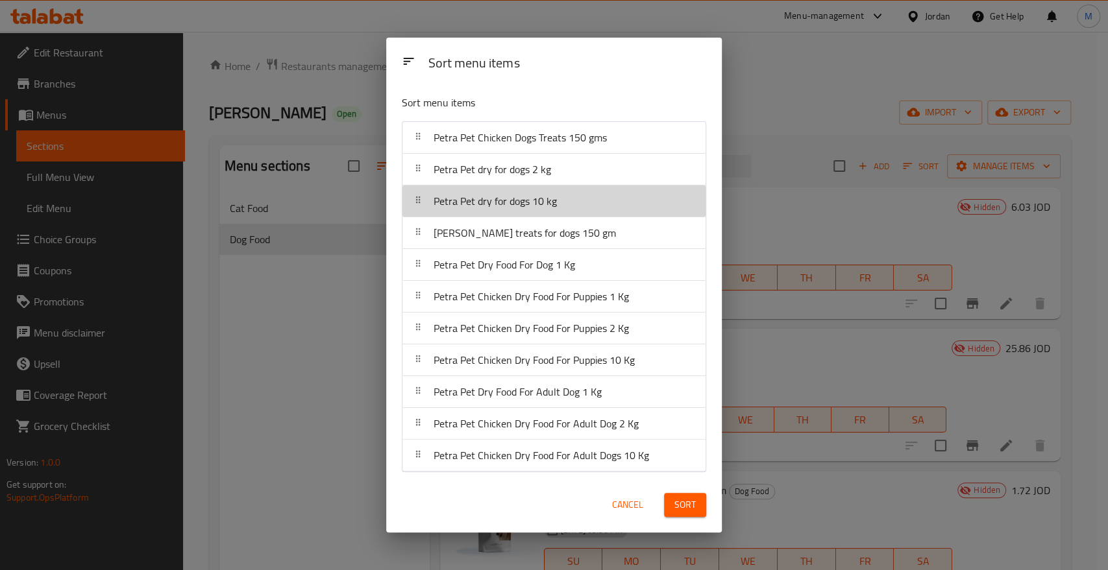
click at [586, 215] on div "Petra Pet dry for dogs 10 kg" at bounding box center [554, 201] width 293 height 31
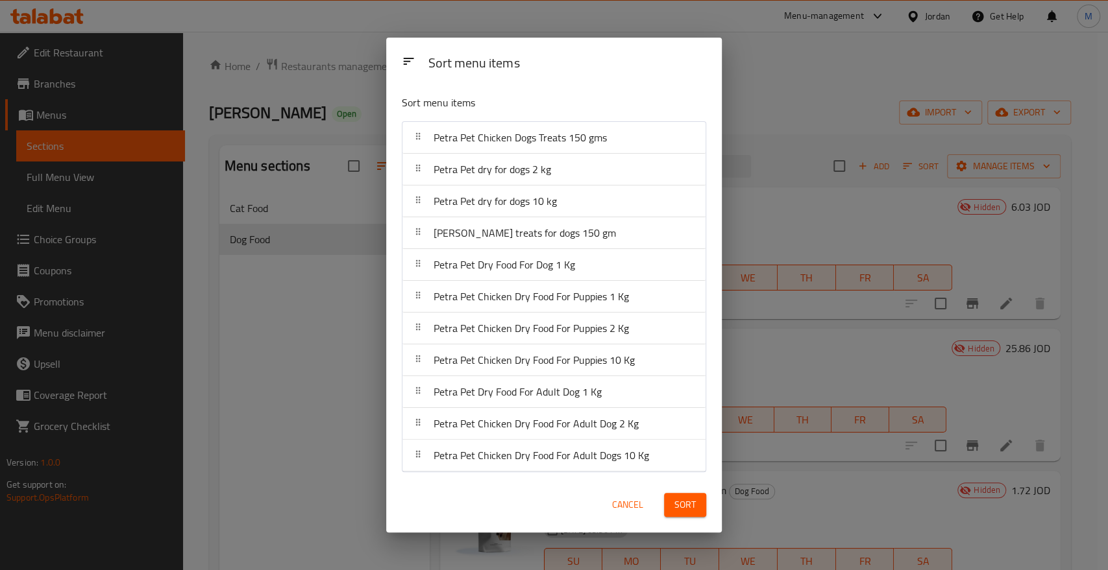
drag, startPoint x: 577, startPoint y: 302, endPoint x: 569, endPoint y: 156, distance: 145.6
drag, startPoint x: 569, startPoint y: 156, endPoint x: 411, endPoint y: 296, distance: 210.1
click at [411, 296] on div at bounding box center [418, 297] width 21 height 26
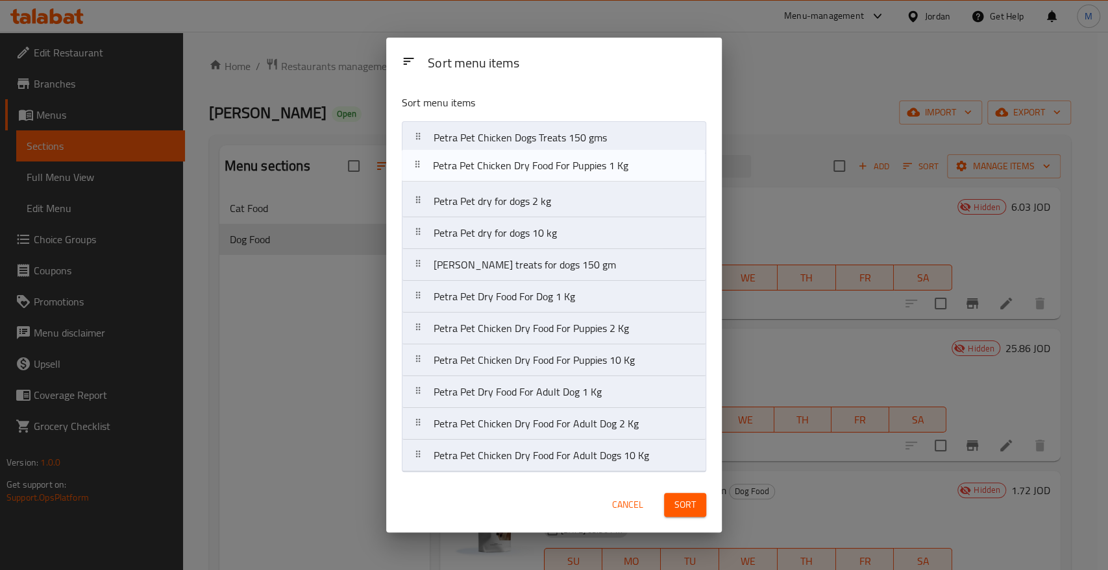
drag, startPoint x: 411, startPoint y: 296, endPoint x: 411, endPoint y: 160, distance: 136.3
click at [411, 160] on nav "Petra Pet Chicken Dogs Treats 150 gms Petra Pet dry for dogs 2 kg Petra Pet dry…" at bounding box center [554, 296] width 304 height 351
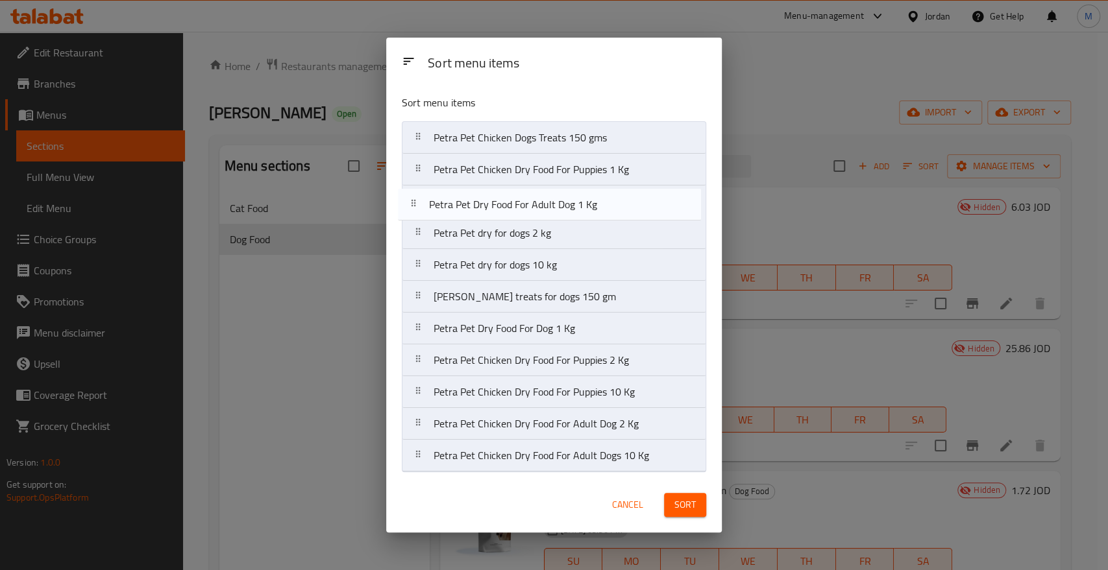
drag, startPoint x: 415, startPoint y: 400, endPoint x: 411, endPoint y: 206, distance: 193.5
click at [411, 206] on nav "Petra Pet Chicken Dogs Treats 150 gms Petra Pet Chicken Dry Food For Puppies 1 …" at bounding box center [554, 296] width 304 height 351
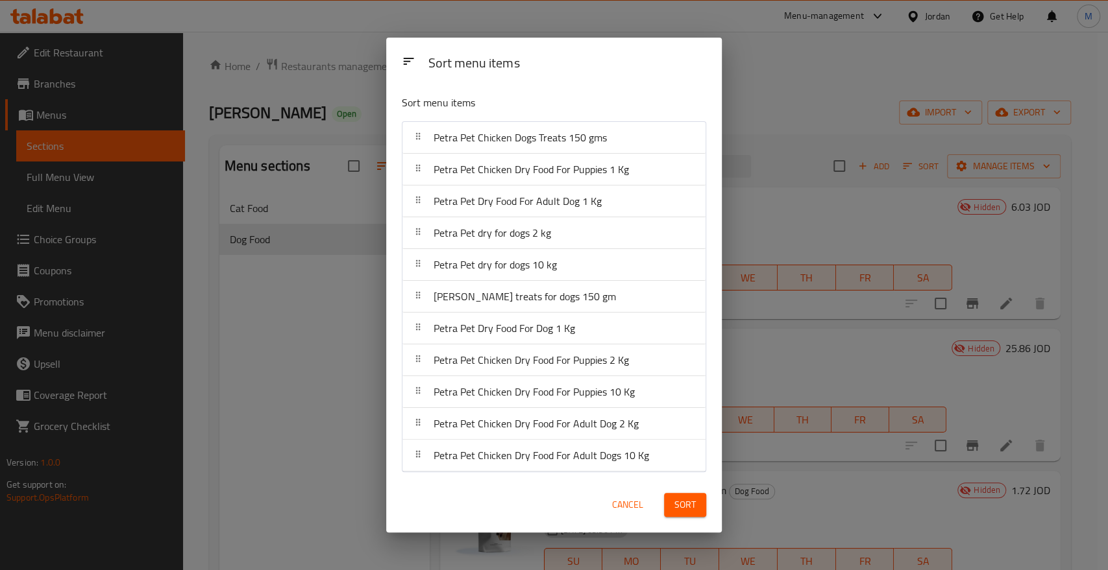
drag, startPoint x: 415, startPoint y: 362, endPoint x: 417, endPoint y: 352, distance: 10.5
click at [417, 352] on div at bounding box center [418, 360] width 21 height 26
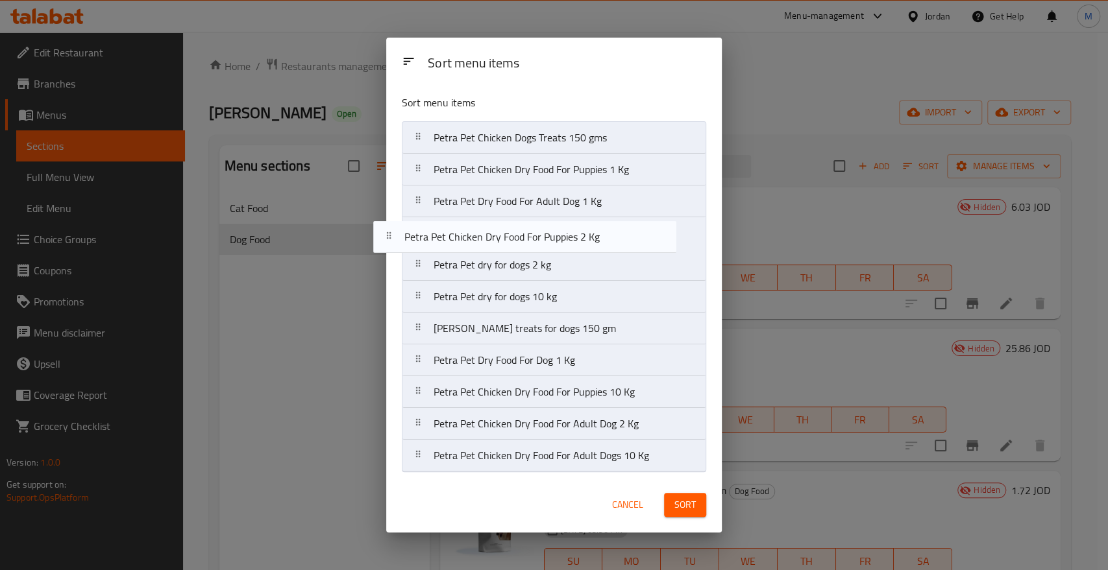
drag, startPoint x: 415, startPoint y: 365, endPoint x: 385, endPoint y: 236, distance: 132.6
click at [386, 236] on div "Sort menu items Petra Pet Chicken Dogs Treats 150 gms Petra Pet Chicken Dry Foo…" at bounding box center [554, 280] width 336 height 393
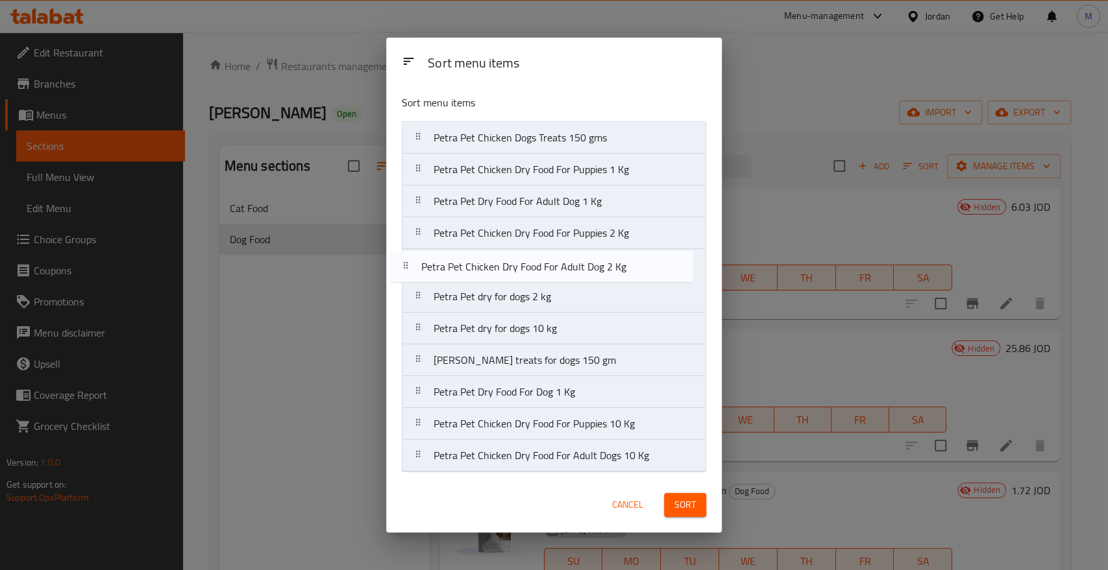
drag, startPoint x: 419, startPoint y: 426, endPoint x: 407, endPoint y: 265, distance: 162.1
click at [407, 265] on nav "Petra Pet Chicken Dogs Treats 150 gms Petra Pet Chicken Dry Food For Puppies 1 …" at bounding box center [554, 296] width 304 height 351
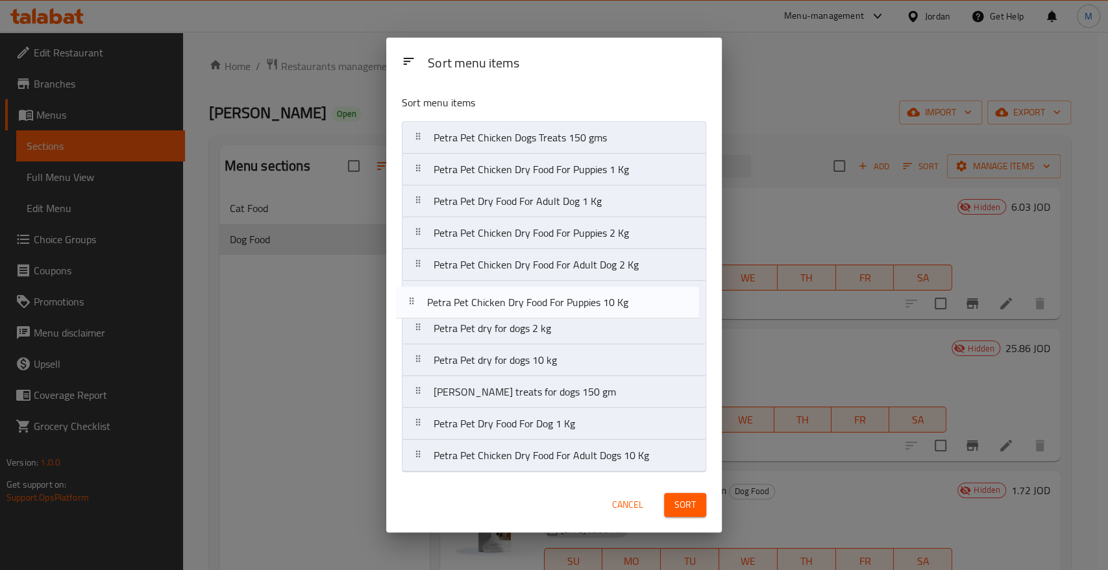
drag, startPoint x: 417, startPoint y: 426, endPoint x: 410, endPoint y: 300, distance: 126.8
click at [410, 300] on nav "Petra Pet Chicken Dogs Treats 150 gms Petra Pet Chicken Dry Food For Puppies 1 …" at bounding box center [554, 296] width 304 height 351
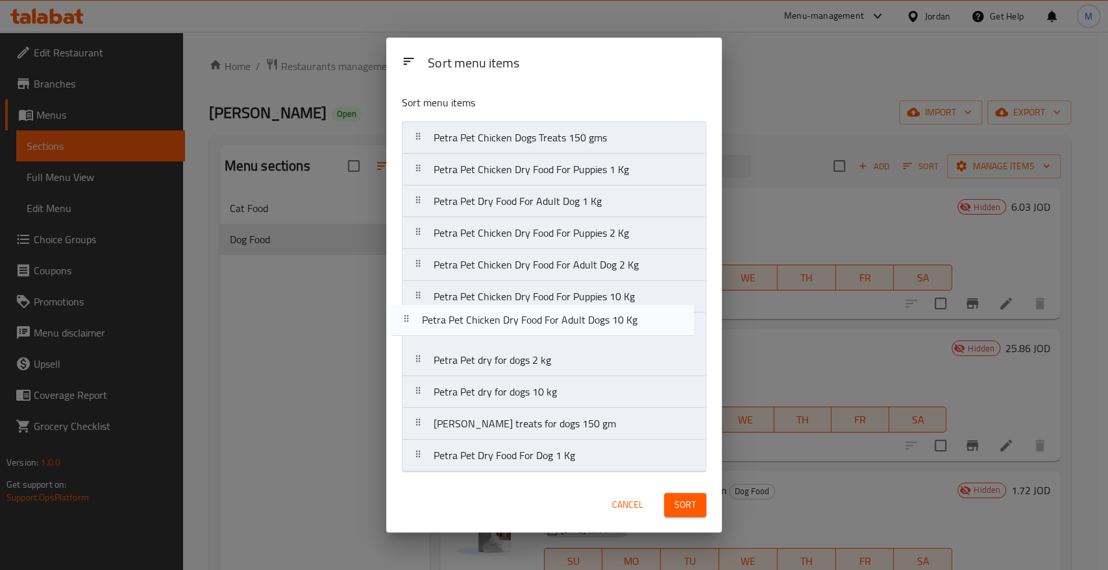
drag, startPoint x: 418, startPoint y: 466, endPoint x: 405, endPoint y: 326, distance: 140.8
click at [405, 326] on nav "Petra Pet Chicken Dogs Treats 150 gms Petra Pet Chicken Dry Food For Puppies 1 …" at bounding box center [554, 296] width 304 height 351
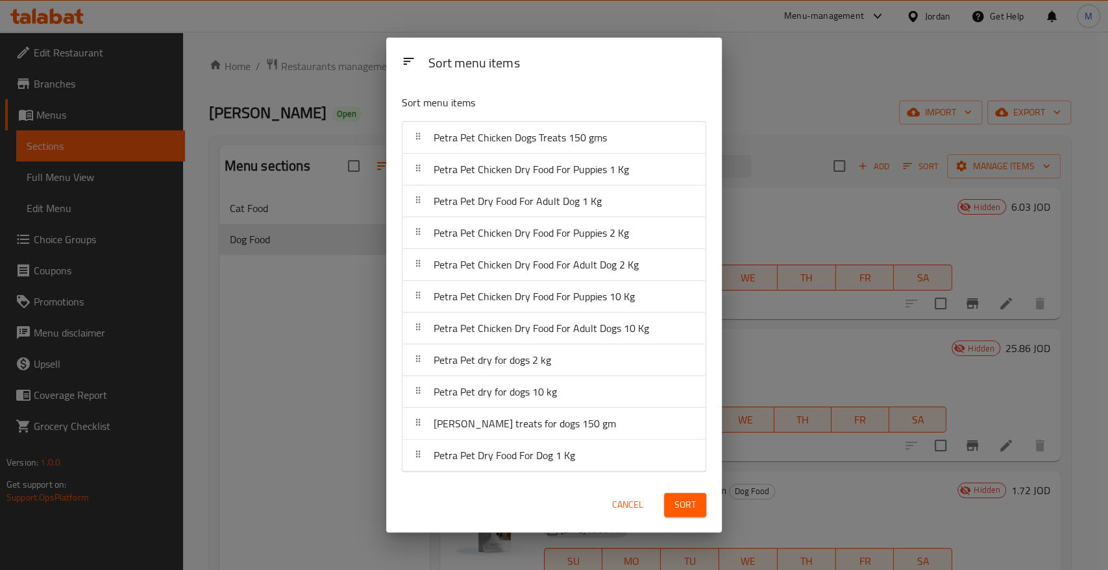
click at [685, 502] on span "Sort" at bounding box center [684, 505] width 21 height 16
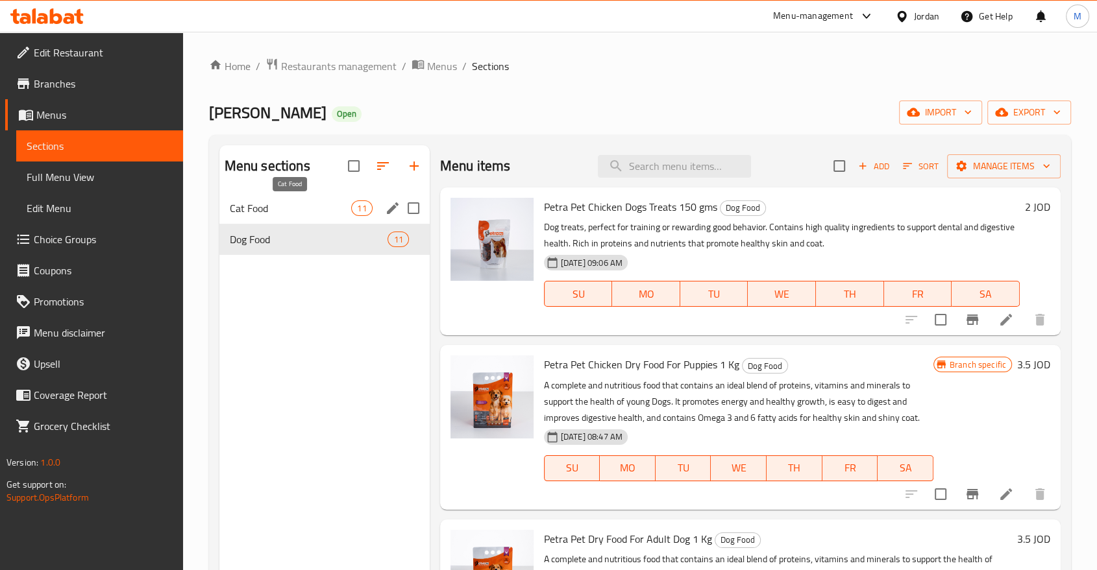
click at [345, 201] on span "Cat Food" at bounding box center [291, 209] width 122 height 16
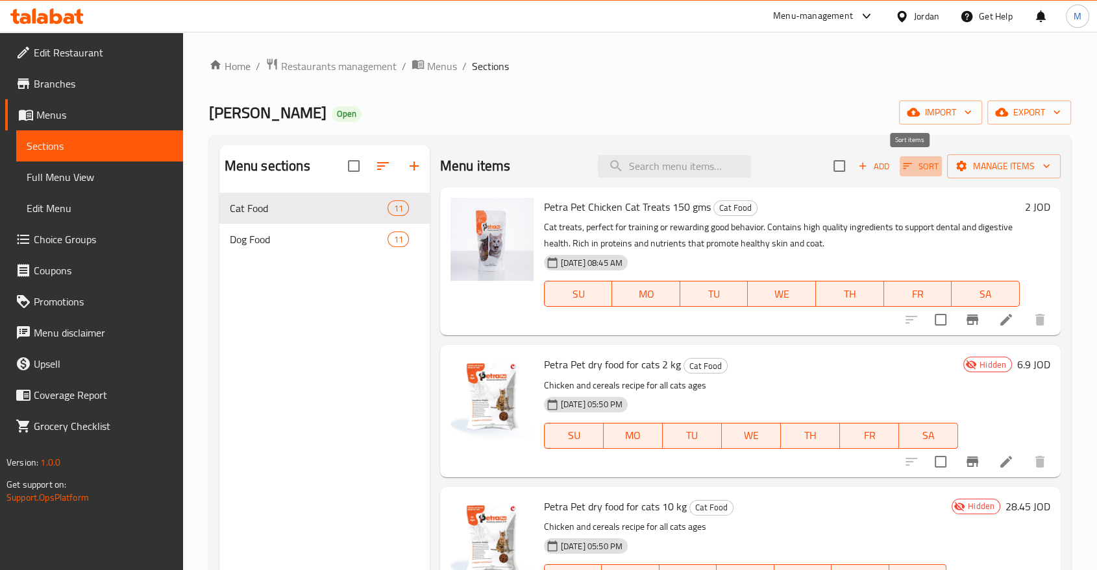
click at [909, 159] on span "Sort" at bounding box center [921, 166] width 36 height 15
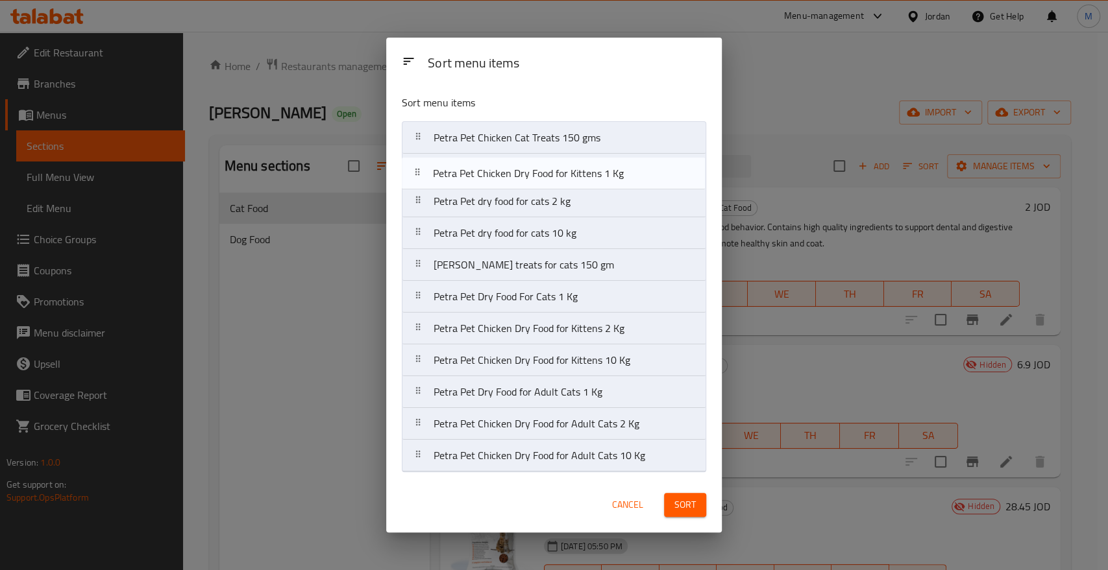
drag, startPoint x: 422, startPoint y: 300, endPoint x: 421, endPoint y: 174, distance: 126.6
click at [421, 174] on nav "Petra Pet Chicken Cat Treats 150 gms Petra Pet dry food for cats 2 kg Petra Pet…" at bounding box center [554, 296] width 304 height 351
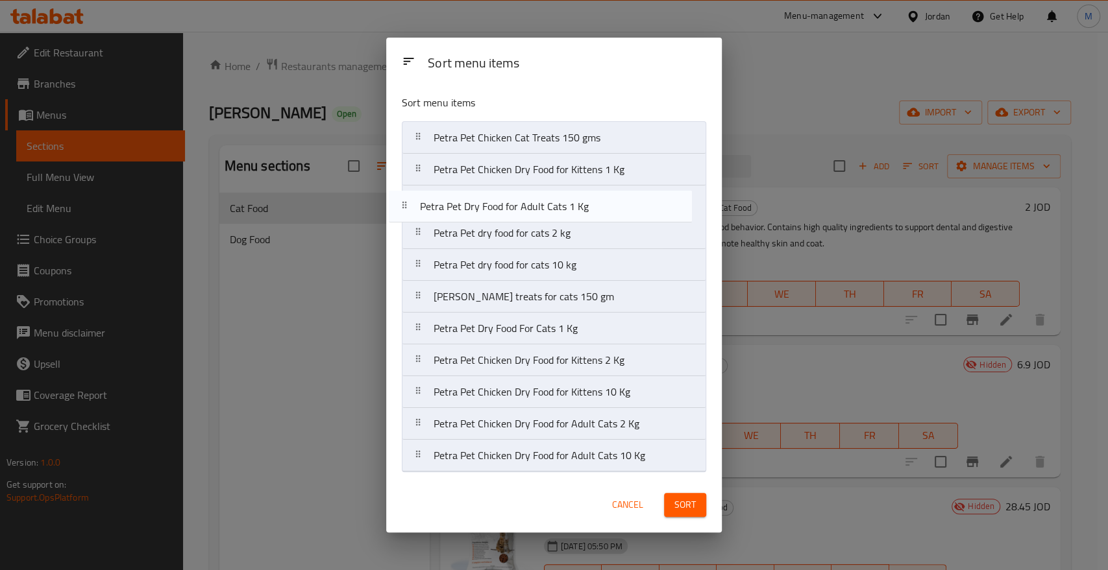
drag, startPoint x: 417, startPoint y: 393, endPoint x: 403, endPoint y: 202, distance: 191.3
click at [403, 202] on nav "Petra Pet Chicken Cat Treats 150 gms Petra Pet Chicken Dry Food for Kittens 1 K…" at bounding box center [554, 296] width 304 height 351
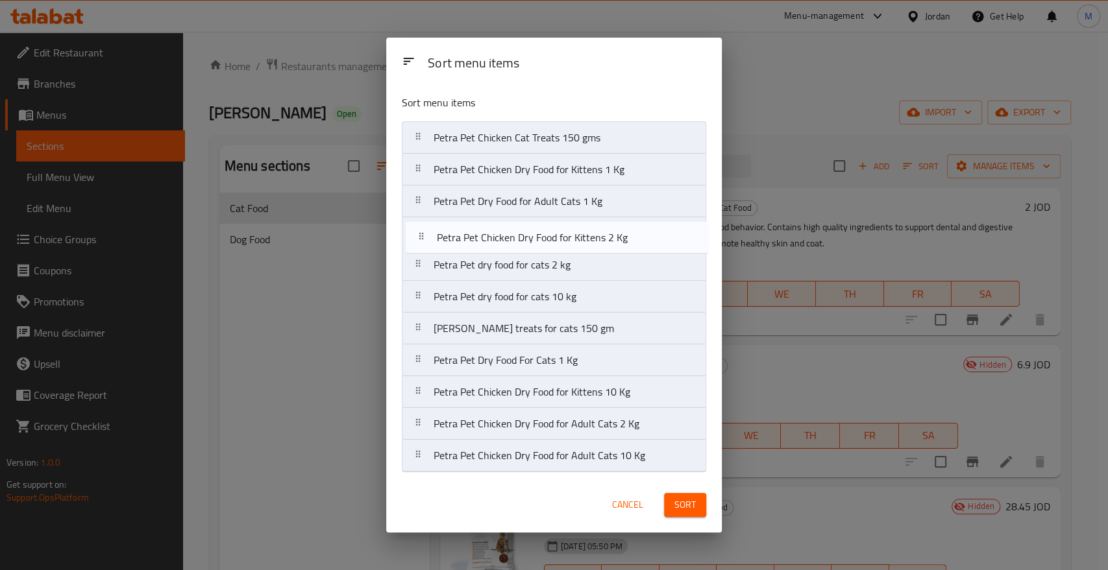
drag, startPoint x: 419, startPoint y: 363, endPoint x: 422, endPoint y: 236, distance: 127.2
click at [422, 236] on nav "Petra Pet Chicken Cat Treats 150 gms Petra Pet Chicken Dry Food for Kittens 1 K…" at bounding box center [554, 296] width 304 height 351
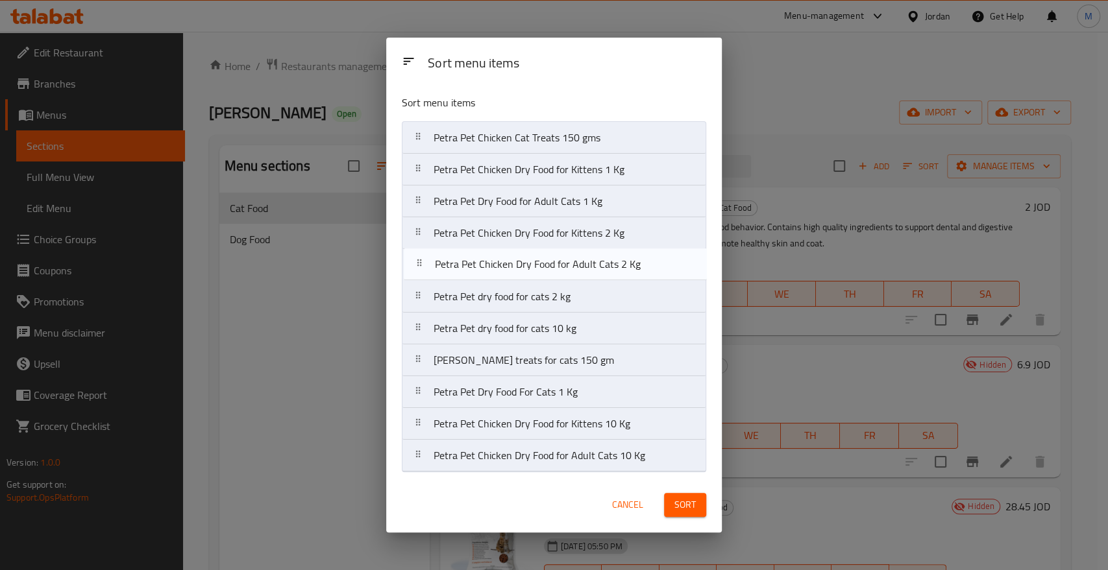
drag, startPoint x: 415, startPoint y: 424, endPoint x: 416, endPoint y: 260, distance: 164.8
click at [416, 260] on nav "Petra Pet Chicken Cat Treats 150 gms Petra Pet Chicken Dry Food for Kittens 1 K…" at bounding box center [554, 296] width 304 height 351
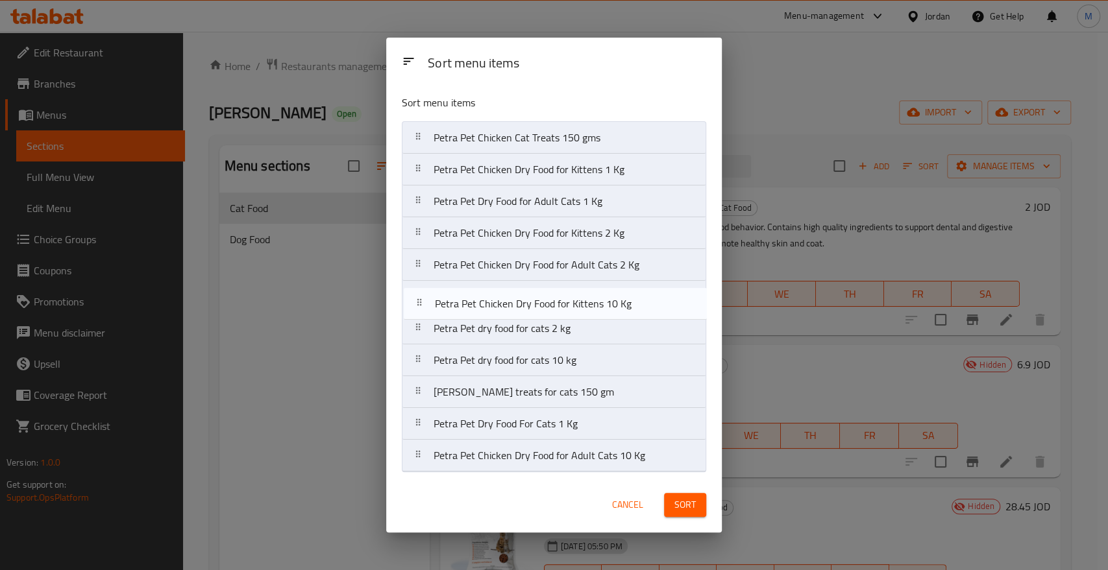
drag, startPoint x: 419, startPoint y: 427, endPoint x: 420, endPoint y: 302, distance: 125.3
click at [420, 302] on nav "Petra Pet Chicken Cat Treats 150 gms Petra Pet Chicken Dry Food for Kittens 1 K…" at bounding box center [554, 296] width 304 height 351
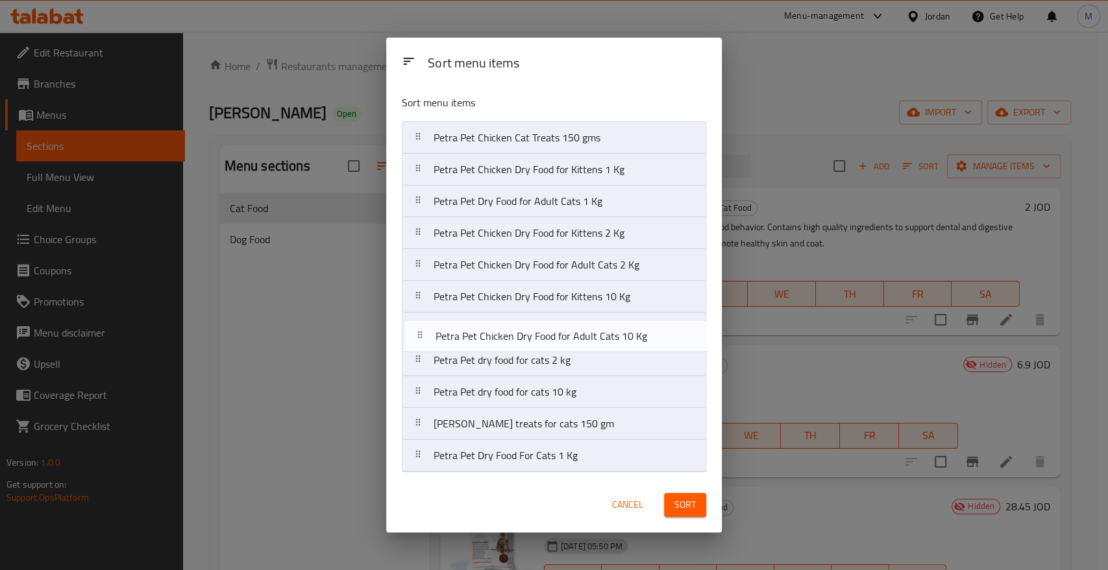
drag, startPoint x: 416, startPoint y: 461, endPoint x: 418, endPoint y: 334, distance: 126.6
click at [418, 334] on nav "Petra Pet Chicken Cat Treats 150 gms Petra Pet Chicken Dry Food for Kittens 1 K…" at bounding box center [554, 296] width 304 height 351
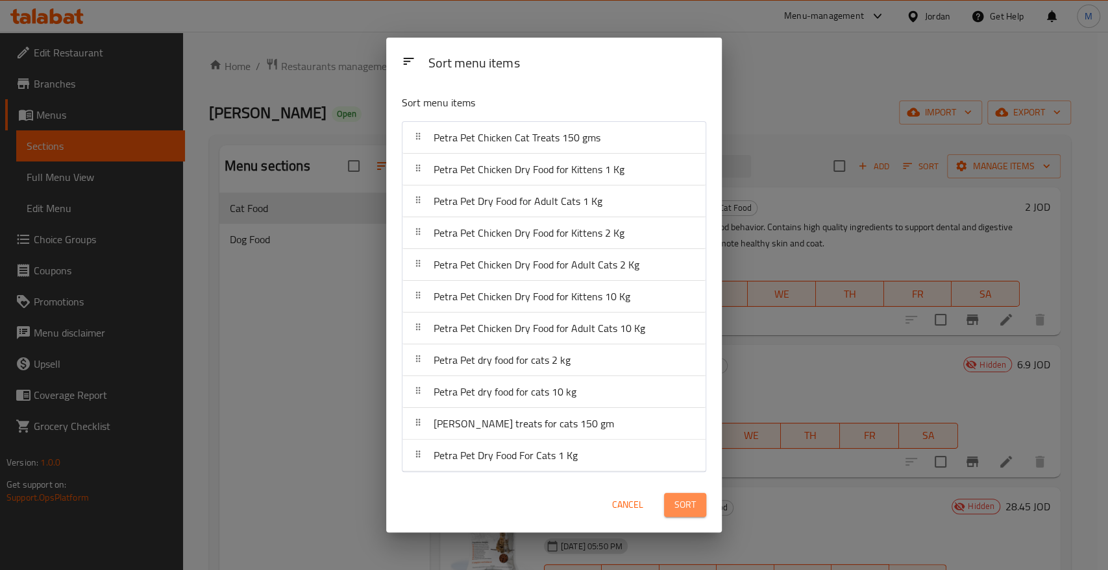
click at [685, 502] on span "Sort" at bounding box center [684, 505] width 21 height 16
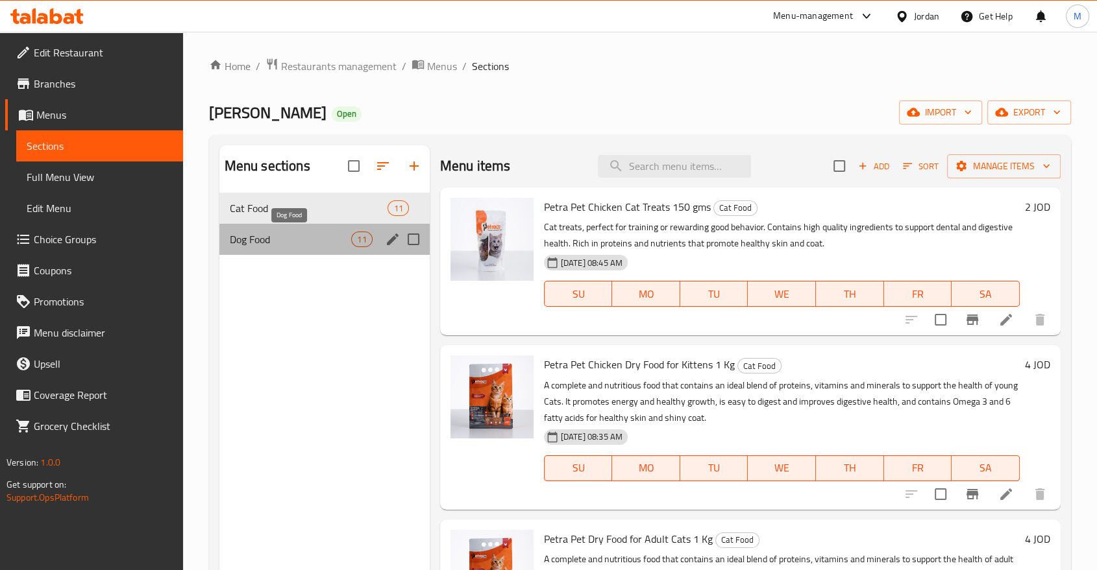
click at [267, 238] on span "Dog Food" at bounding box center [291, 240] width 122 height 16
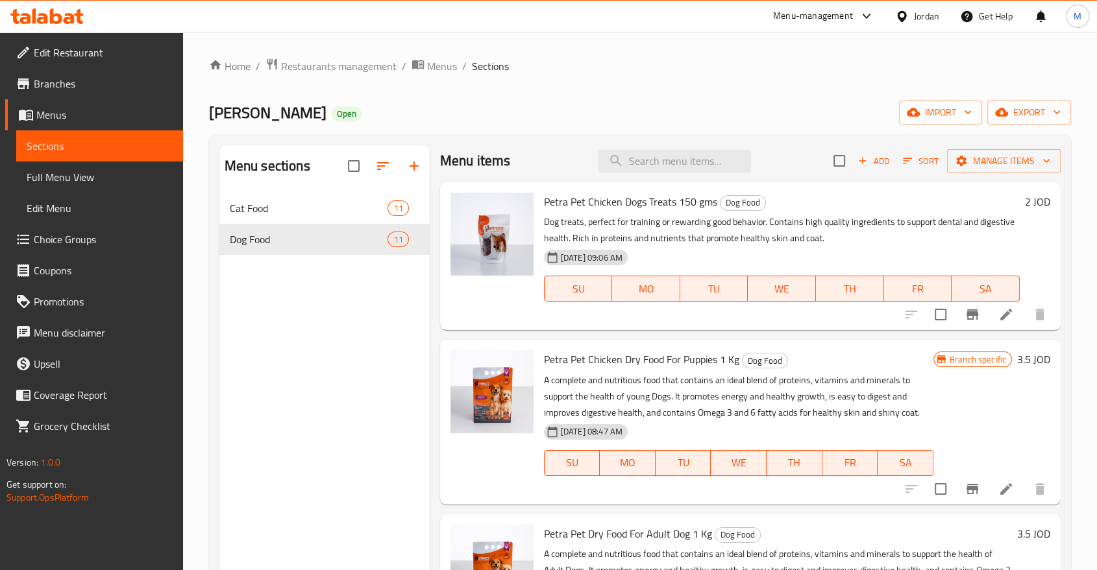
scroll to position [5, 0]
click at [998, 491] on icon at bounding box center [1006, 490] width 16 height 16
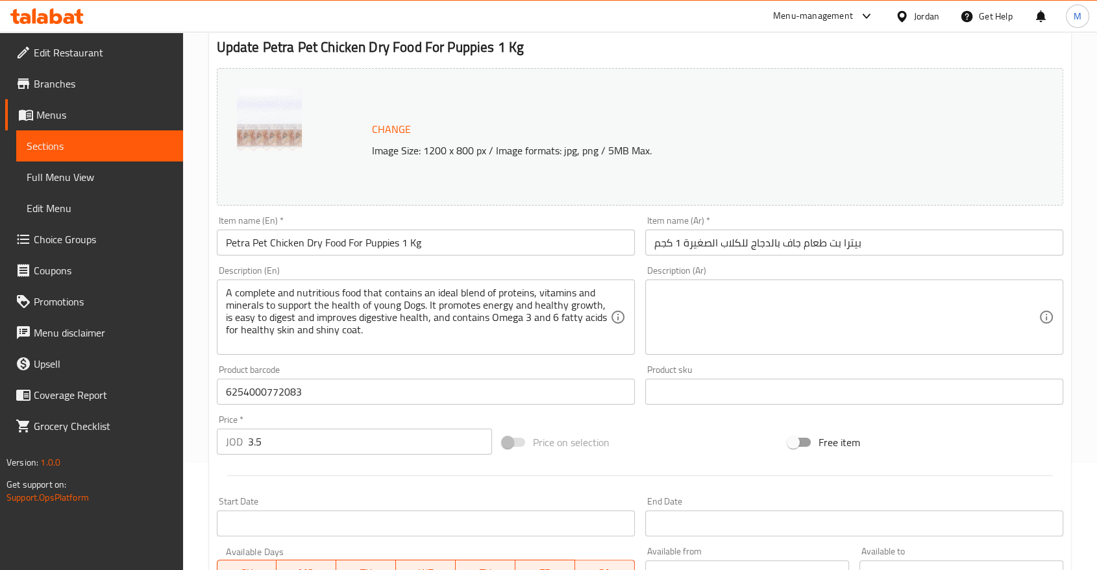
scroll to position [105, 0]
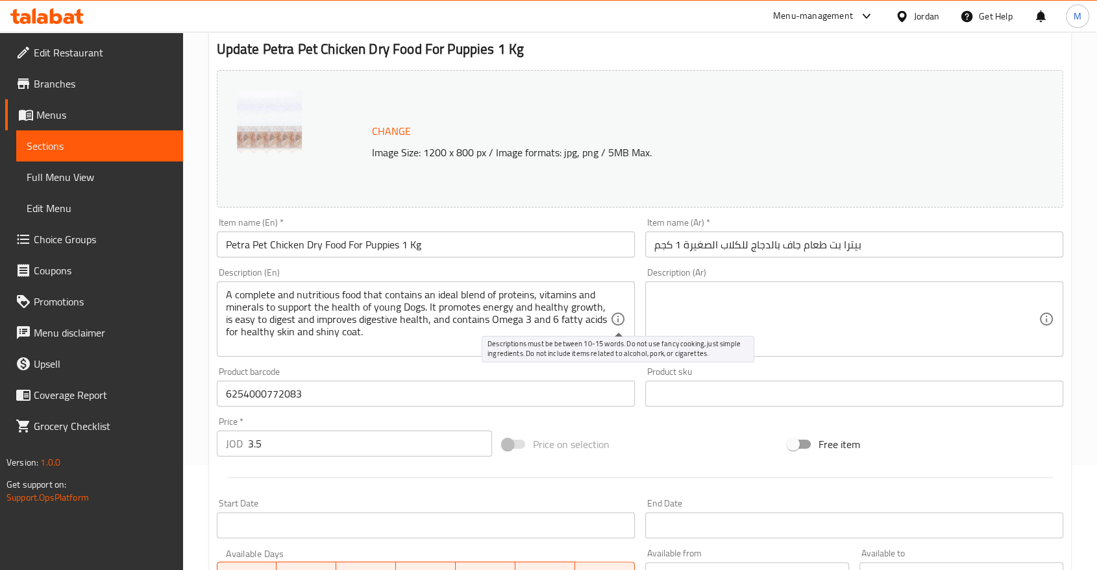
click at [618, 322] on icon at bounding box center [618, 320] width 16 height 16
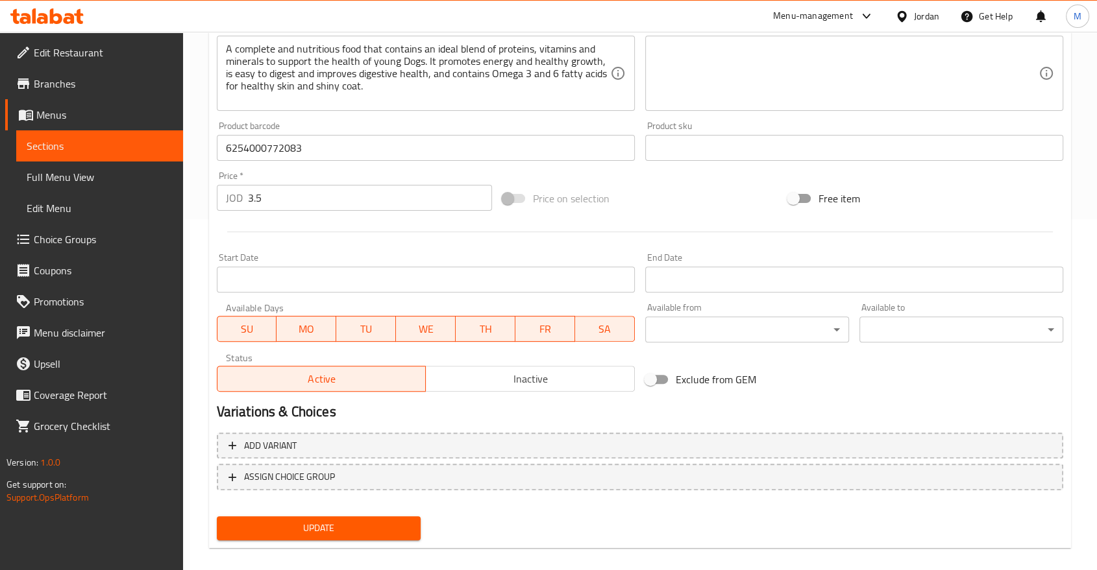
scroll to position [365, 0]
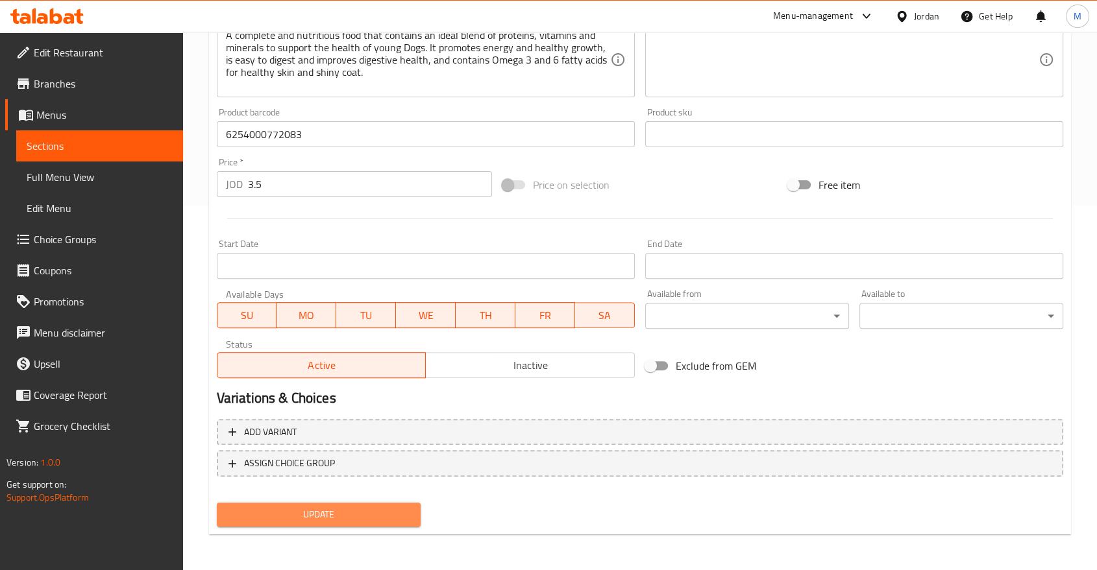
click at [347, 519] on span "Update" at bounding box center [318, 515] width 183 height 16
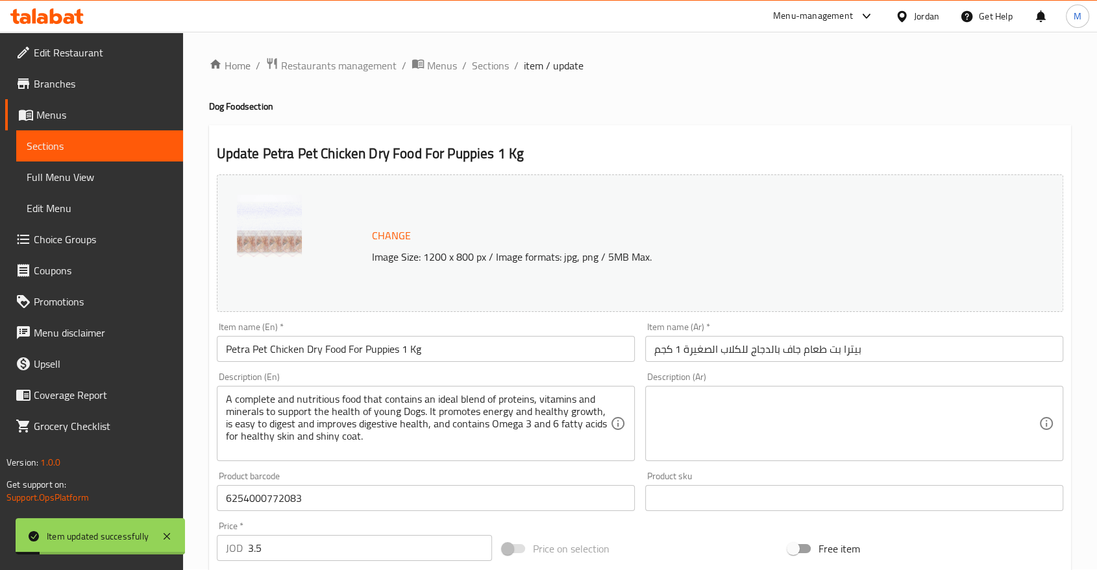
scroll to position [0, 0]
click at [492, 67] on span "Sections" at bounding box center [490, 66] width 37 height 16
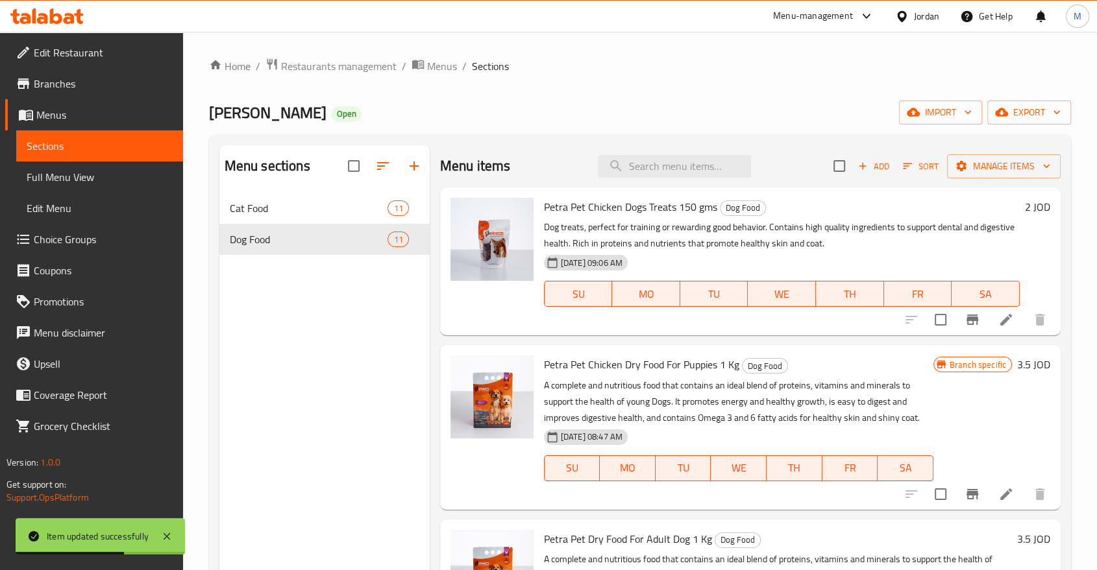
click at [962, 362] on span "Branch specific" at bounding box center [977, 365] width 67 height 12
click at [1000, 494] on icon at bounding box center [1006, 495] width 12 height 12
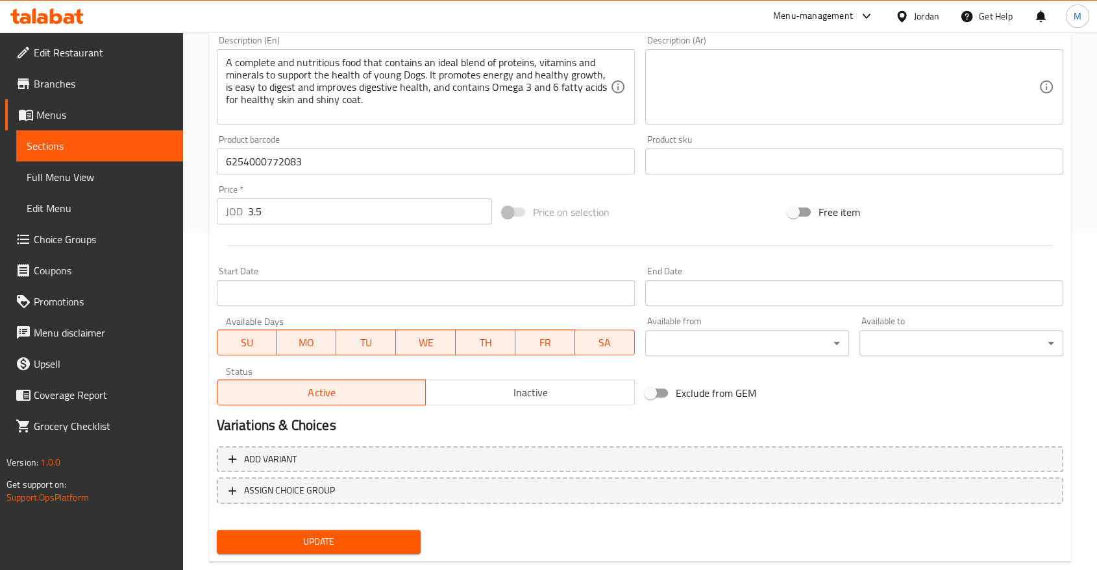
scroll to position [340, 0]
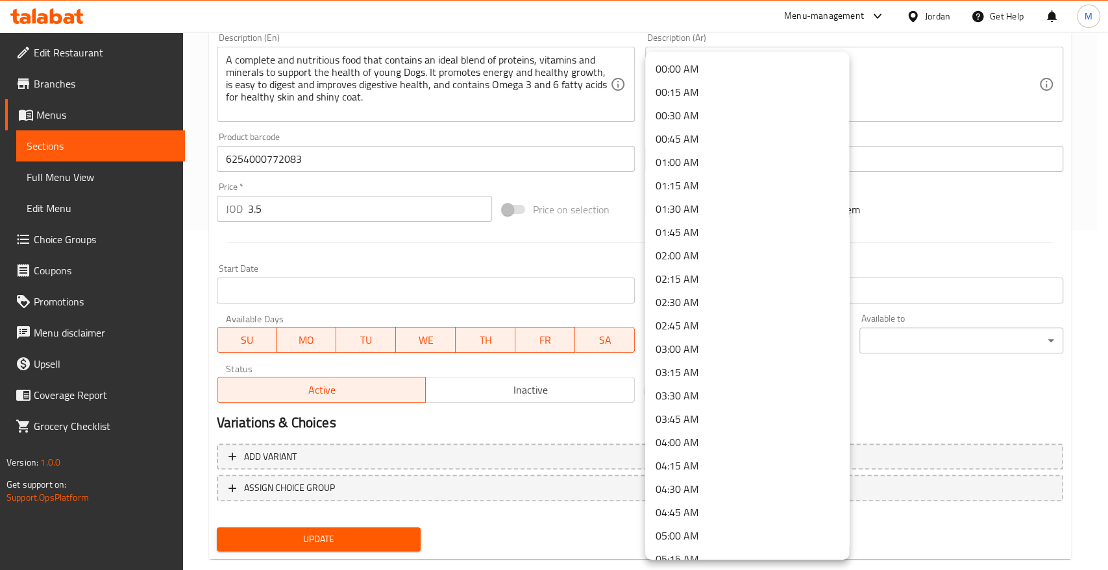
click at [912, 302] on div at bounding box center [554, 285] width 1108 height 570
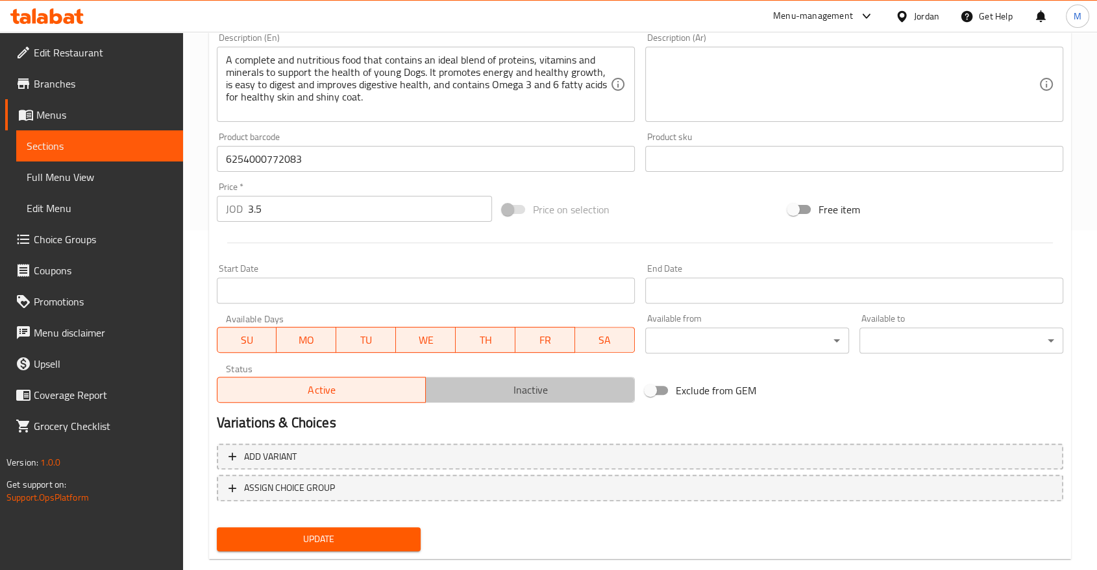
click at [493, 395] on span "Inactive" at bounding box center [530, 390] width 199 height 19
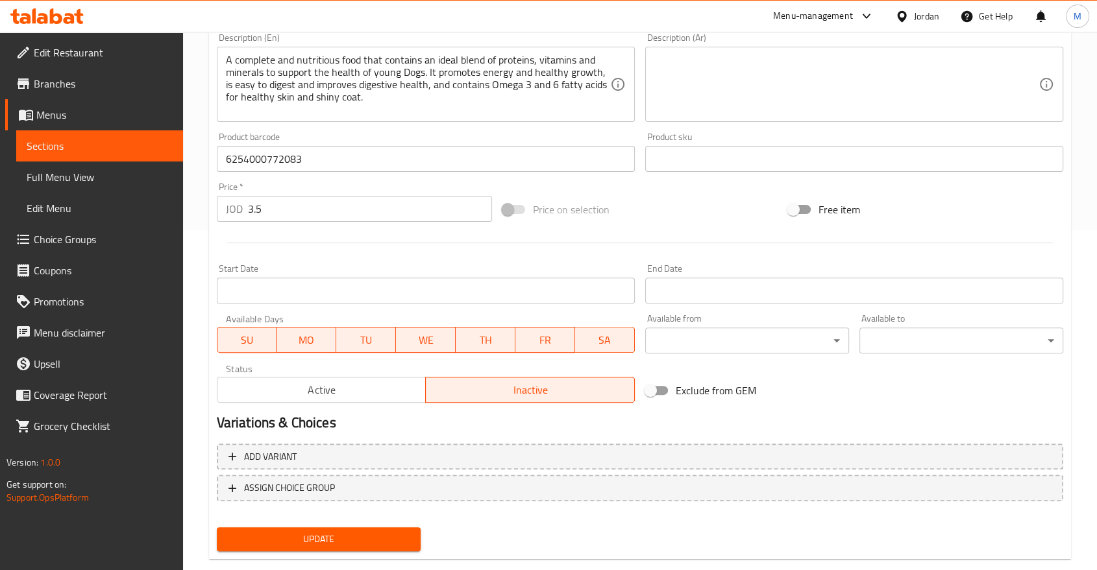
click at [344, 526] on div "Update" at bounding box center [319, 539] width 214 height 34
click at [335, 550] on button "Update" at bounding box center [319, 540] width 204 height 24
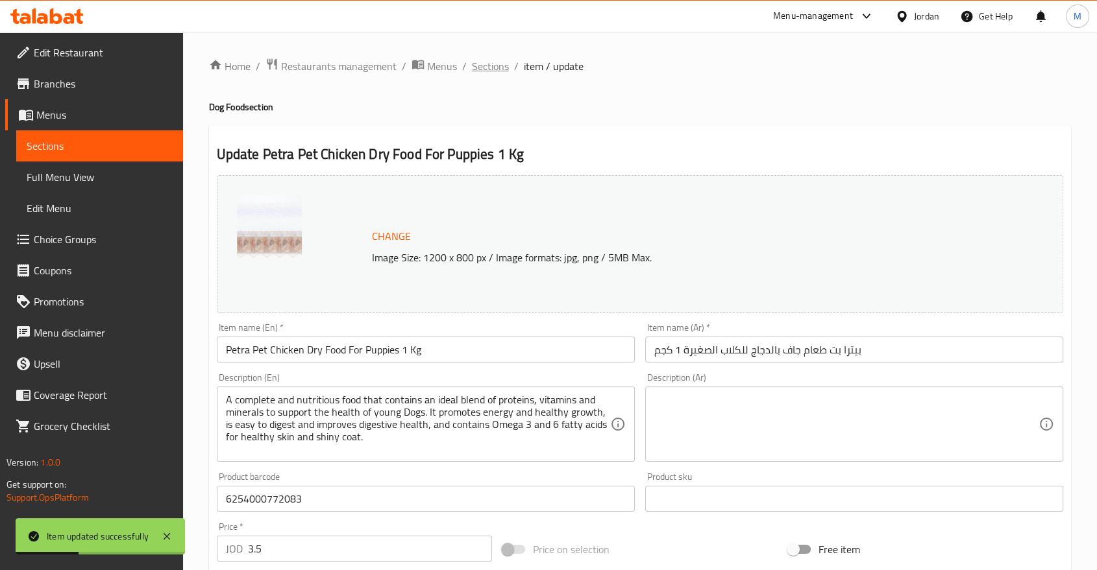
click at [493, 66] on span "Sections" at bounding box center [490, 66] width 37 height 16
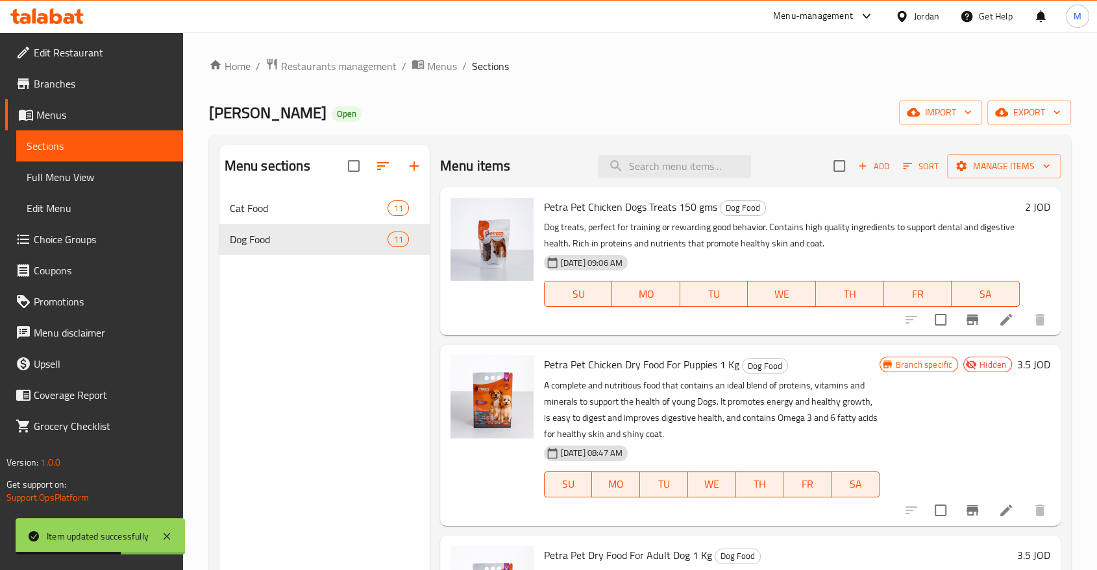
click at [905, 363] on span "Branch specific" at bounding box center [923, 365] width 67 height 12
click at [1000, 517] on icon at bounding box center [1006, 511] width 16 height 16
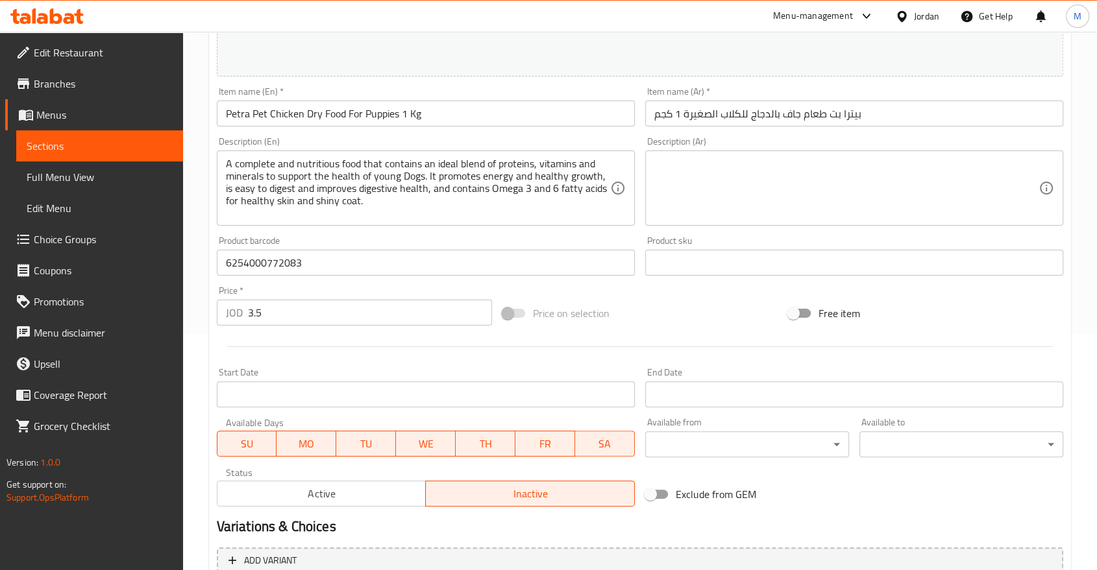
scroll to position [365, 0]
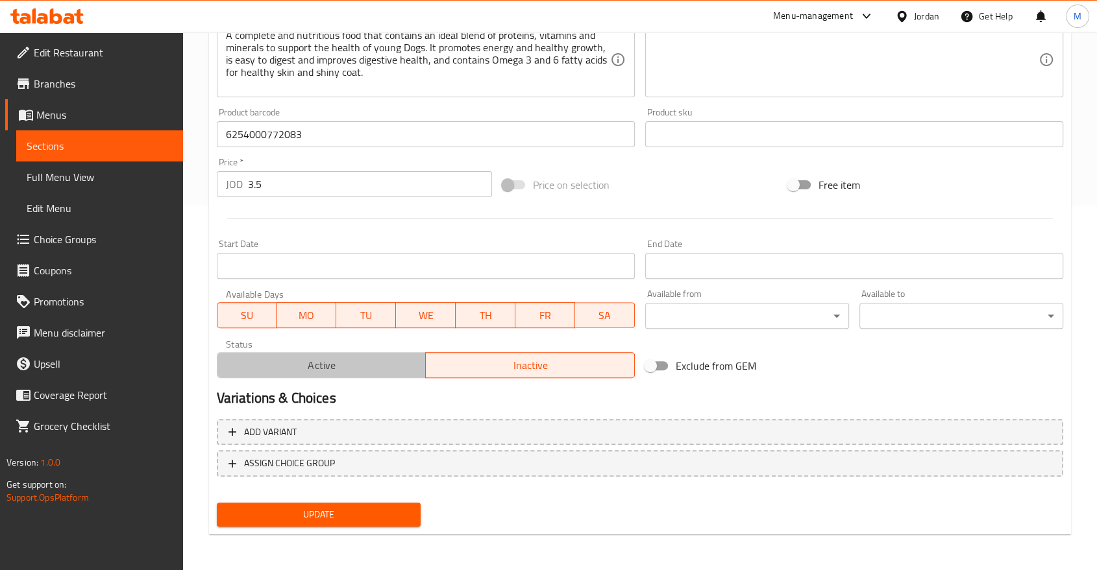
click at [365, 352] on button "Active" at bounding box center [322, 365] width 210 height 26
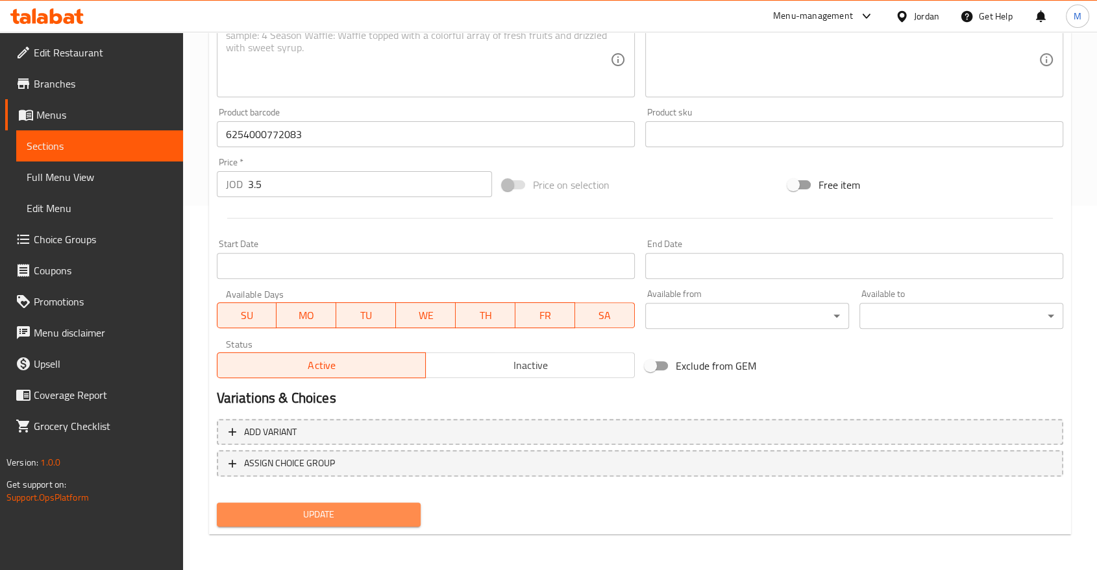
click at [335, 511] on span "Update" at bounding box center [318, 515] width 183 height 16
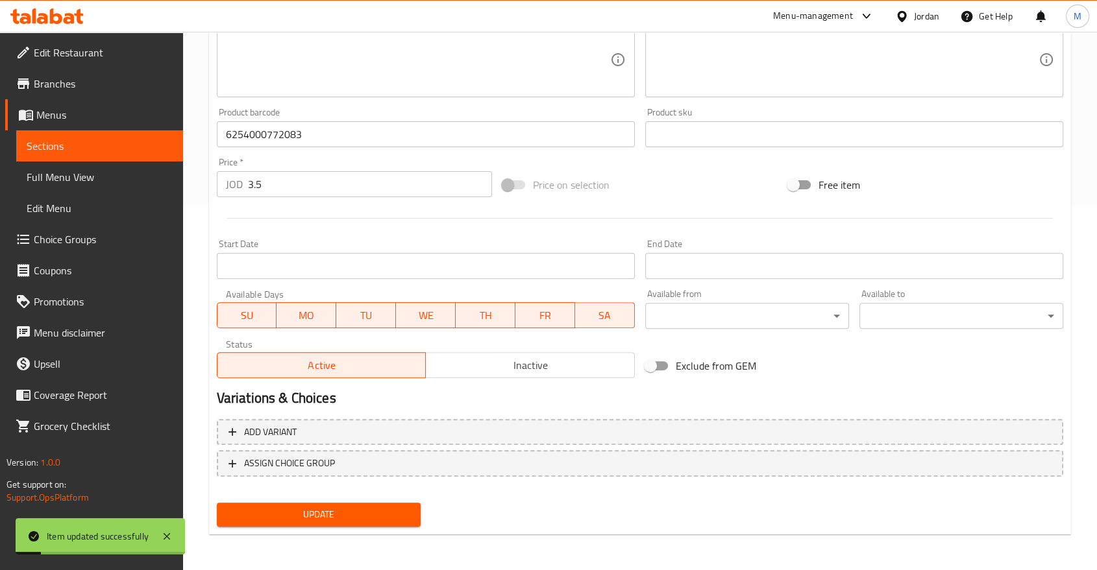
scroll to position [0, 0]
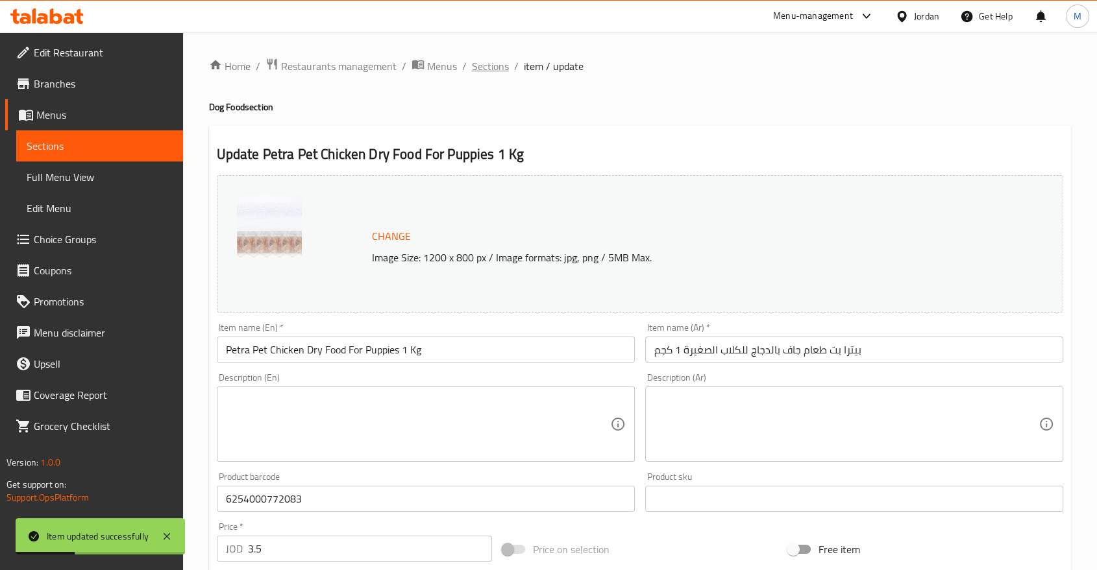
click at [495, 65] on span "Sections" at bounding box center [490, 66] width 37 height 16
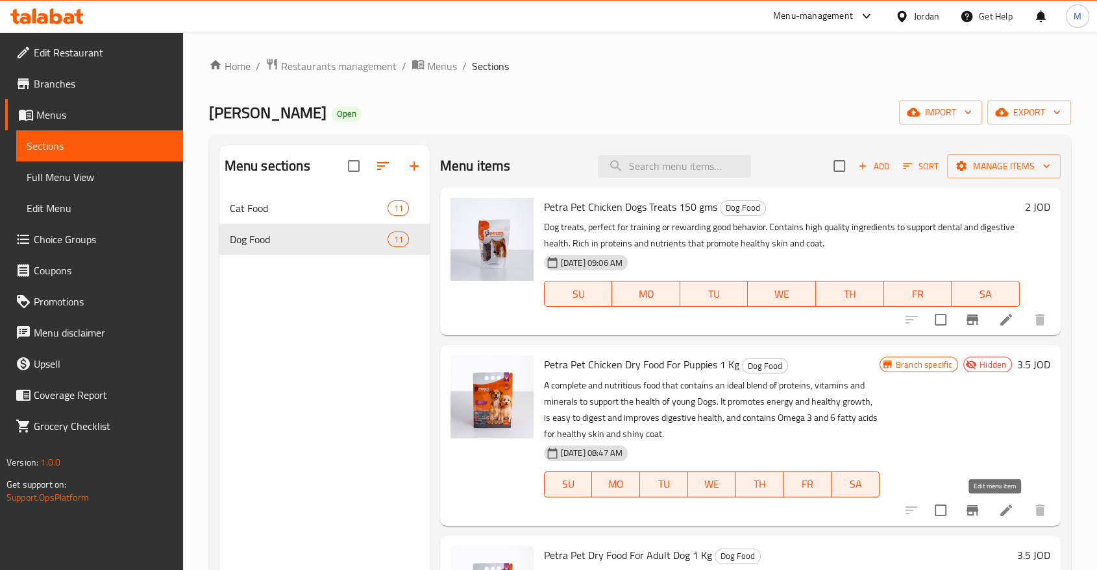
click at [1000, 513] on icon at bounding box center [1006, 511] width 12 height 12
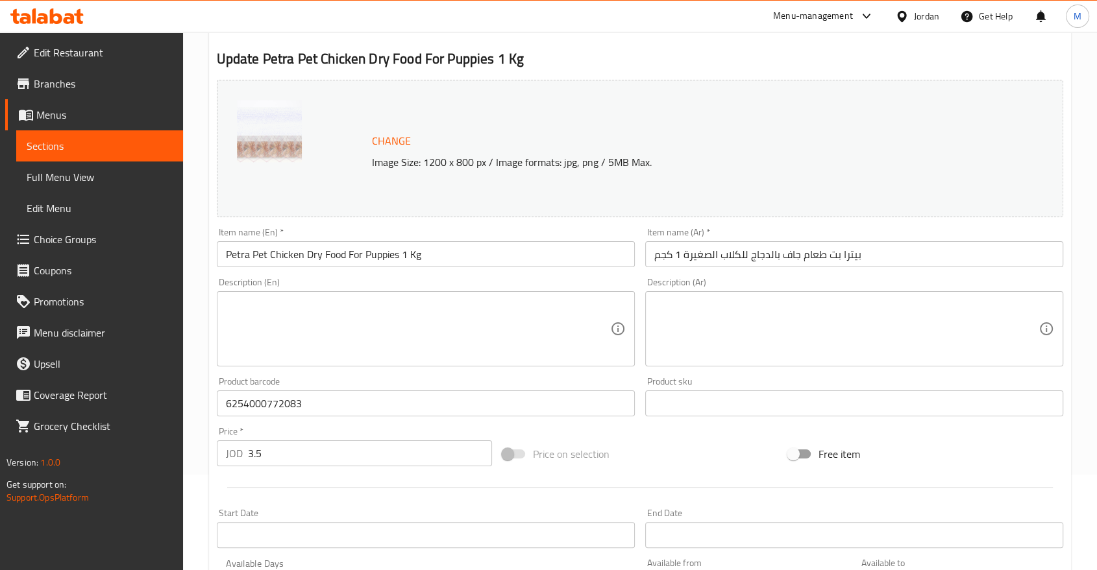
scroll to position [93, 0]
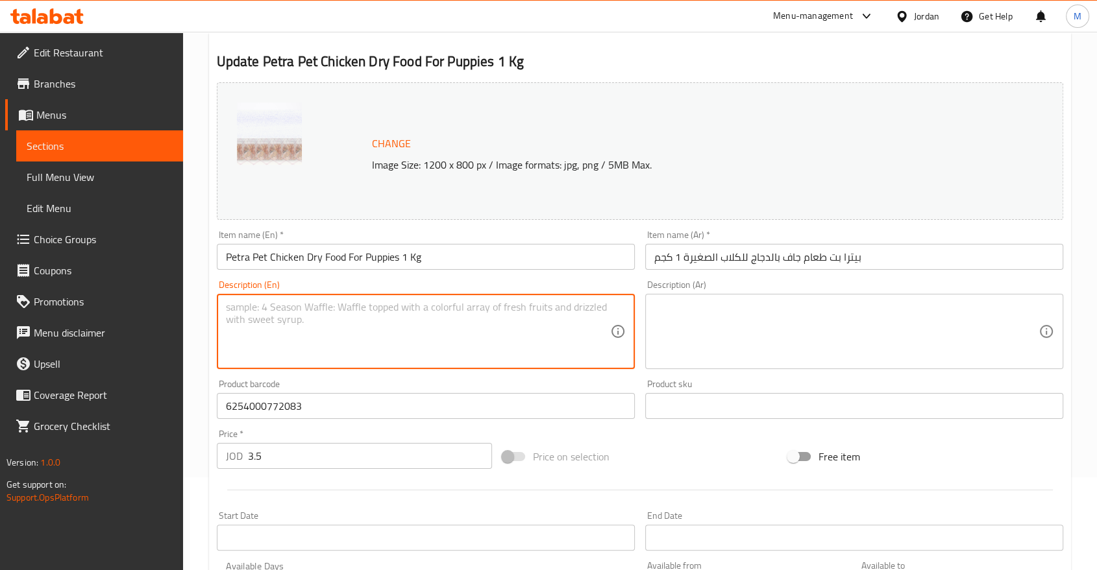
click at [445, 305] on textarea at bounding box center [418, 332] width 384 height 62
paste textarea "A complete and nutritious food that contains an ideal blend of proteins, vitami…"
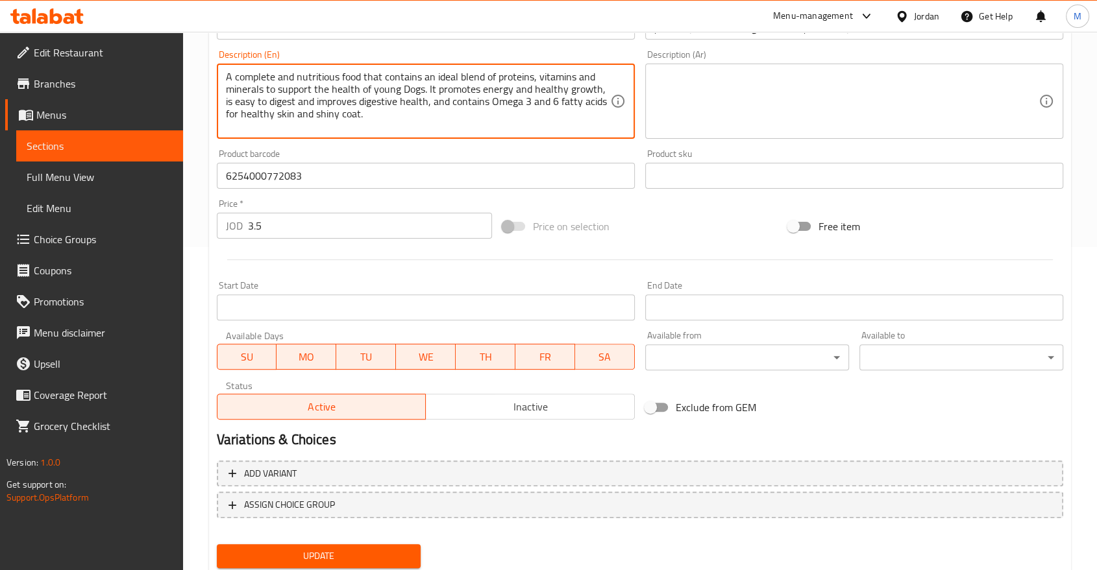
scroll to position [365, 0]
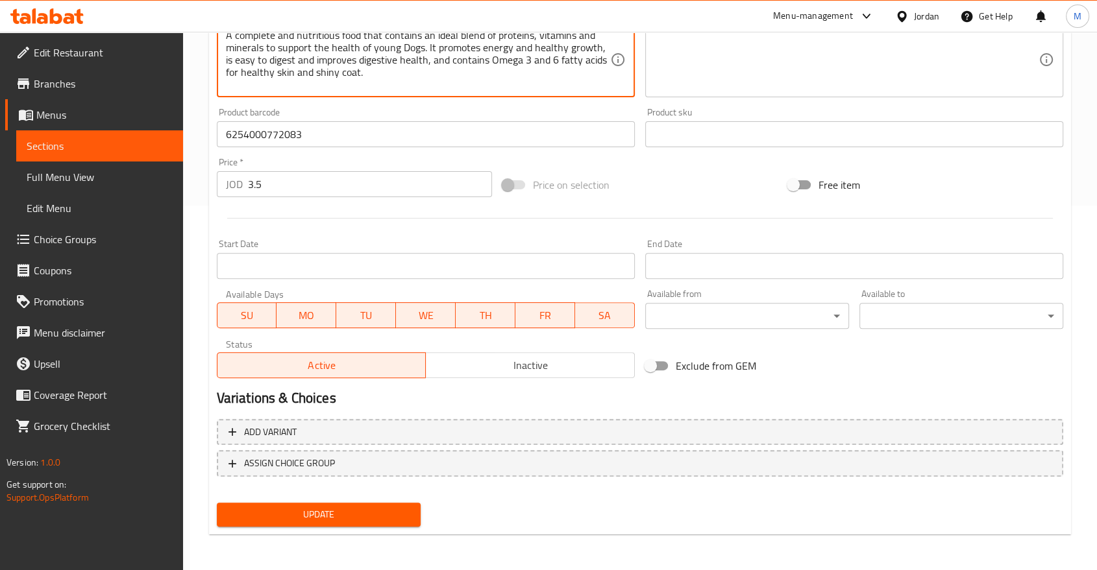
type textarea "A complete and nutritious food that contains an ideal blend of proteins, vitami…"
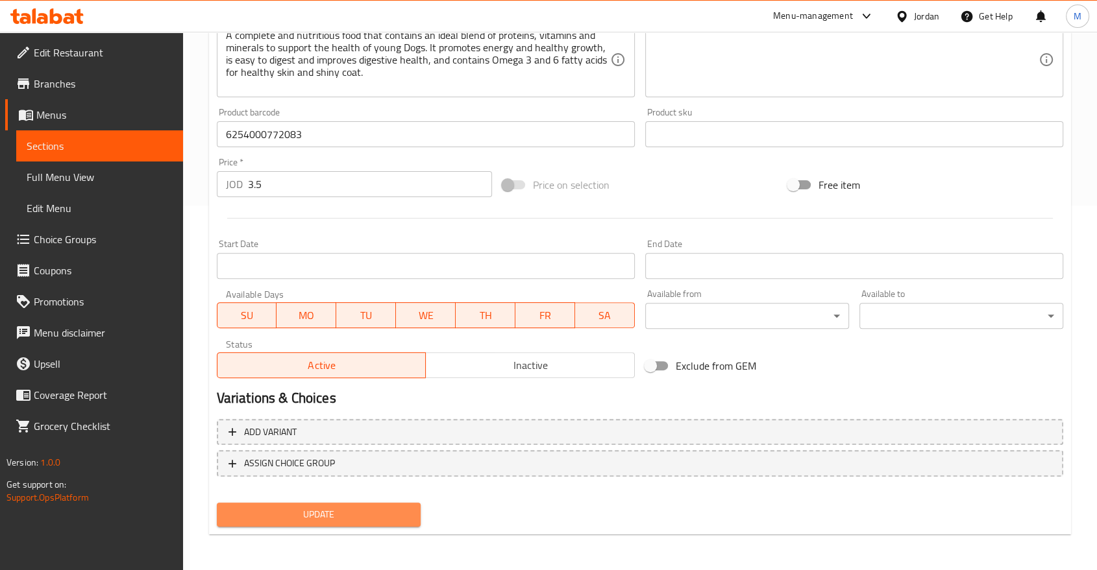
click at [337, 509] on span "Update" at bounding box center [318, 515] width 183 height 16
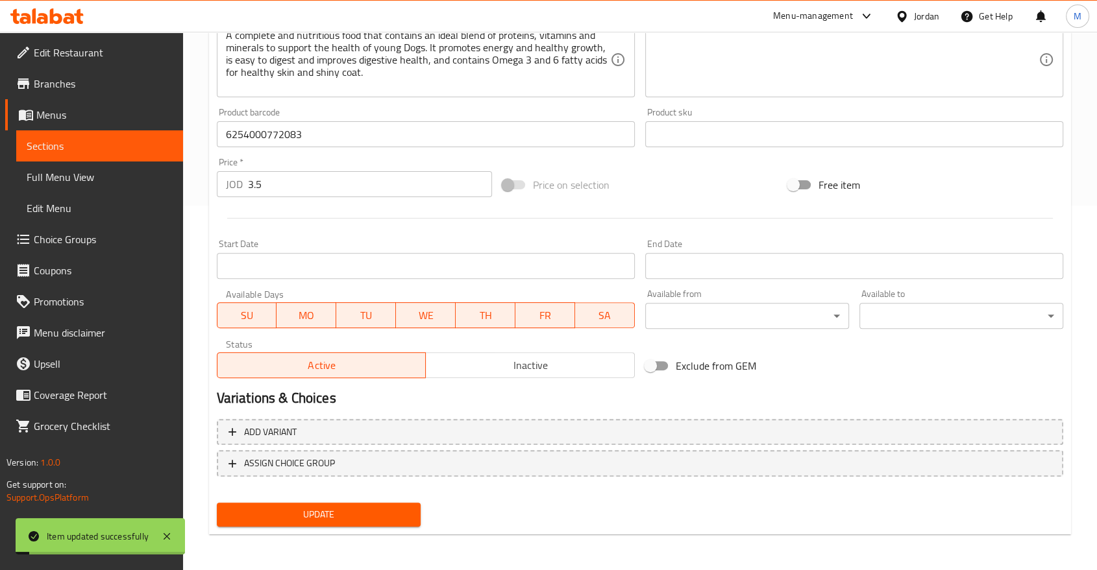
scroll to position [0, 0]
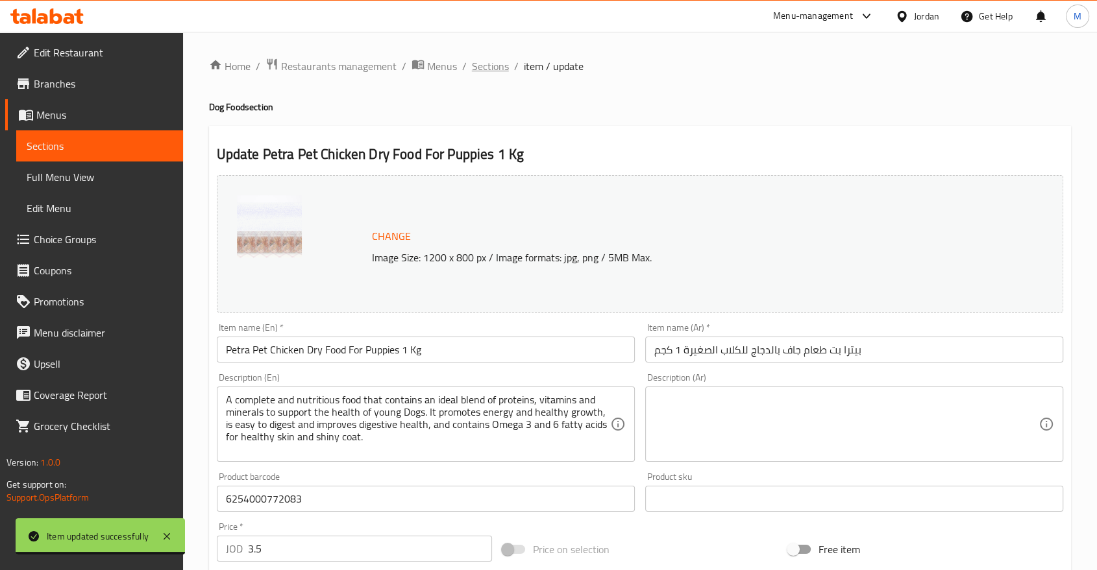
click at [493, 71] on span "Sections" at bounding box center [490, 66] width 37 height 16
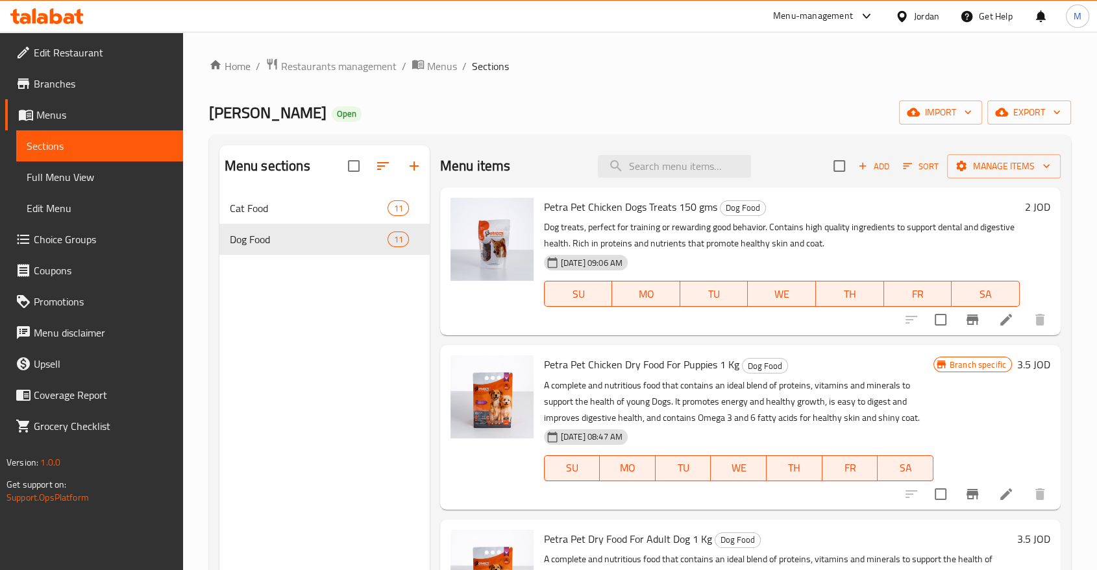
click at [966, 367] on span "Branch specific" at bounding box center [977, 365] width 67 height 12
click at [994, 485] on li at bounding box center [1006, 494] width 36 height 23
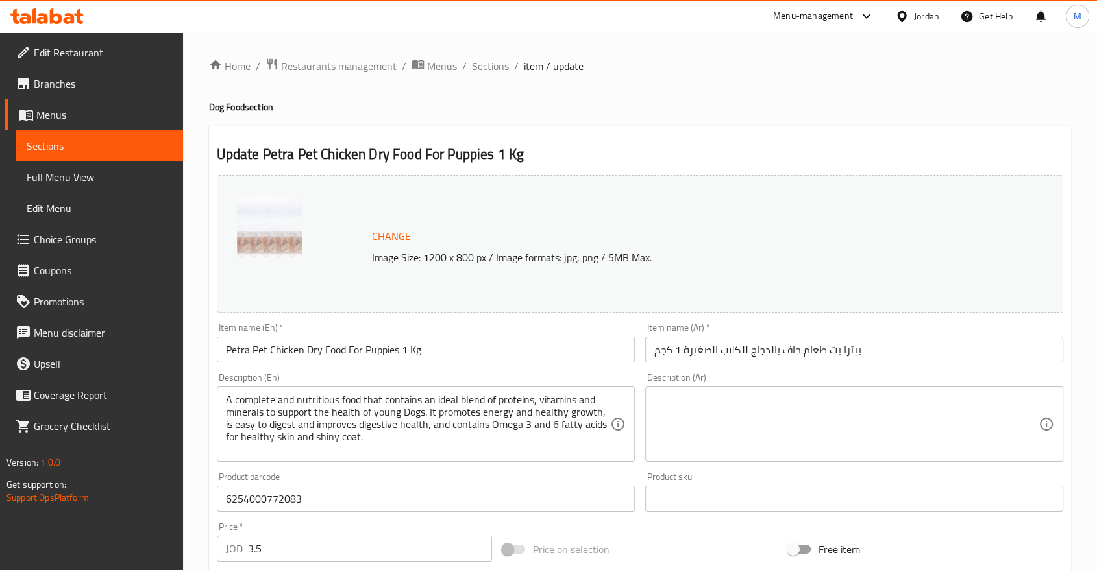
click at [484, 67] on span "Sections" at bounding box center [490, 66] width 37 height 16
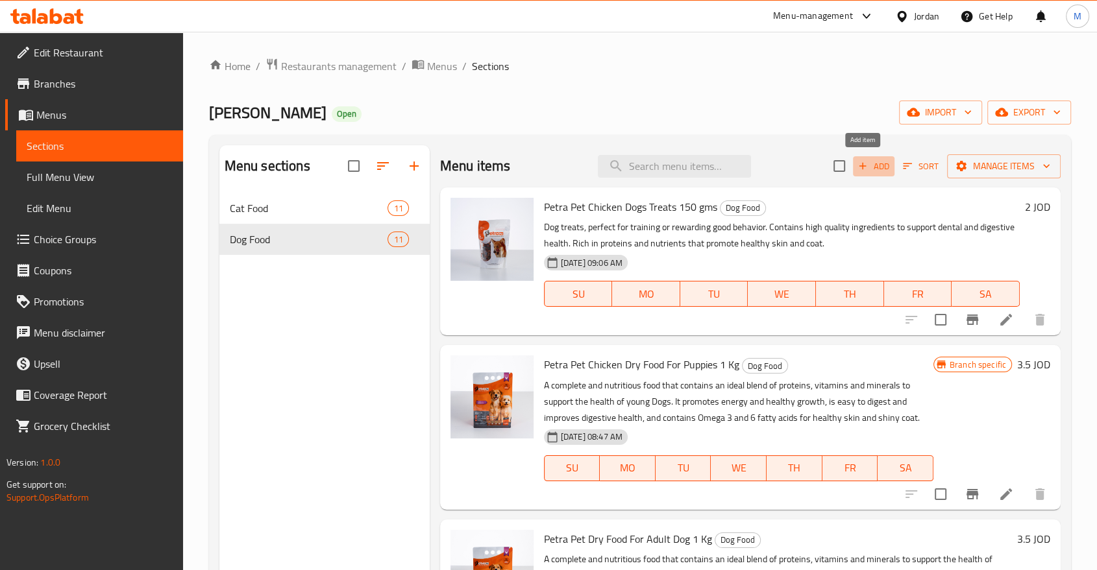
click at [857, 169] on span "Add" at bounding box center [873, 166] width 35 height 15
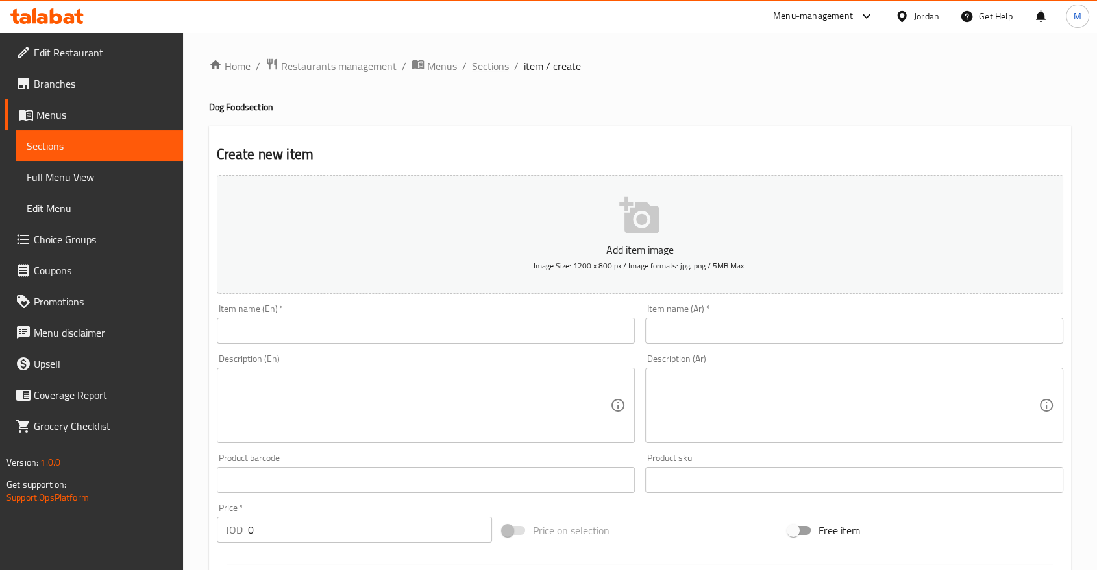
click at [482, 64] on span "Sections" at bounding box center [490, 66] width 37 height 16
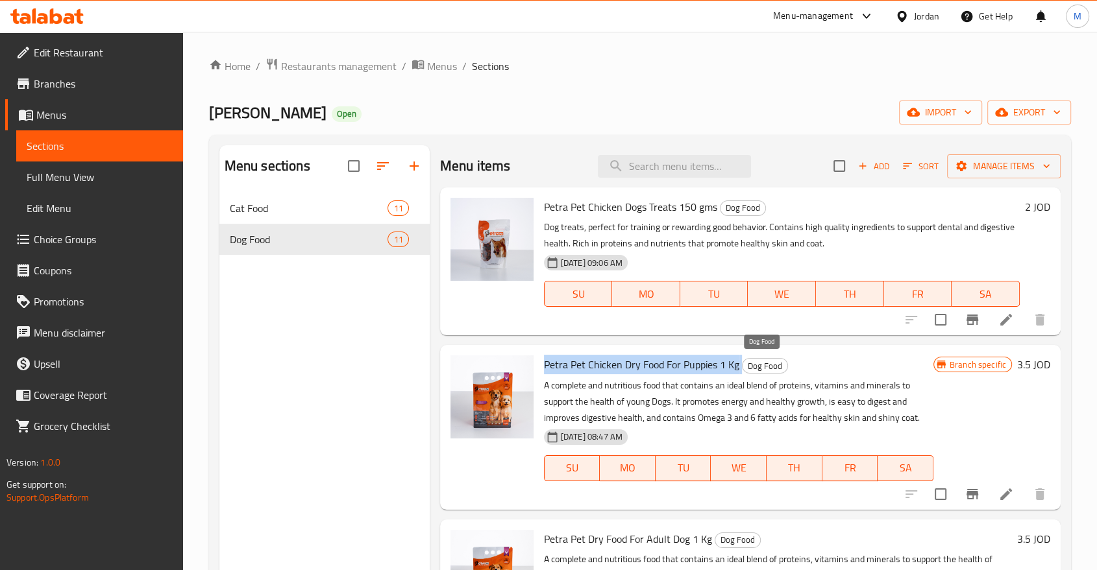
drag, startPoint x: 540, startPoint y: 365, endPoint x: 740, endPoint y: 367, distance: 200.6
click at [740, 367] on div "Petra Pet Chicken Dry Food For Puppies 1 Kg Dog Food A complete and nutritious …" at bounding box center [739, 427] width 400 height 154
copy h6 "Petra Pet Chicken Dry Food For Puppies 1 Kg"
click at [867, 165] on span "Add" at bounding box center [873, 166] width 35 height 15
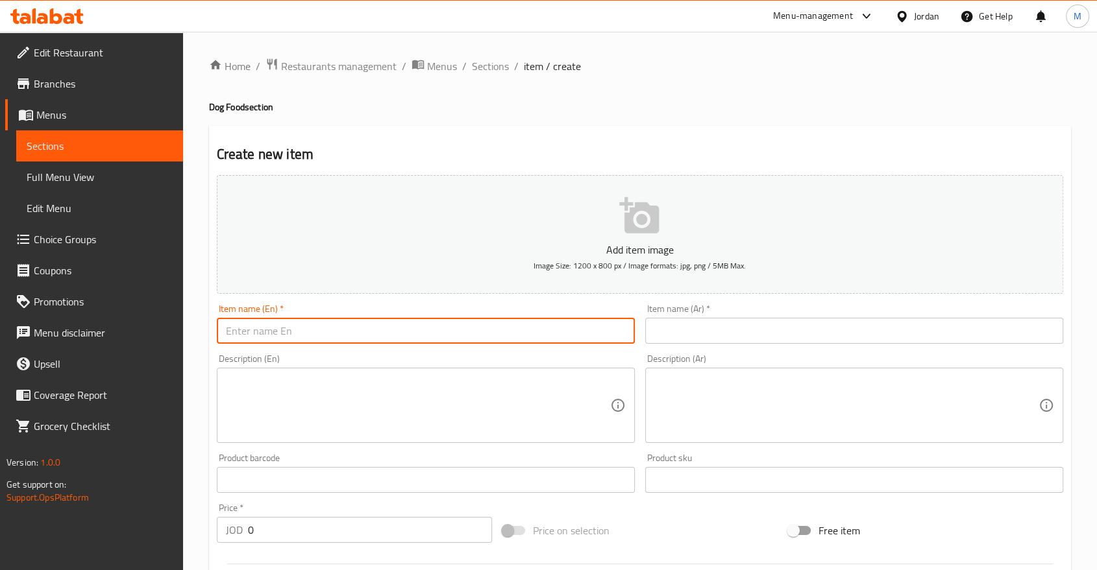
click at [526, 331] on input "text" at bounding box center [426, 331] width 418 height 26
paste input "Petra Pet Chicken Dry Food For Puppies 1 Kg"
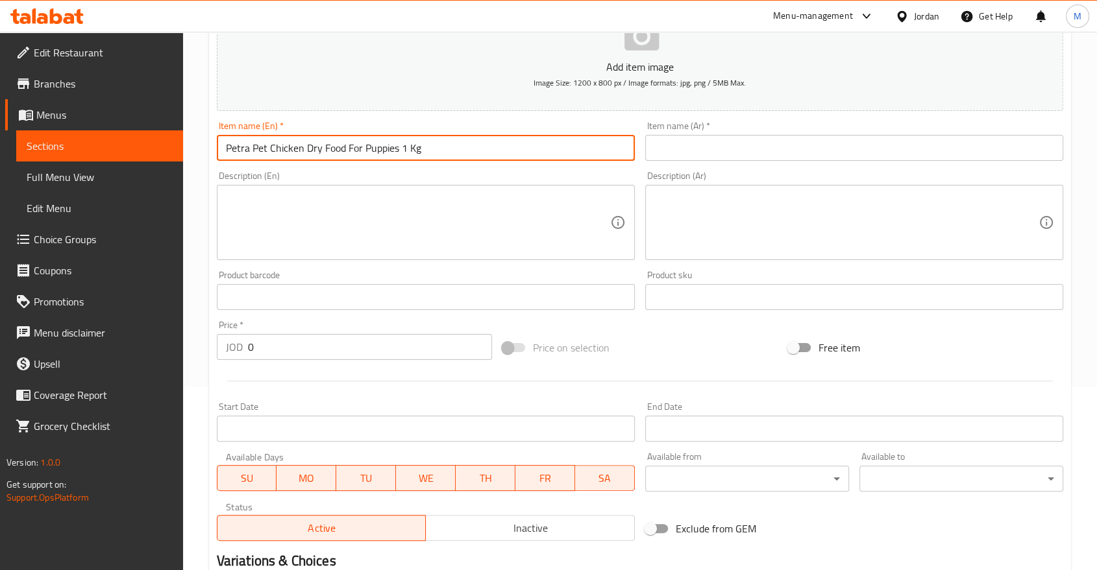
type input "Petra Pet Chicken Dry Food For Puppies 1 Kg"
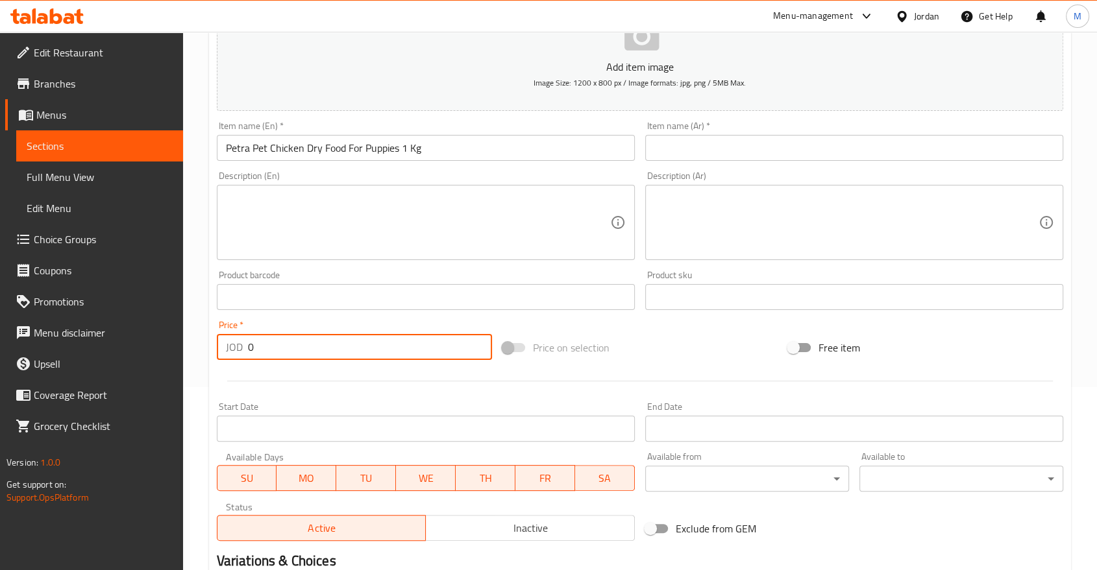
drag, startPoint x: 324, startPoint y: 360, endPoint x: 212, endPoint y: 352, distance: 112.6
click at [212, 352] on div "Price   * JOD 0 Price *" at bounding box center [355, 340] width 286 height 50
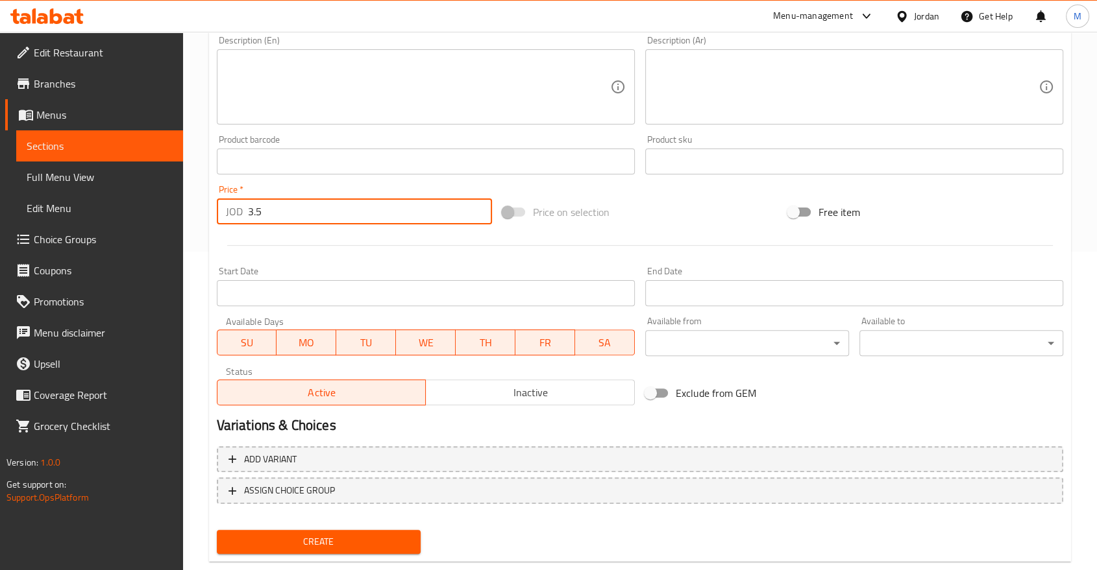
scroll to position [347, 0]
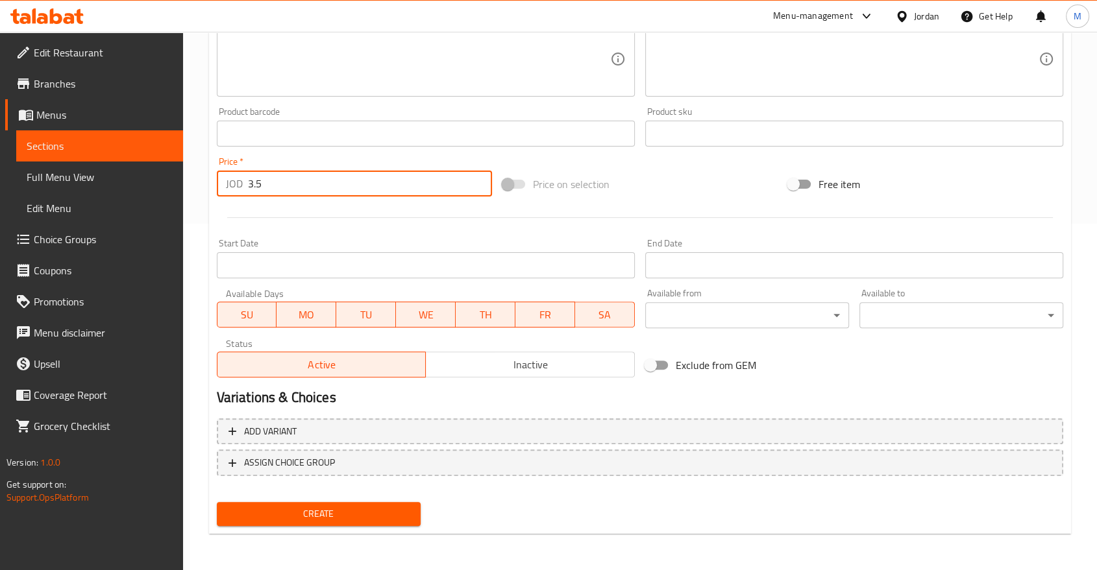
type input "3.5"
click at [348, 530] on div "Create" at bounding box center [319, 514] width 214 height 34
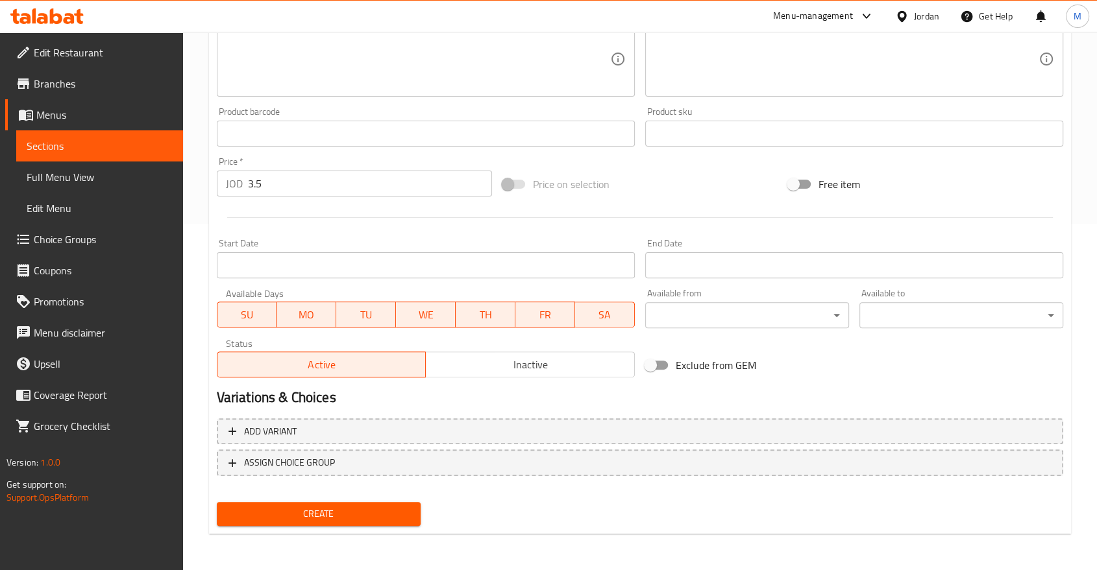
click at [347, 513] on span "Create" at bounding box center [318, 514] width 183 height 16
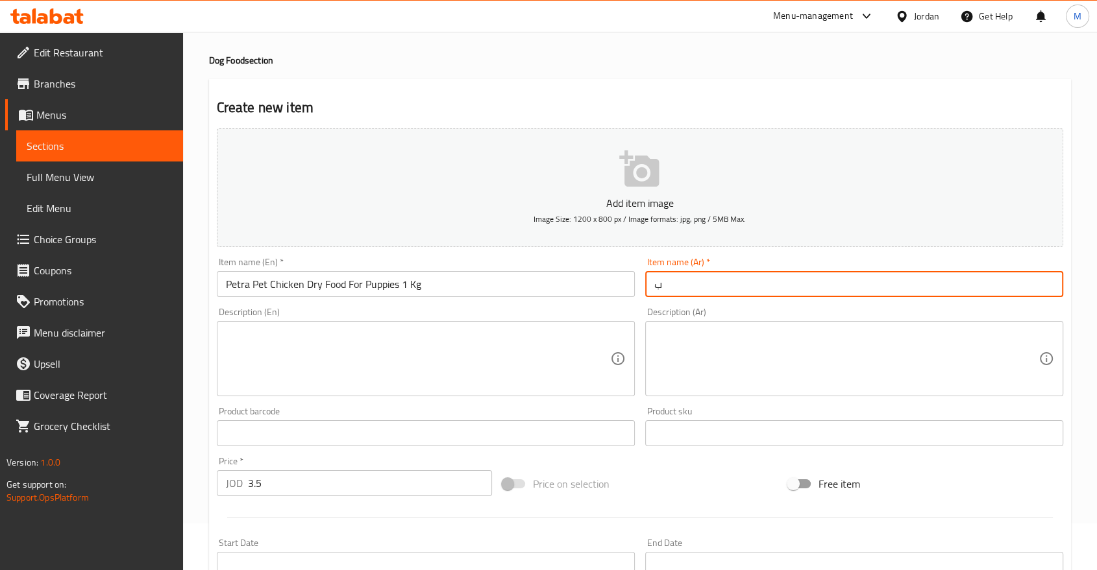
type input "ب"
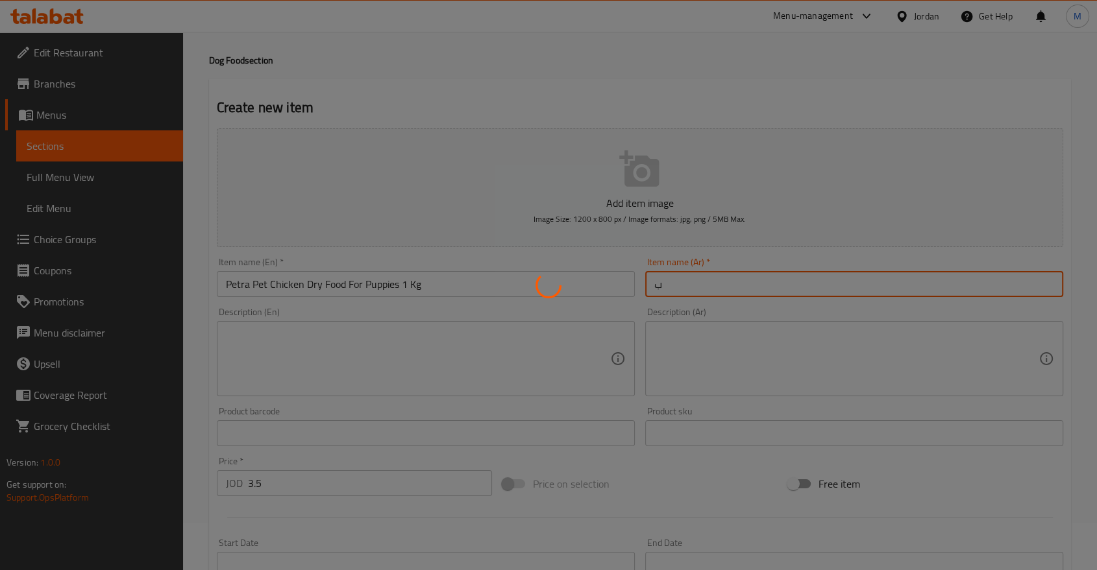
type input "0"
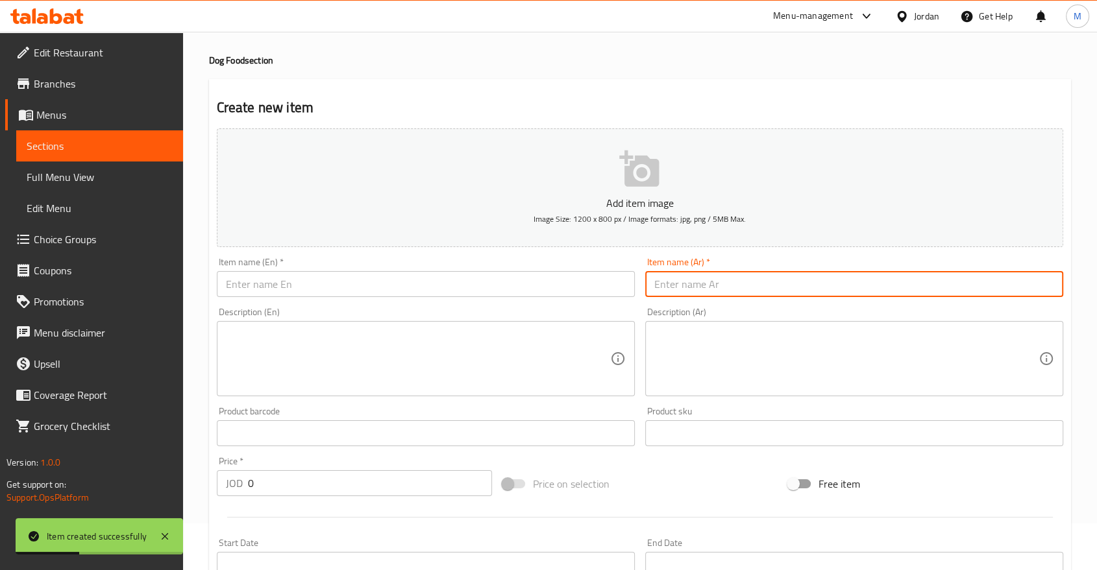
type input "بيترا بت طعام جاف بالدجاج للكلاب الصغيرة 1 كجم"
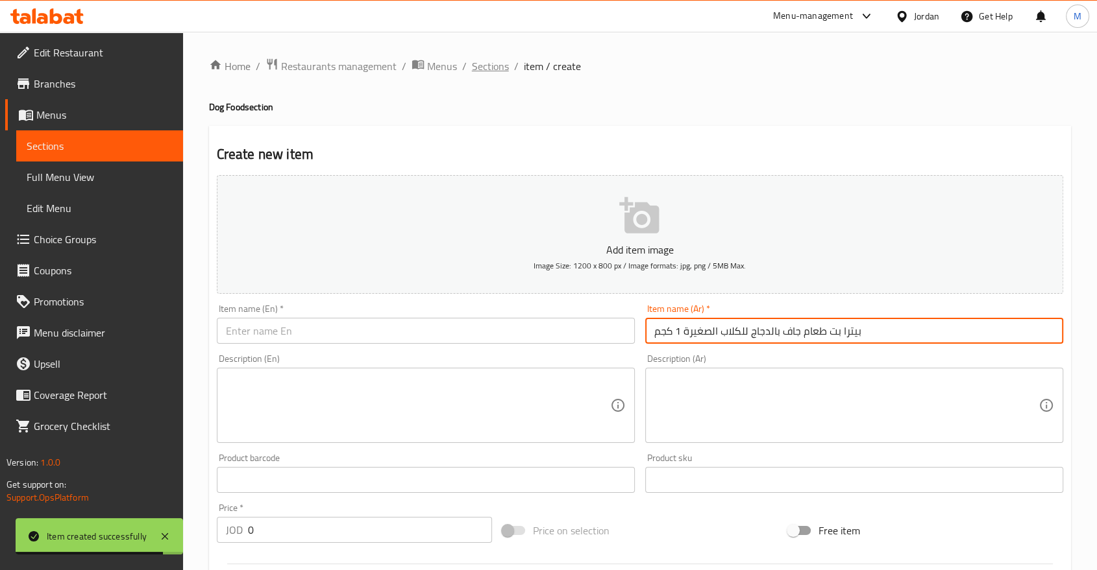
click at [483, 65] on span "Sections" at bounding box center [490, 66] width 37 height 16
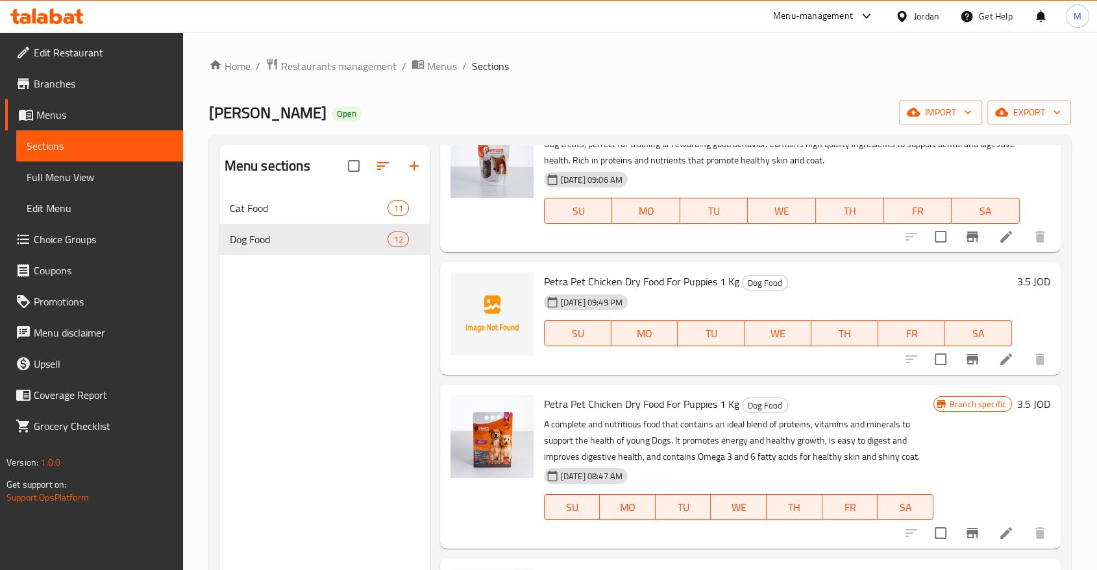
scroll to position [88, 0]
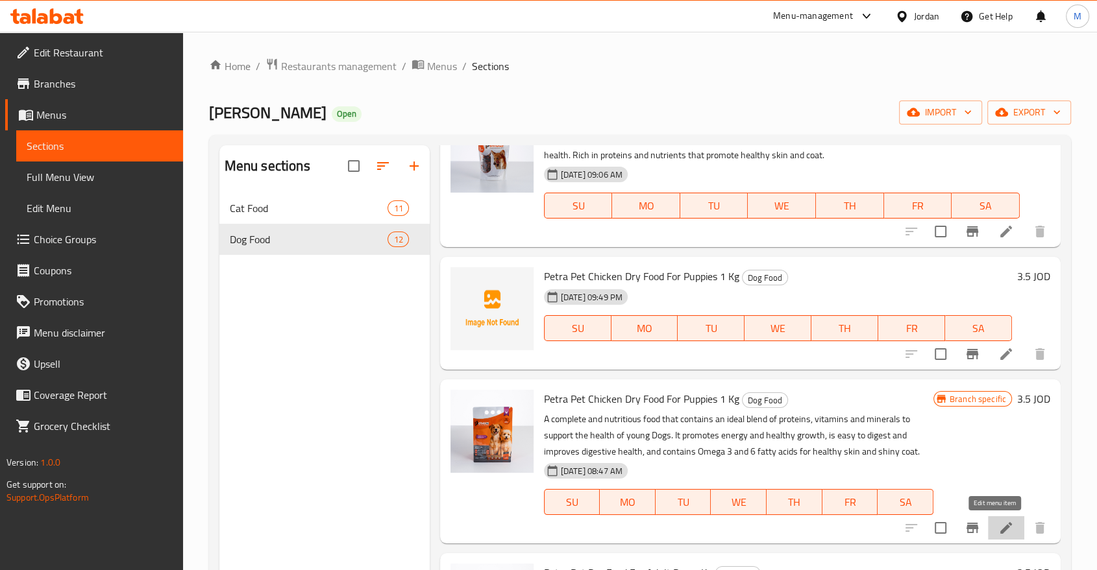
click at [998, 530] on icon at bounding box center [1006, 528] width 16 height 16
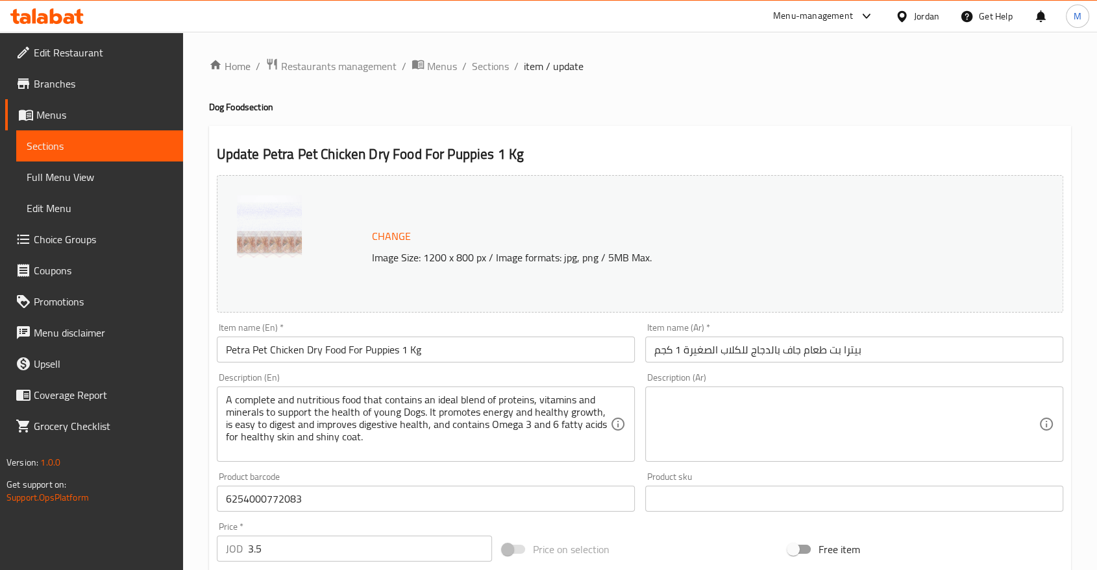
click at [747, 344] on input "بيترا بت طعام جاف بالدجاج للكلاب الصغيرة 1 كجم" at bounding box center [854, 350] width 418 height 26
click at [488, 67] on span "Sections" at bounding box center [490, 66] width 37 height 16
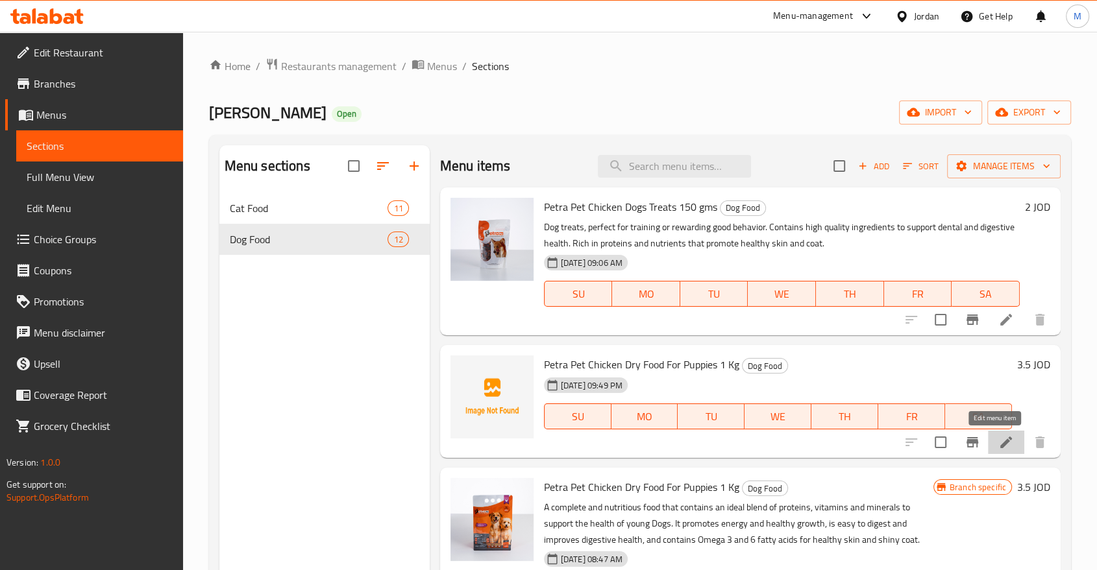
click at [998, 443] on icon at bounding box center [1006, 443] width 16 height 16
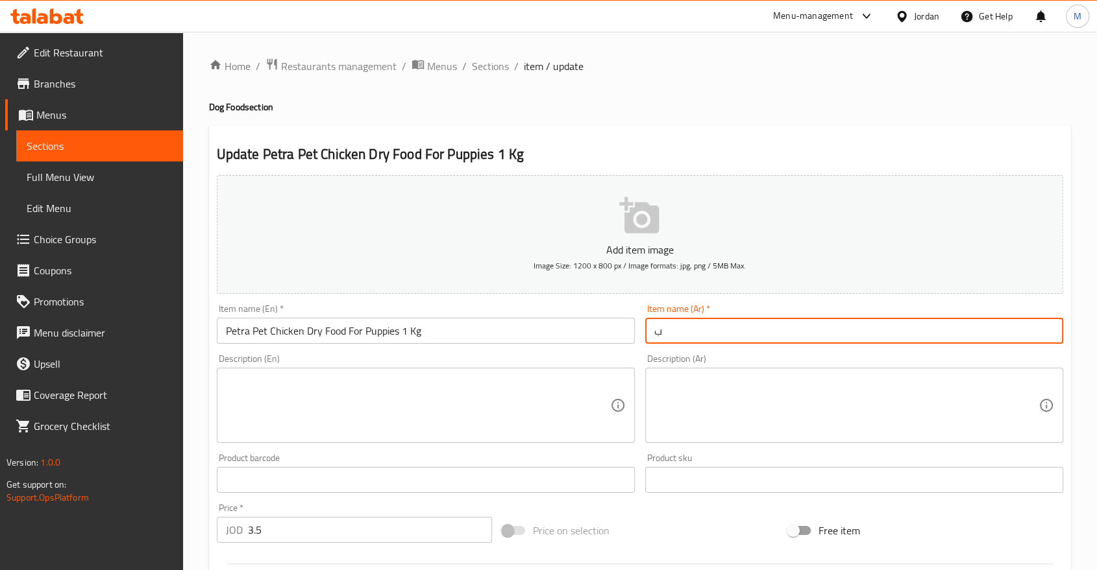
click at [717, 336] on input "ب" at bounding box center [854, 331] width 418 height 26
paste input "يترا بت طعام جاف بالدجاج للكلاب الصغيرة 1 كجم"
type input "بيترا بت طعام جاف بالدجاج للكلاب الصغيرة 1 كجم"
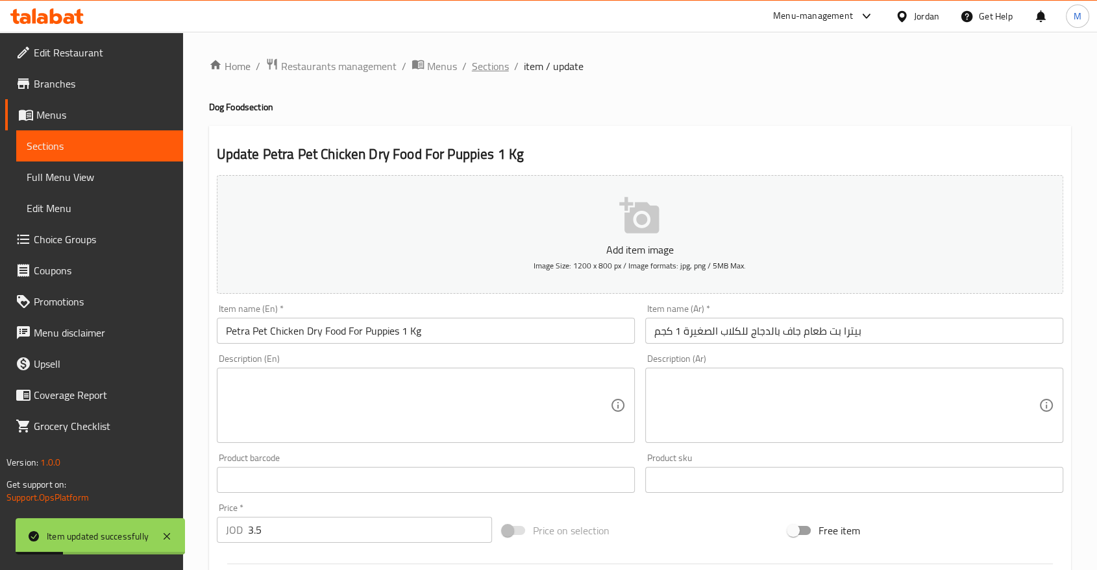
click at [481, 64] on span "Sections" at bounding box center [490, 66] width 37 height 16
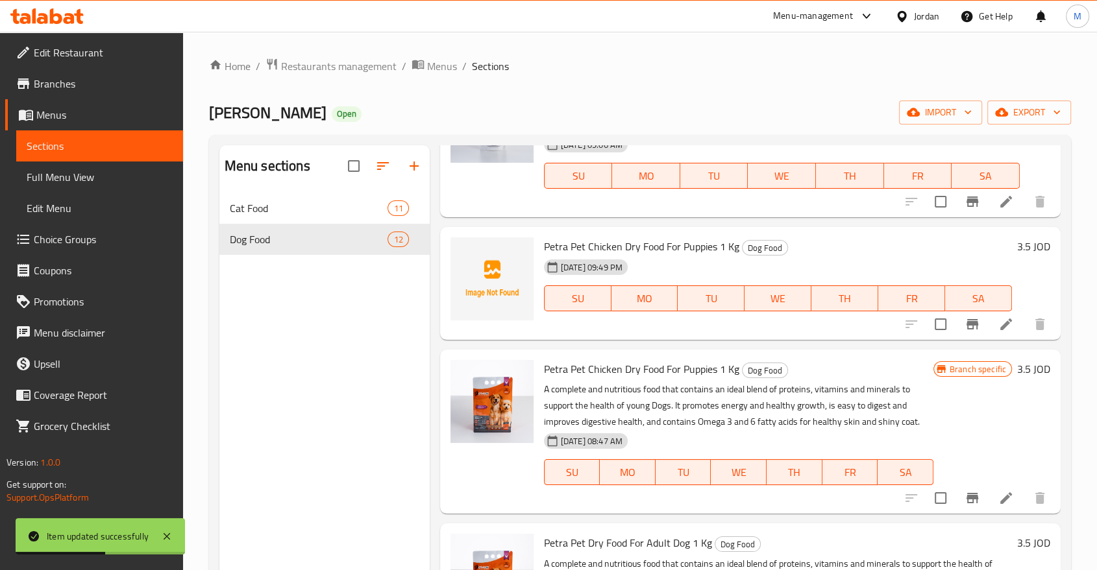
scroll to position [119, 0]
click at [1000, 496] on icon at bounding box center [1006, 498] width 12 height 12
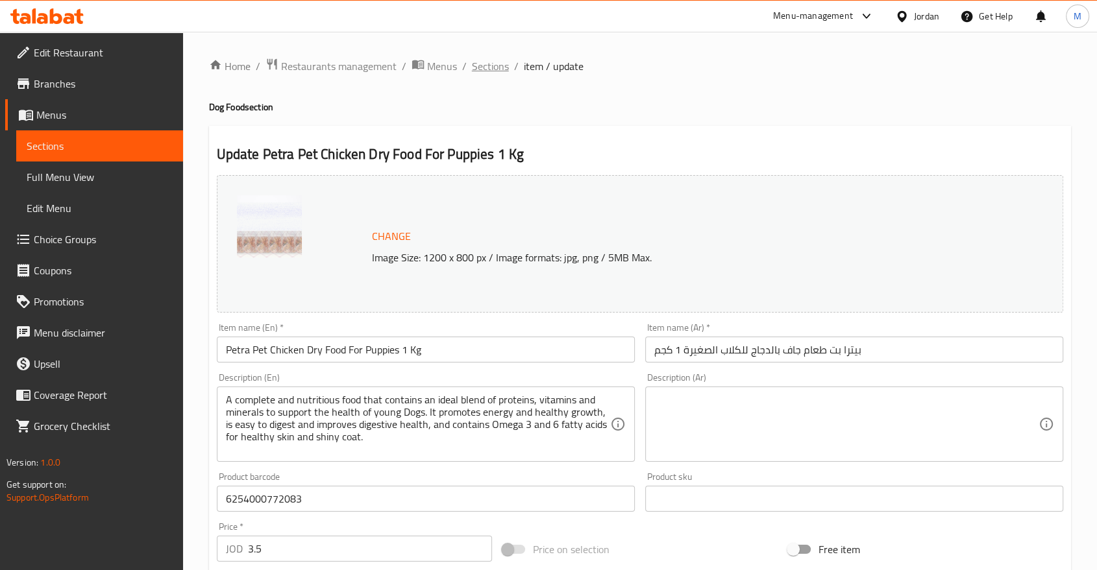
click at [482, 69] on span "Sections" at bounding box center [490, 66] width 37 height 16
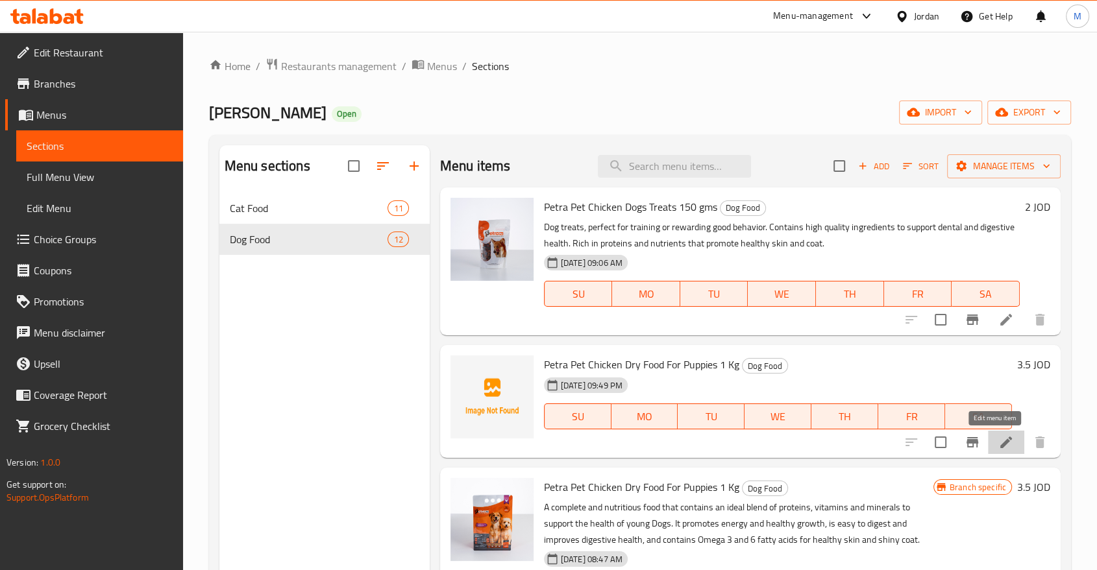
click at [1000, 437] on icon at bounding box center [1006, 443] width 12 height 12
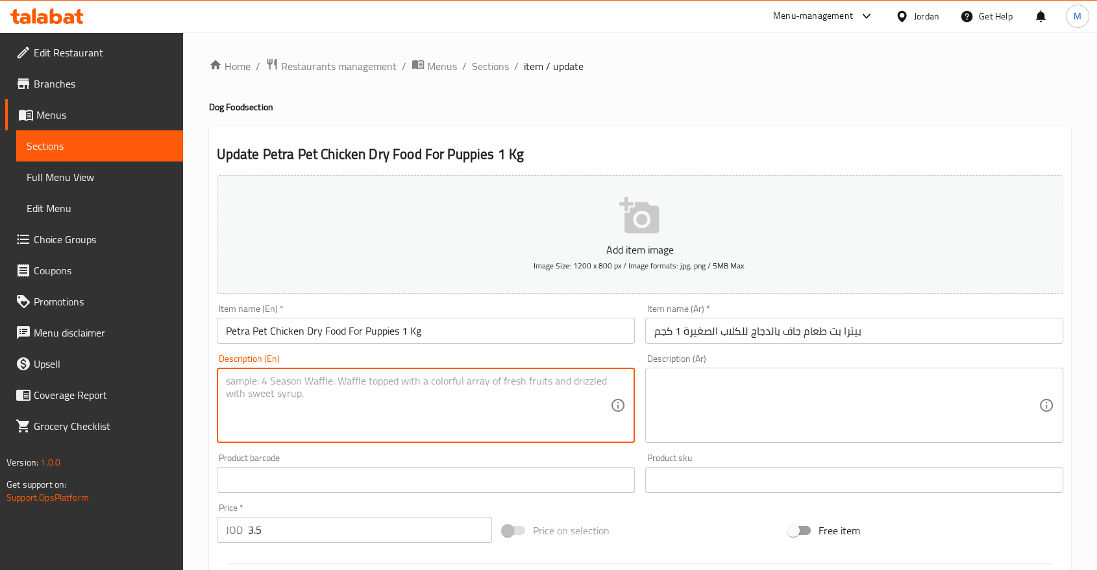
click at [412, 396] on textarea at bounding box center [418, 406] width 384 height 62
paste textarea "A complete and nutritious food that contains an ideal blend of proteins, vitami…"
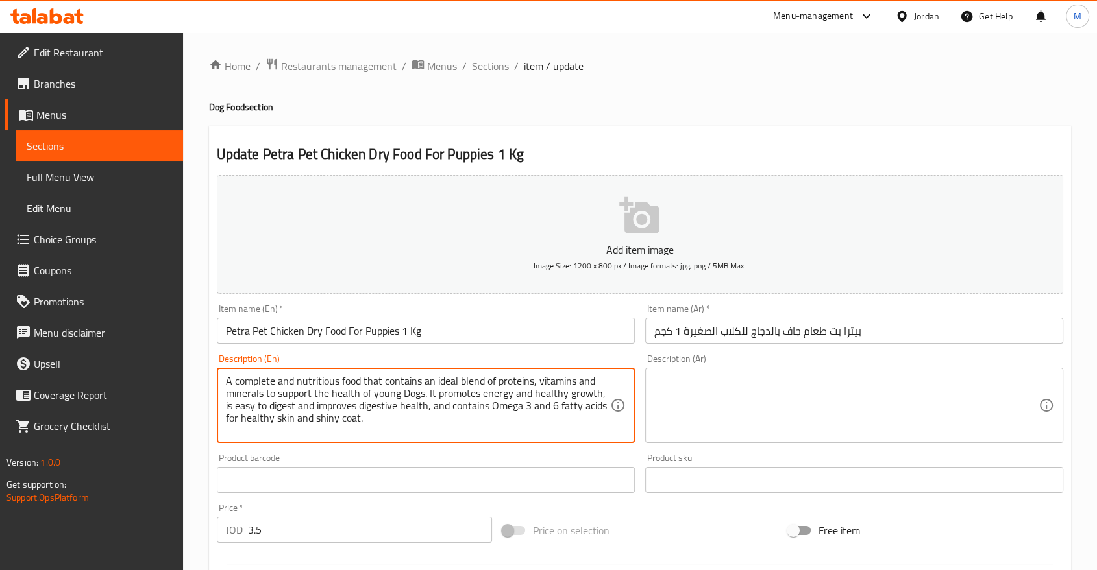
type textarea "A complete and nutritious food that contains an ideal blend of proteins, vitami…"
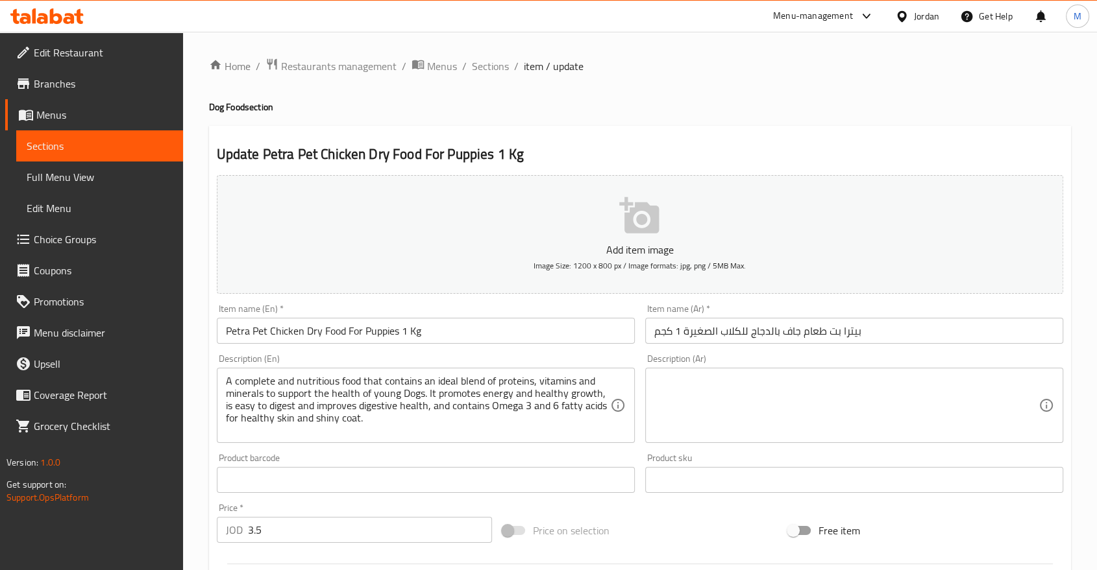
click at [551, 72] on span "item / update" at bounding box center [554, 66] width 60 height 16
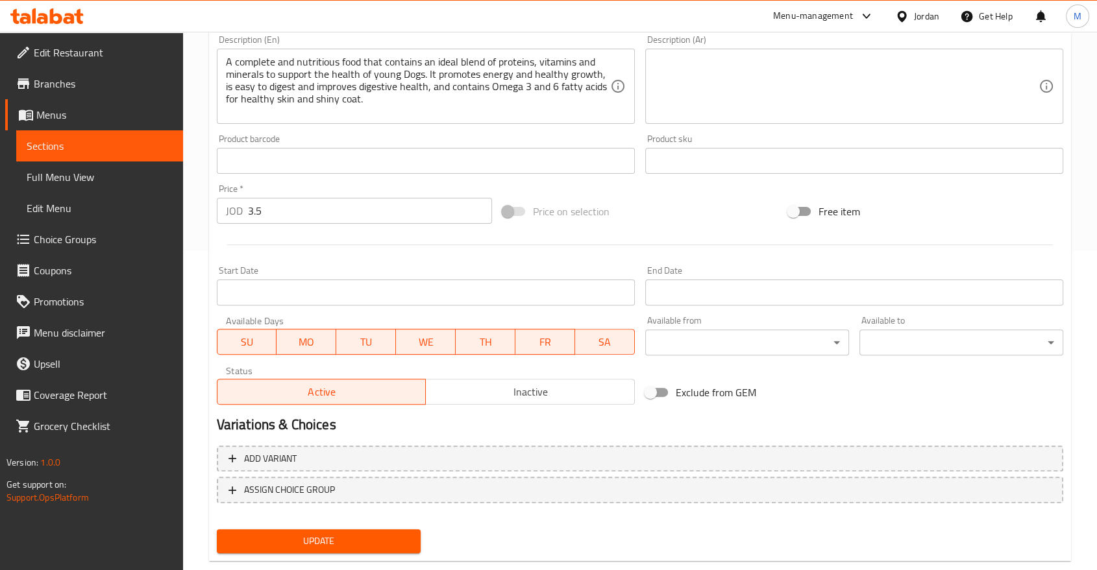
scroll to position [322, 0]
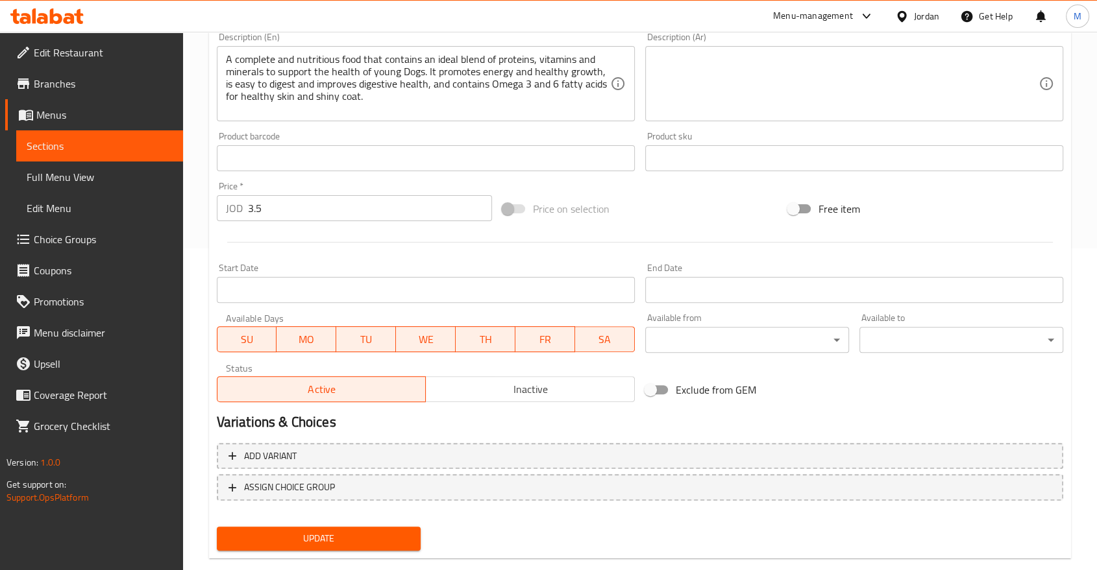
click at [330, 552] on div "Update" at bounding box center [319, 539] width 214 height 34
click at [329, 546] on span "Update" at bounding box center [318, 539] width 183 height 16
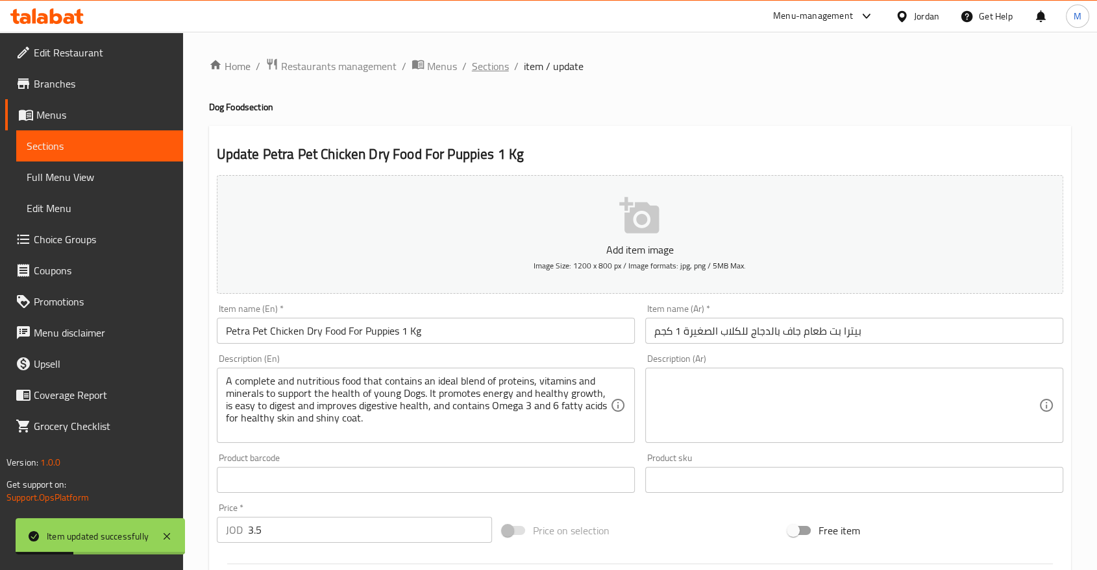
click at [483, 70] on span "Sections" at bounding box center [490, 66] width 37 height 16
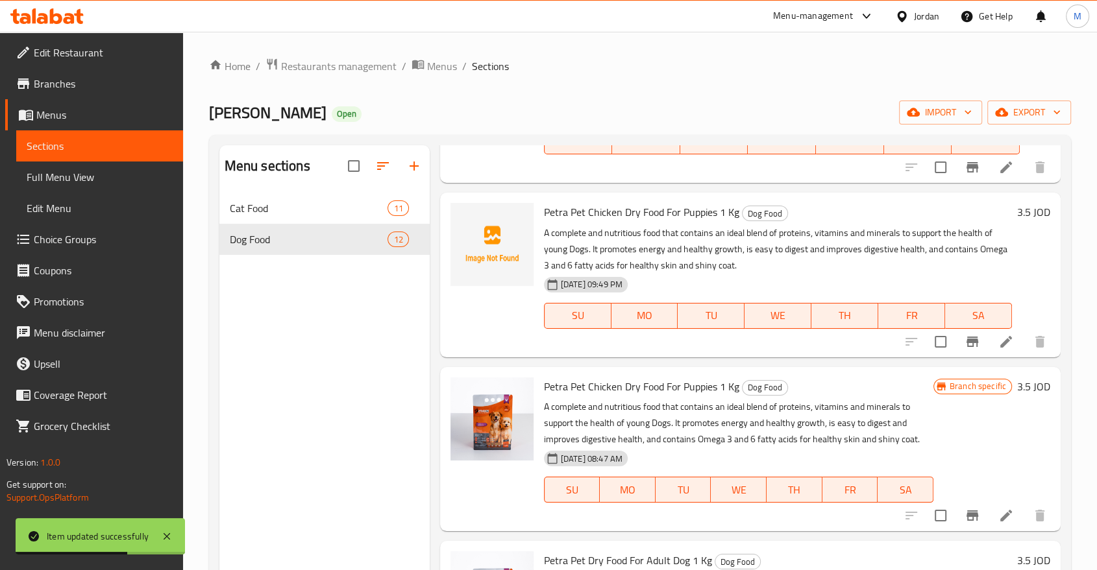
scroll to position [159, 0]
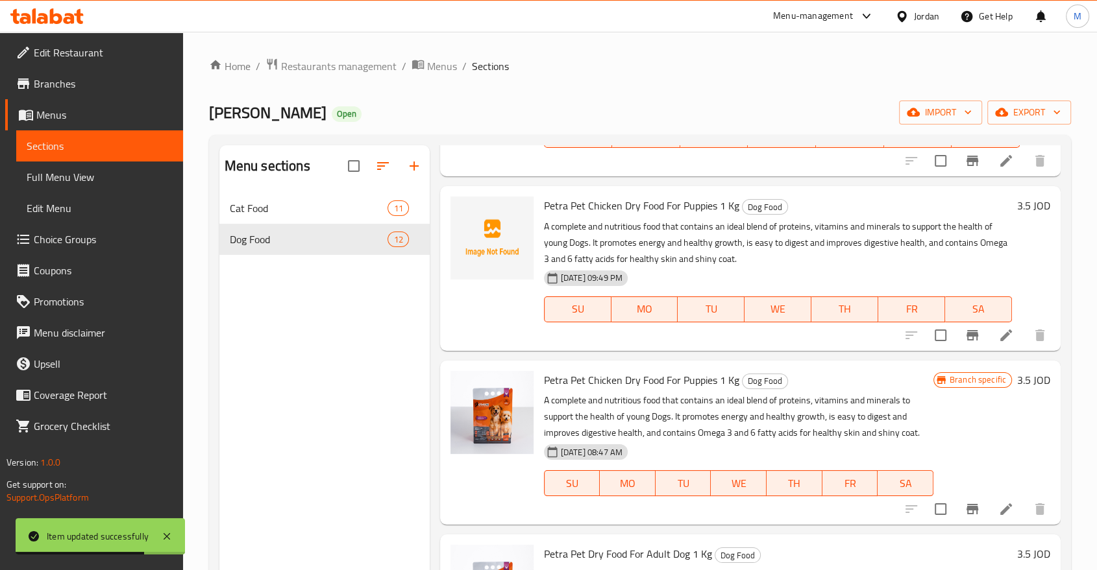
click at [998, 508] on icon at bounding box center [1006, 510] width 16 height 16
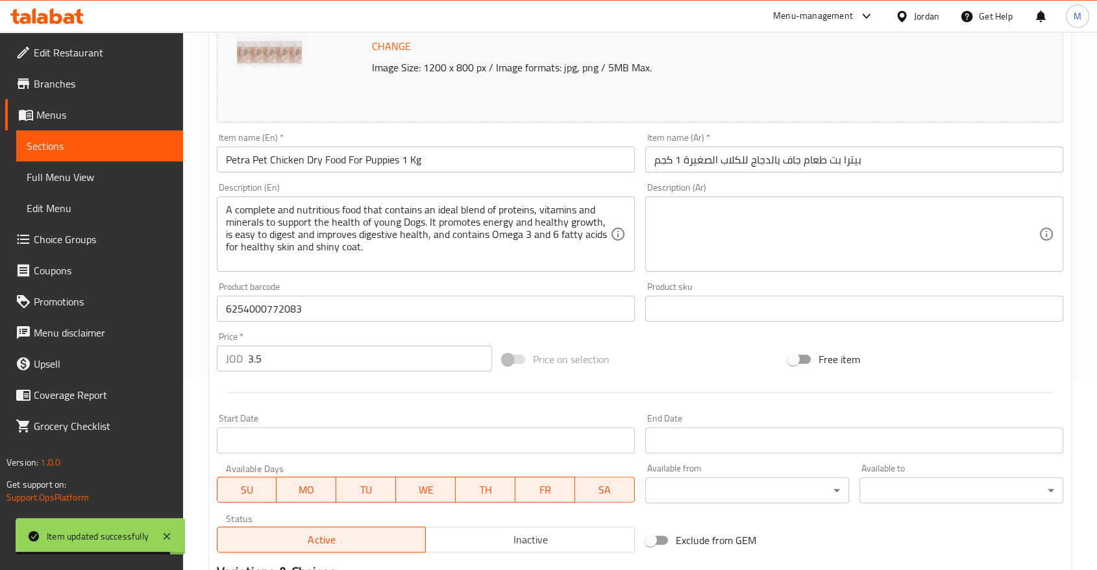
scroll to position [192, 0]
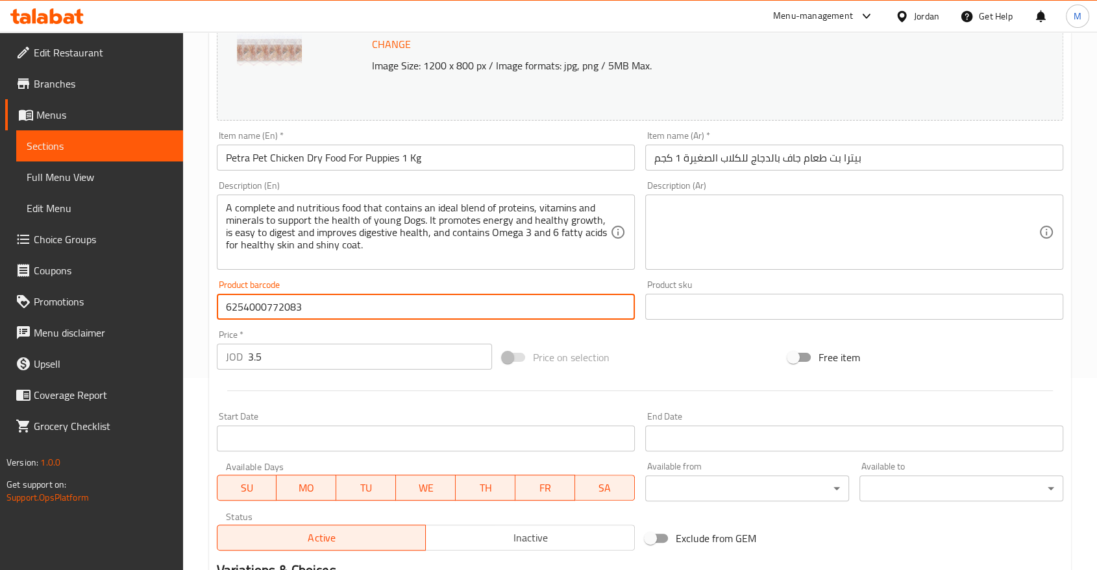
click at [325, 299] on input "6254000772083" at bounding box center [426, 307] width 418 height 26
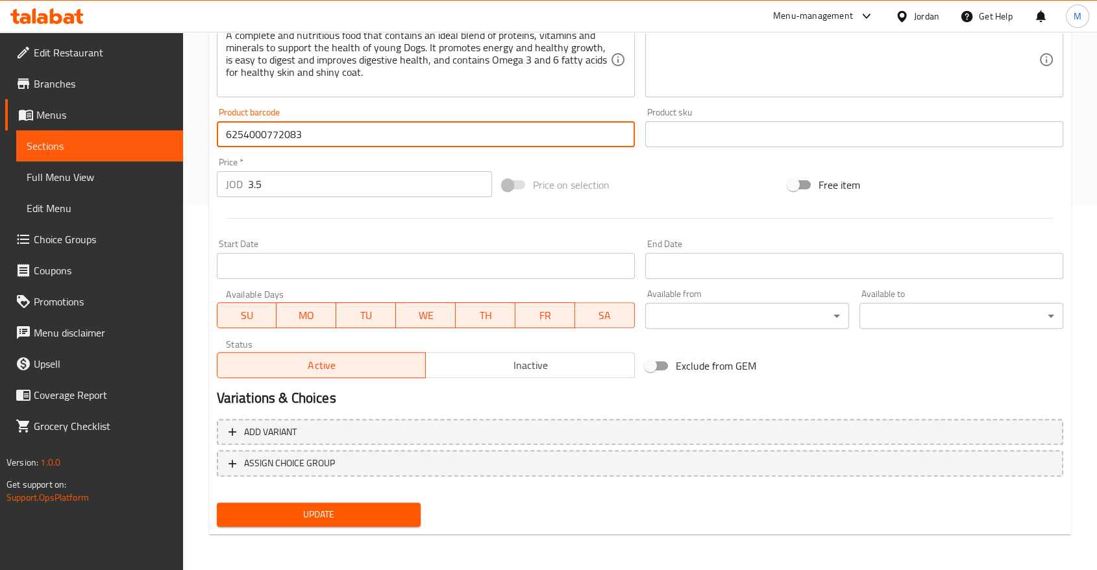
scroll to position [0, 0]
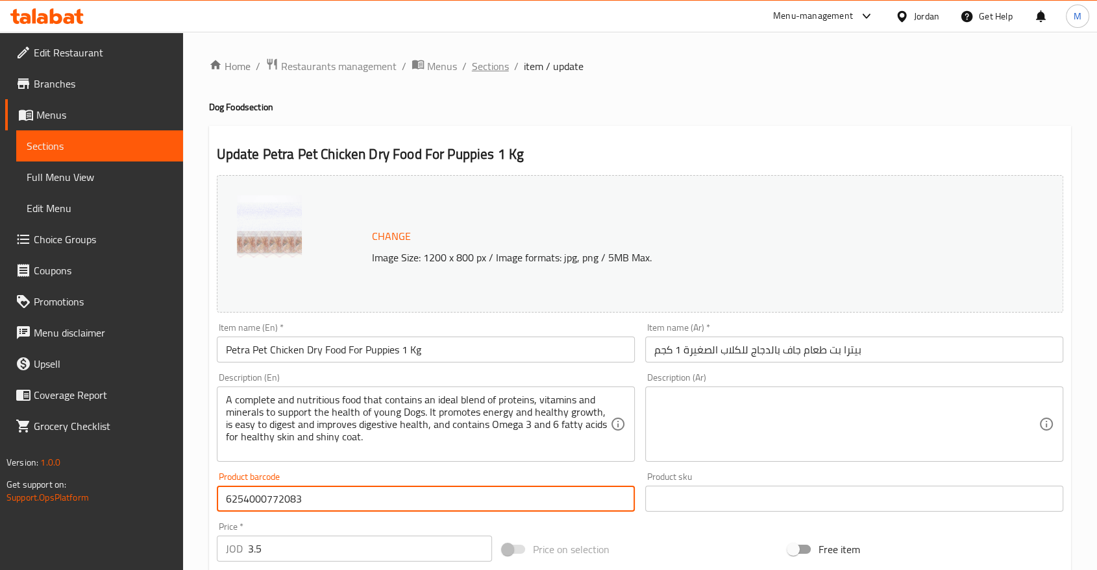
click at [480, 58] on span "Sections" at bounding box center [490, 66] width 37 height 16
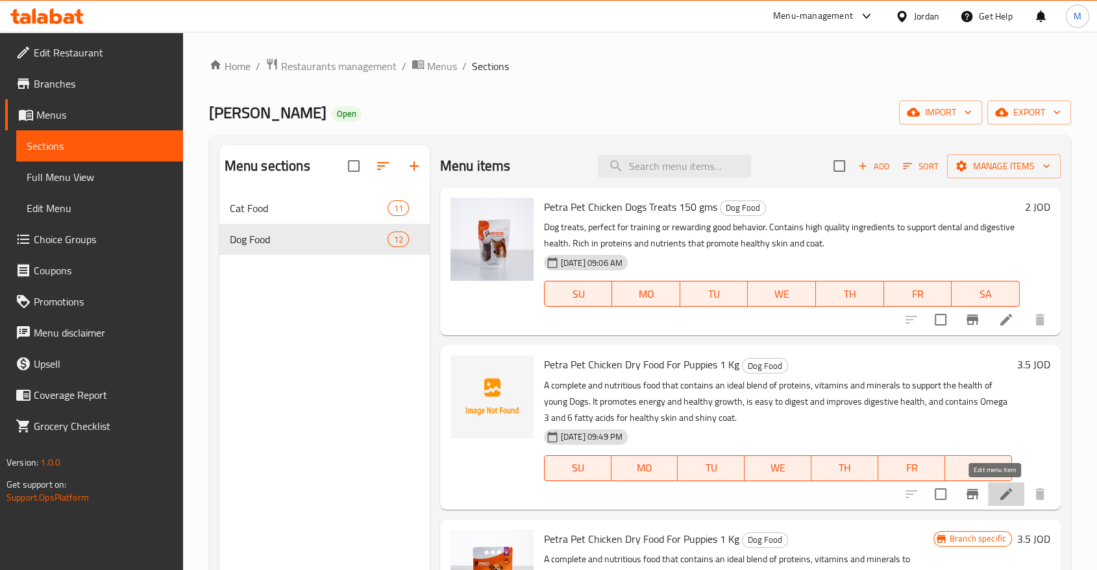
click at [998, 495] on icon at bounding box center [1006, 495] width 16 height 16
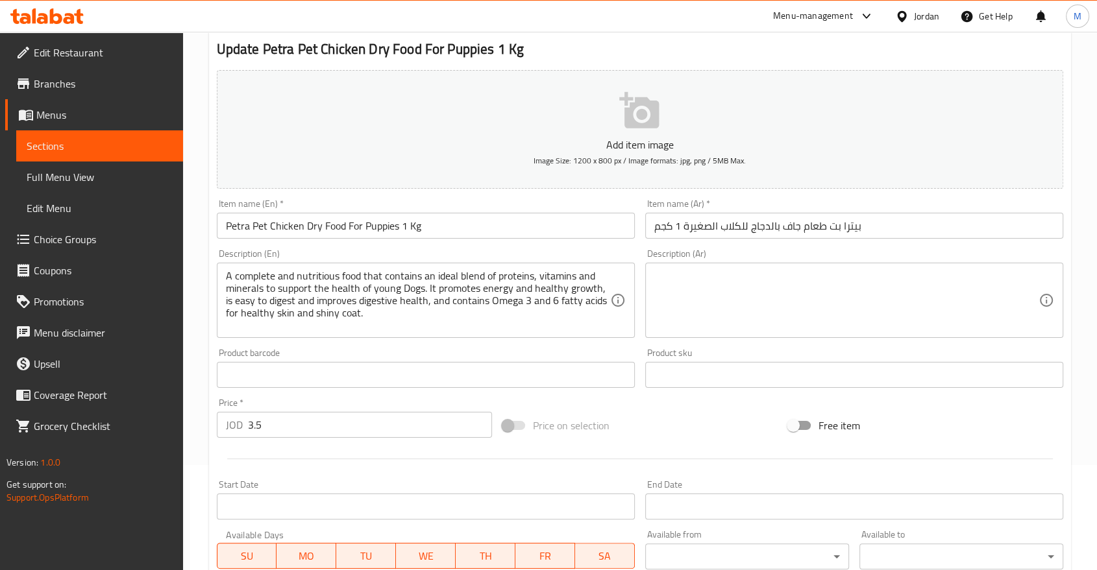
scroll to position [149, 0]
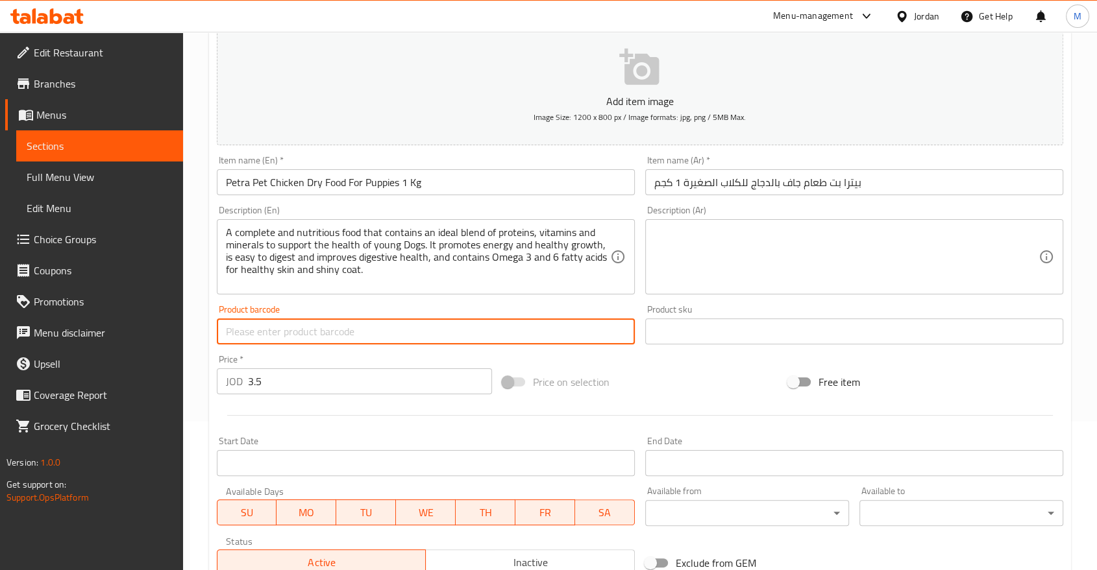
click at [318, 328] on input "text" at bounding box center [426, 332] width 418 height 26
paste input "6254000772083"
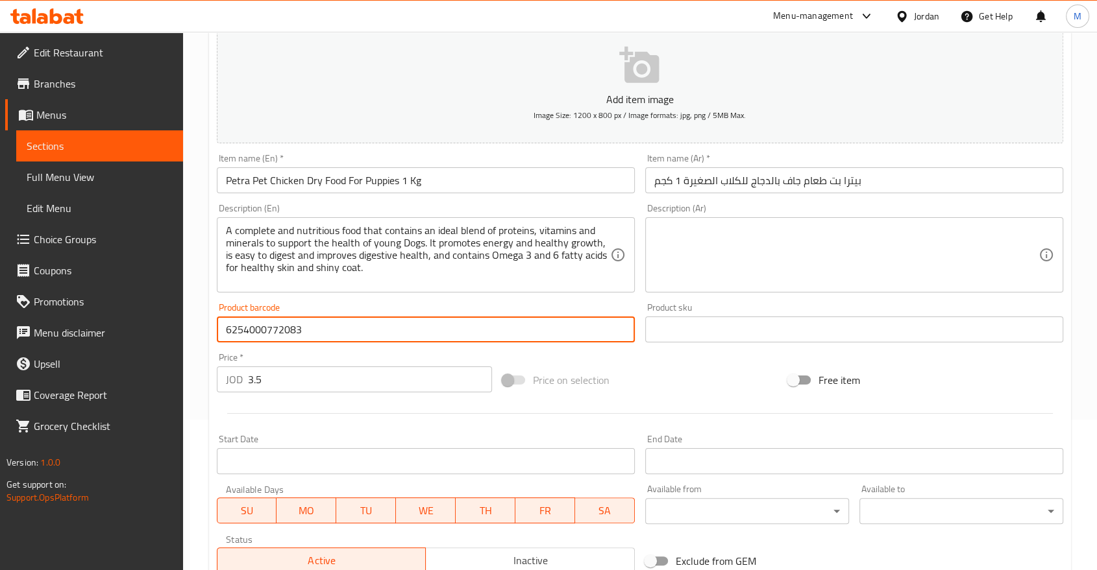
scroll to position [347, 0]
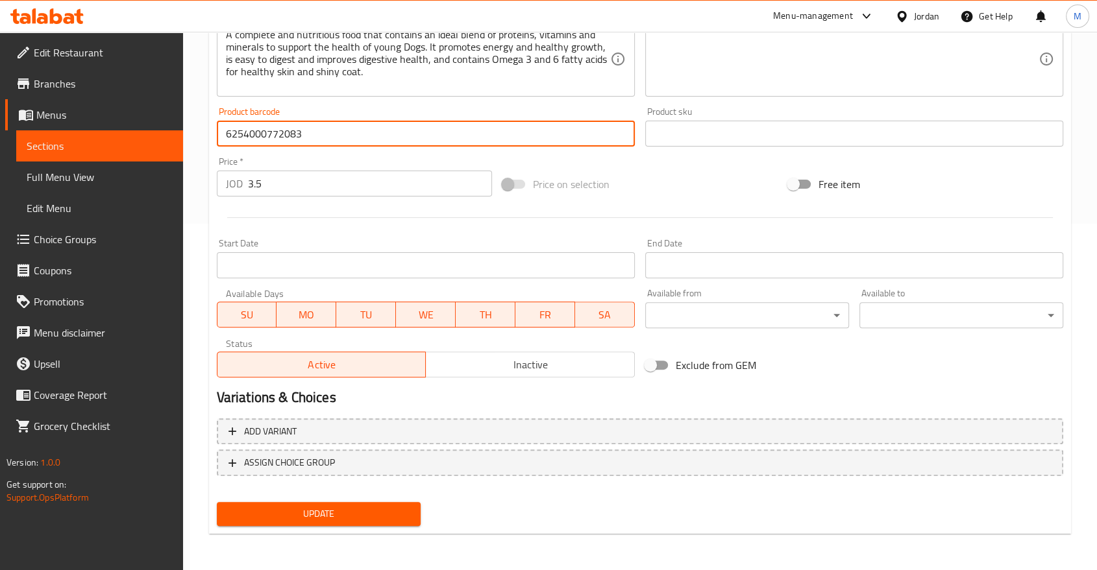
type input "6254000772083"
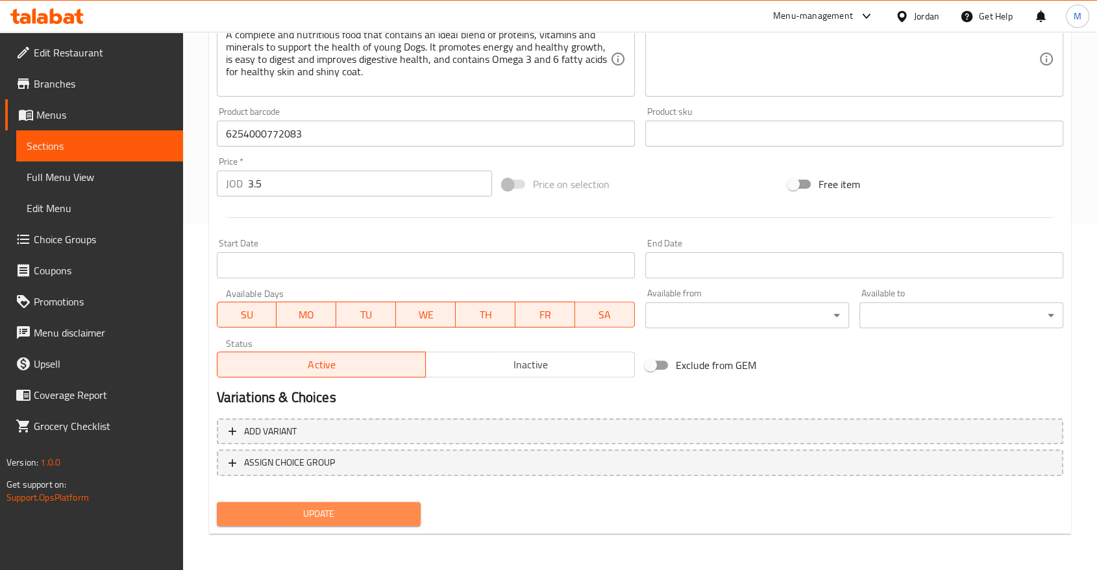
click at [314, 509] on span "Update" at bounding box center [318, 514] width 183 height 16
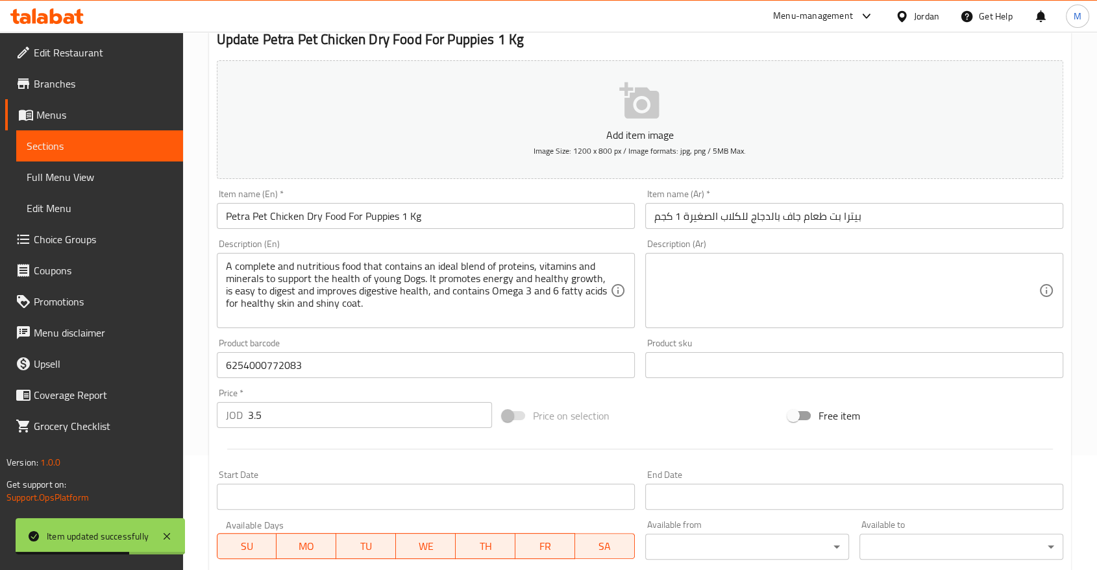
scroll to position [0, 0]
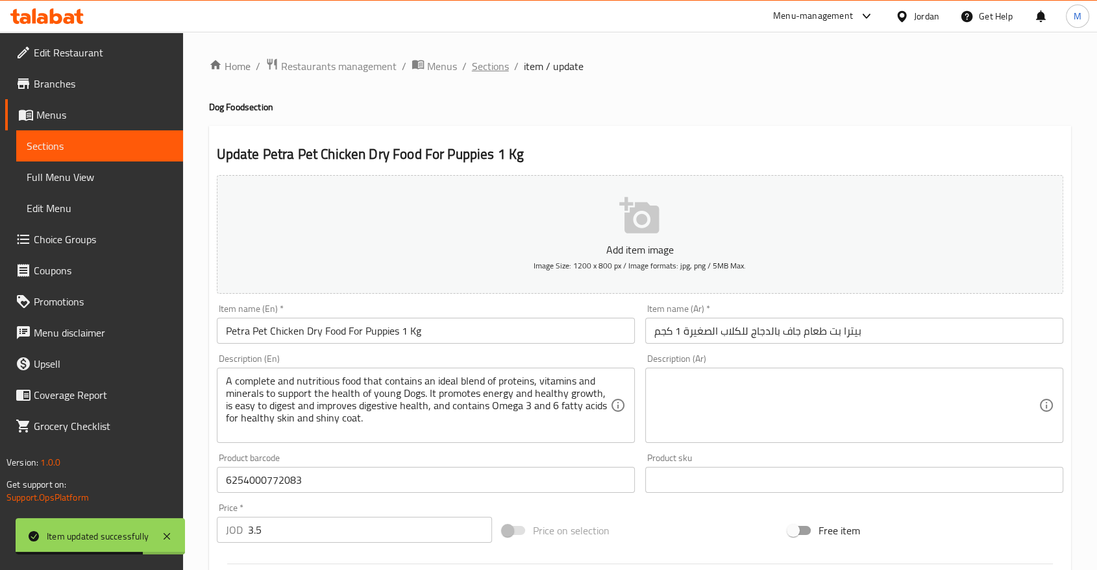
click at [492, 59] on span "Sections" at bounding box center [490, 66] width 37 height 16
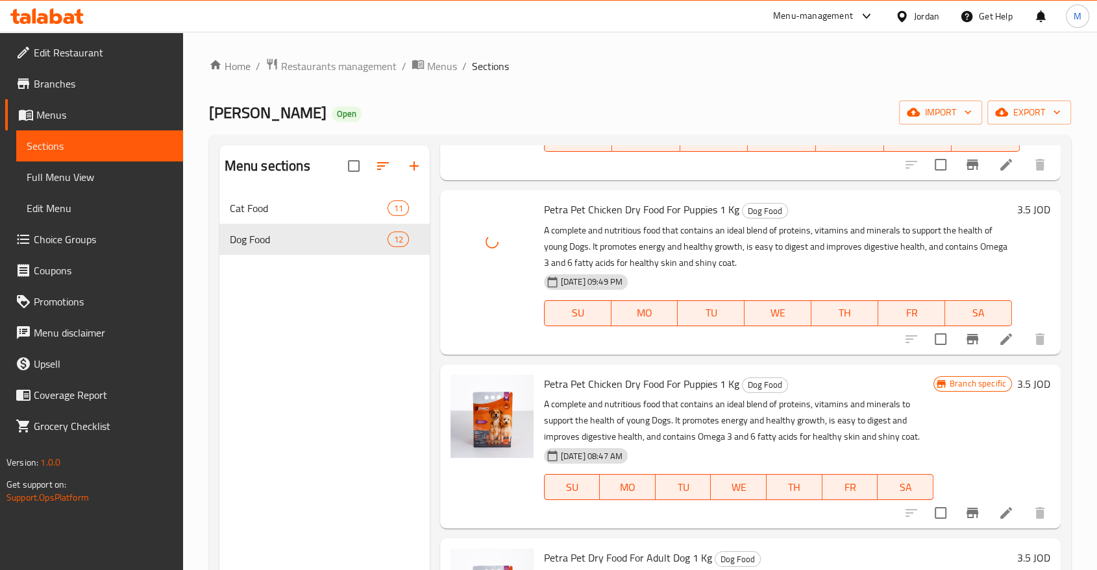
scroll to position [160, 0]
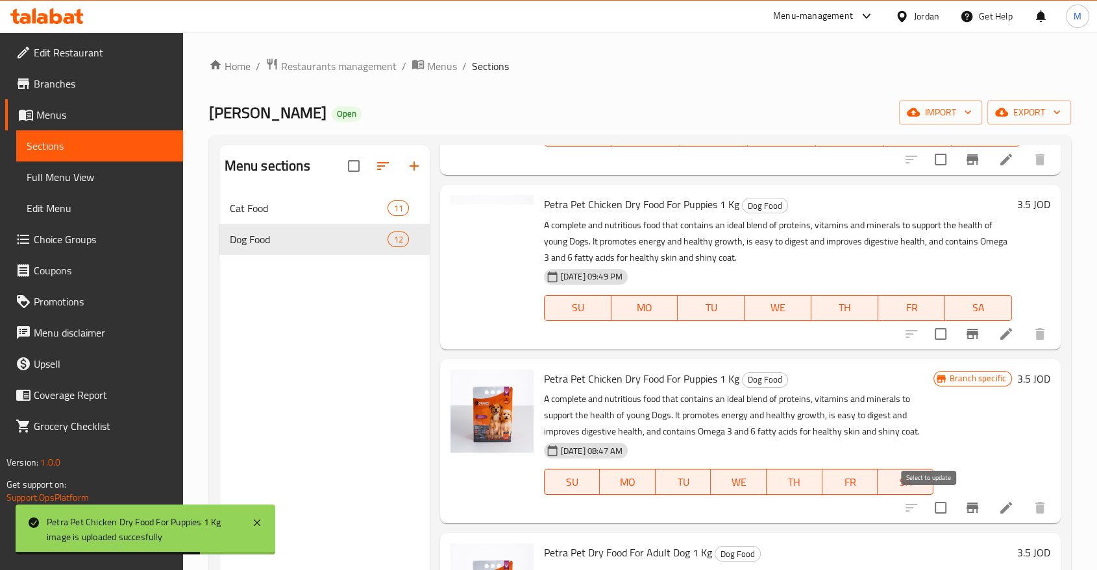
click at [931, 518] on input "checkbox" at bounding box center [940, 508] width 27 height 27
checkbox input "true"
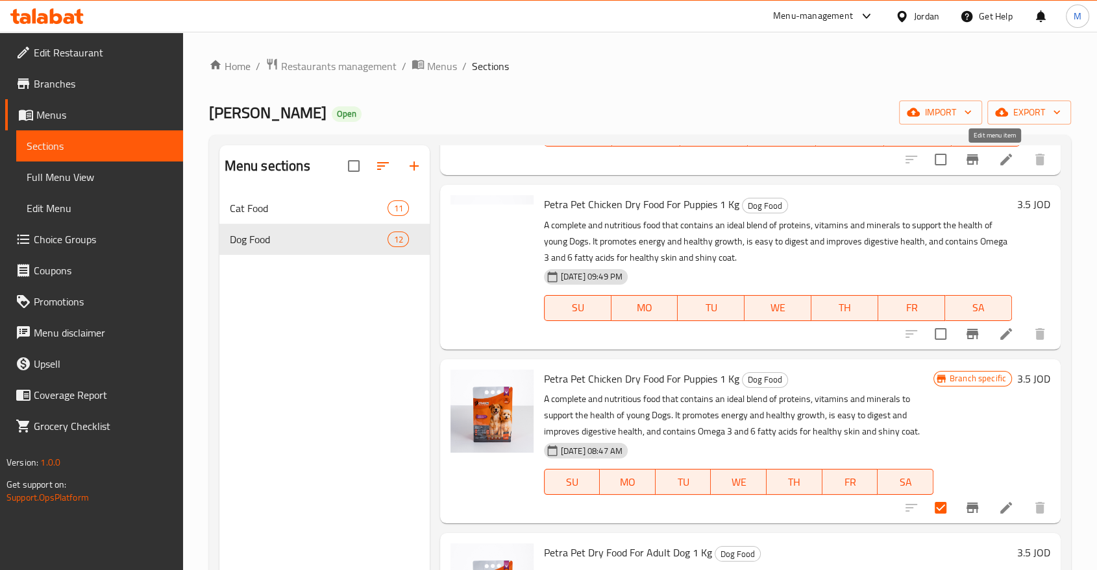
click at [1000, 164] on icon at bounding box center [1006, 160] width 12 height 12
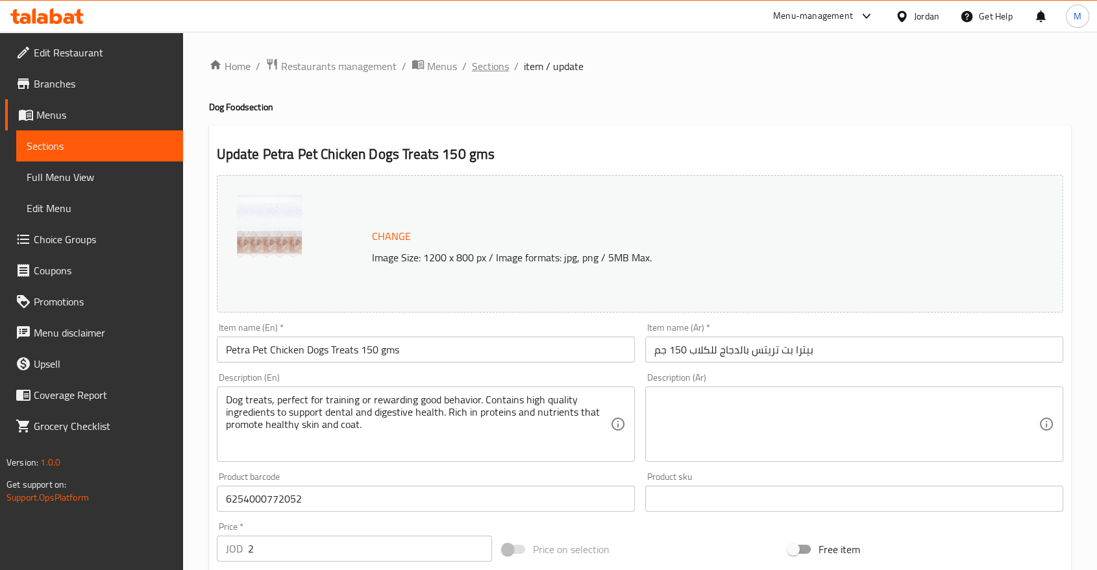
click at [486, 69] on span "Sections" at bounding box center [490, 66] width 37 height 16
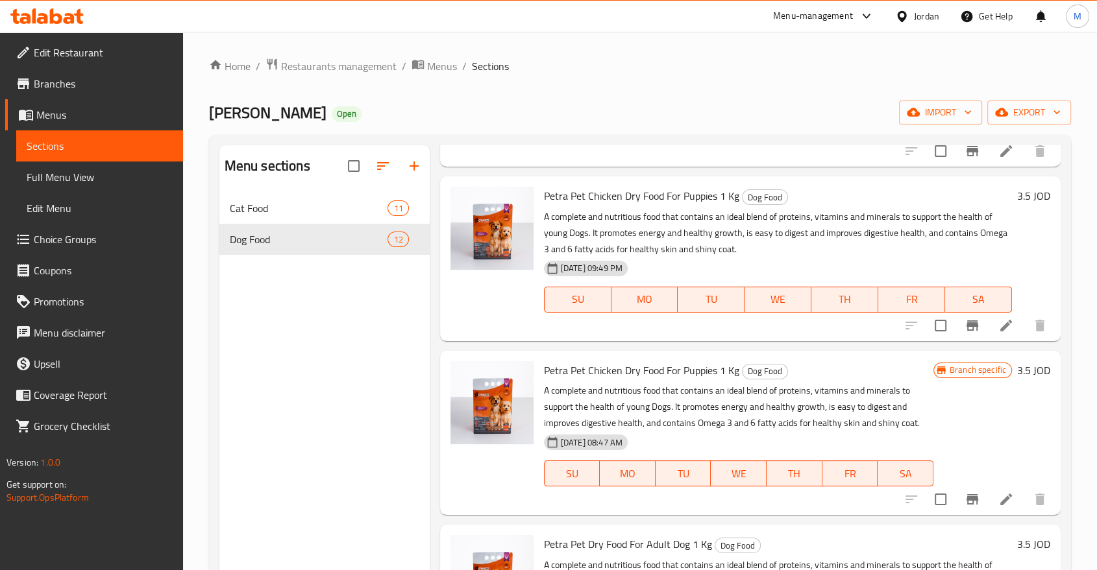
scroll to position [166, 0]
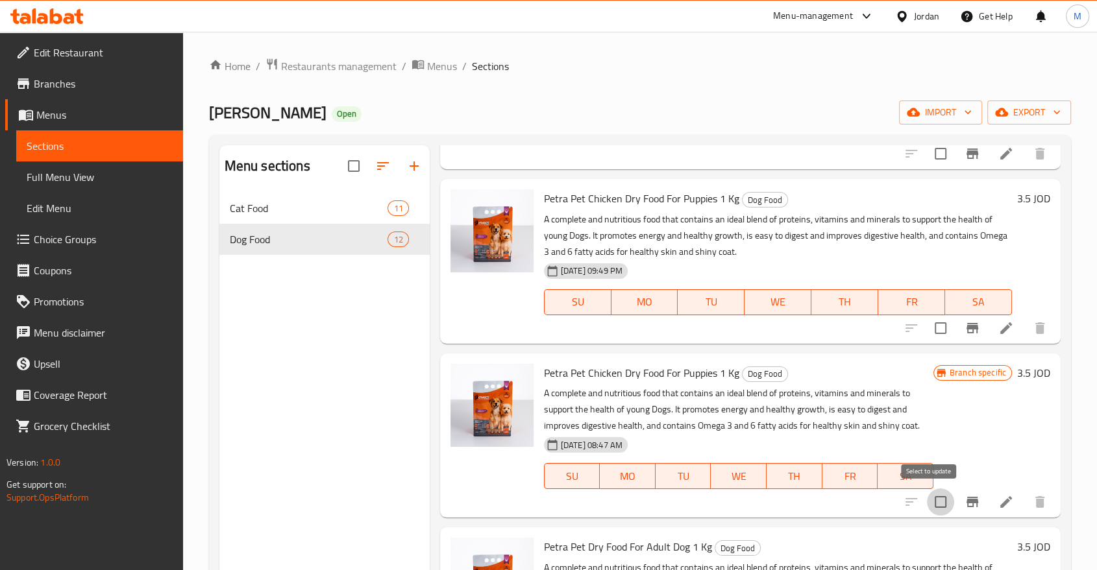
click at [933, 502] on input "checkbox" at bounding box center [940, 502] width 27 height 27
checkbox input "true"
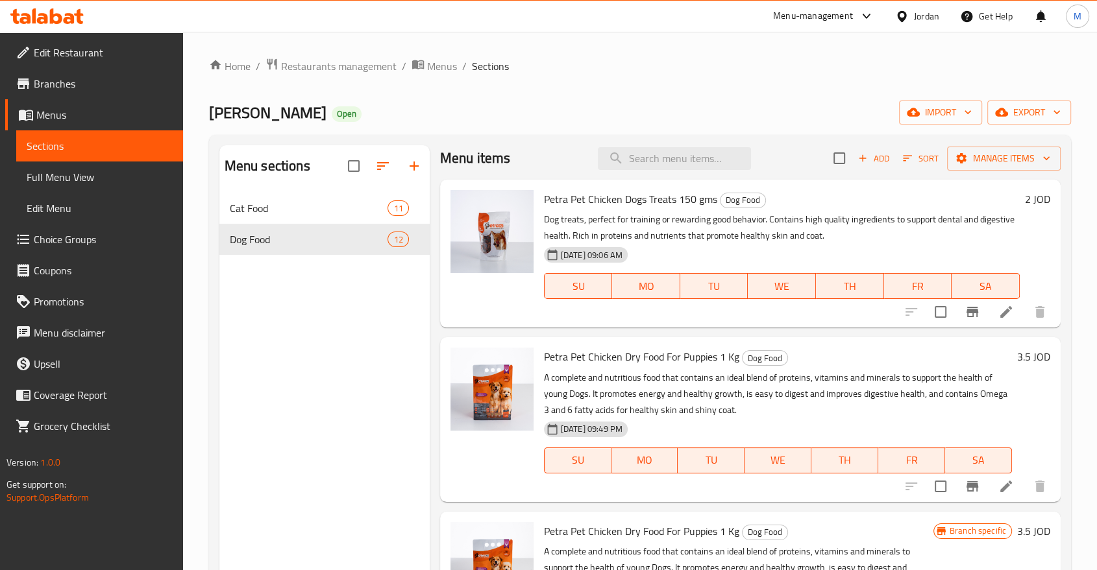
scroll to position [0, 0]
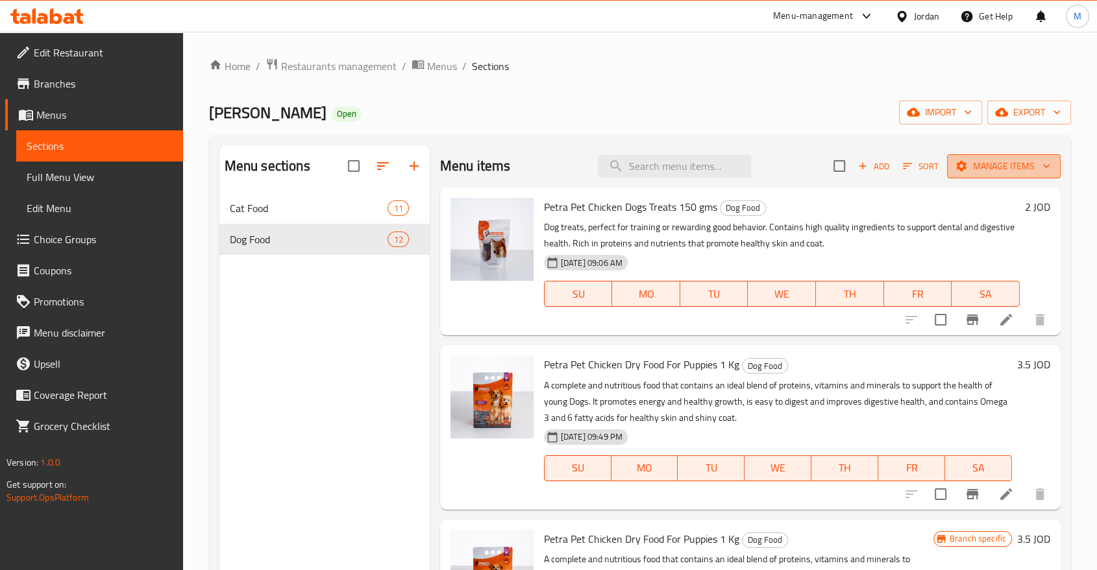
click at [955, 170] on icon "button" at bounding box center [961, 166] width 13 height 13
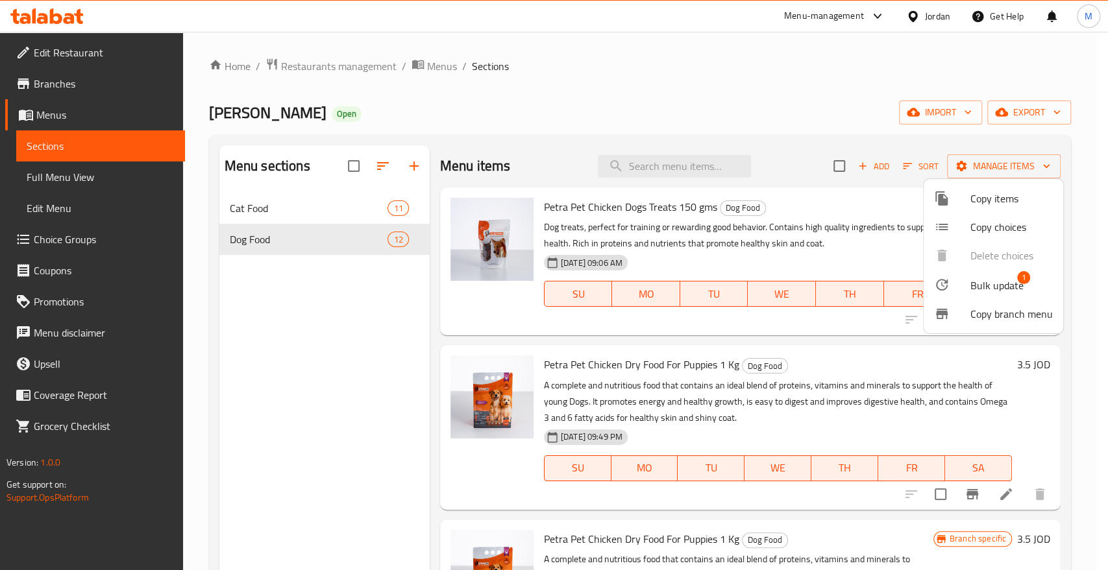
click at [992, 256] on ul "Copy items Copy choices Delete choices Bulk update 1 Copy branch menu" at bounding box center [994, 256] width 140 height 154
click at [696, 43] on div at bounding box center [554, 285] width 1108 height 570
